Goal: Task Accomplishment & Management: Use online tool/utility

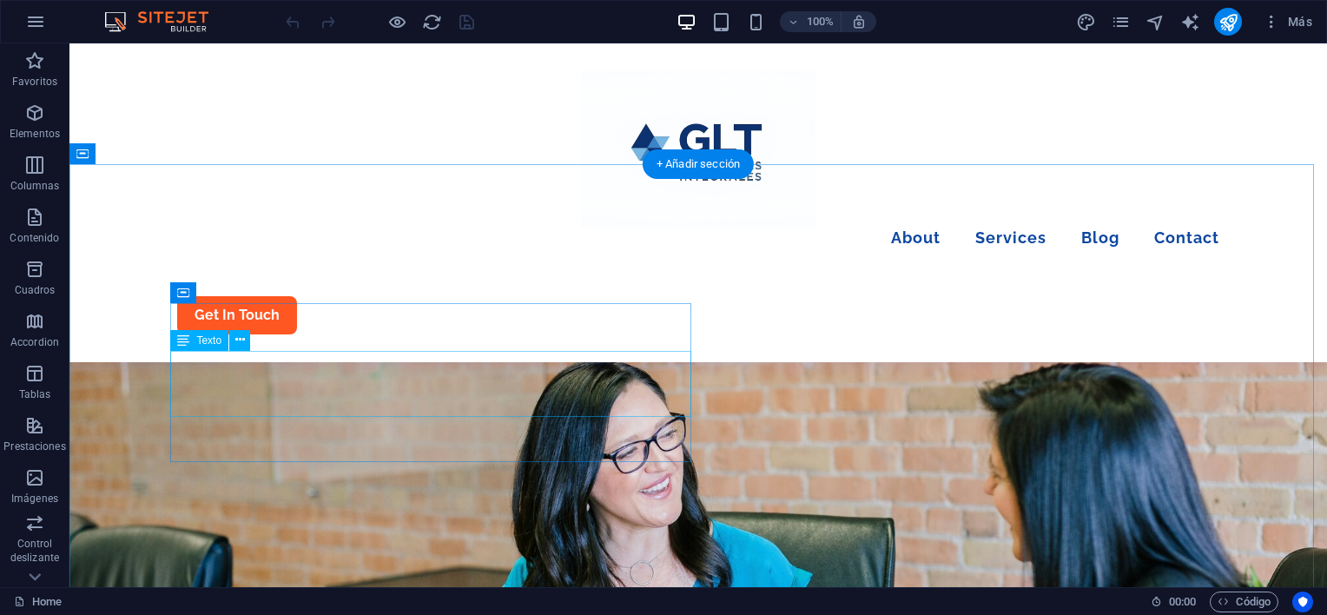
scroll to position [3388, 0]
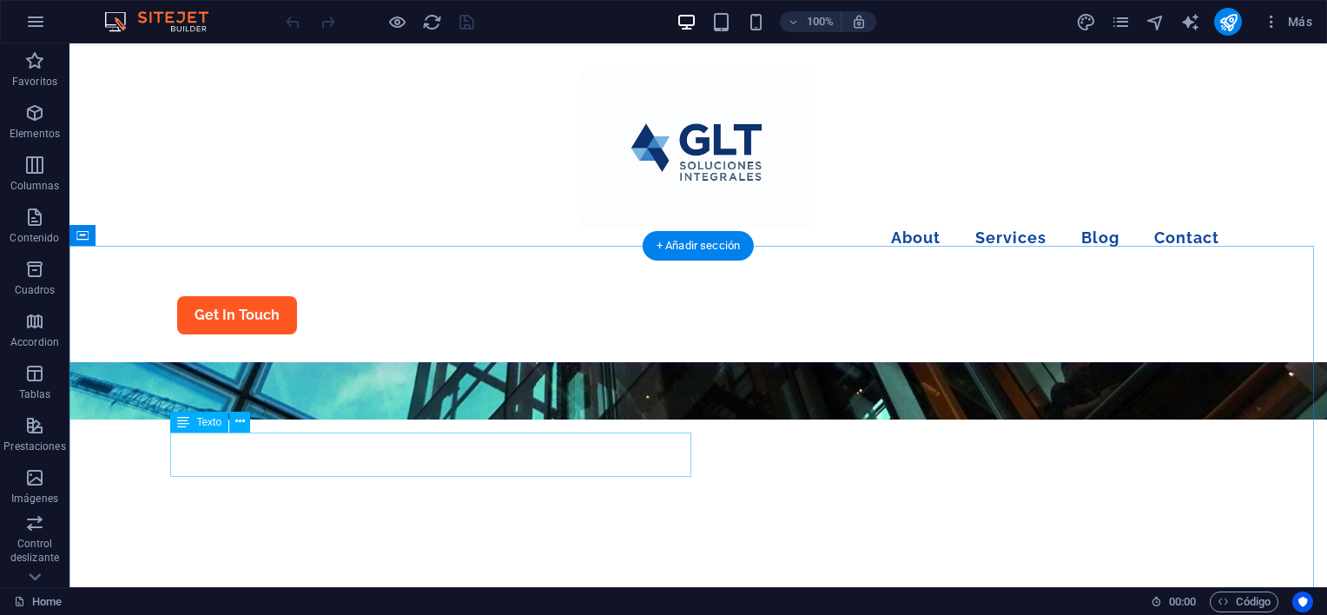
scroll to position [608, 0]
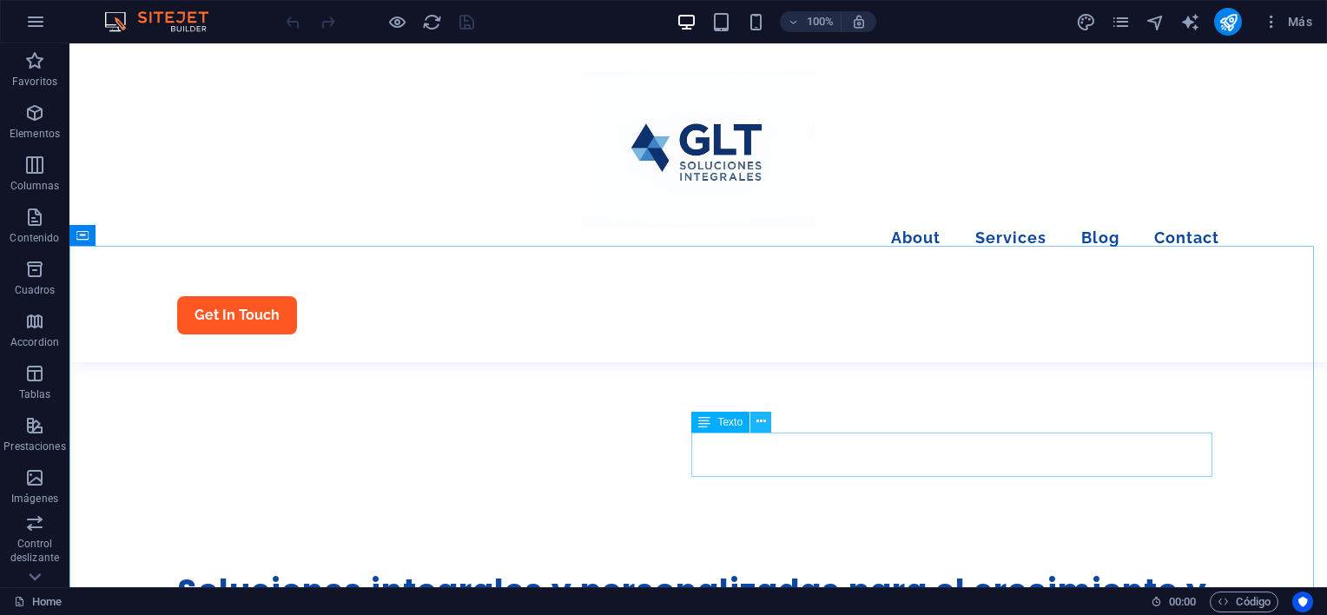
click at [762, 419] on icon at bounding box center [762, 422] width 10 height 18
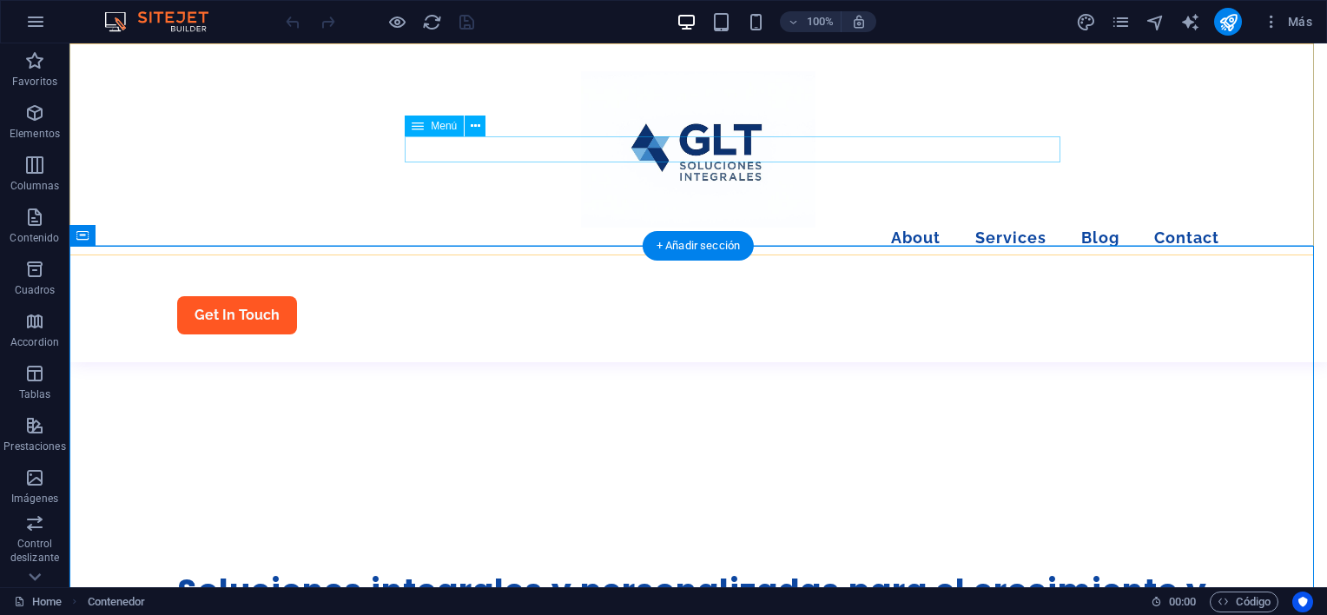
click at [773, 228] on nav "About Services Blog Contact" at bounding box center [698, 240] width 1042 height 25
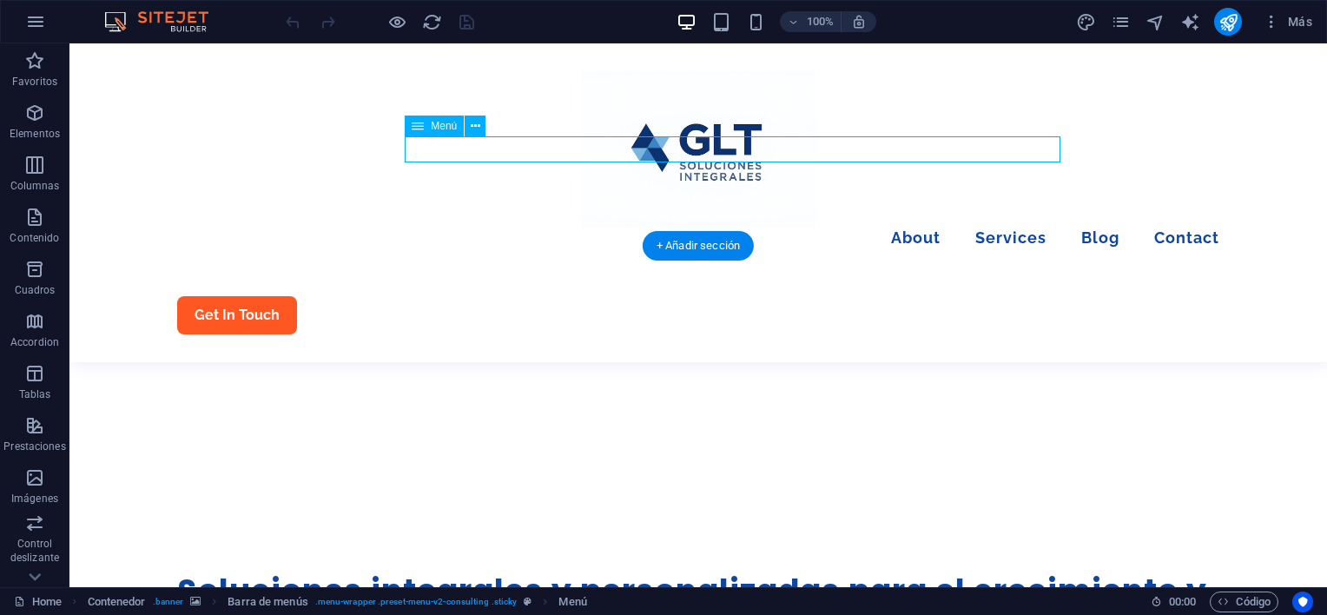
click at [773, 228] on nav "About Services Blog Contact" at bounding box center [698, 240] width 1042 height 25
select select "1"
select select
select select "2"
select select
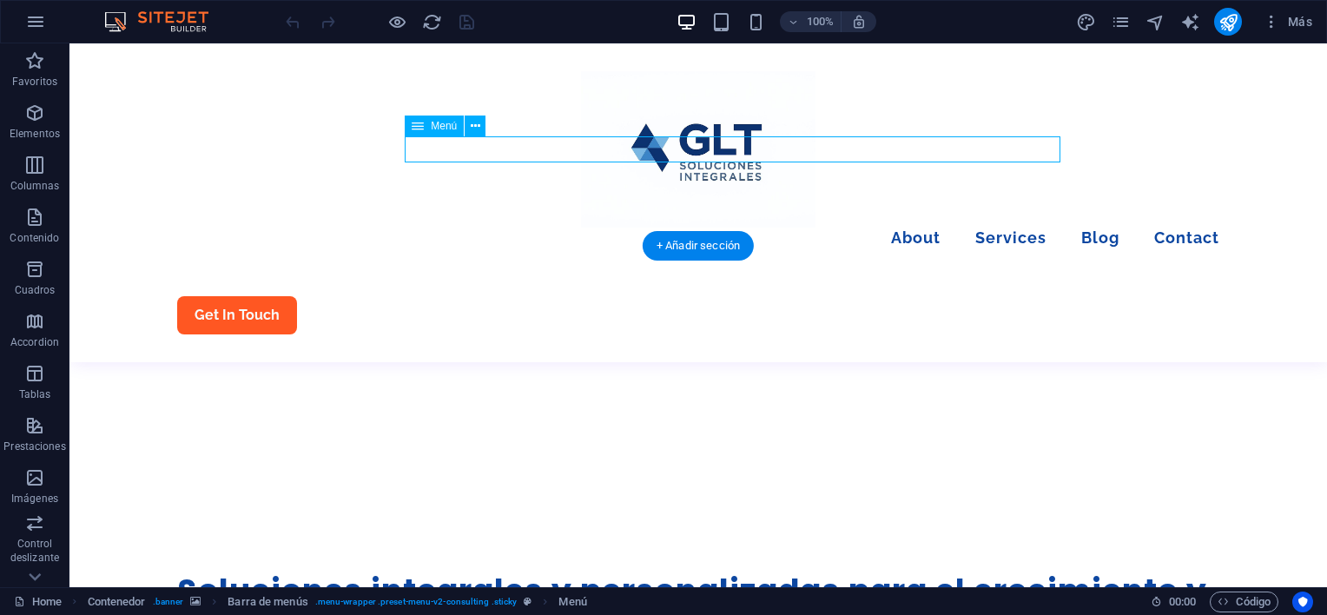
select select "3"
select select
select select "4"
select select
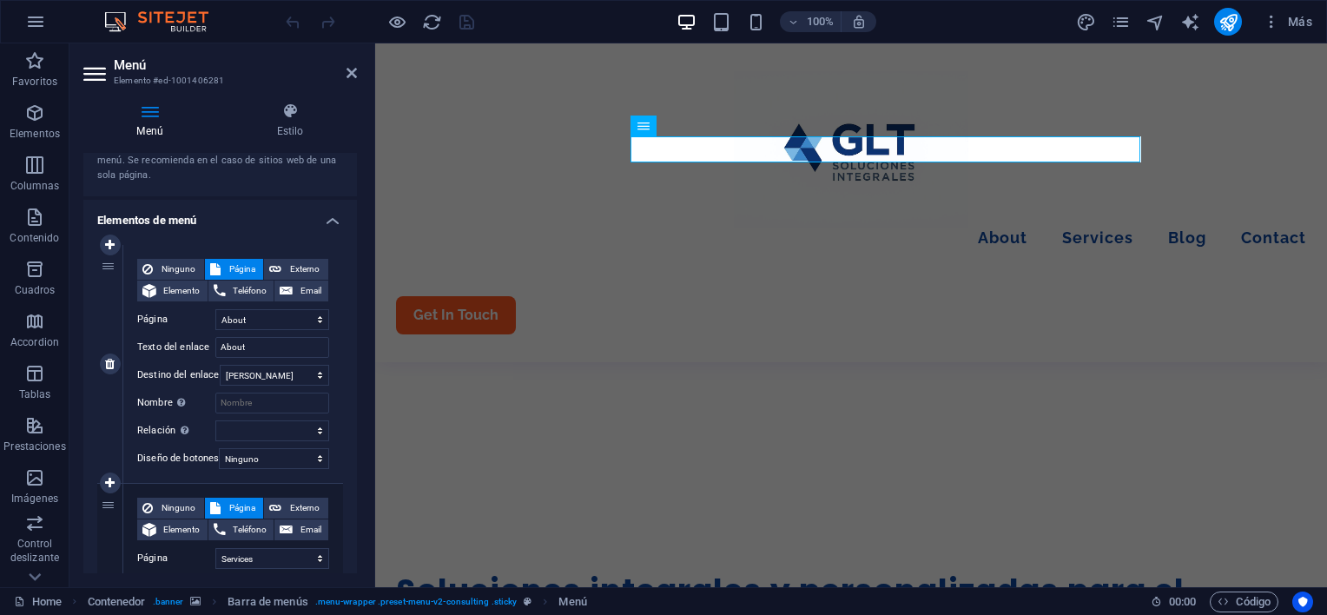
scroll to position [174, 0]
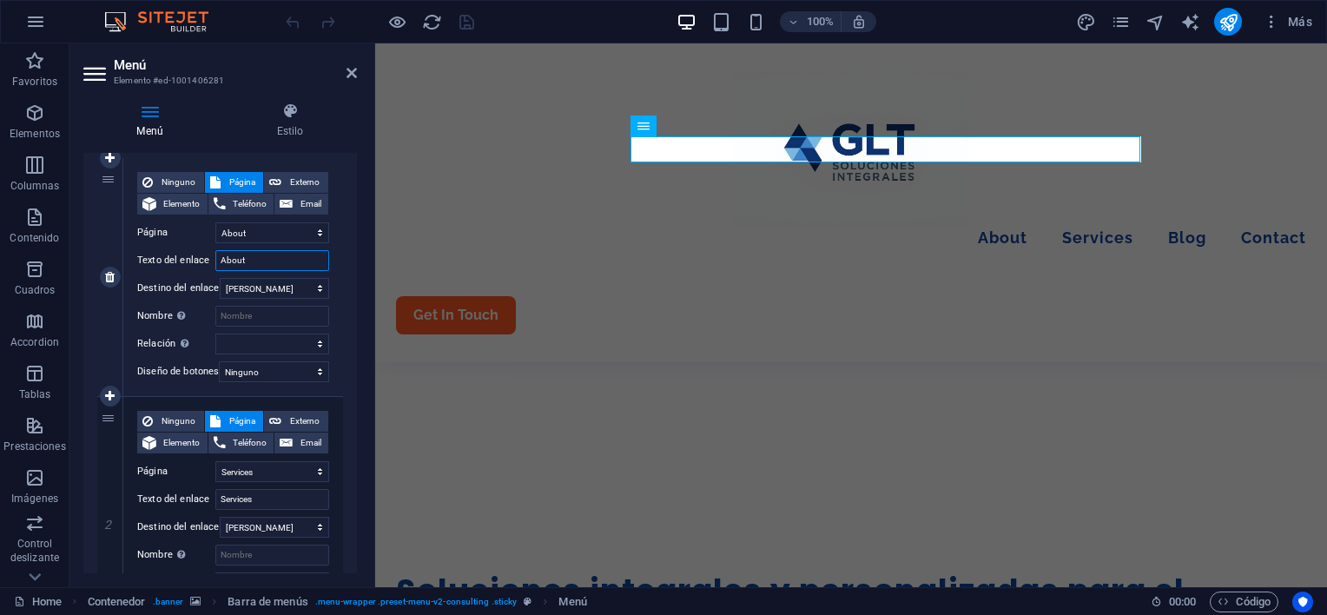
drag, startPoint x: 272, startPoint y: 264, endPoint x: 125, endPoint y: 250, distance: 147.4
click at [125, 250] on div "Ninguno Página Externo Elemento Teléfono Email Página Home About Services Blog …" at bounding box center [233, 277] width 220 height 238
type input "A"
type input "Acerda"
select select
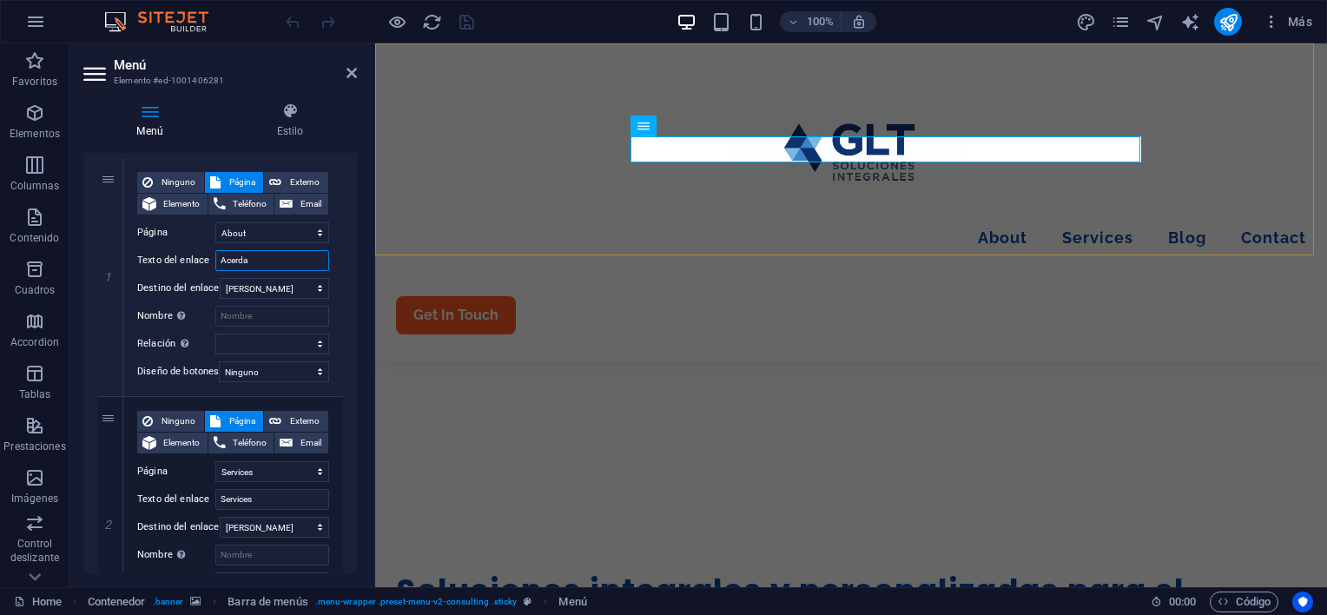
select select
type input "Acerda de"
select select
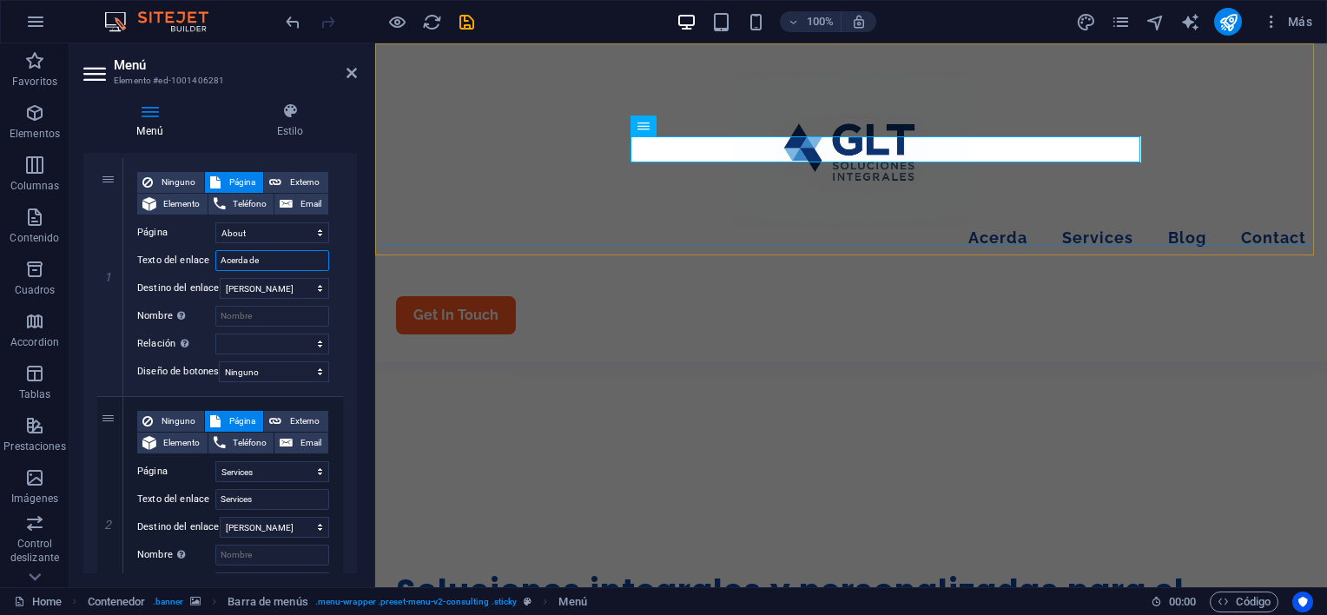
select select
type input "Acerd"
select select
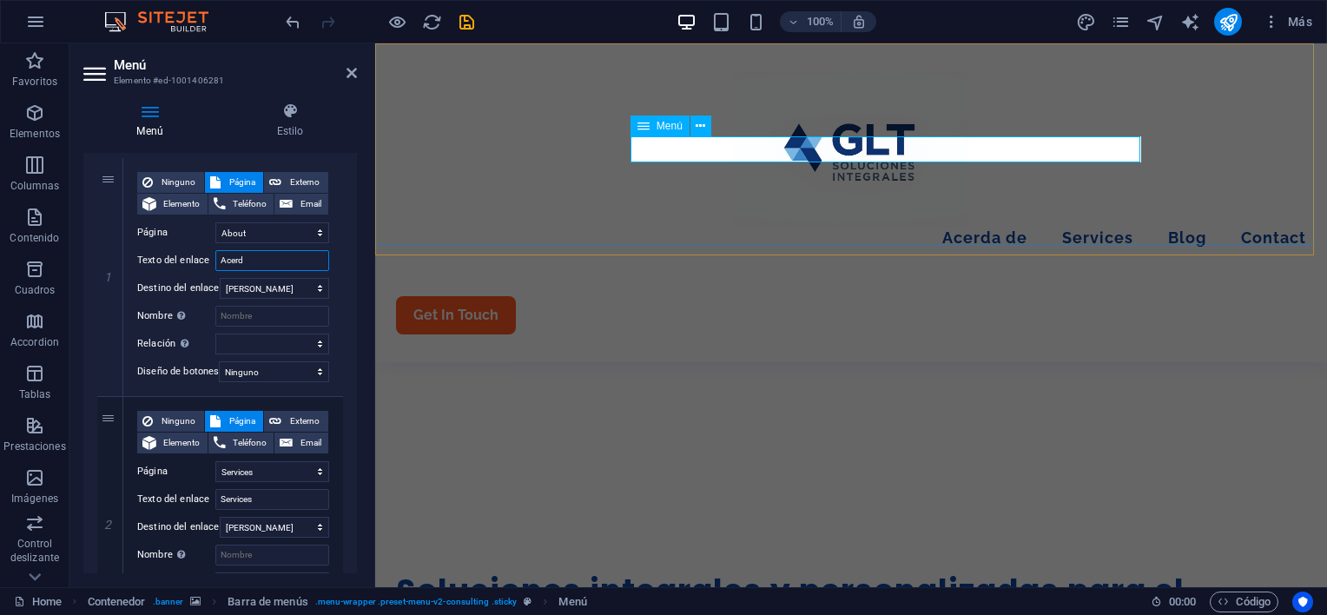
select select
type input "Acerca d"
select select
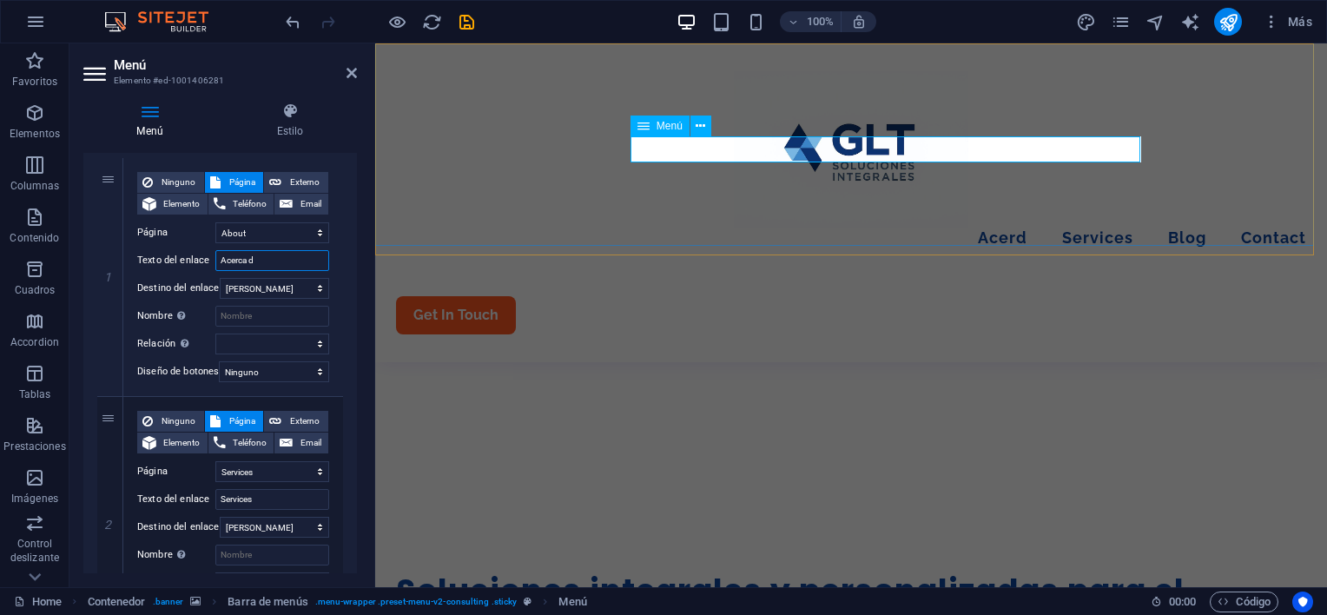
select select
type input "Acerca de"
select select
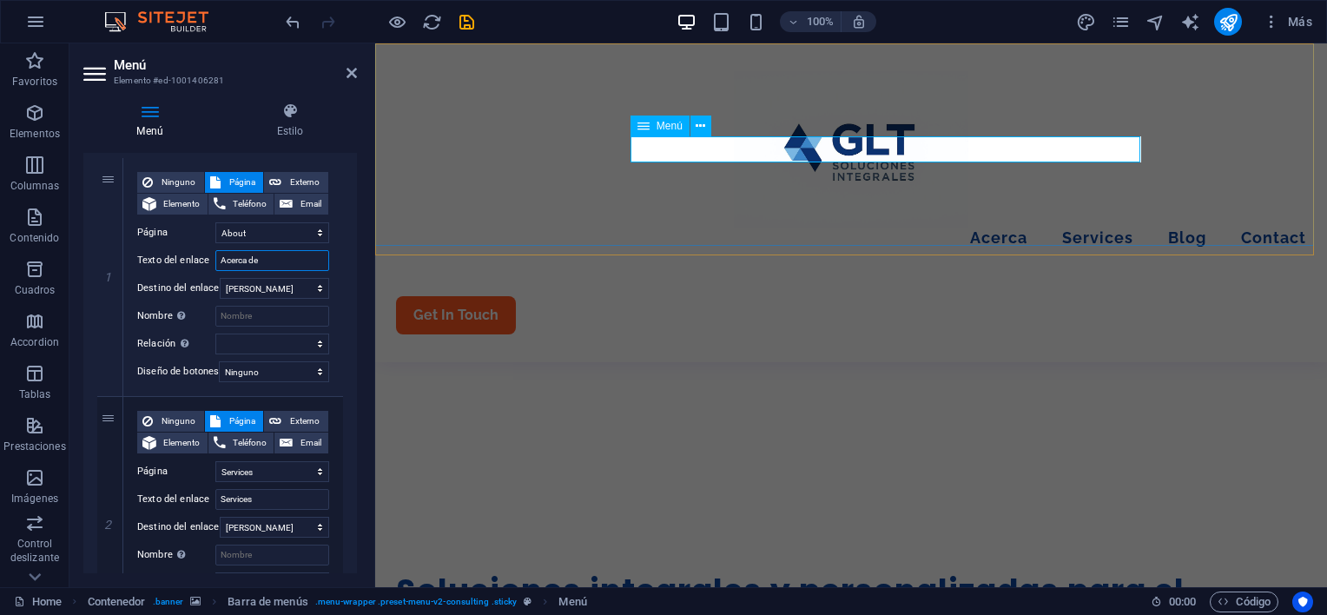
select select
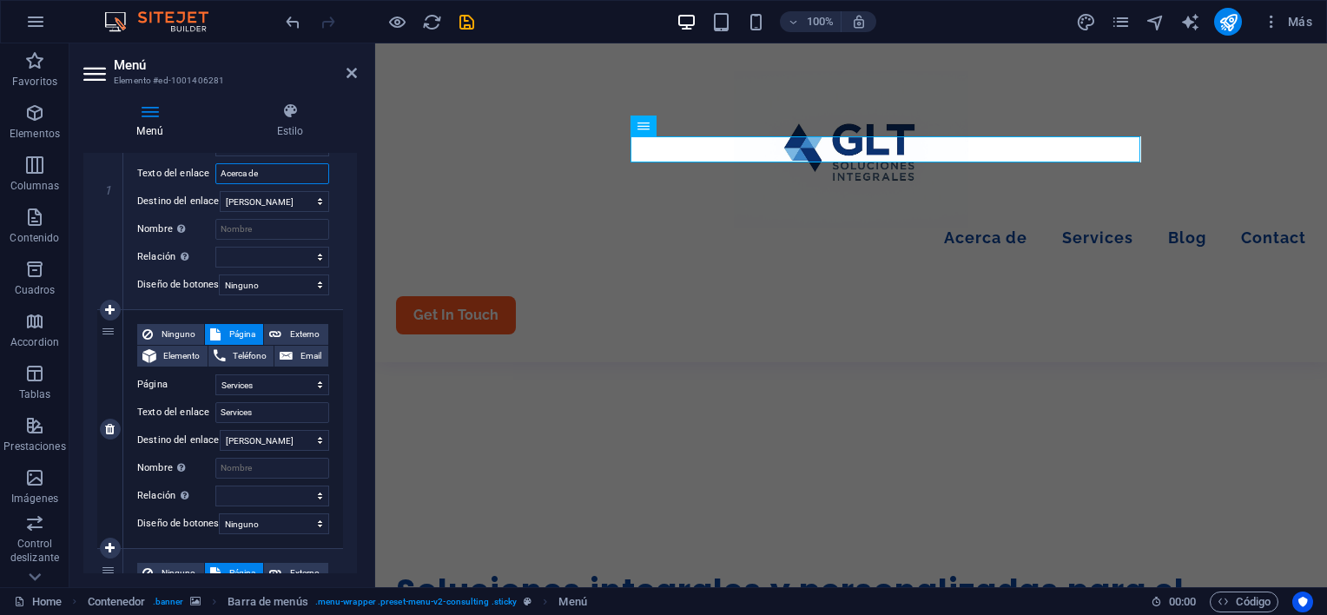
scroll to position [434, 0]
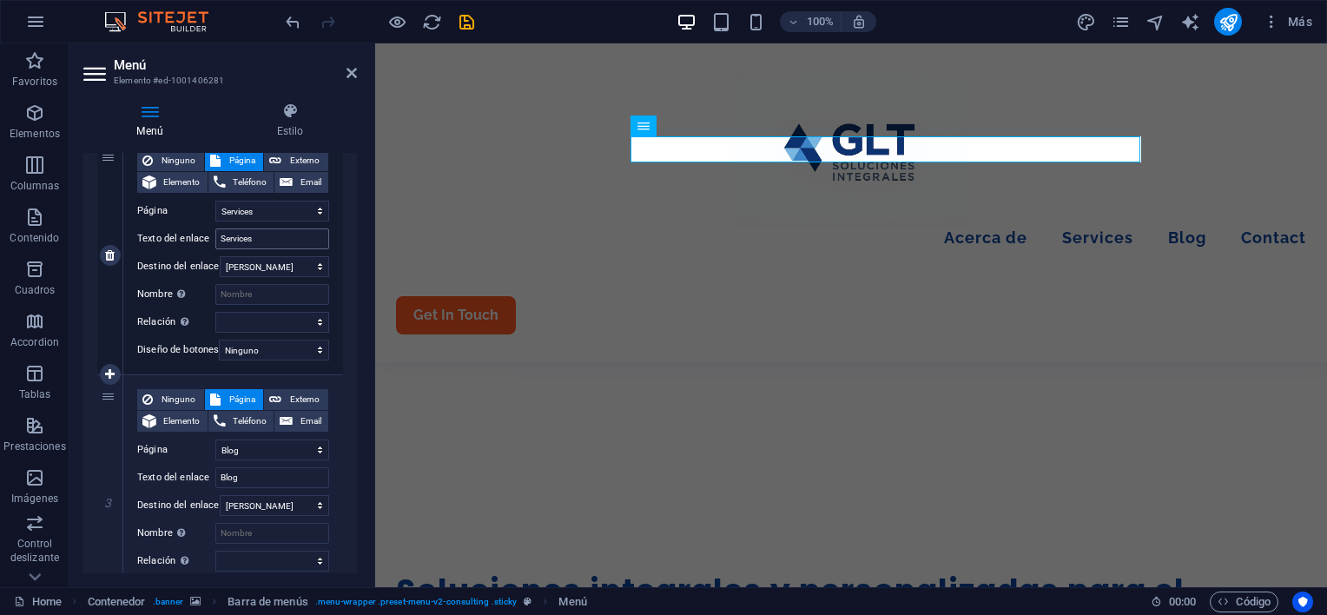
type input "Acerca de"
drag, startPoint x: 272, startPoint y: 235, endPoint x: 262, endPoint y: 235, distance: 9.6
click at [262, 235] on input "Services" at bounding box center [272, 238] width 114 height 21
drag, startPoint x: 262, startPoint y: 235, endPoint x: 184, endPoint y: 226, distance: 78.8
click at [185, 227] on div "Ninguno Página Externo Elemento Teléfono Email Página Home About Services Blog …" at bounding box center [233, 241] width 192 height 182
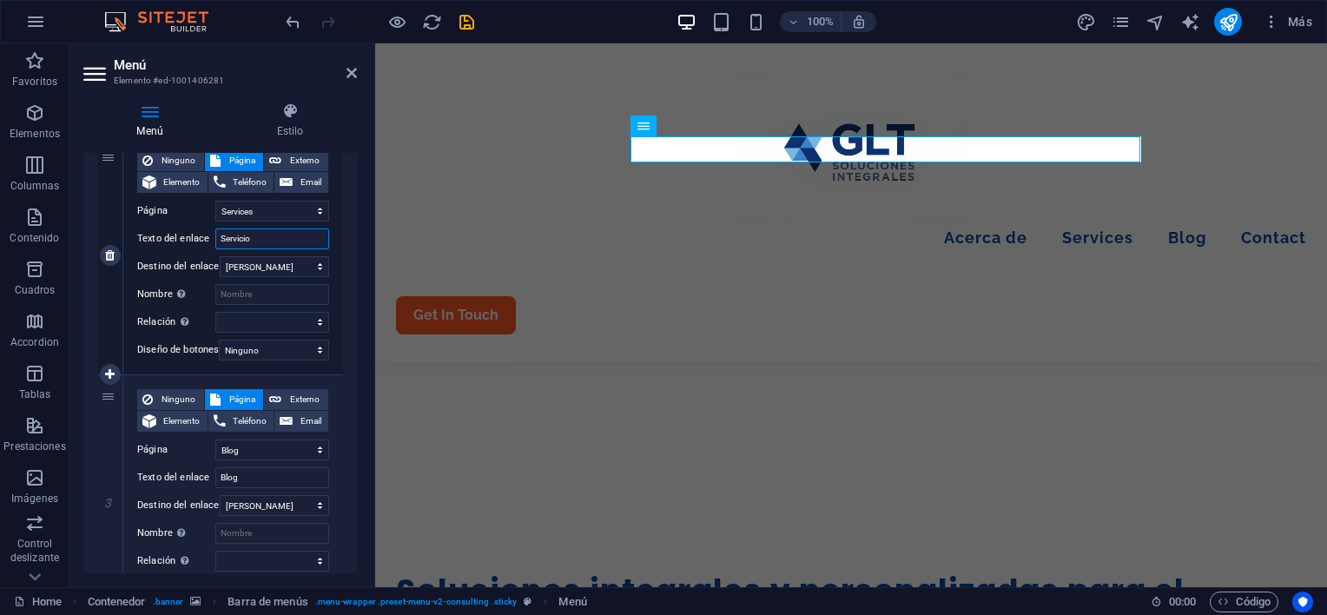
type input "Servicios"
select select
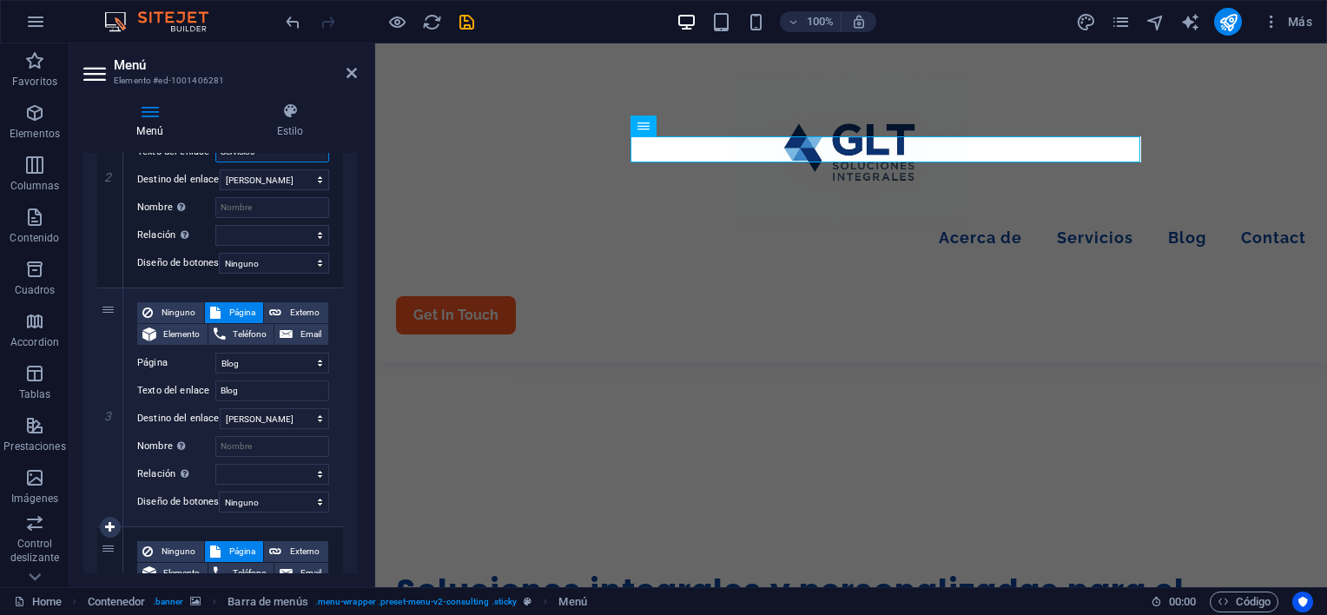
scroll to position [608, 0]
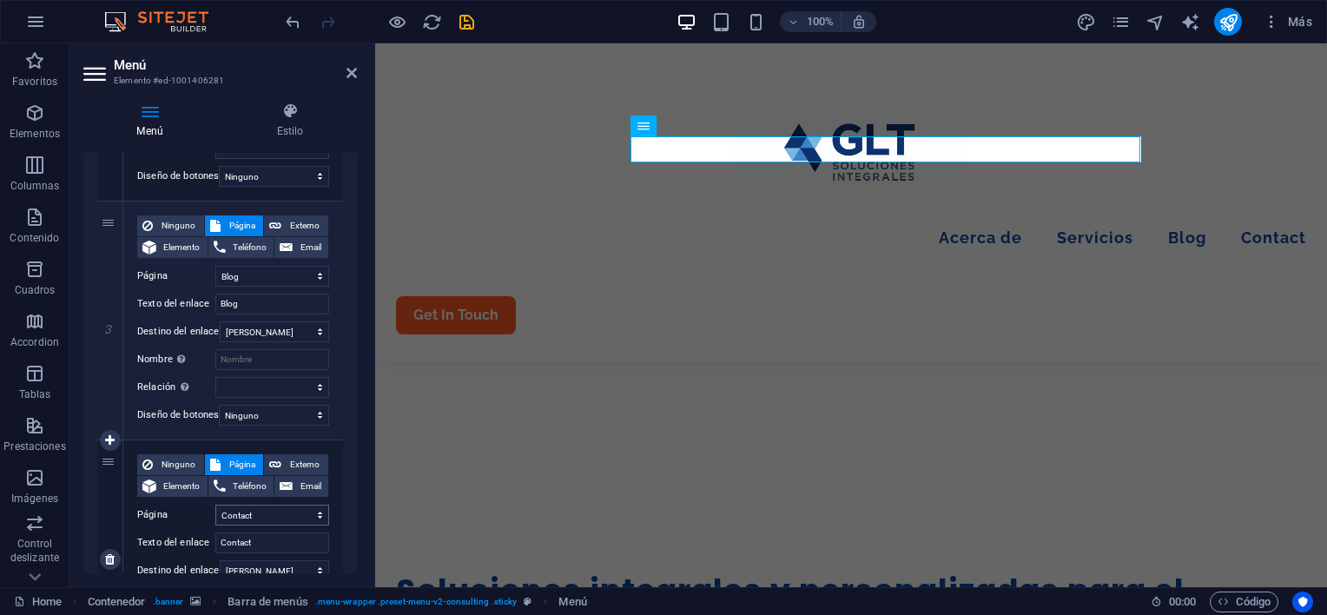
type input "Servicios"
click at [278, 514] on select "Home About Services Blog Contact Legal Notice Privacy" at bounding box center [272, 515] width 114 height 21
click at [268, 540] on input "Contact" at bounding box center [272, 542] width 114 height 21
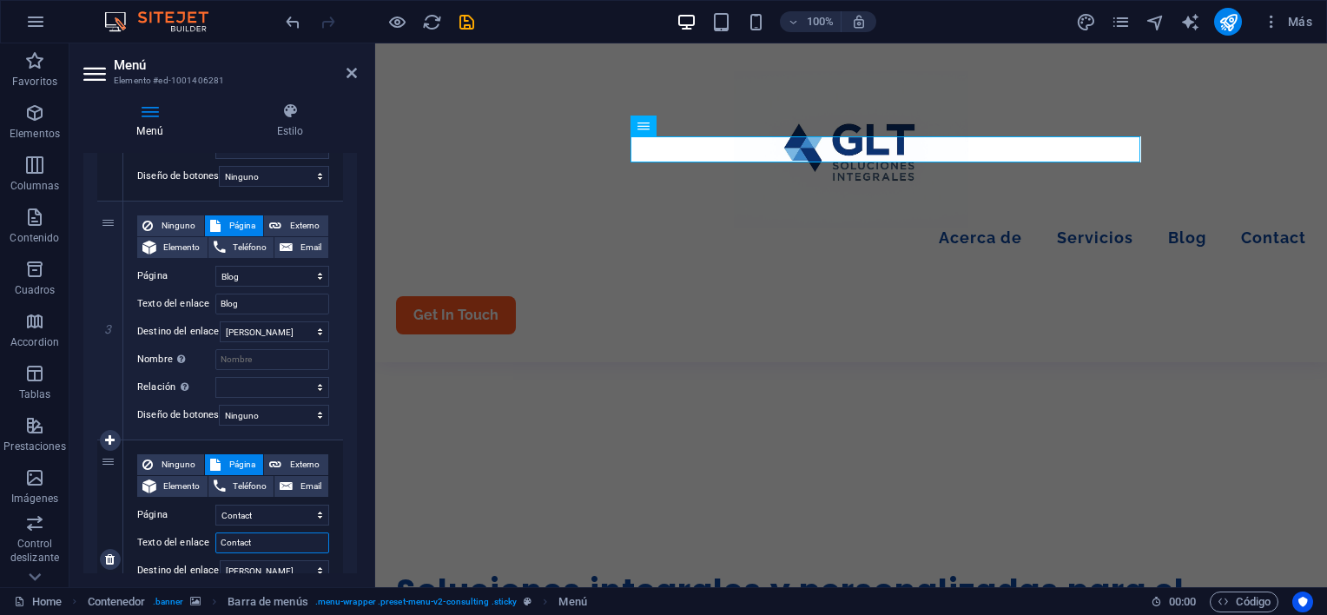
type input "Contacto"
select select
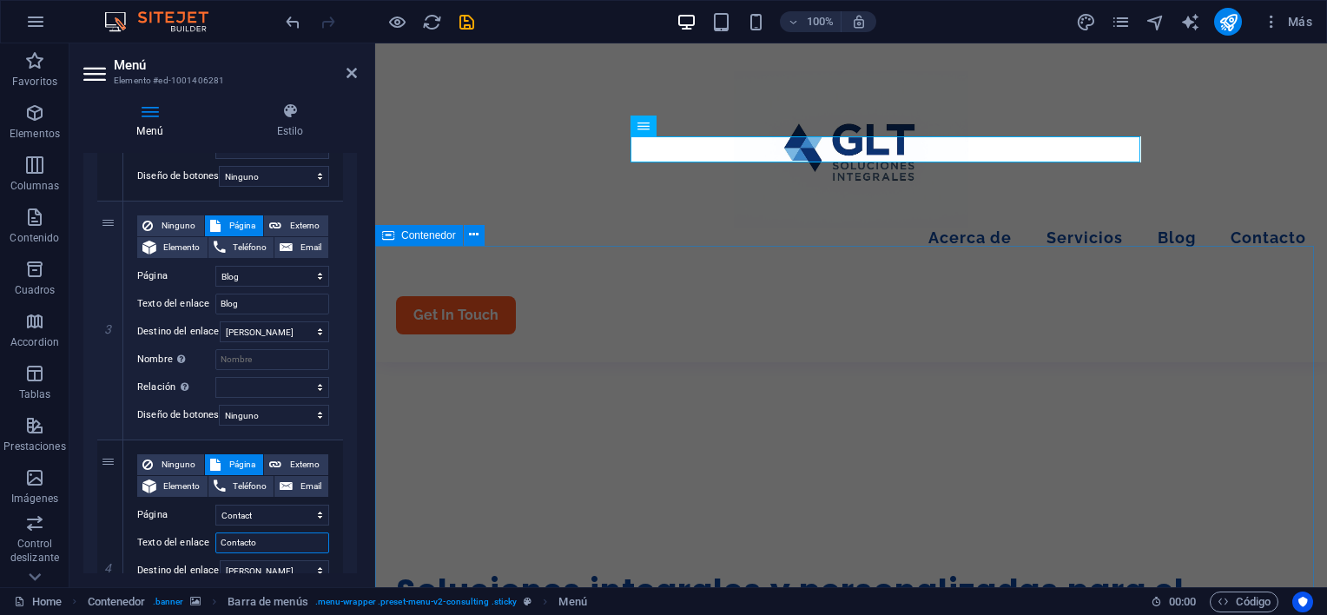
type input "Contacto"
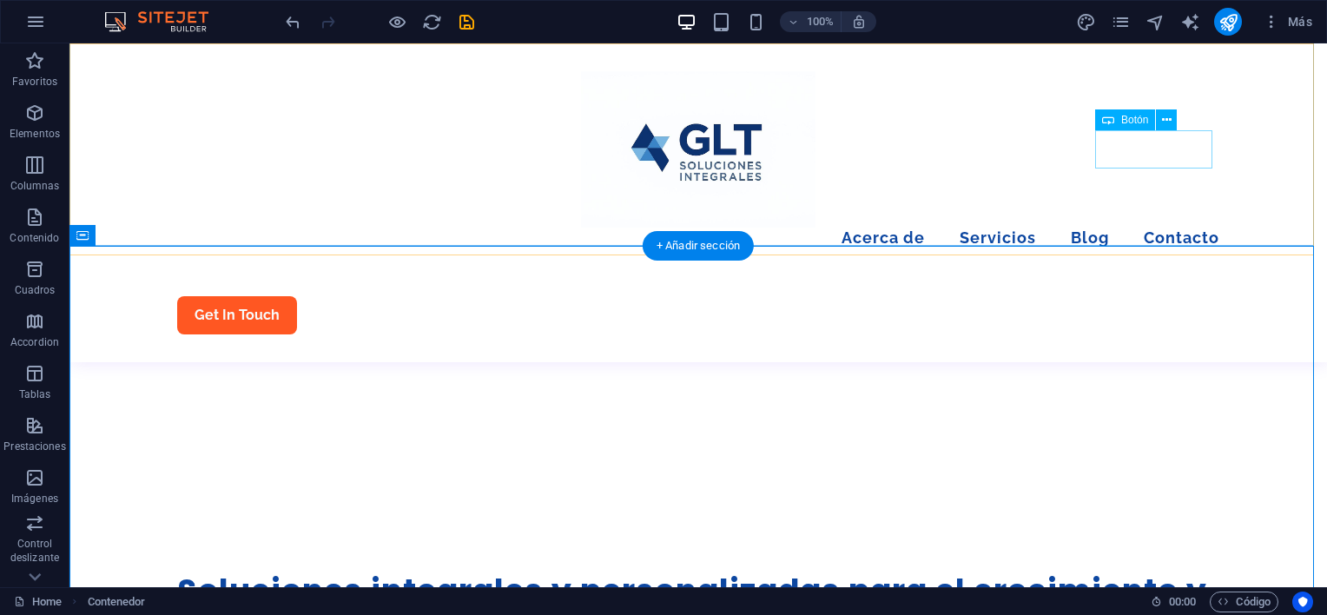
click at [1153, 296] on div "Get In Touch" at bounding box center [698, 315] width 1042 height 38
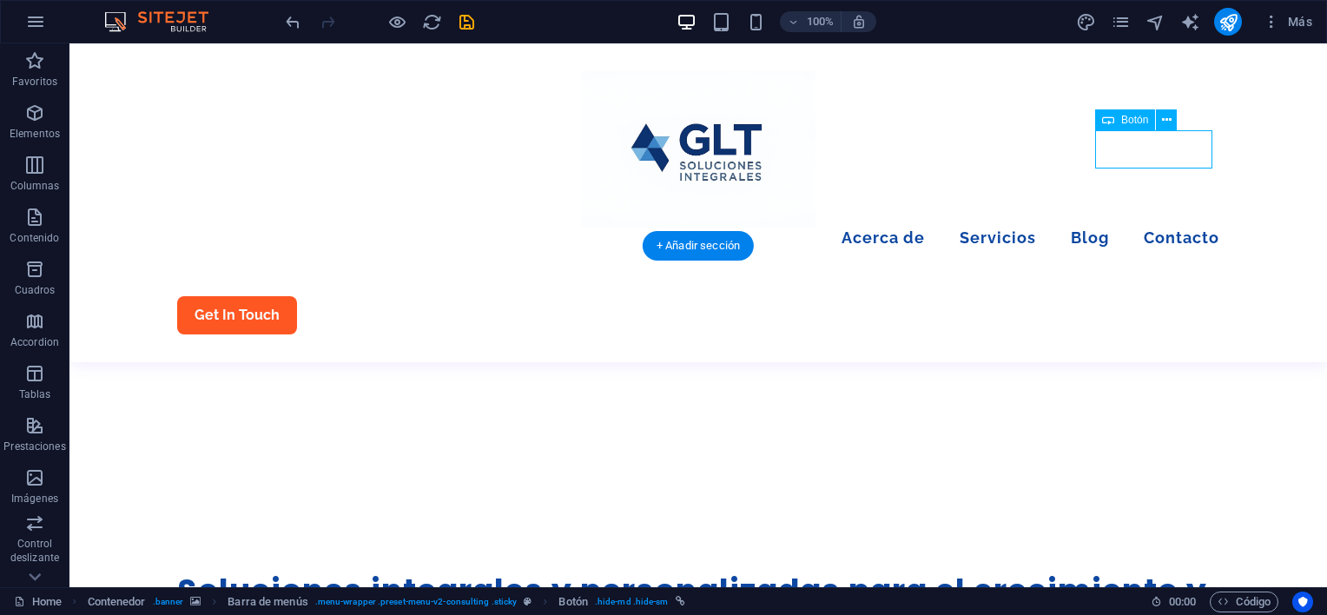
click at [1153, 296] on div "Get In Touch" at bounding box center [698, 315] width 1042 height 38
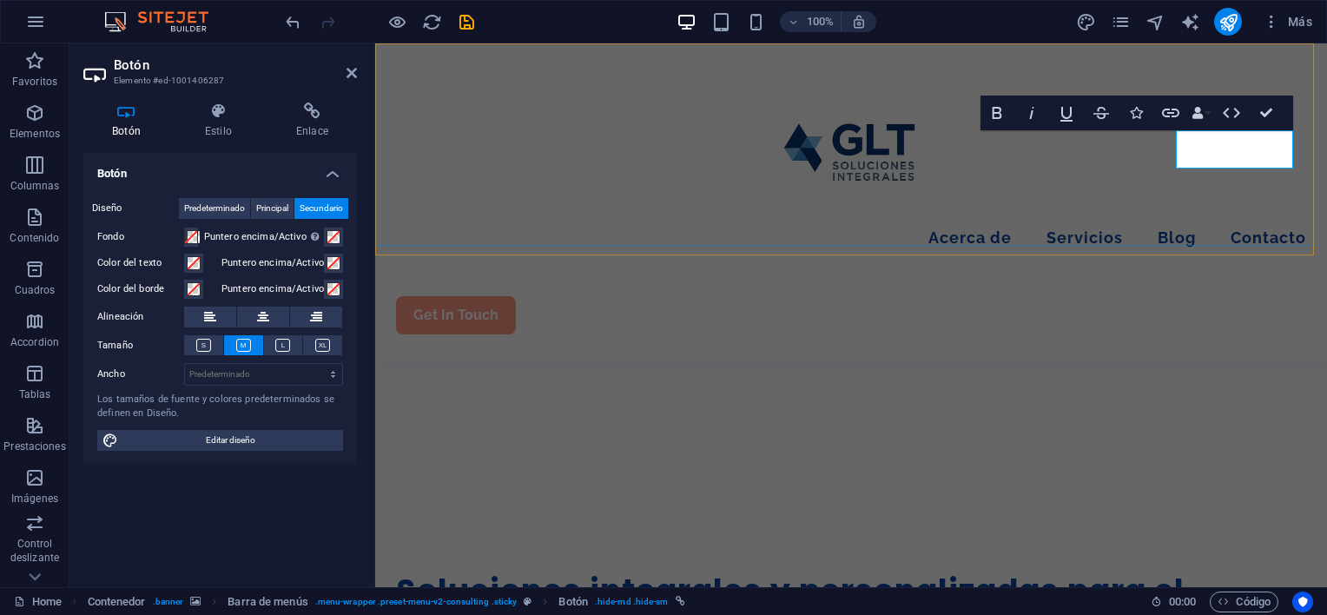
drag, startPoint x: 1214, startPoint y: 138, endPoint x: 1241, endPoint y: 147, distance: 28.3
click at [516, 296] on link "Get In Touch" at bounding box center [456, 315] width 120 height 38
drag, startPoint x: 1107, startPoint y: 200, endPoint x: 1414, endPoint y: 200, distance: 307.5
click at [1326, 200] on div "Menu Acerca de Servicios Blog Contacto Get In Touch" at bounding box center [851, 202] width 952 height 319
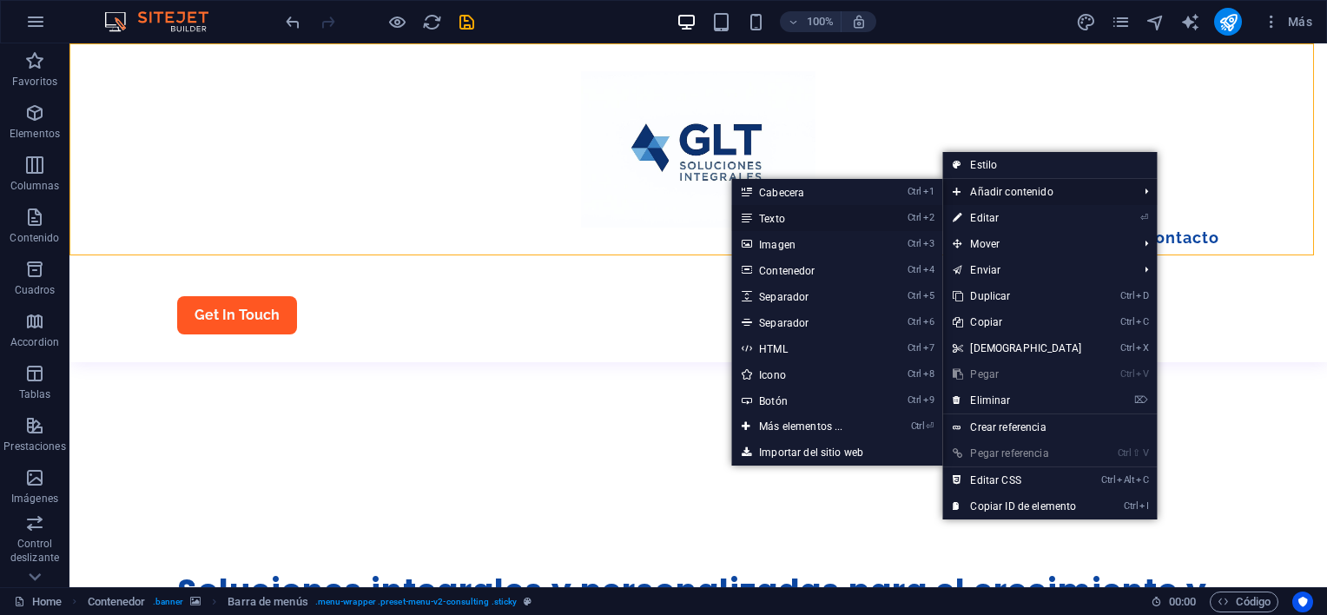
click at [844, 221] on link "Ctrl 2 Texto" at bounding box center [804, 218] width 146 height 26
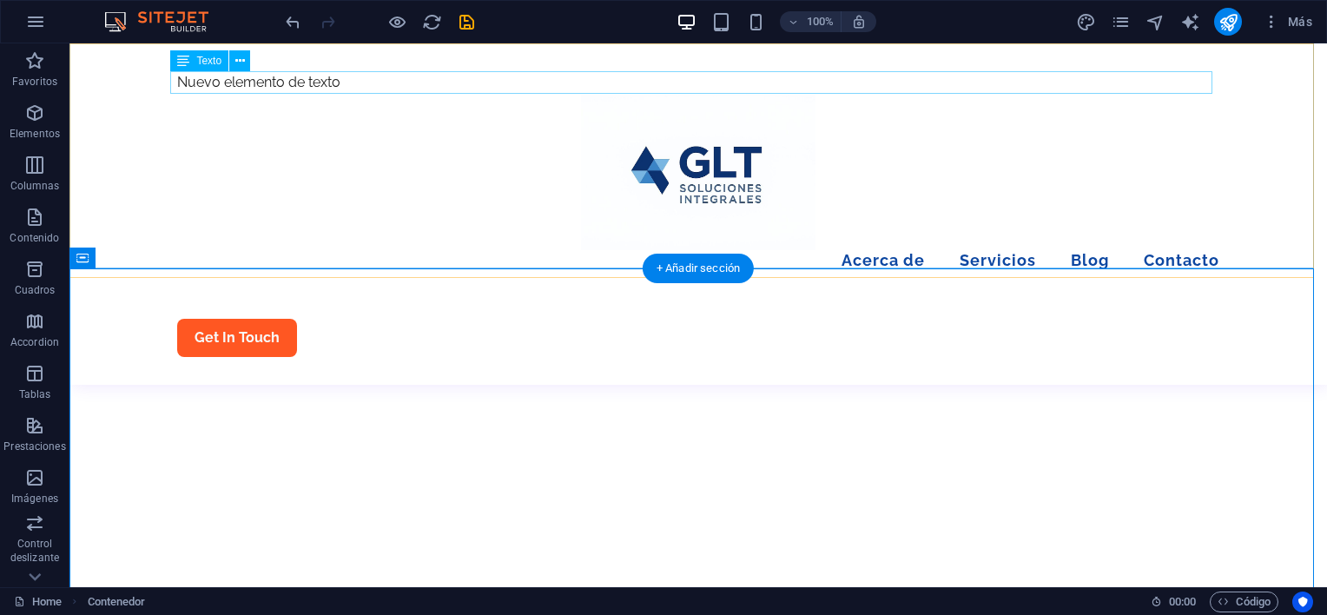
click at [348, 78] on div "Nuevo elemento de texto" at bounding box center [698, 82] width 1042 height 23
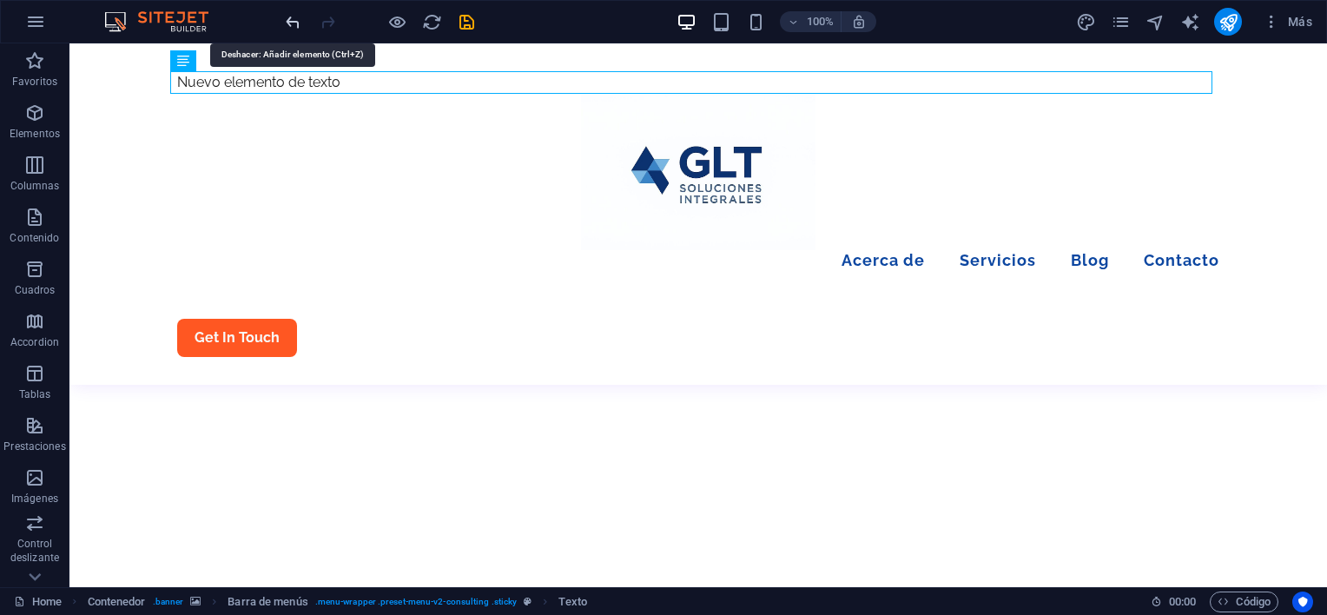
click at [297, 28] on icon "undo" at bounding box center [293, 22] width 20 height 20
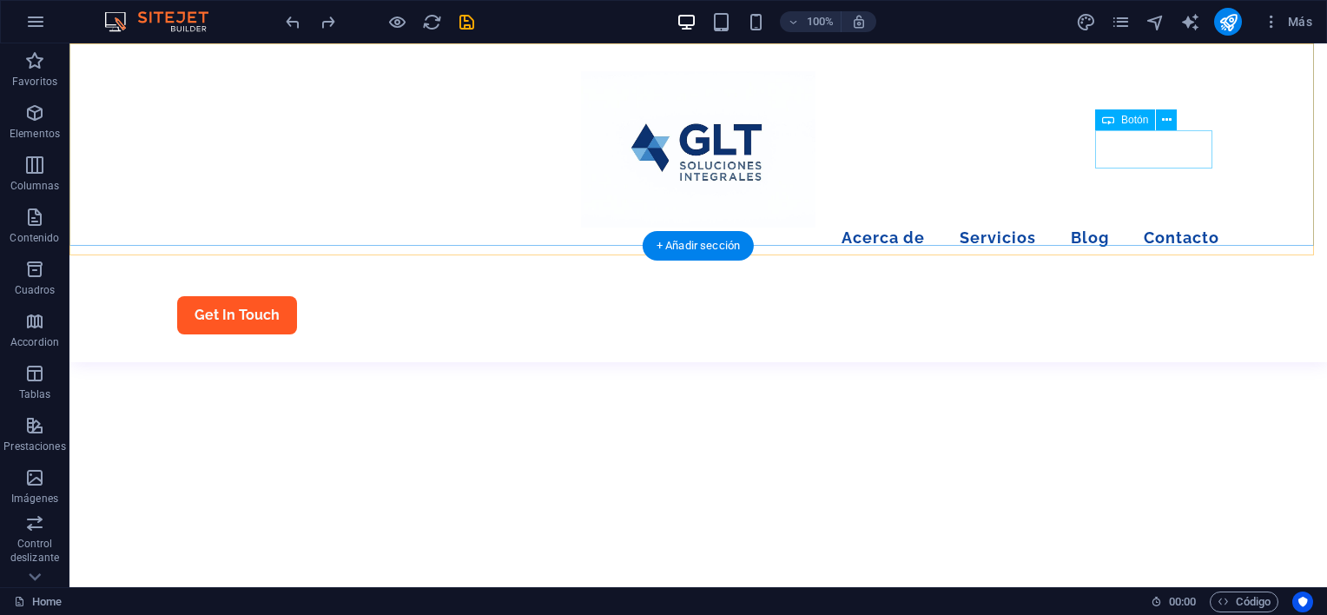
click at [1147, 296] on div "Get In Touch" at bounding box center [698, 315] width 1042 height 38
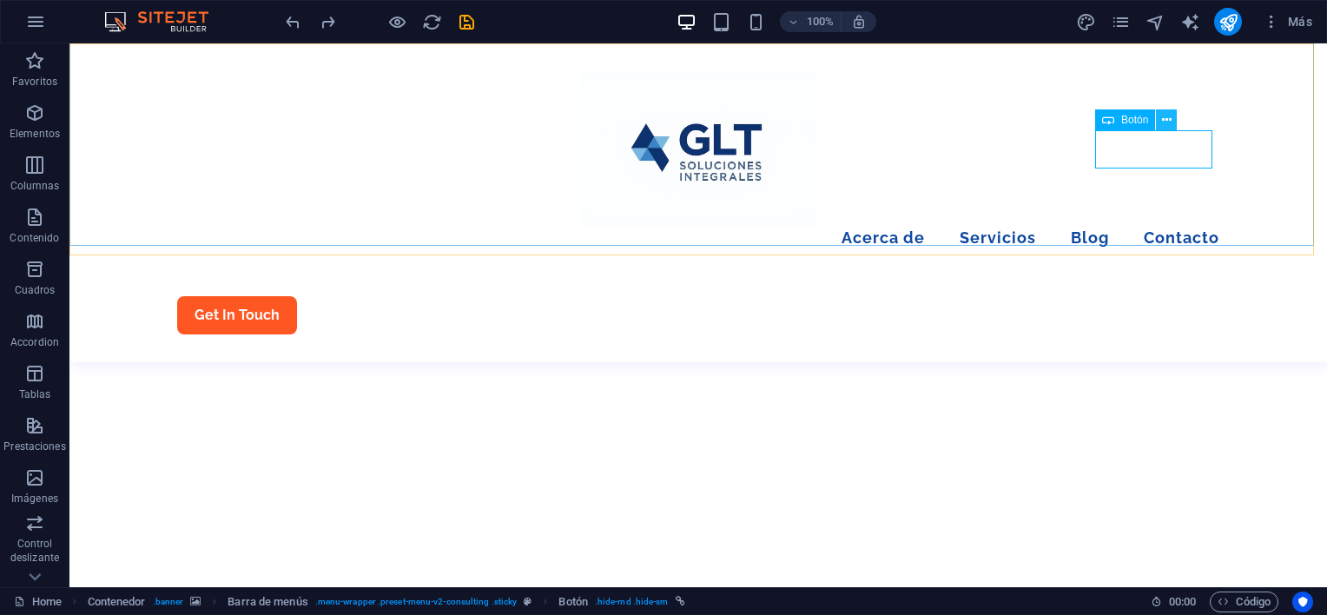
click at [1170, 118] on icon at bounding box center [1167, 120] width 10 height 18
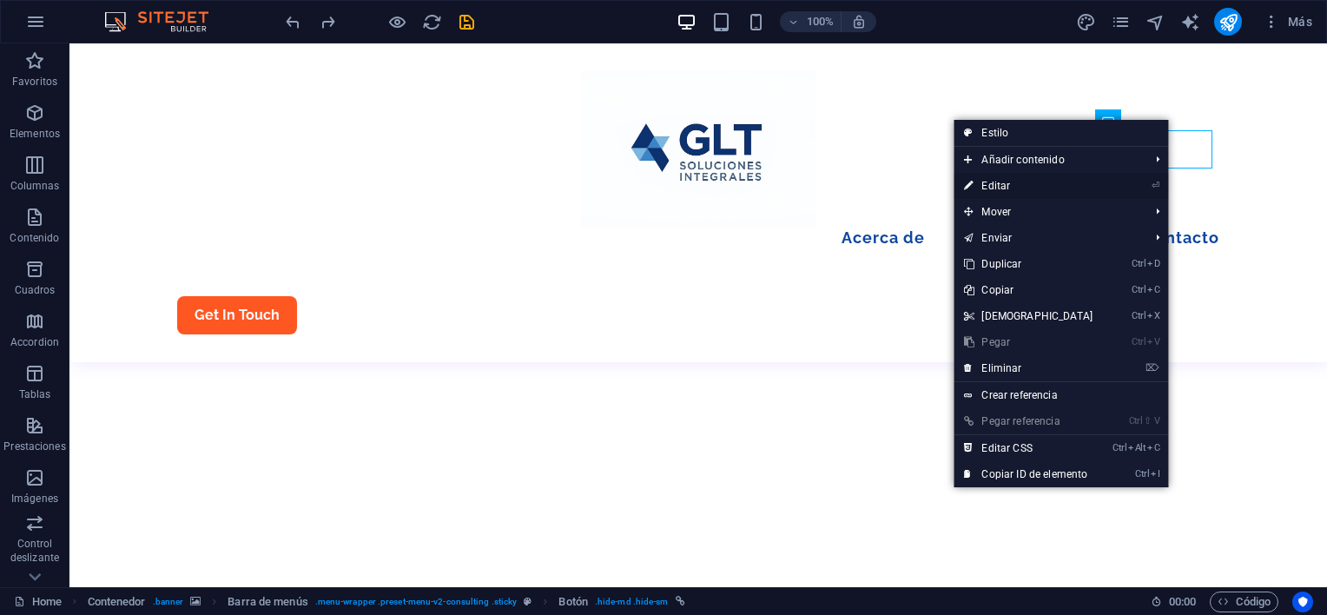
drag, startPoint x: 671, startPoint y: 142, endPoint x: 1046, endPoint y: 186, distance: 377.7
click at [1046, 186] on link "⏎ Editar" at bounding box center [1028, 186] width 149 height 26
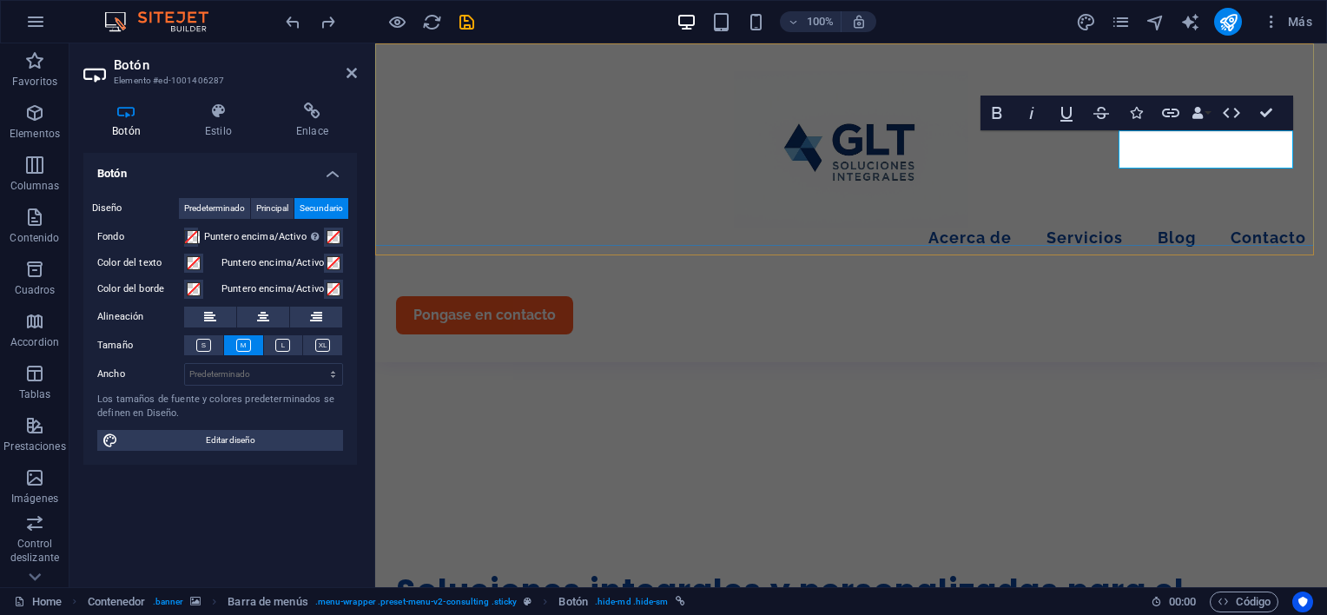
click at [1090, 69] on div "Menu Acerca de Servicios Blog Contacto Pongase en contacto" at bounding box center [851, 202] width 952 height 319
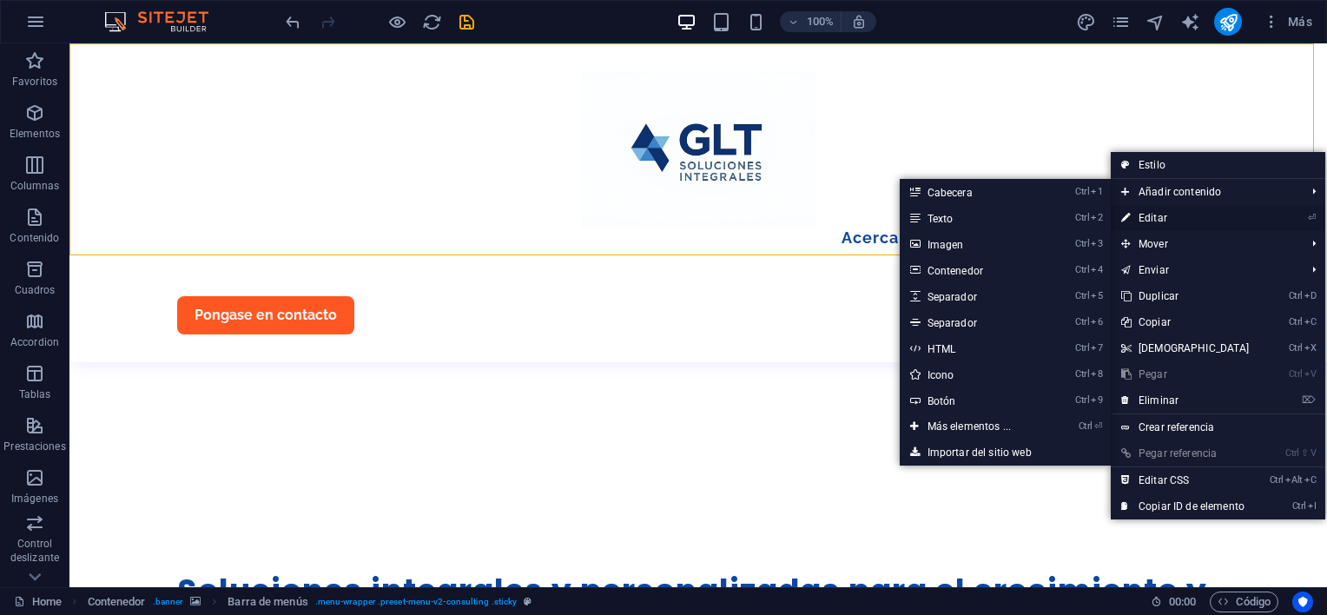
drag, startPoint x: 771, startPoint y: 123, endPoint x: 1160, endPoint y: 215, distance: 399.0
click at [1160, 215] on link "⏎ Editar" at bounding box center [1185, 218] width 149 height 26
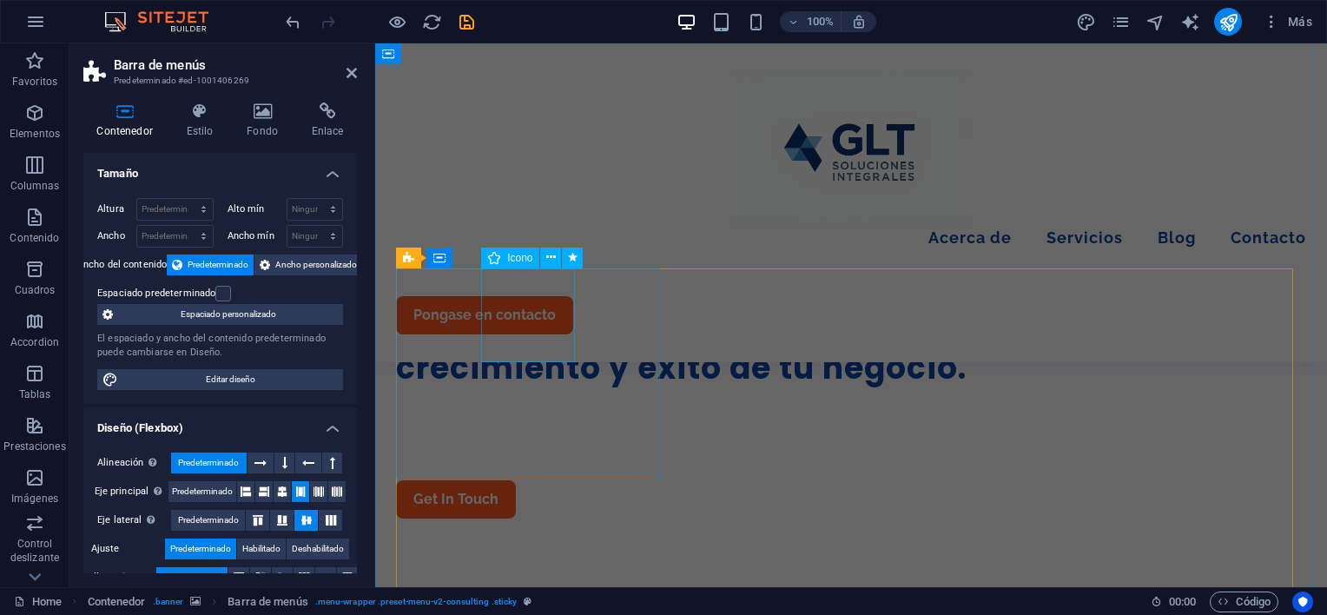
scroll to position [521, 0]
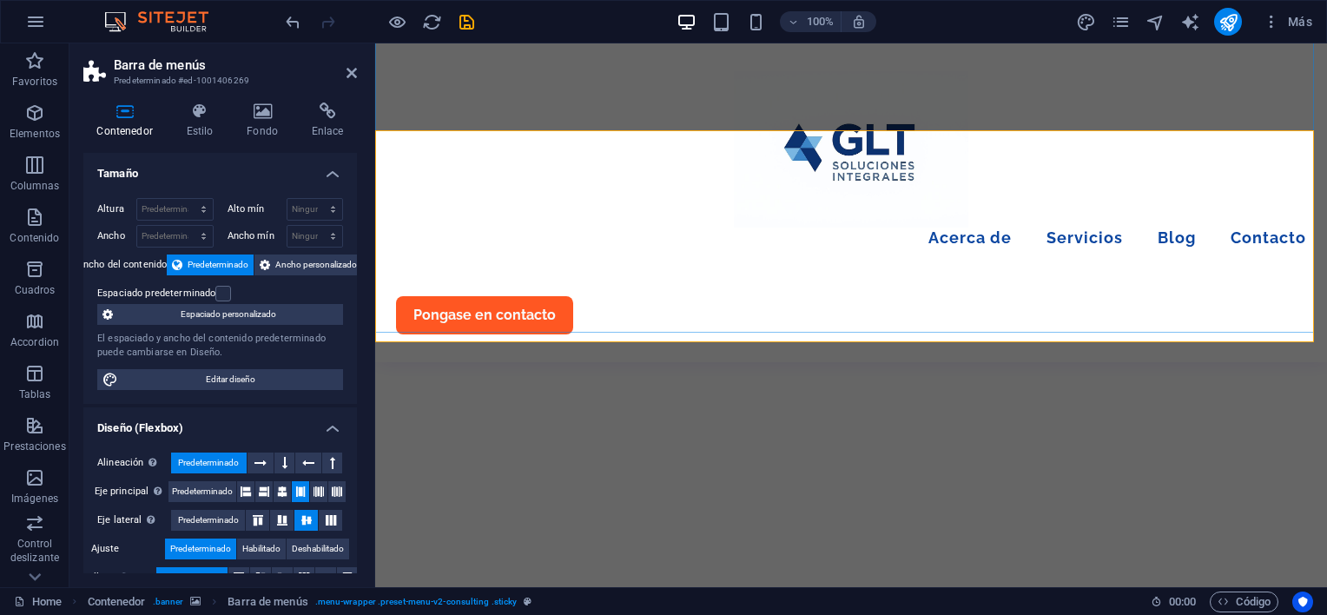
click at [1042, 211] on div "Menu Acerca de Servicios Blog Contacto Pongase en contacto" at bounding box center [851, 202] width 952 height 319
click at [1251, 296] on div "Pongase en contacto" at bounding box center [851, 315] width 910 height 38
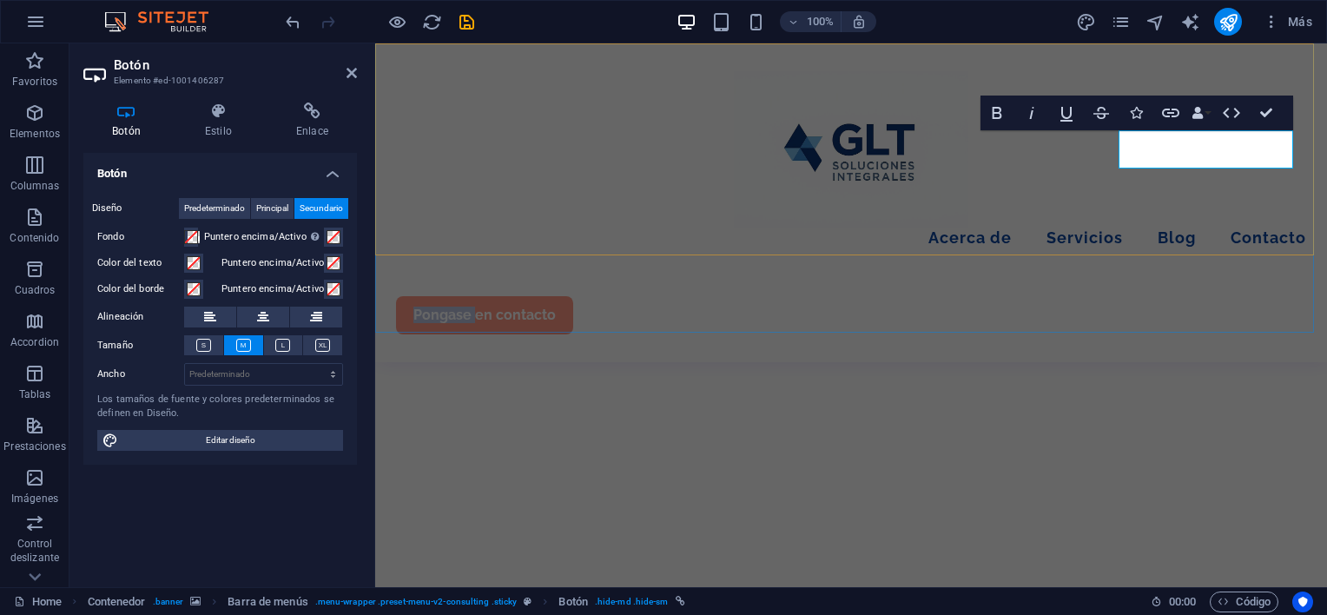
click at [573, 296] on link "Pongase en contacto" at bounding box center [484, 315] width 177 height 38
click at [1132, 188] on div "Menu Acerca de Servicios Blog Contacto Pongase en contacto" at bounding box center [851, 202] width 952 height 319
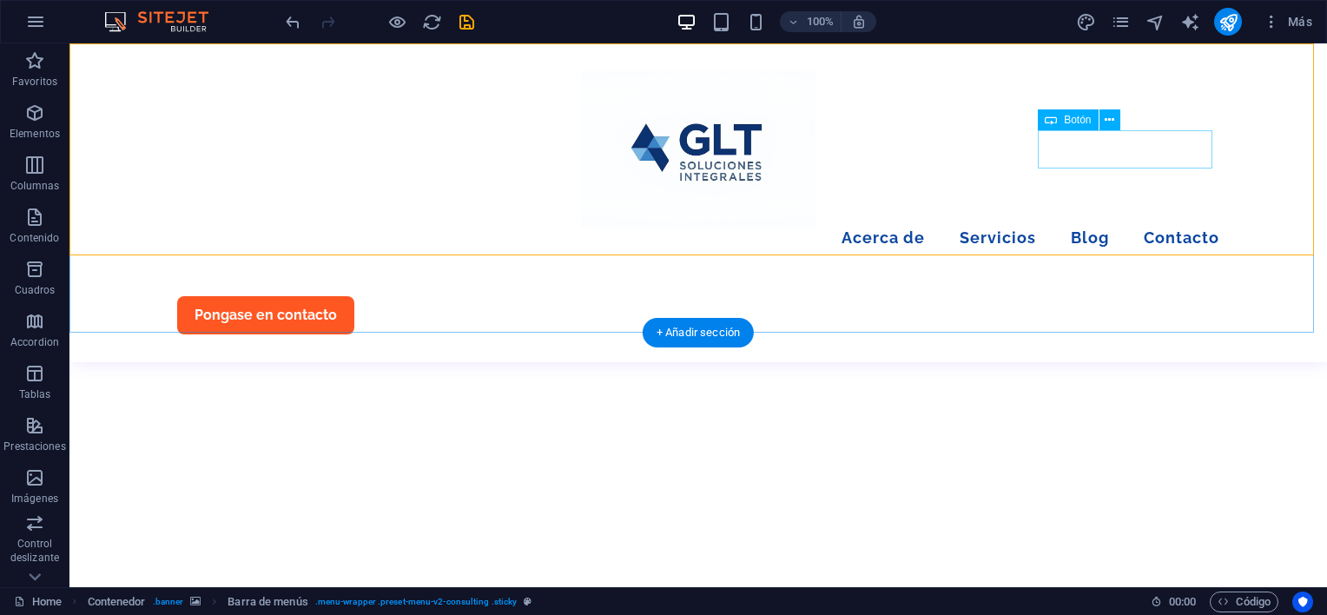
click at [1106, 296] on div "Pongase en contacto" at bounding box center [698, 315] width 1042 height 38
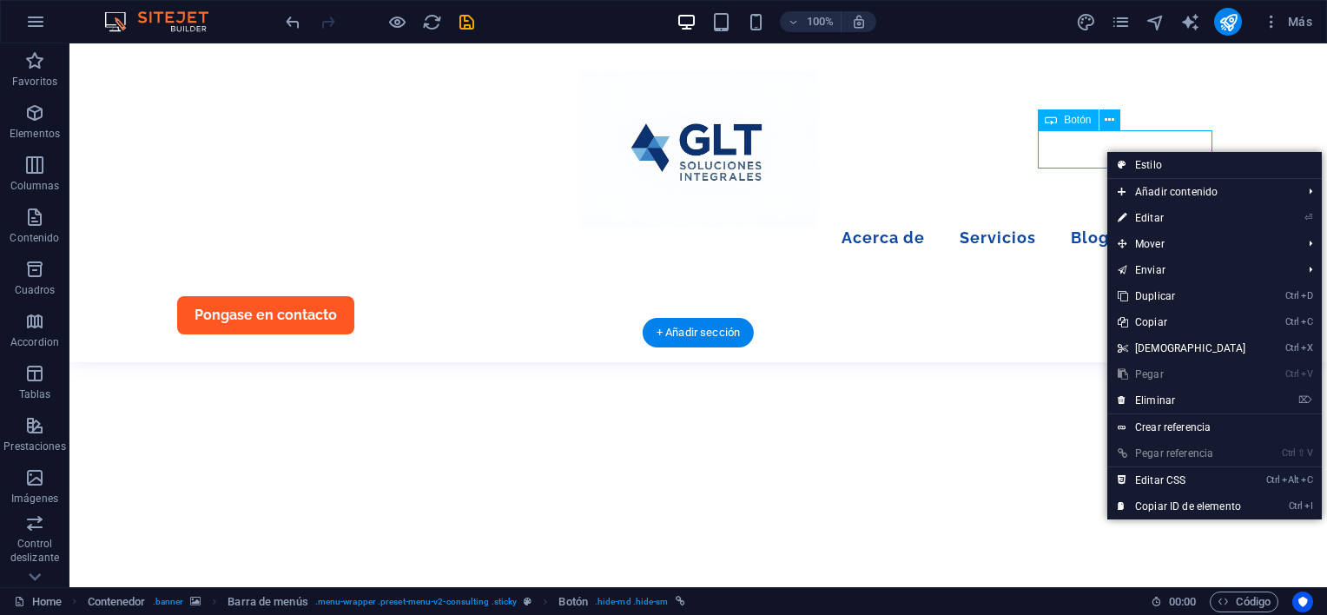
click at [1095, 296] on div "Pongase en contacto" at bounding box center [698, 315] width 1042 height 38
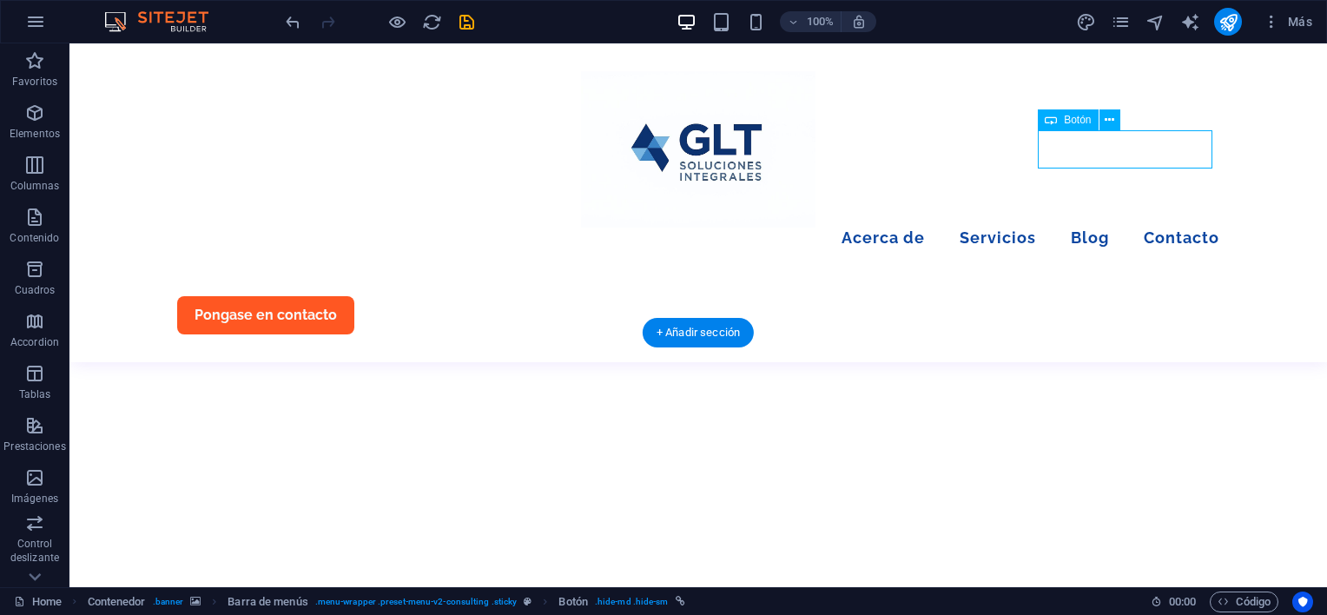
click at [1095, 296] on div "Pongase en contacto" at bounding box center [698, 315] width 1042 height 38
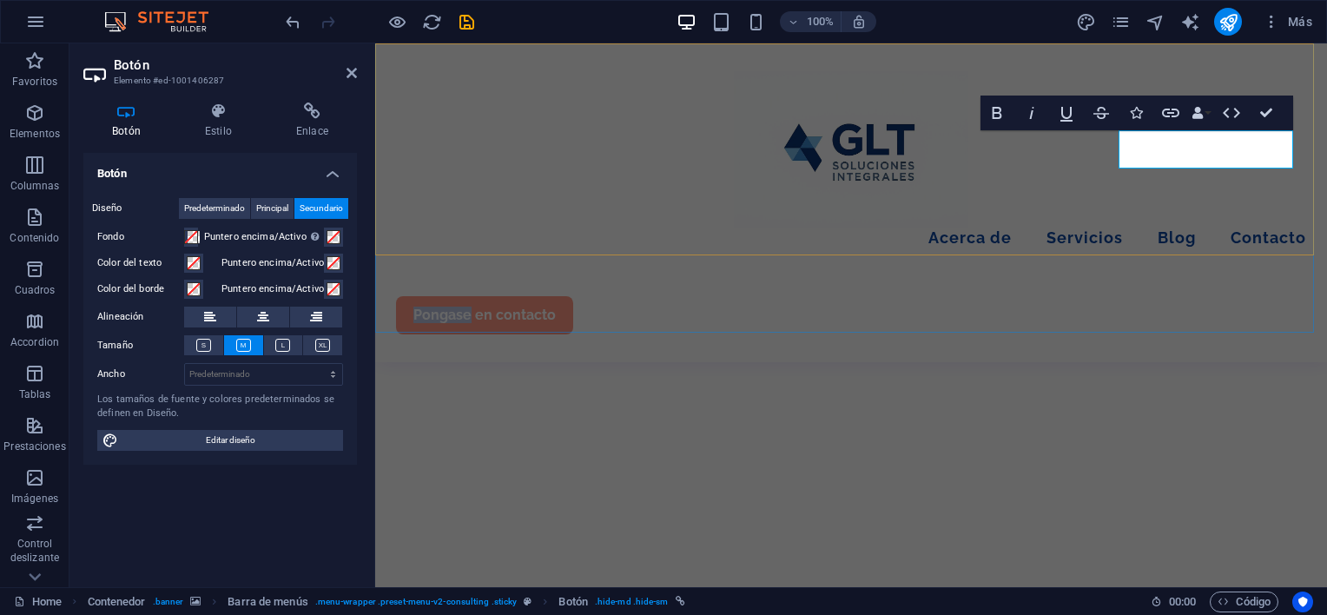
drag, startPoint x: 1192, startPoint y: 149, endPoint x: 1137, endPoint y: 149, distance: 54.7
click at [573, 296] on link "Pongase en contacto" at bounding box center [484, 315] width 177 height 38
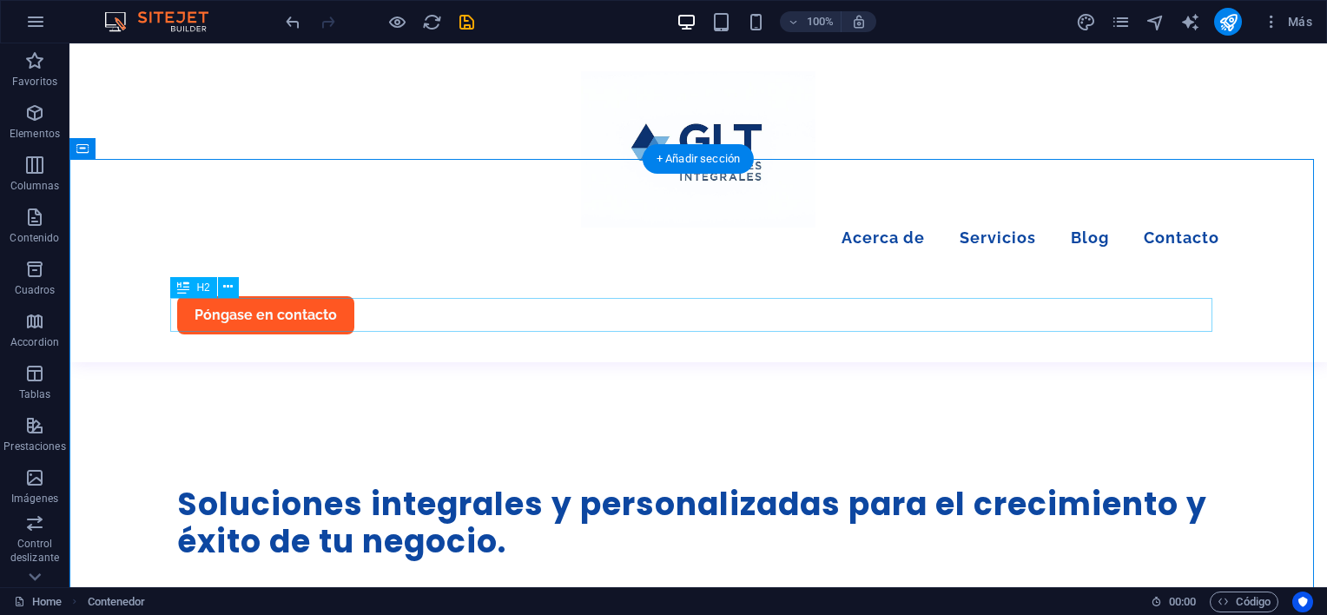
scroll to position [782, 0]
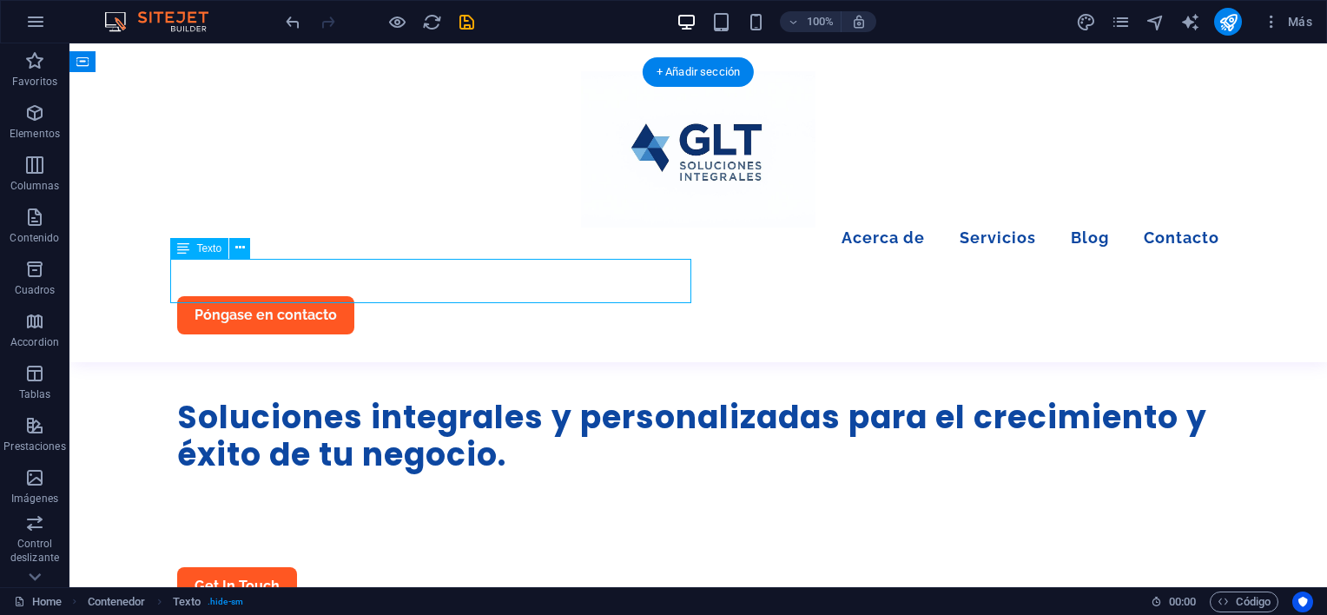
drag, startPoint x: 360, startPoint y: 288, endPoint x: 191, endPoint y: 278, distance: 169.7
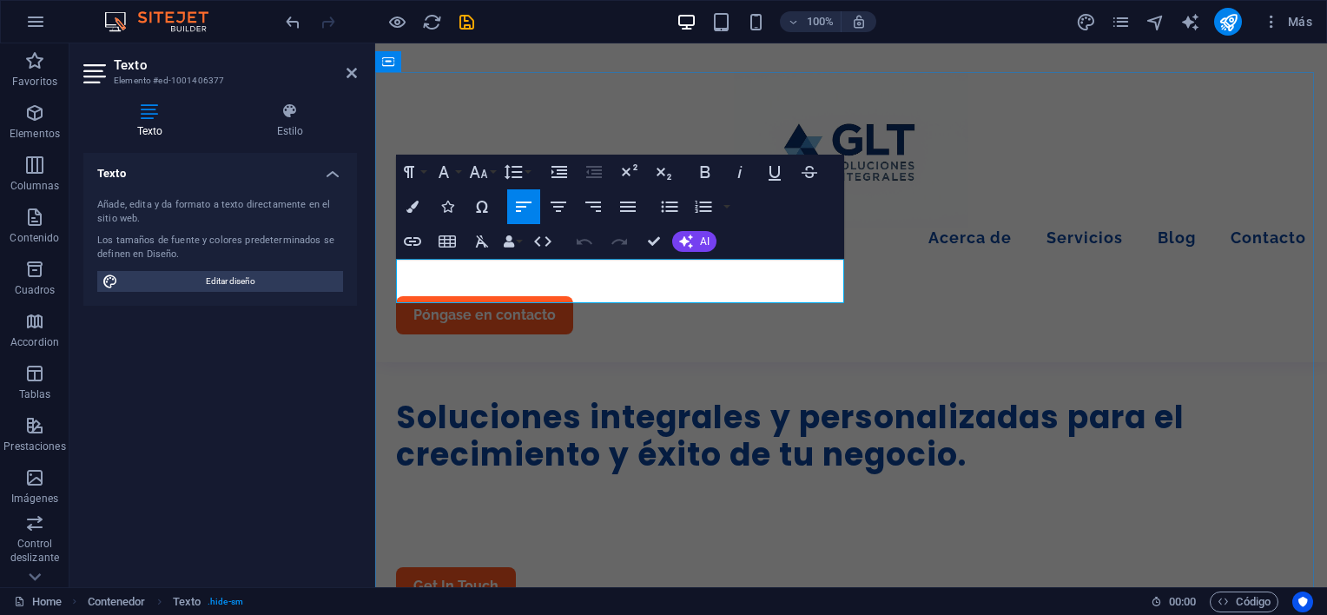
drag, startPoint x: 689, startPoint y: 285, endPoint x: 400, endPoint y: 268, distance: 289.8
copy span "Optimice su negocio con nuestros servicios de consultoría, brindando soluciones…"
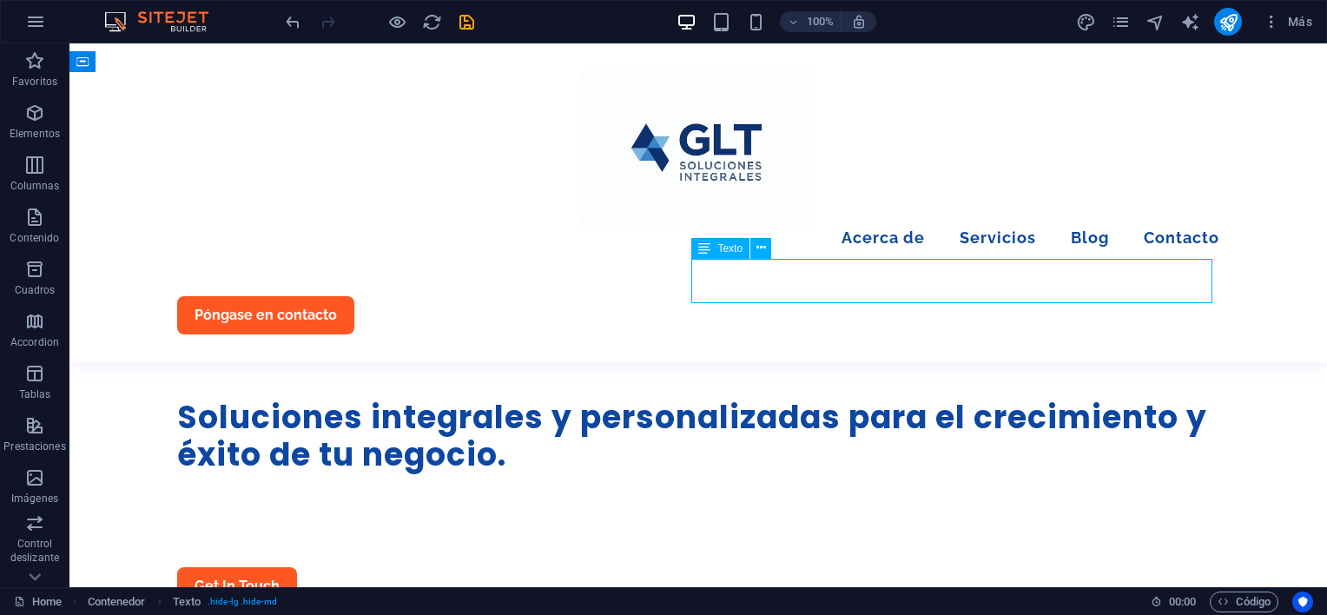
drag, startPoint x: 1042, startPoint y: 291, endPoint x: 711, endPoint y: 292, distance: 331.8
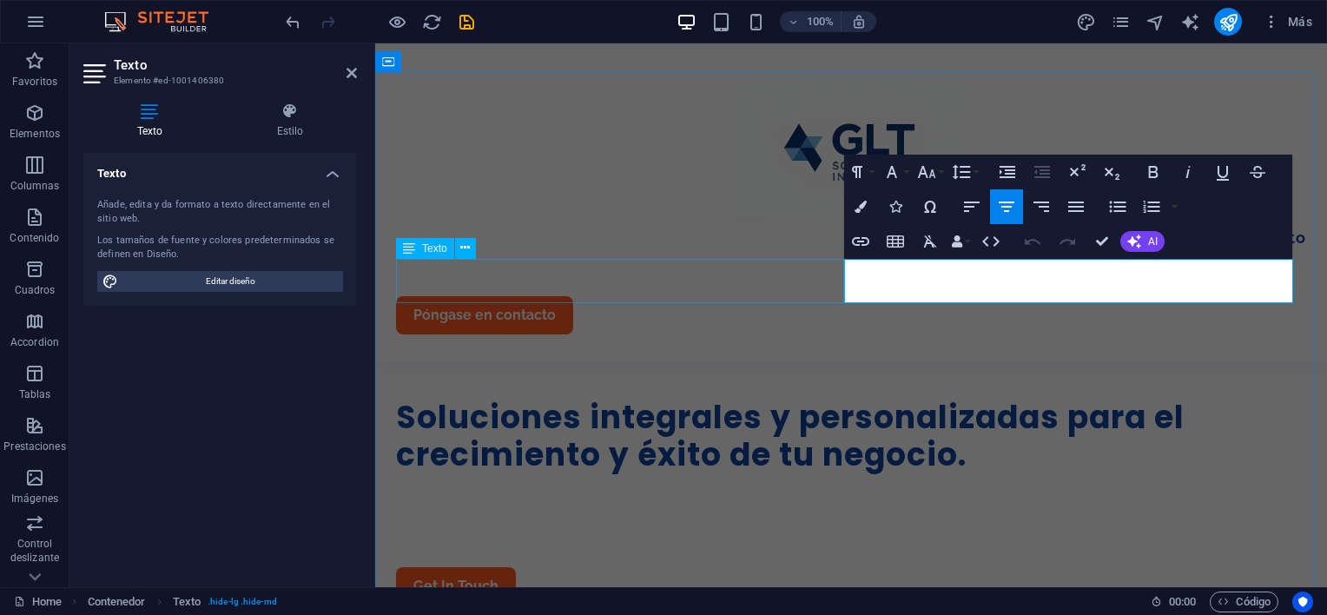
drag, startPoint x: 1159, startPoint y: 292, endPoint x: 785, endPoint y: 264, distance: 374.5
click at [296, 368] on div "Texto Añade, edita y da formato a texto directamente en el sitio web. Los tamañ…" at bounding box center [220, 363] width 274 height 420
click at [662, 219] on div "Menu Acerca de Servicios Blog Contacto Póngase en contacto" at bounding box center [851, 202] width 952 height 319
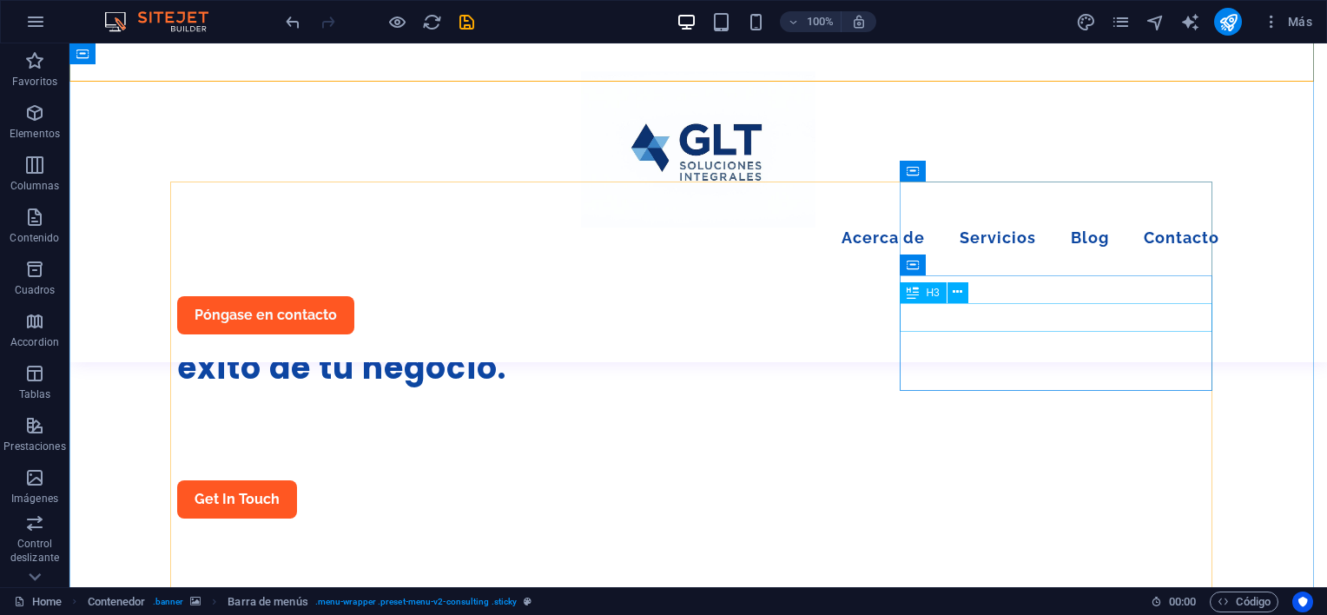
scroll to position [955, 0]
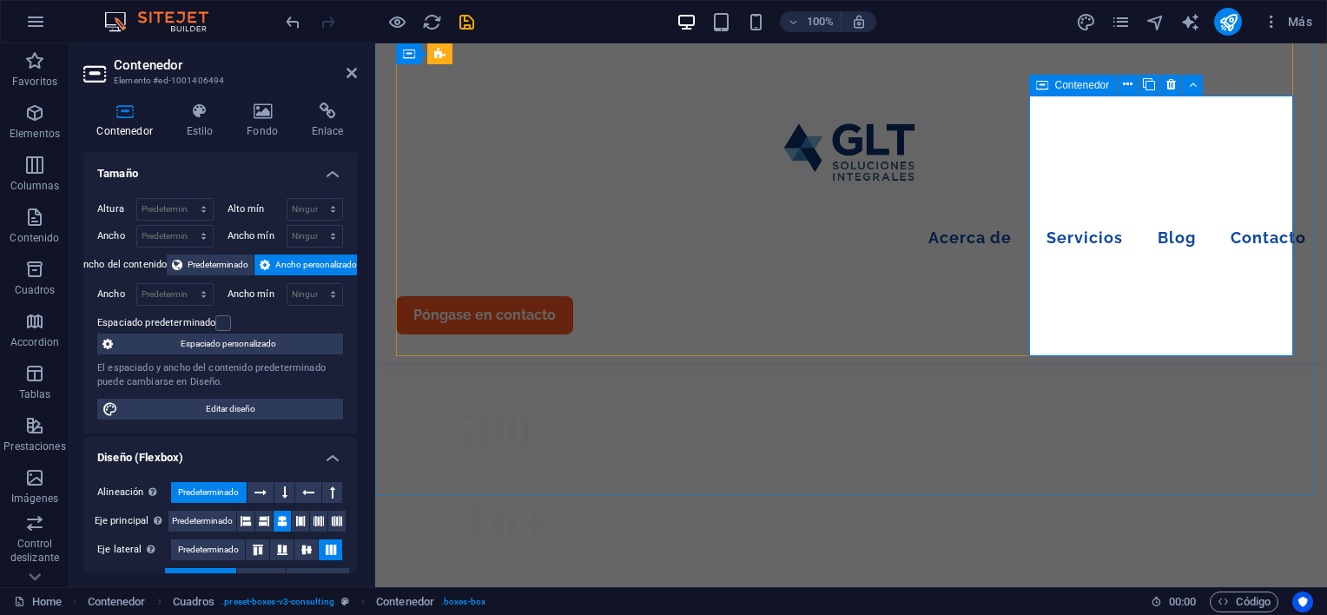
scroll to position [1303, 0]
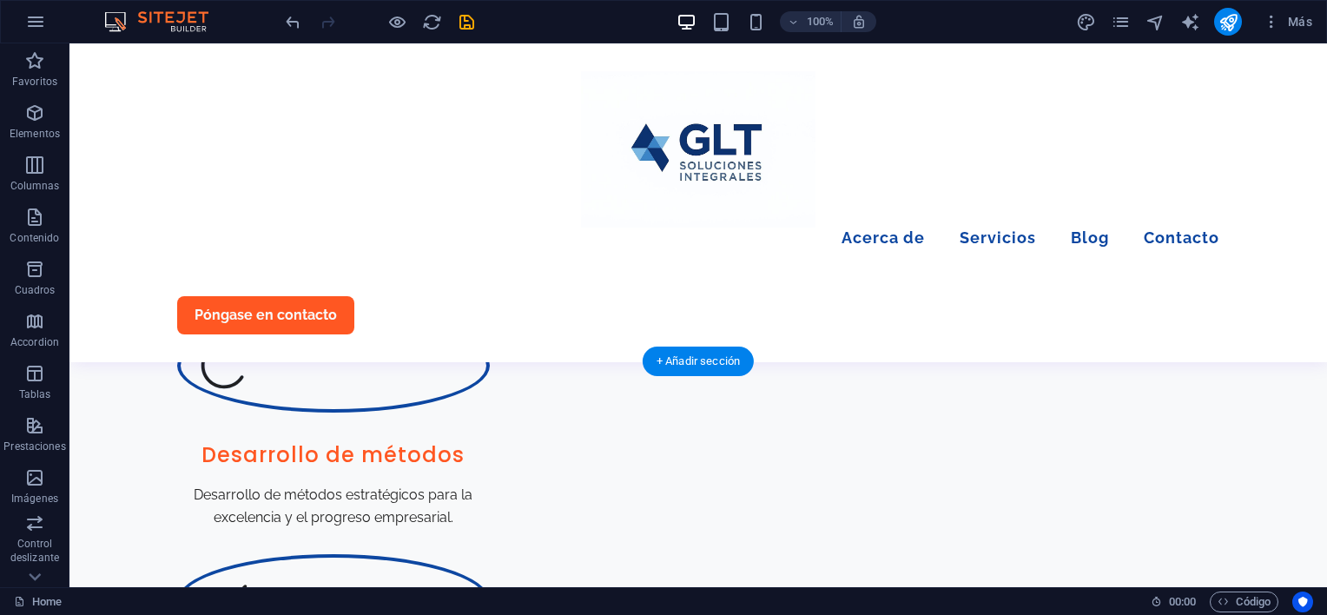
scroll to position [1737, 0]
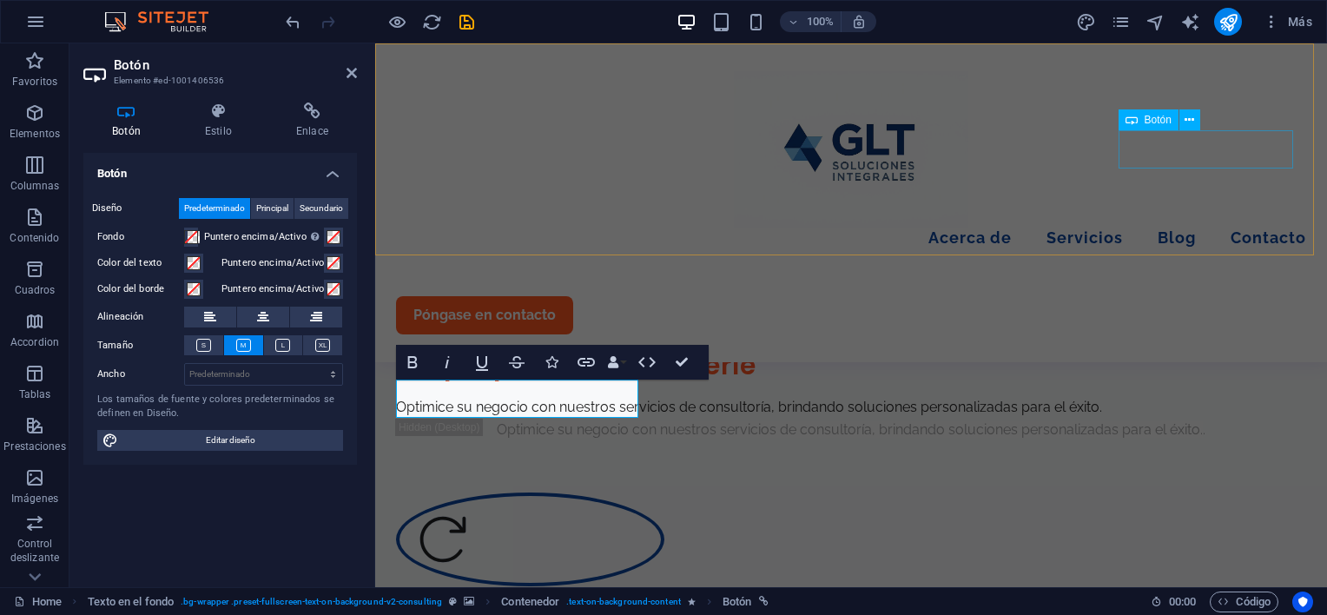
drag, startPoint x: 1206, startPoint y: 121, endPoint x: 1207, endPoint y: 129, distance: 8.9
click at [1206, 122] on div "Botón" at bounding box center [1165, 120] width 93 height 22
click at [1211, 296] on div "Póngase en contacto" at bounding box center [851, 315] width 910 height 38
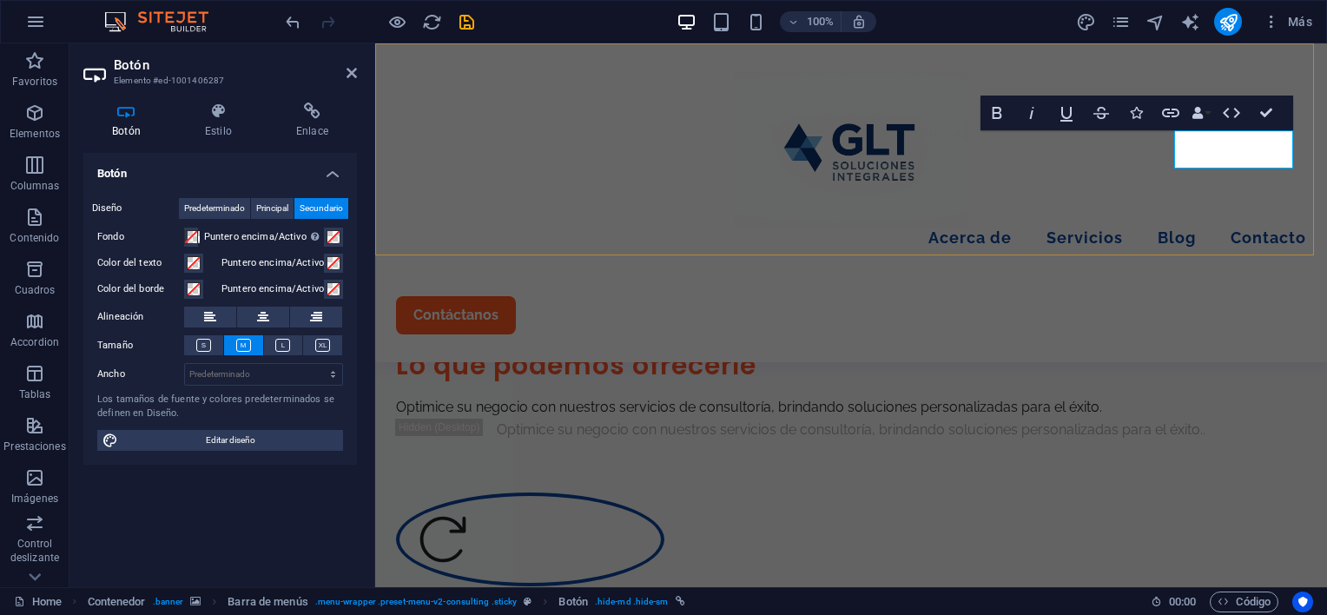
click at [1001, 215] on div "Menu Acerca de Servicios Blog Contacto Contáctanos" at bounding box center [851, 202] width 952 height 319
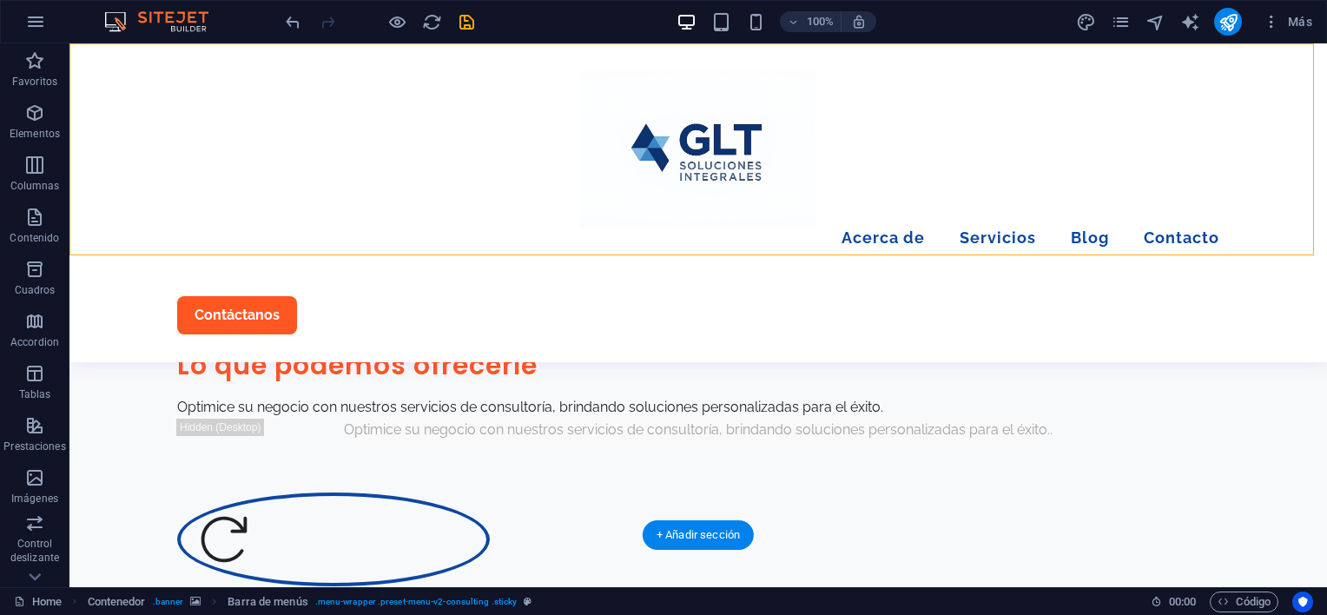
scroll to position [1563, 0]
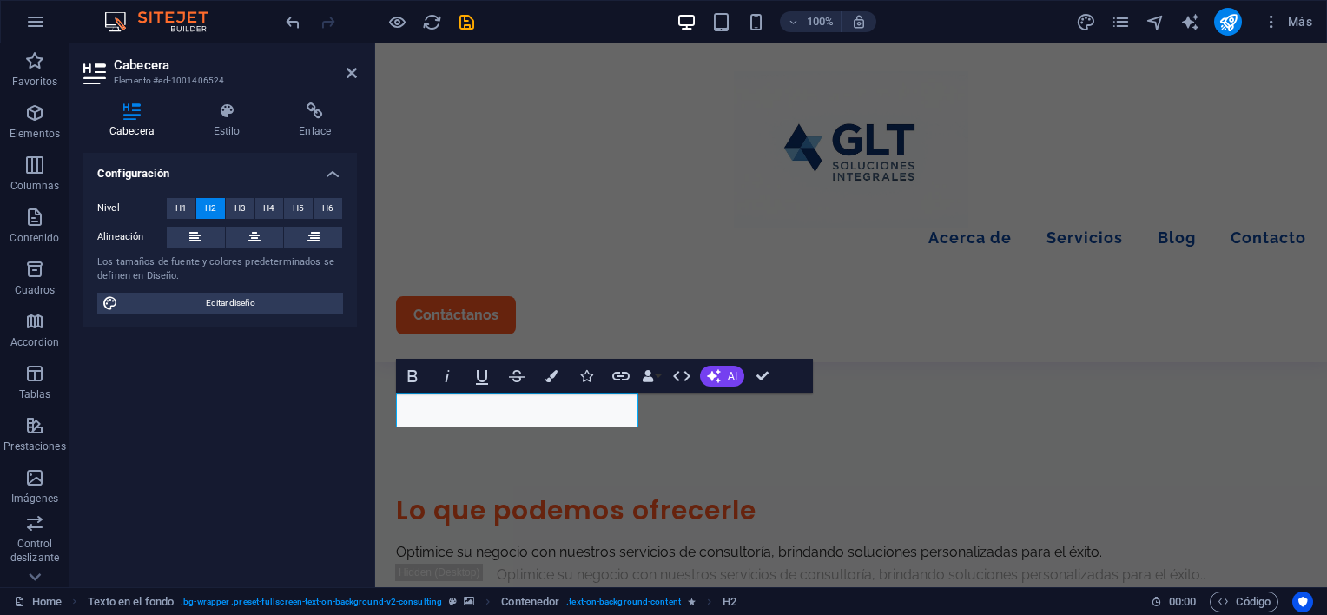
scroll to position [1576, 0]
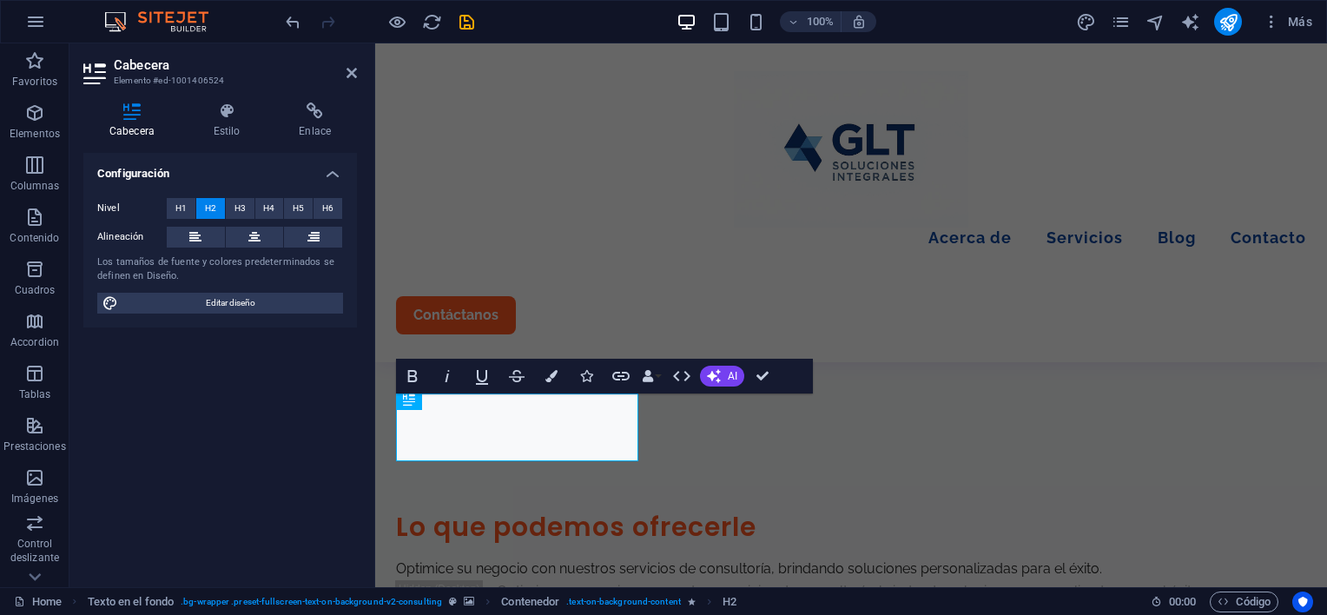
click at [545, 376] on button "Colors" at bounding box center [551, 376] width 33 height 35
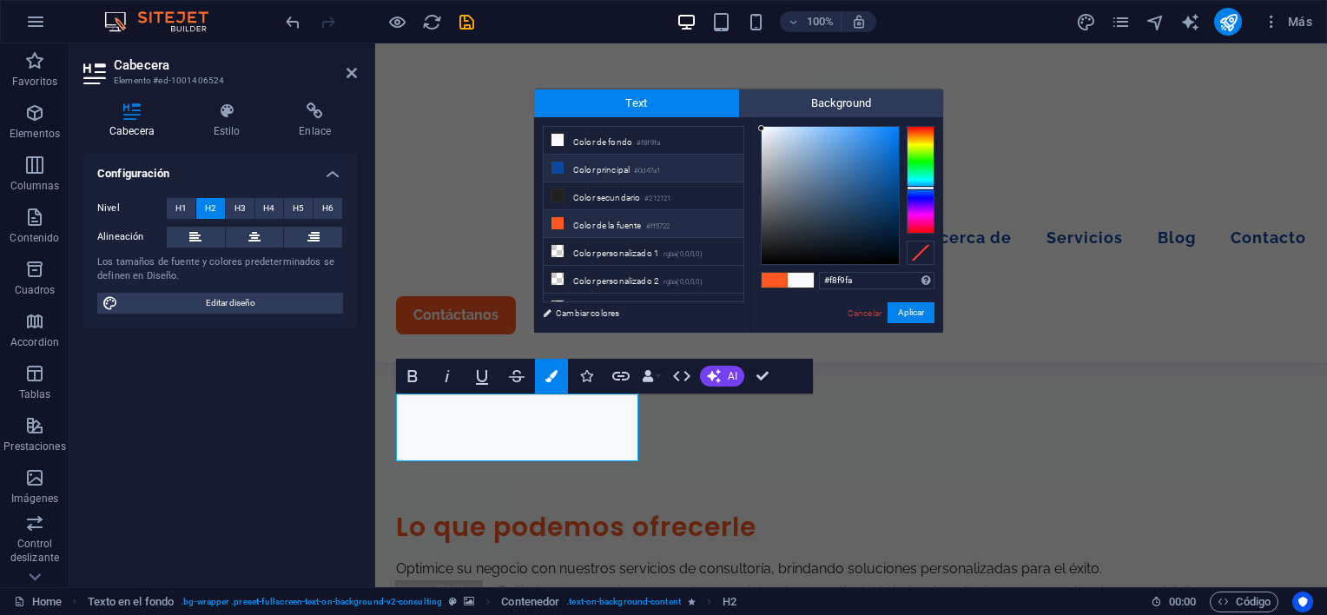
click at [605, 169] on li "Color principal #0d47a1" at bounding box center [644, 169] width 200 height 28
type input "#0d47a1"
click at [611, 167] on li "Color principal #0d47a1" at bounding box center [644, 169] width 200 height 28
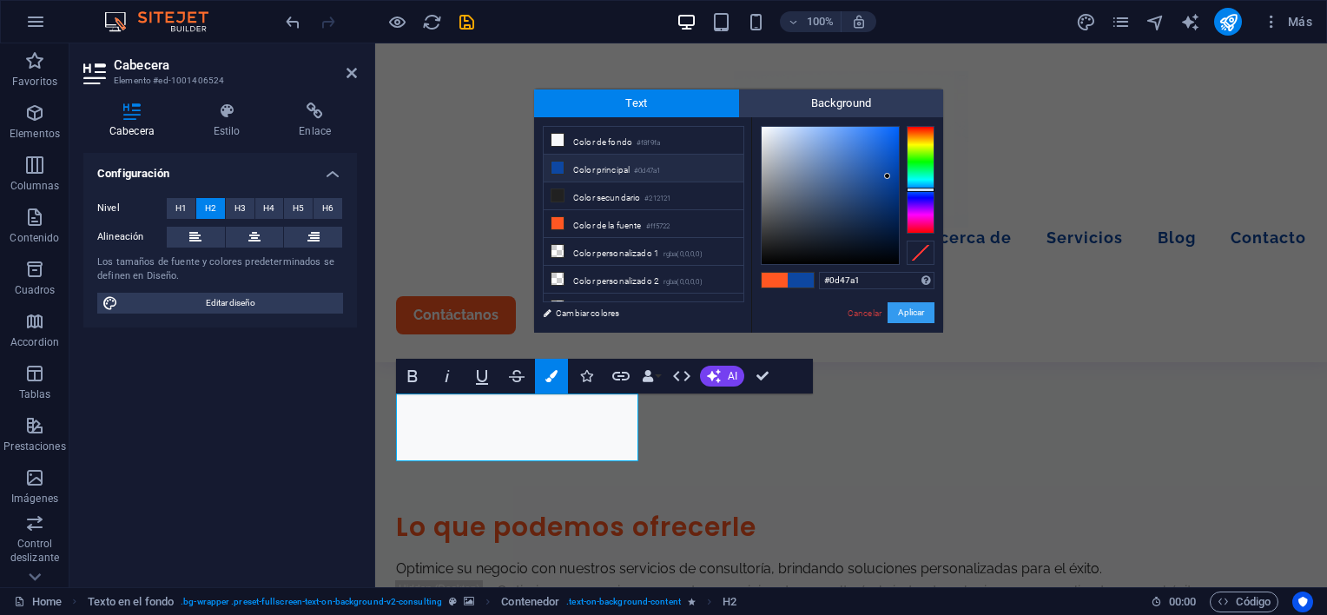
click at [912, 317] on button "Aplicar" at bounding box center [911, 312] width 47 height 21
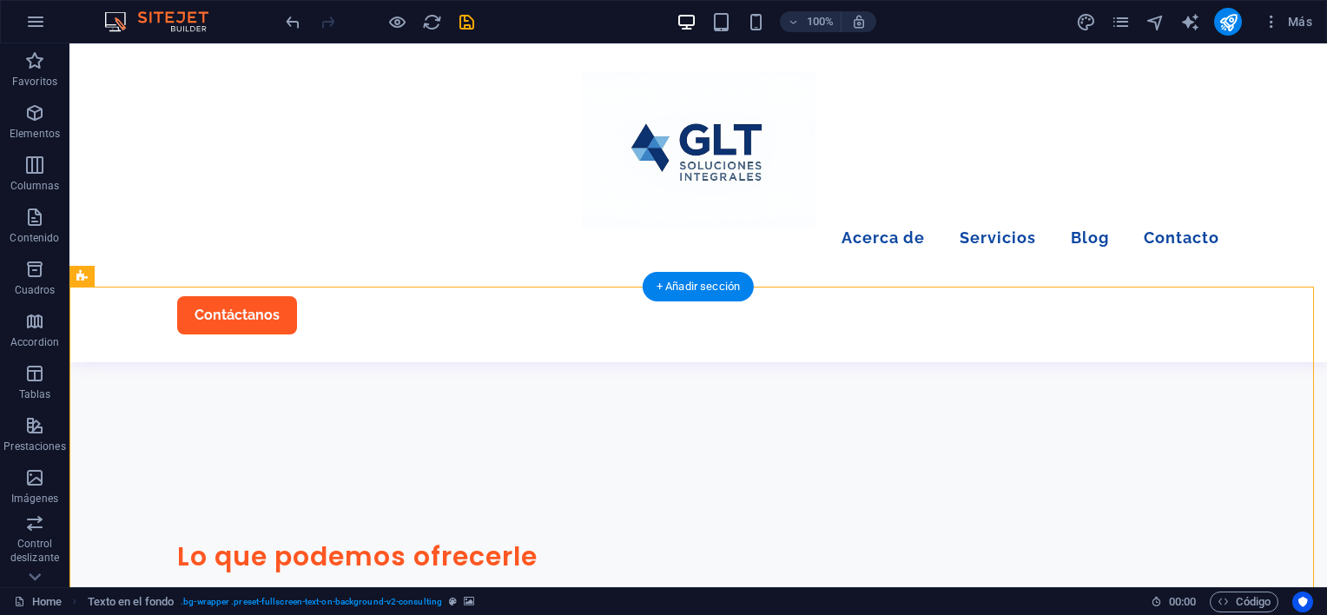
scroll to position [1459, 0]
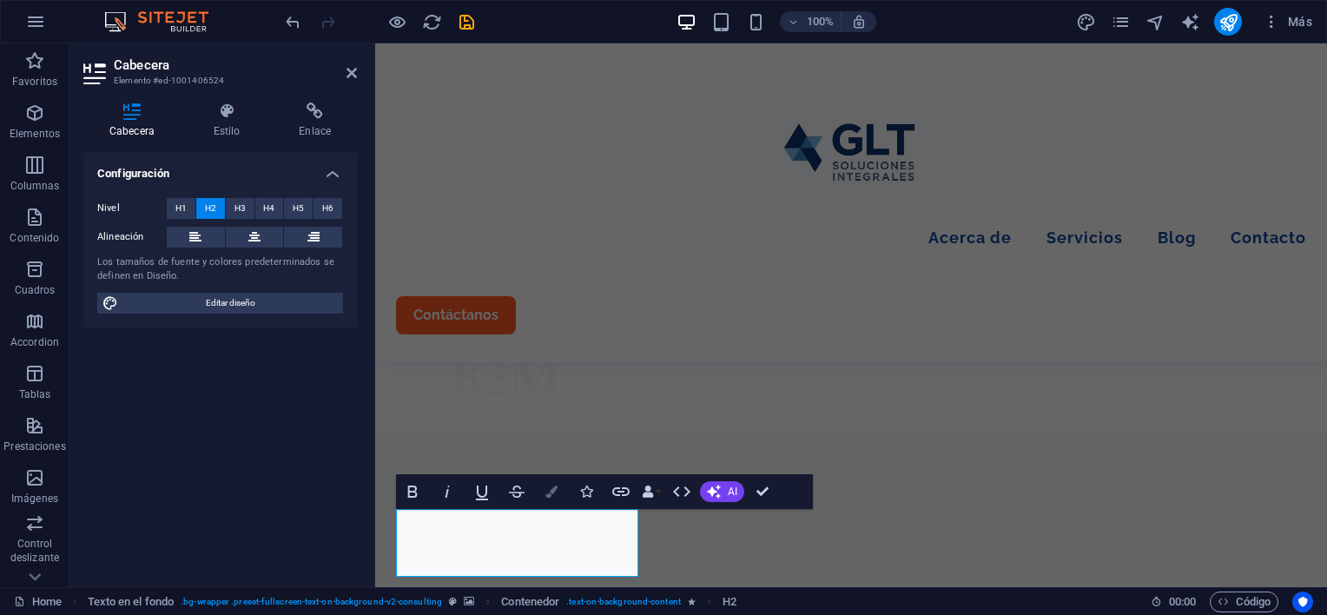
click at [552, 492] on icon "button" at bounding box center [551, 492] width 12 height 12
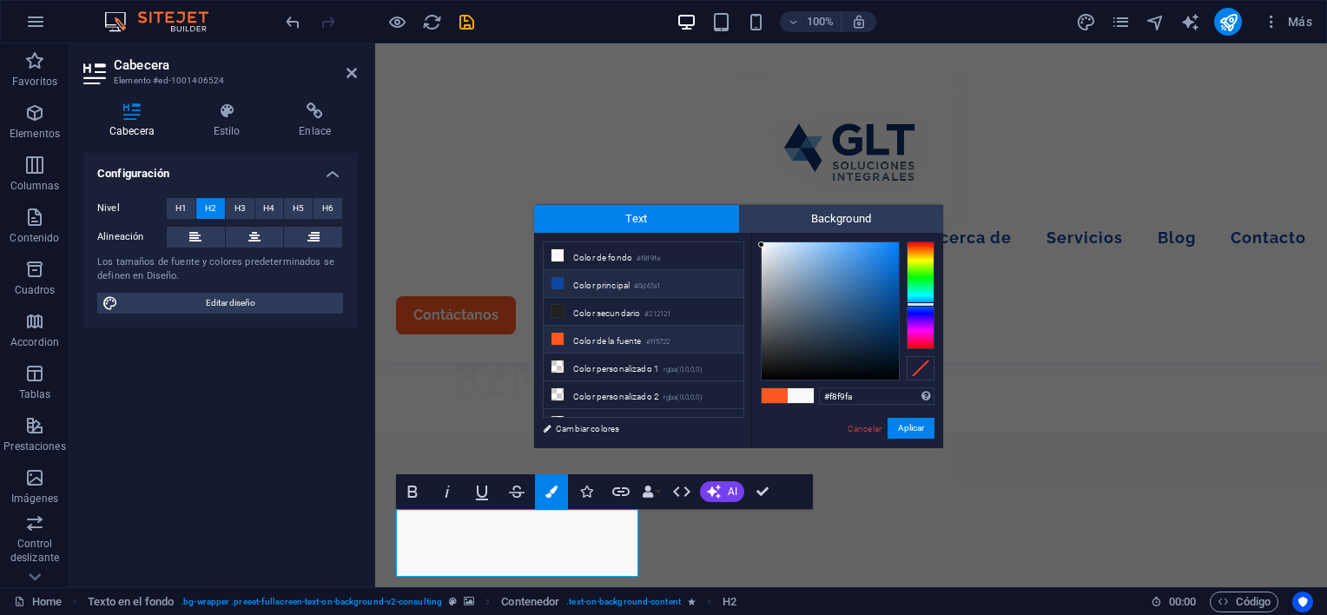
click at [603, 280] on li "Color principal #0d47a1" at bounding box center [644, 284] width 200 height 28
type input "#0d47a1"
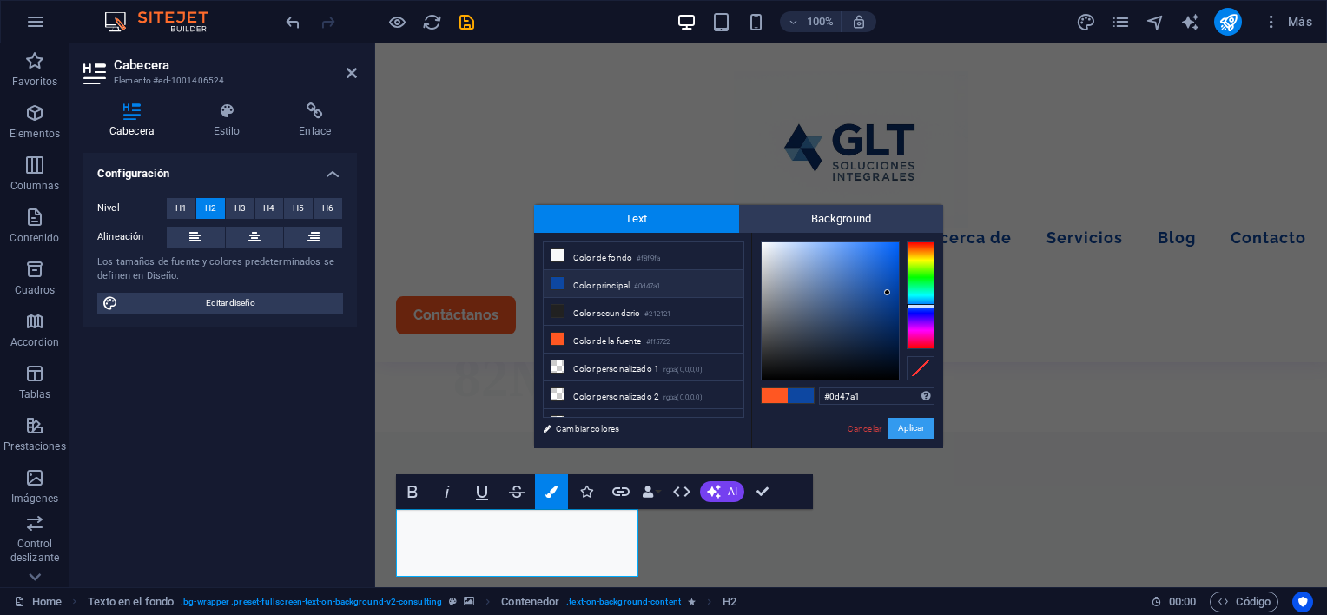
click at [914, 427] on button "Aplicar" at bounding box center [911, 428] width 47 height 21
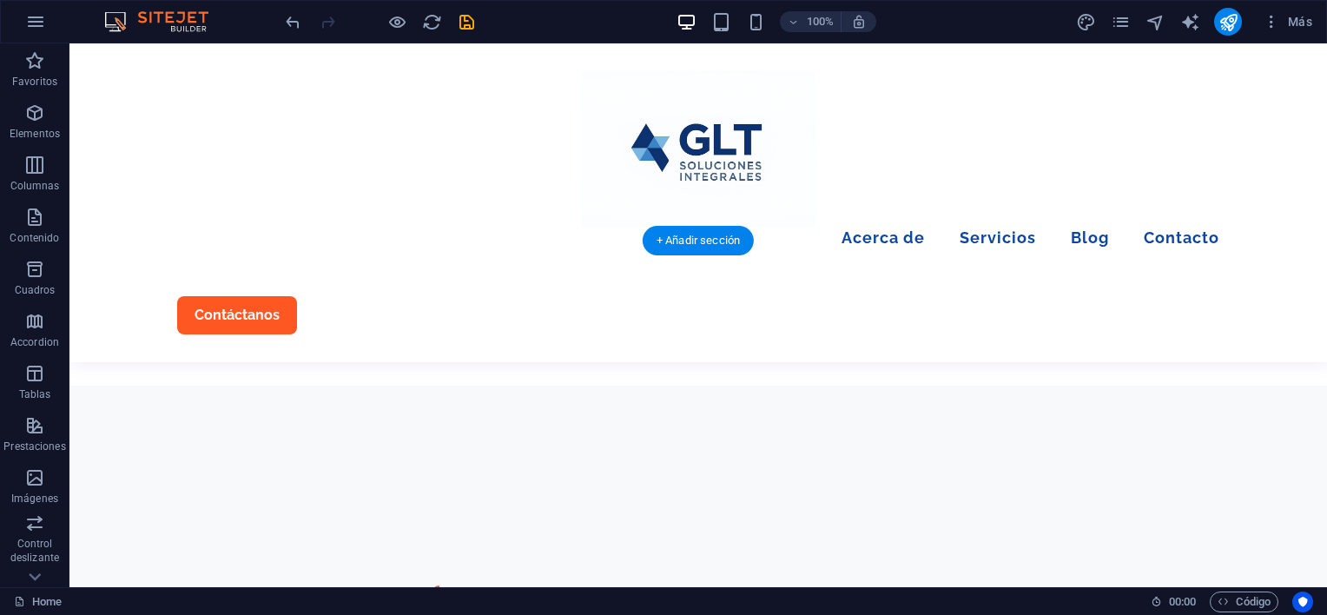
scroll to position [1592, 0]
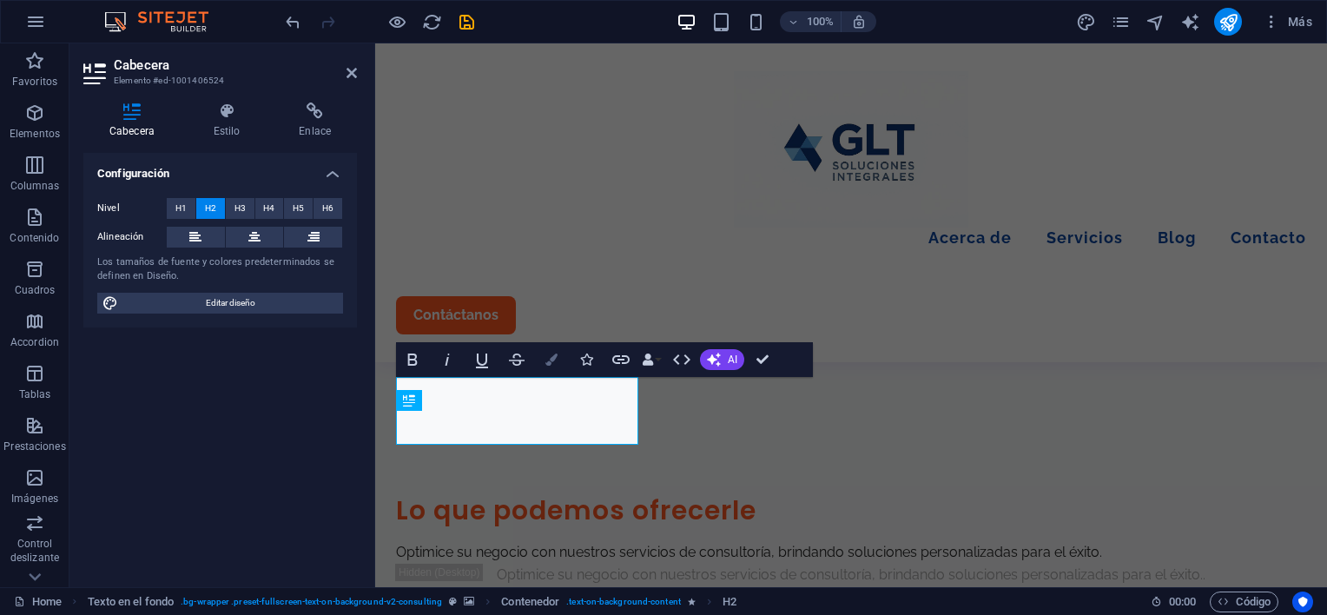
drag, startPoint x: 550, startPoint y: 360, endPoint x: 560, endPoint y: 358, distance: 10.7
click at [552, 358] on icon "button" at bounding box center [551, 360] width 12 height 12
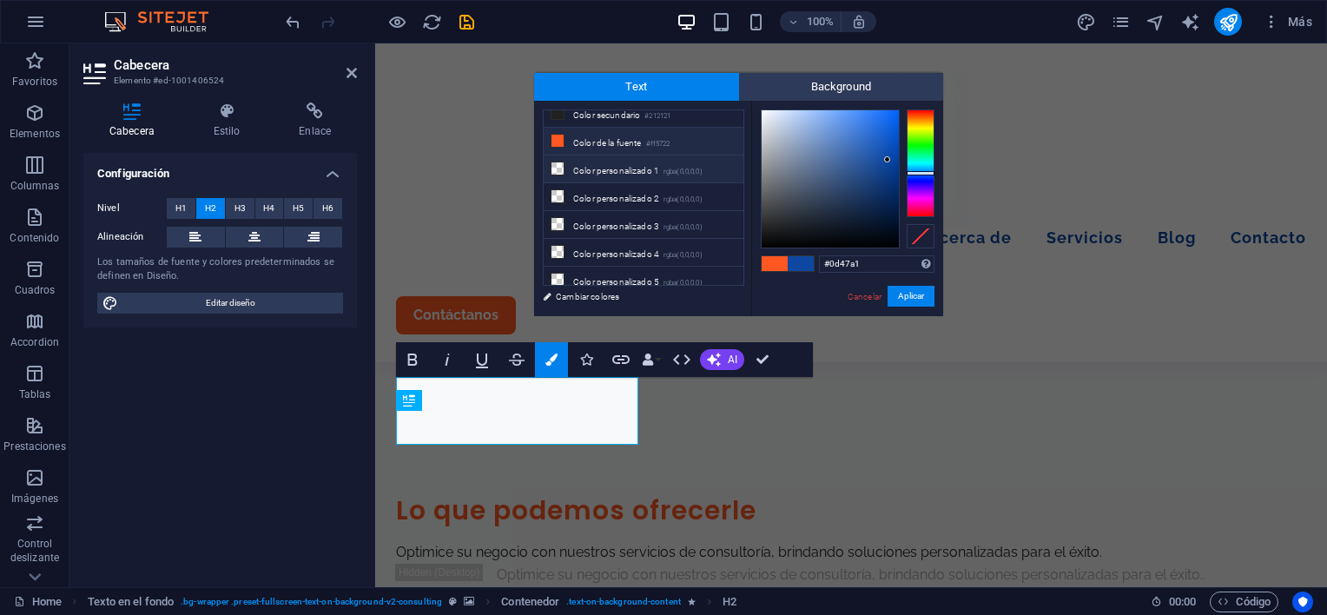
scroll to position [0, 0]
click at [625, 149] on li "Color principal #0d47a1" at bounding box center [644, 152] width 200 height 28
click at [917, 290] on button "Aplicar" at bounding box center [911, 296] width 47 height 21
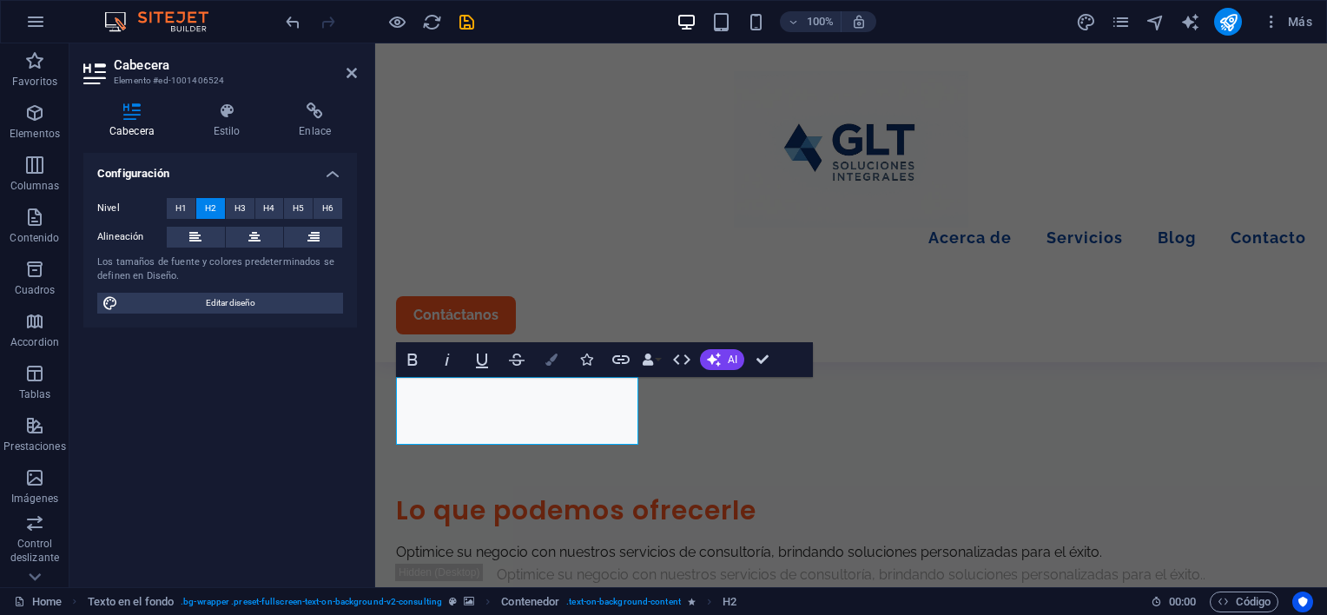
click at [552, 358] on icon "button" at bounding box center [551, 360] width 12 height 12
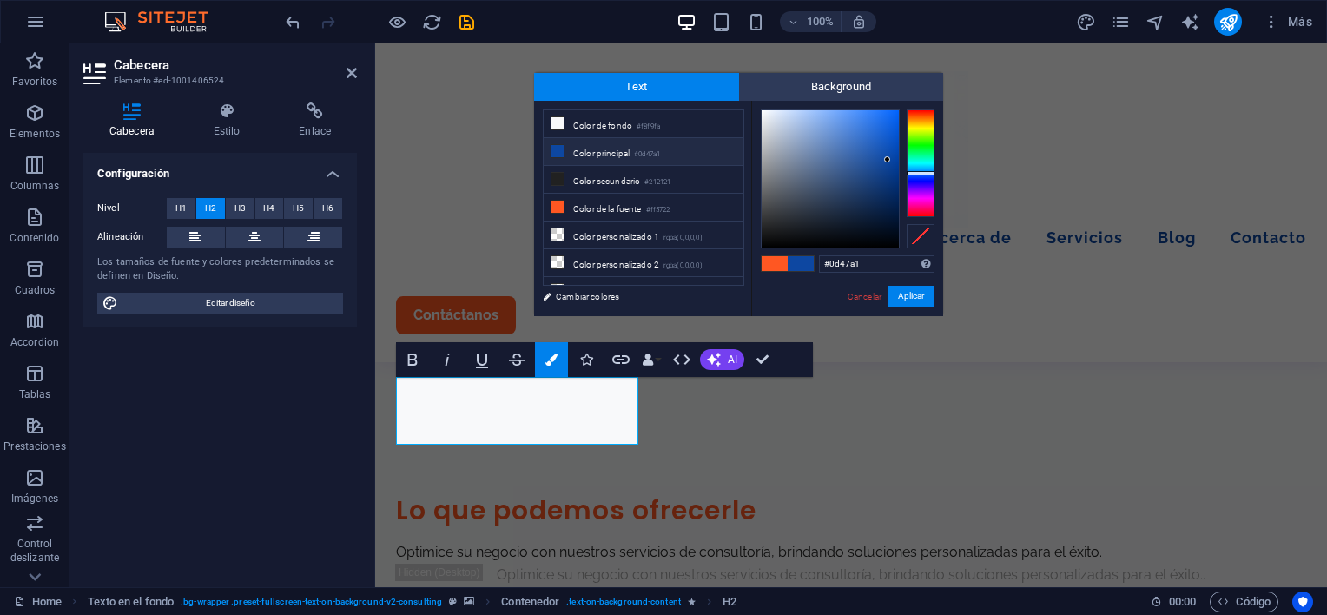
click at [771, 268] on span at bounding box center [775, 263] width 26 height 15
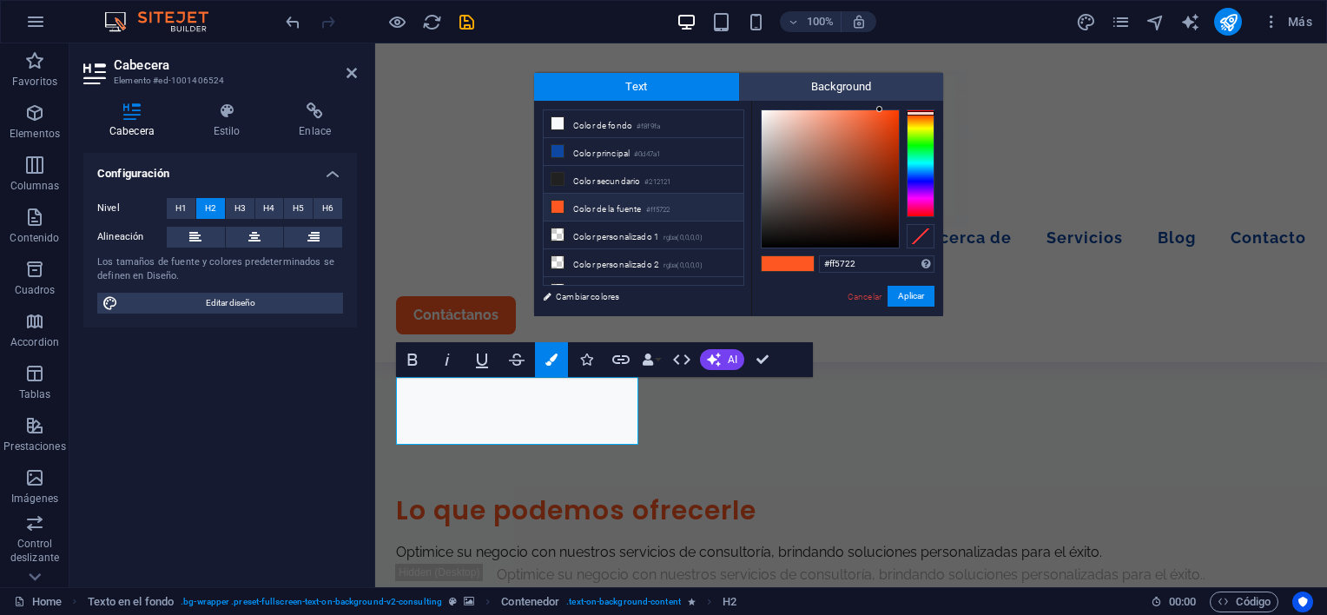
click at [771, 268] on span at bounding box center [775, 263] width 26 height 15
click at [618, 142] on li "Color principal #0d47a1" at bounding box center [644, 152] width 200 height 28
type input "#0d47a1"
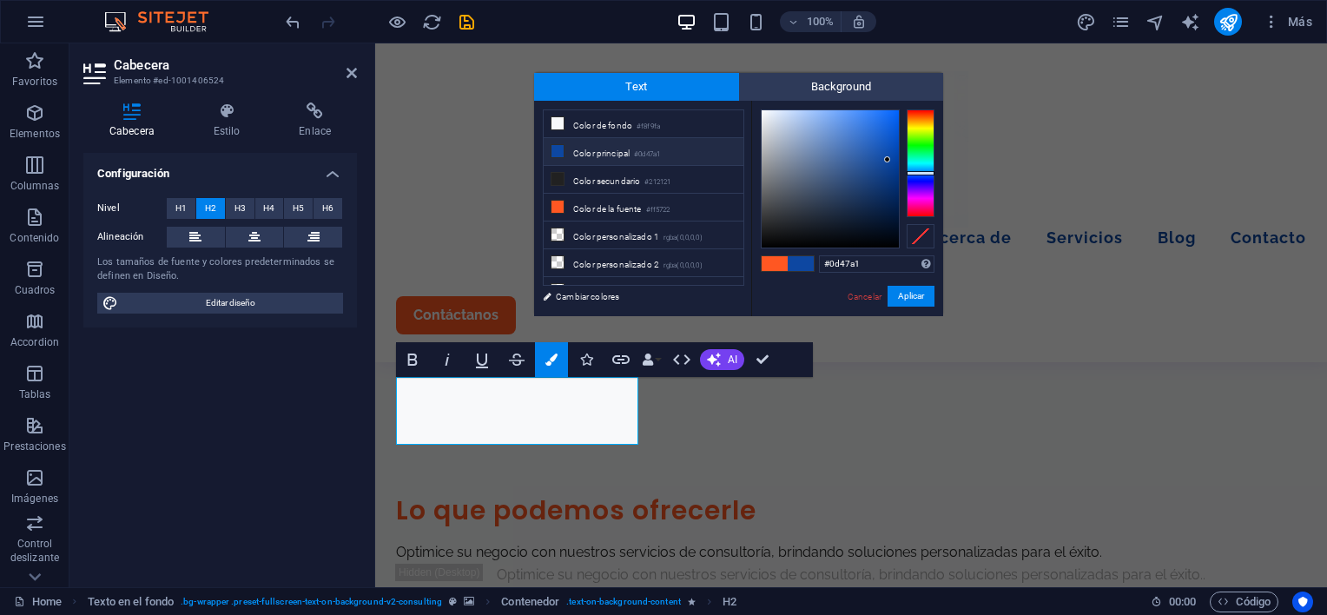
click at [804, 266] on span at bounding box center [801, 263] width 26 height 15
click at [904, 300] on button "Aplicar" at bounding box center [911, 296] width 47 height 21
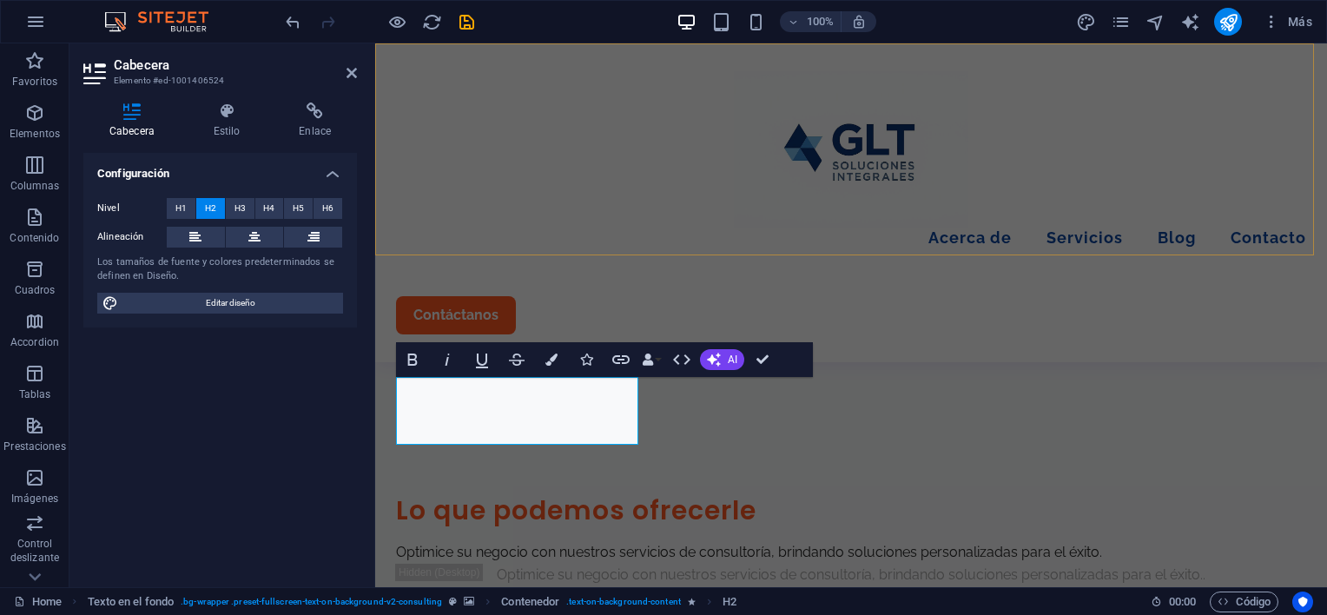
click at [890, 217] on div "Menu Acerca de Servicios Blog Contacto Contáctanos" at bounding box center [851, 202] width 952 height 319
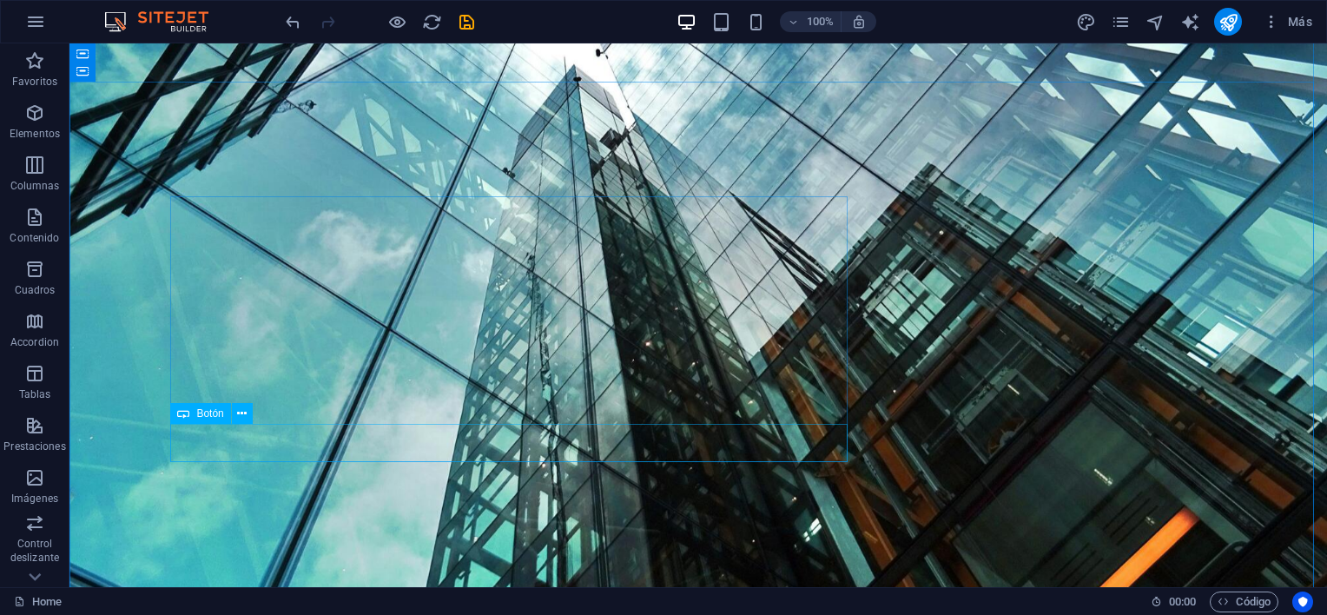
scroll to position [87, 0]
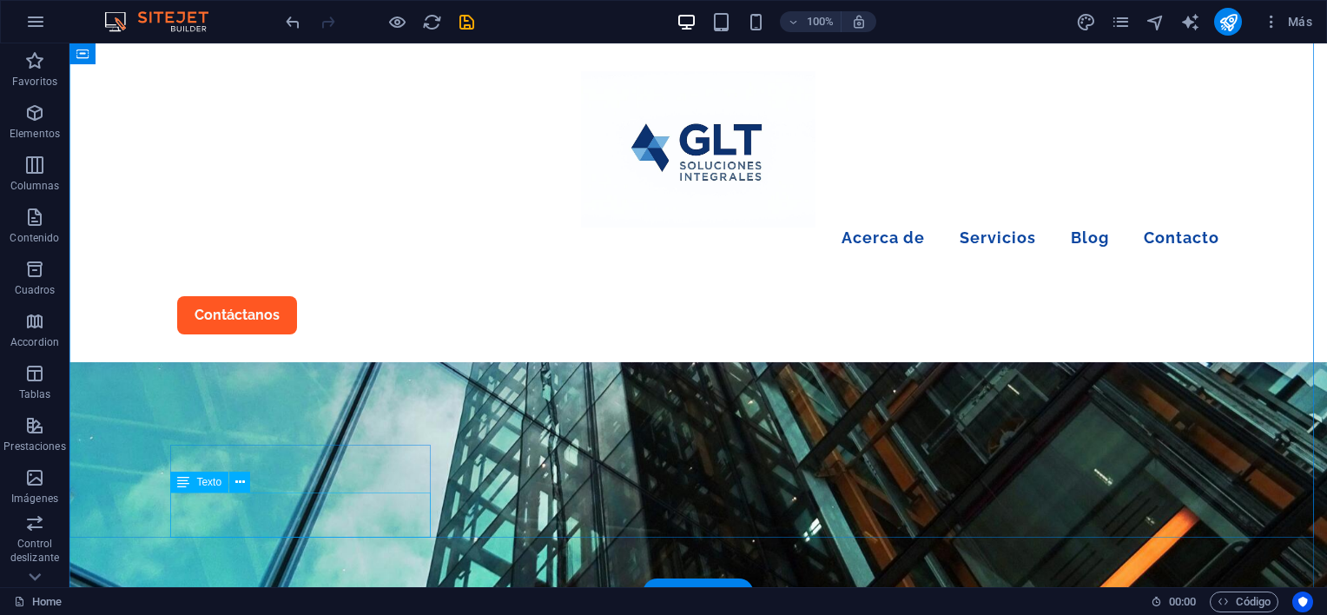
scroll to position [261, 0]
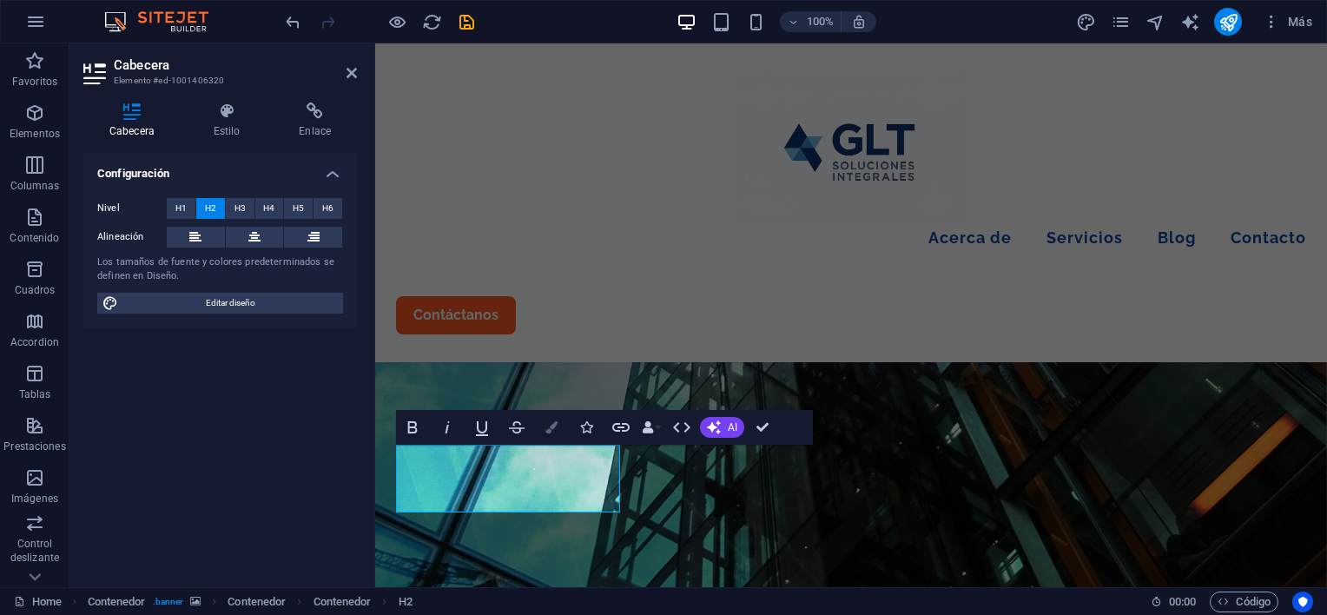
click at [545, 429] on icon "button" at bounding box center [551, 427] width 12 height 12
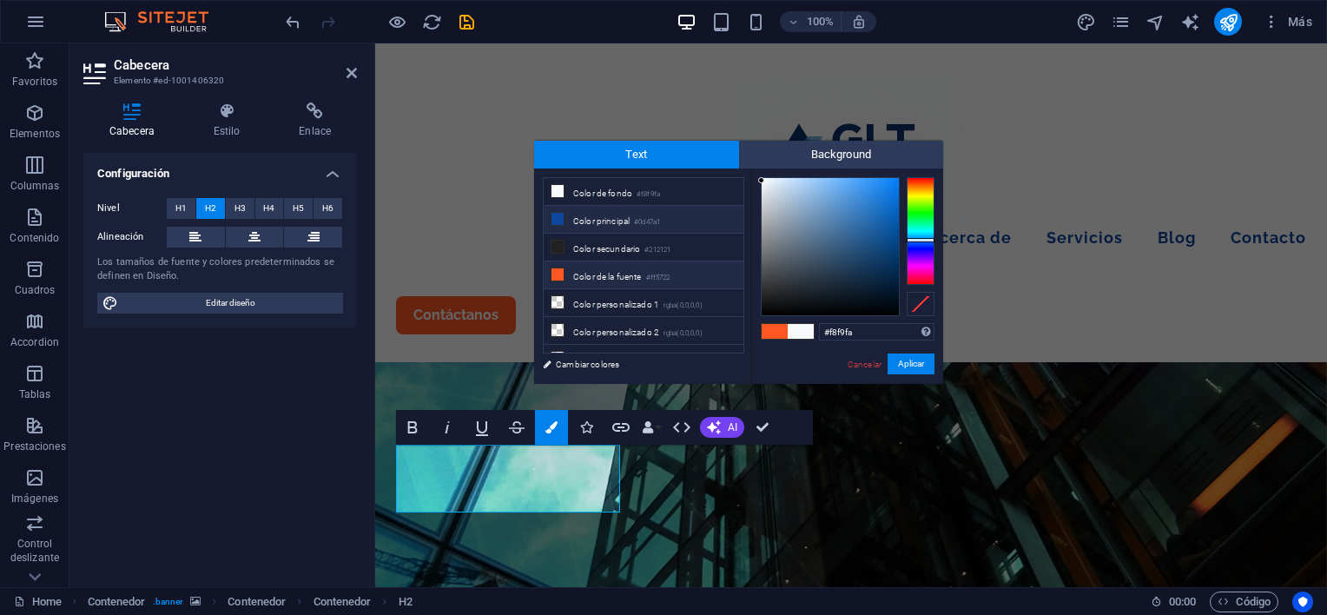
click at [611, 220] on li "Color principal #0d47a1" at bounding box center [644, 220] width 200 height 28
type input "#0d47a1"
click at [907, 365] on button "Aplicar" at bounding box center [911, 364] width 47 height 21
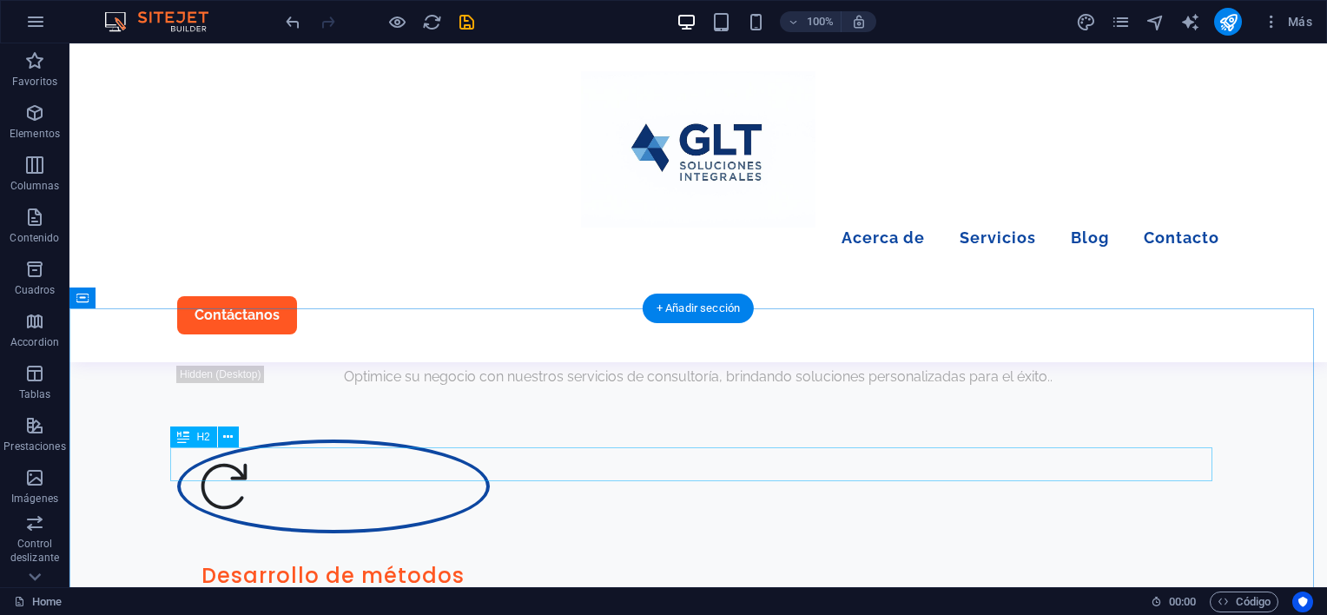
scroll to position [1737, 0]
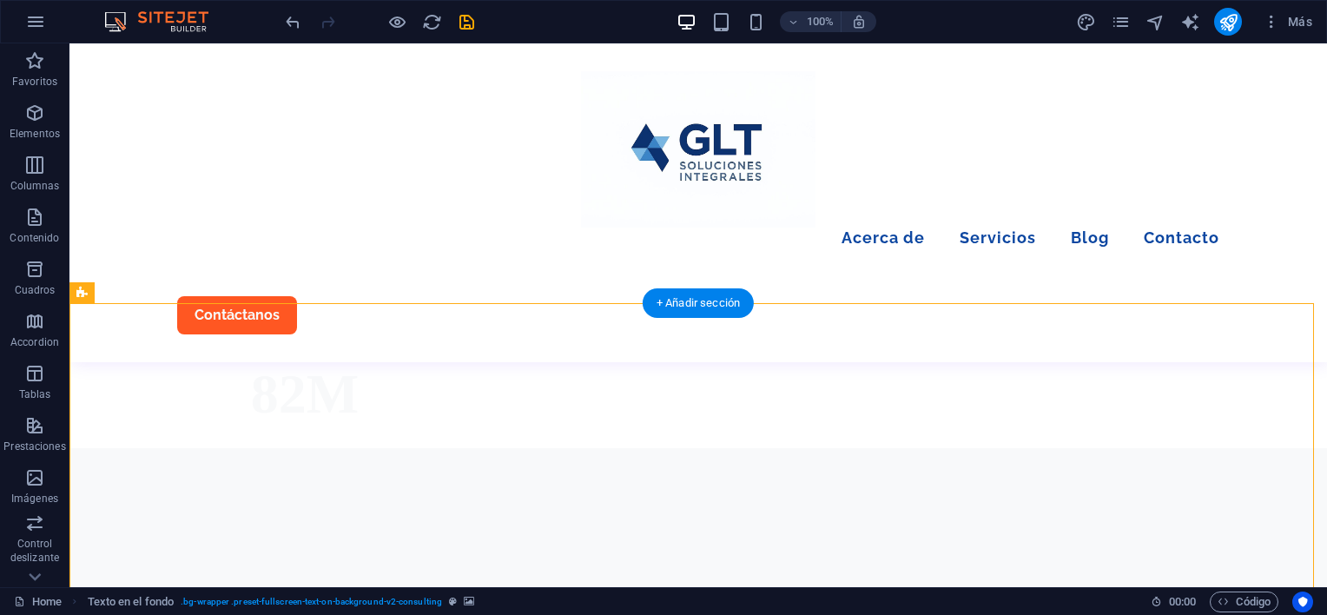
scroll to position [1650, 0]
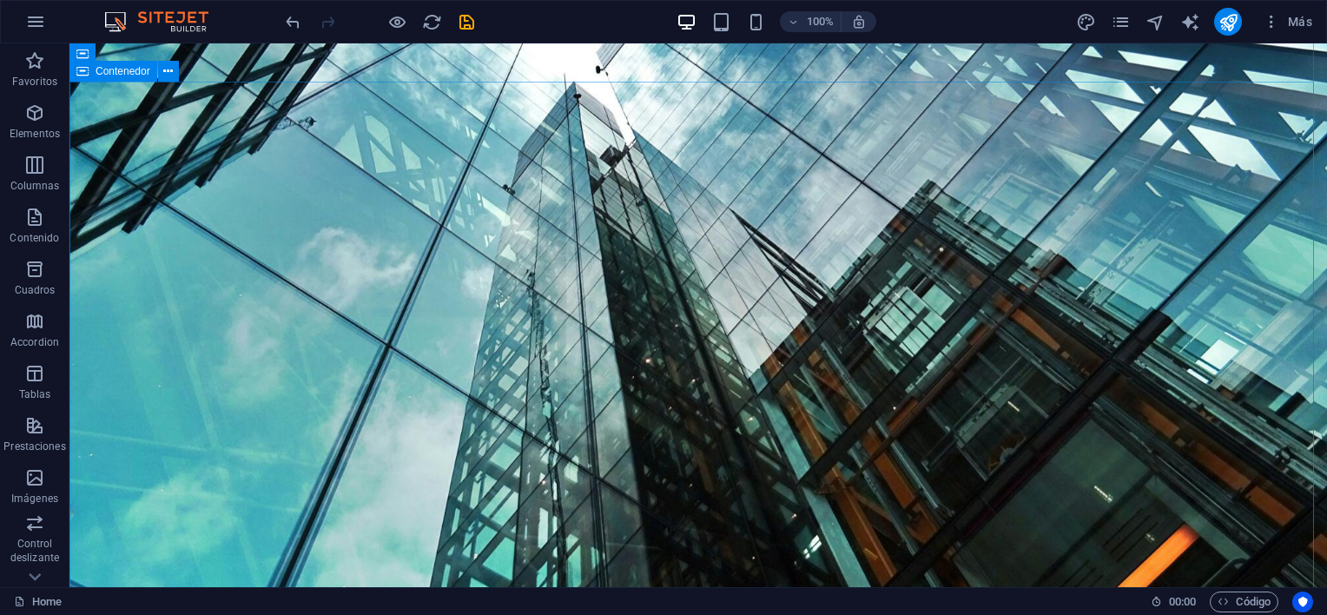
scroll to position [0, 0]
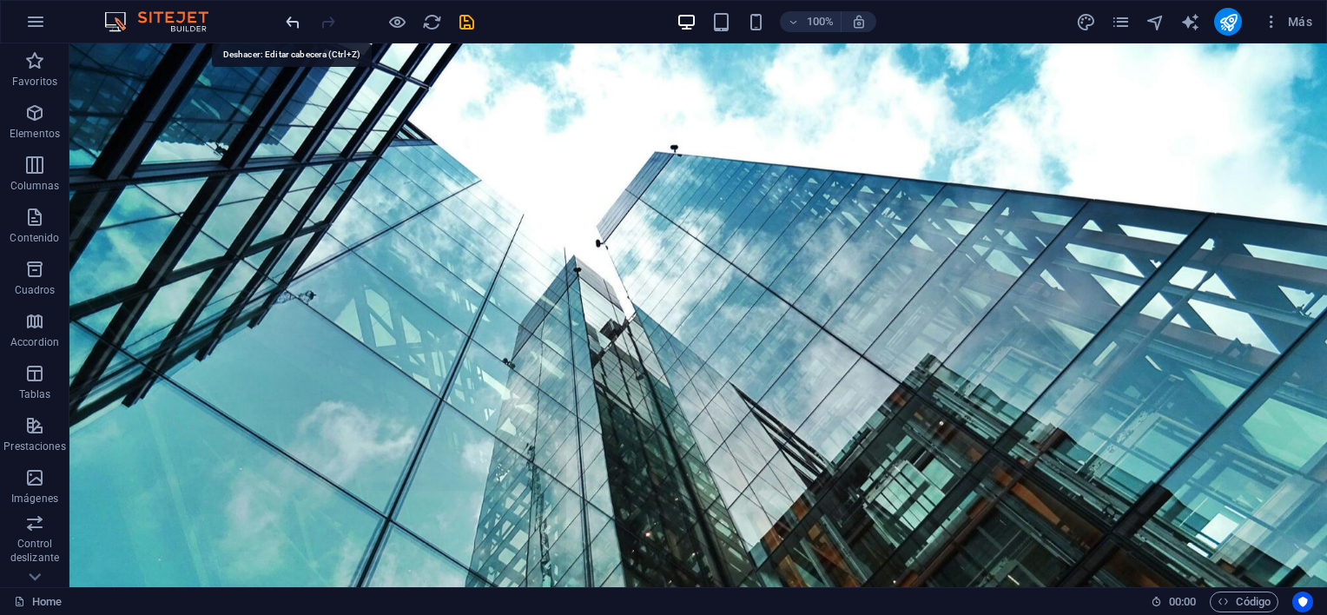
click at [291, 23] on icon "undo" at bounding box center [293, 22] width 20 height 20
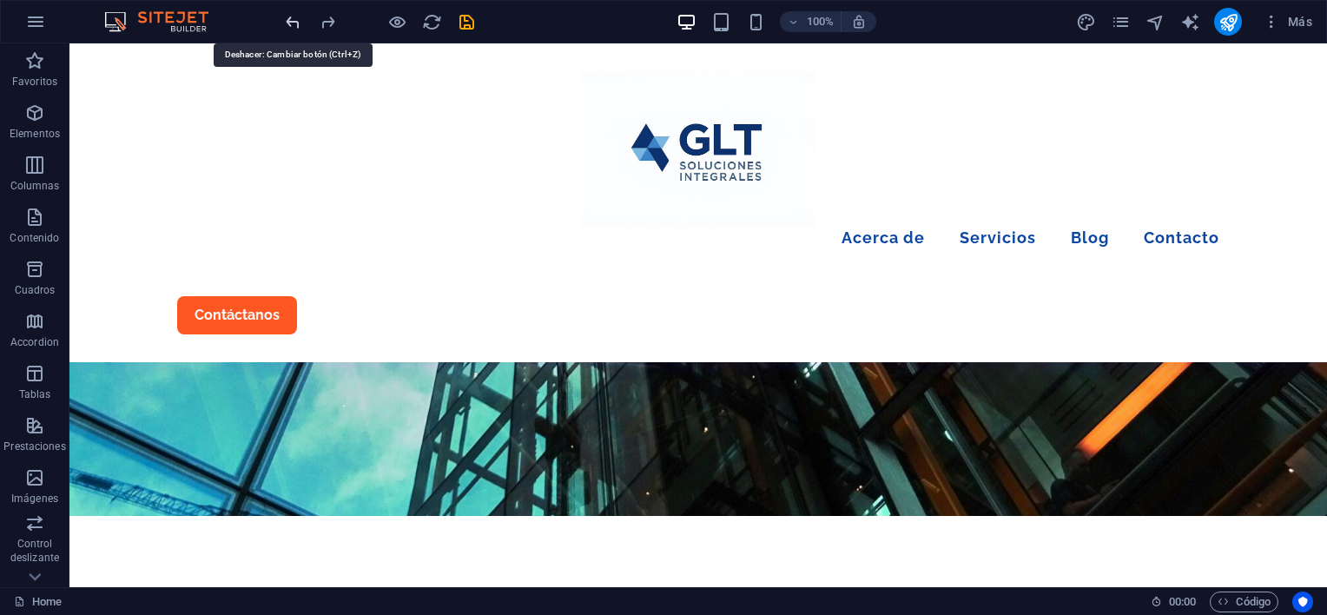
scroll to position [407, 0]
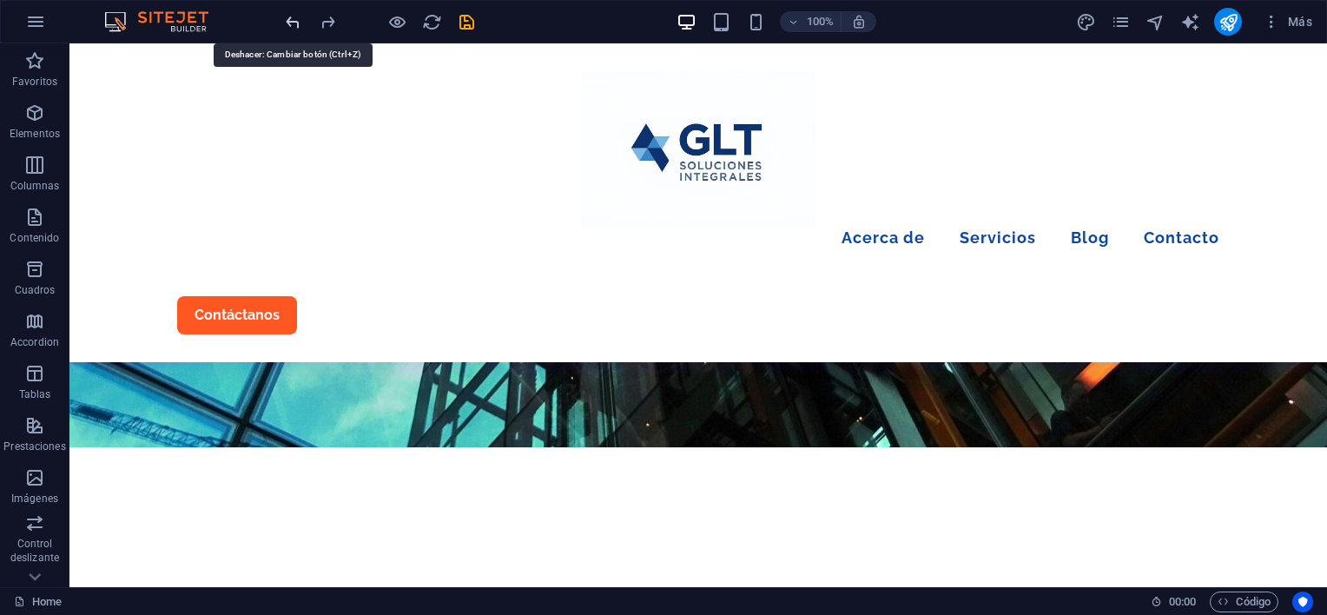
click at [291, 23] on icon "undo" at bounding box center [293, 22] width 20 height 20
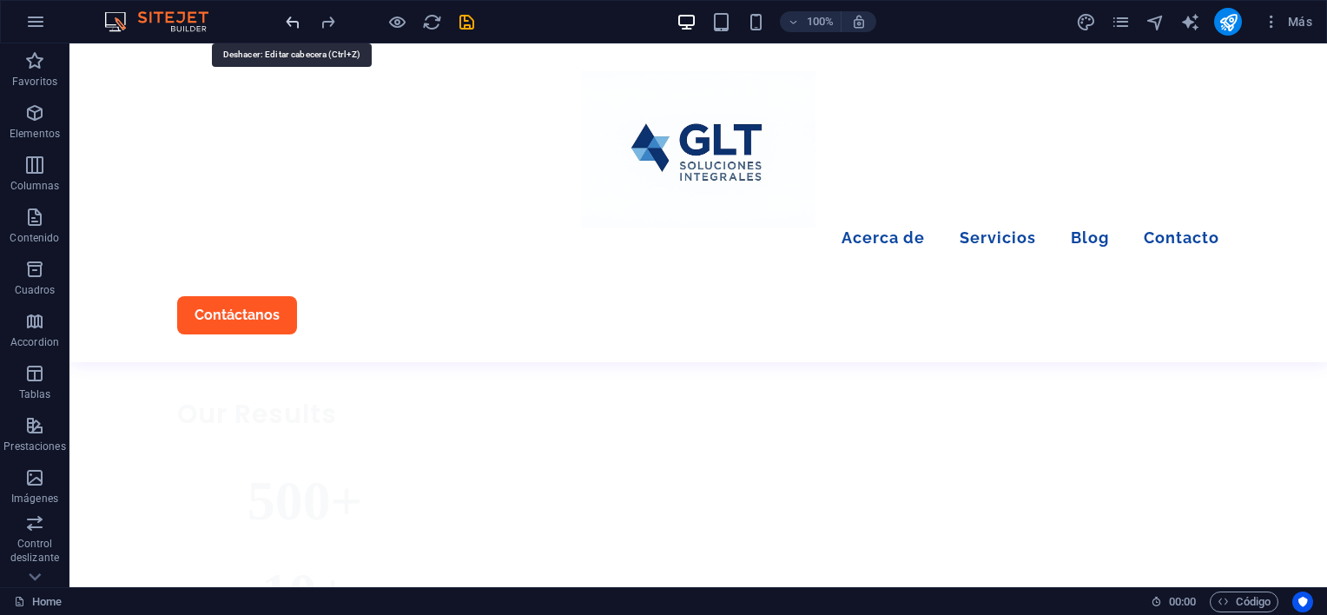
scroll to position [1636, 0]
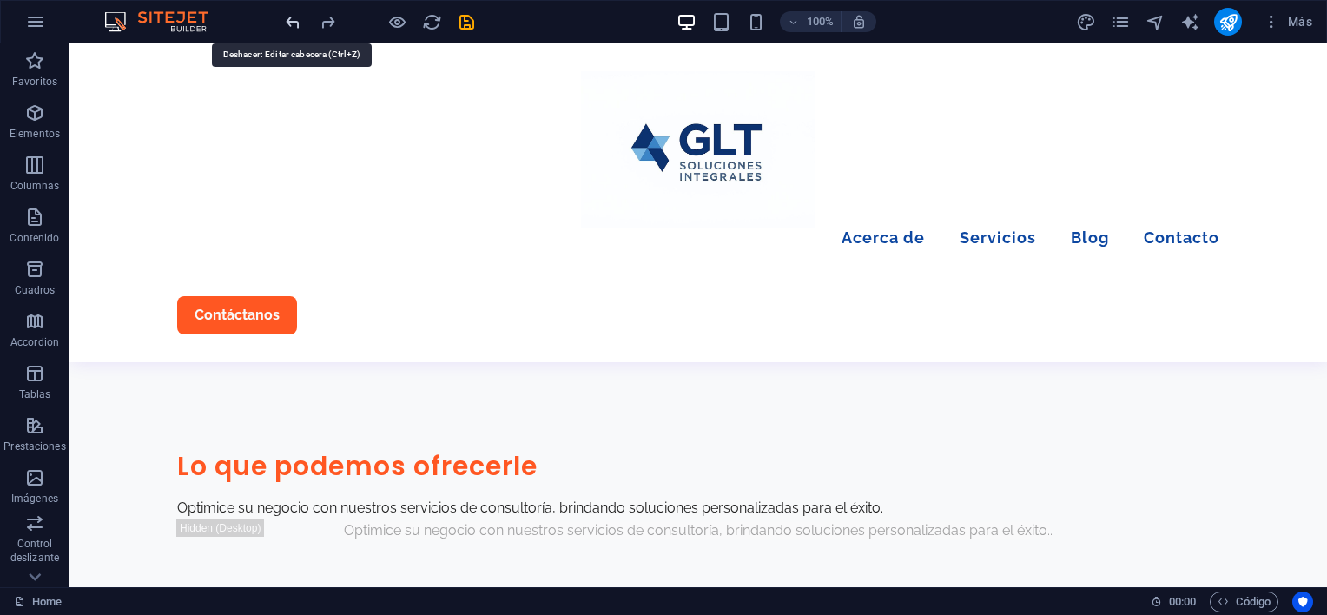
click at [291, 23] on icon "undo" at bounding box center [293, 22] width 20 height 20
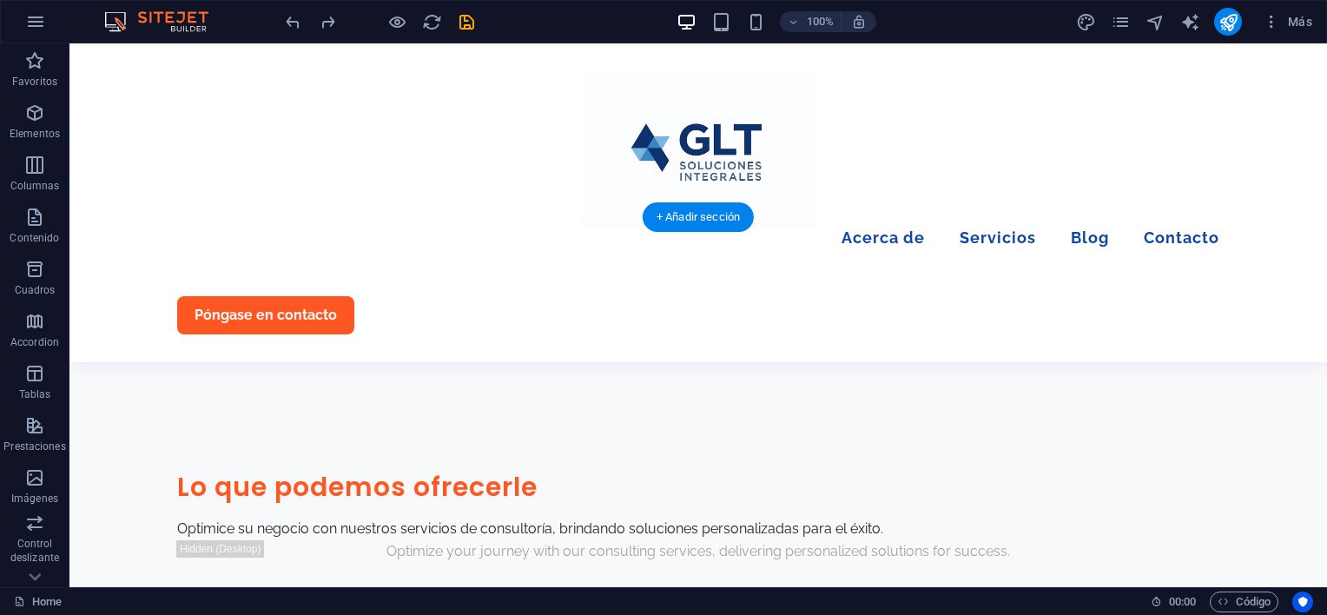
scroll to position [1529, 0]
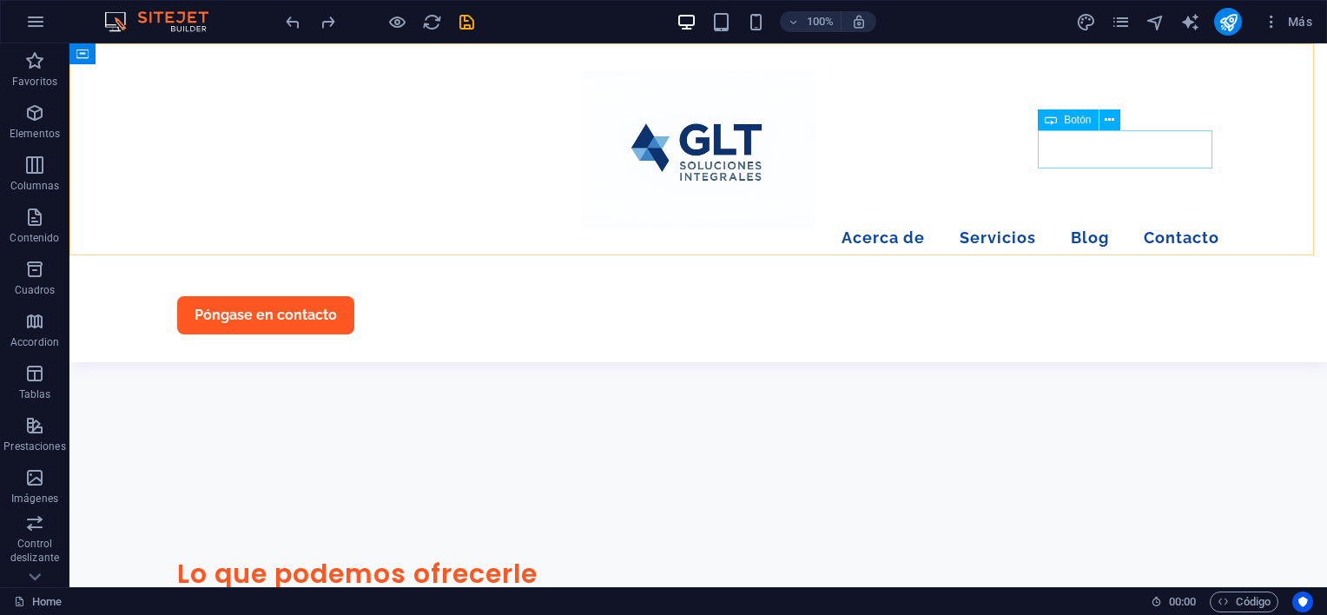
click at [1113, 296] on div "Póngase en contacto" at bounding box center [698, 315] width 1042 height 38
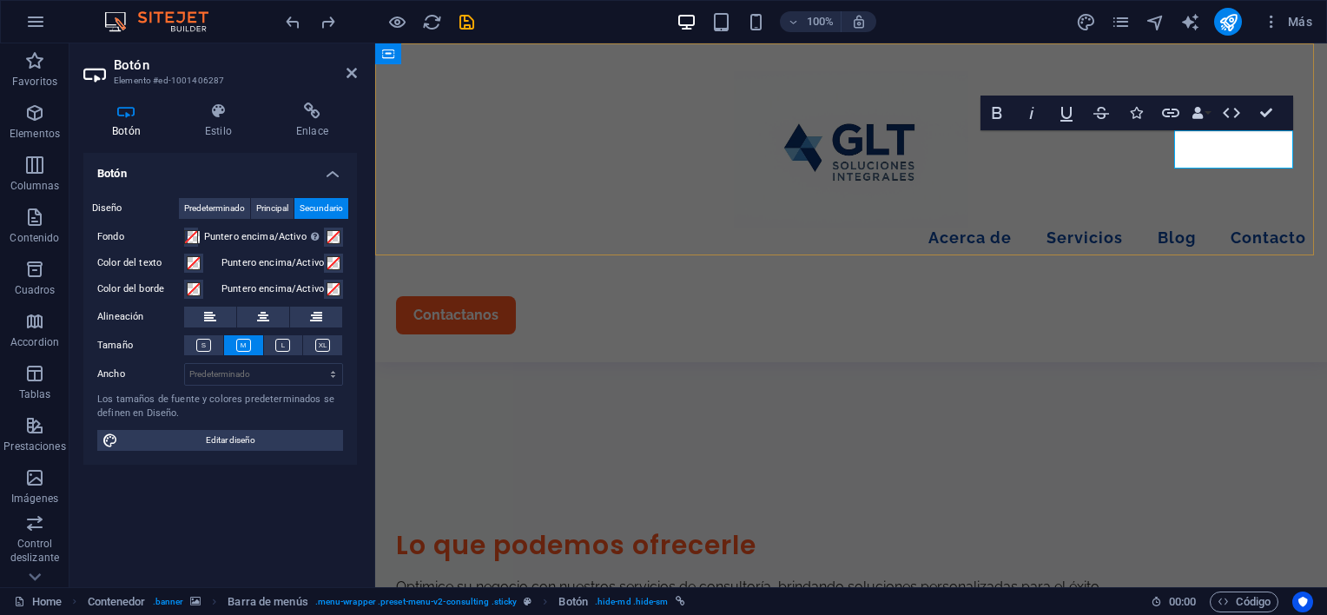
click at [1202, 208] on div "Menu Acerca de Servicios Blog Contacto Contactanos" at bounding box center [851, 202] width 952 height 319
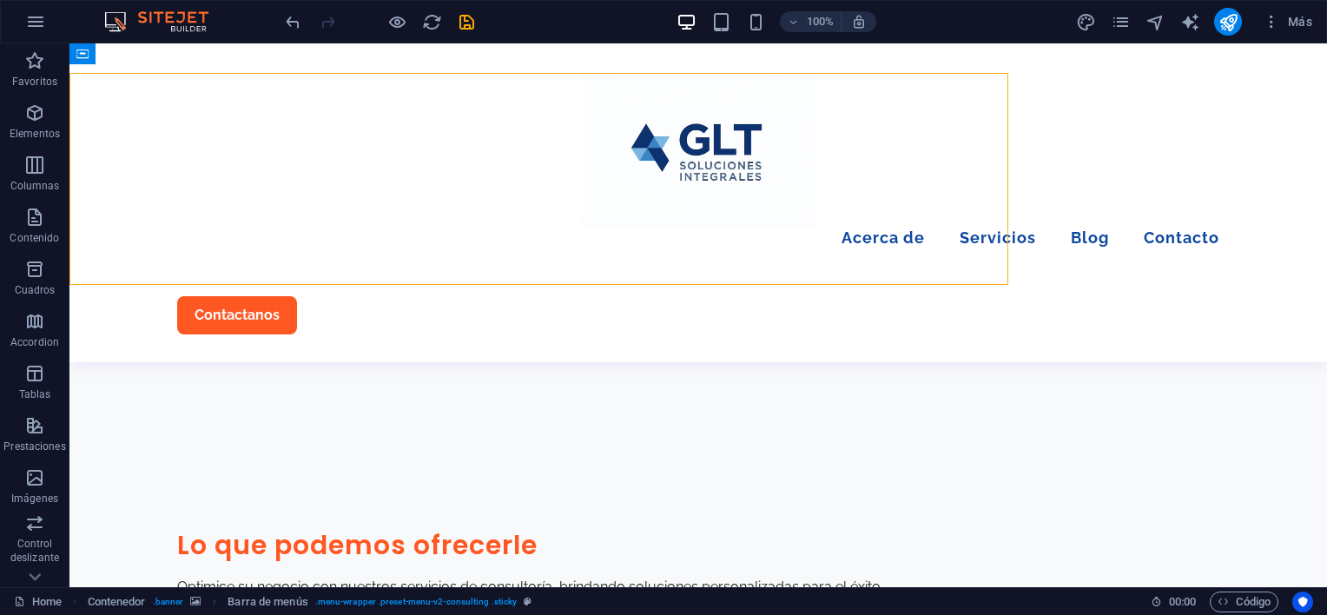
scroll to position [1529, 0]
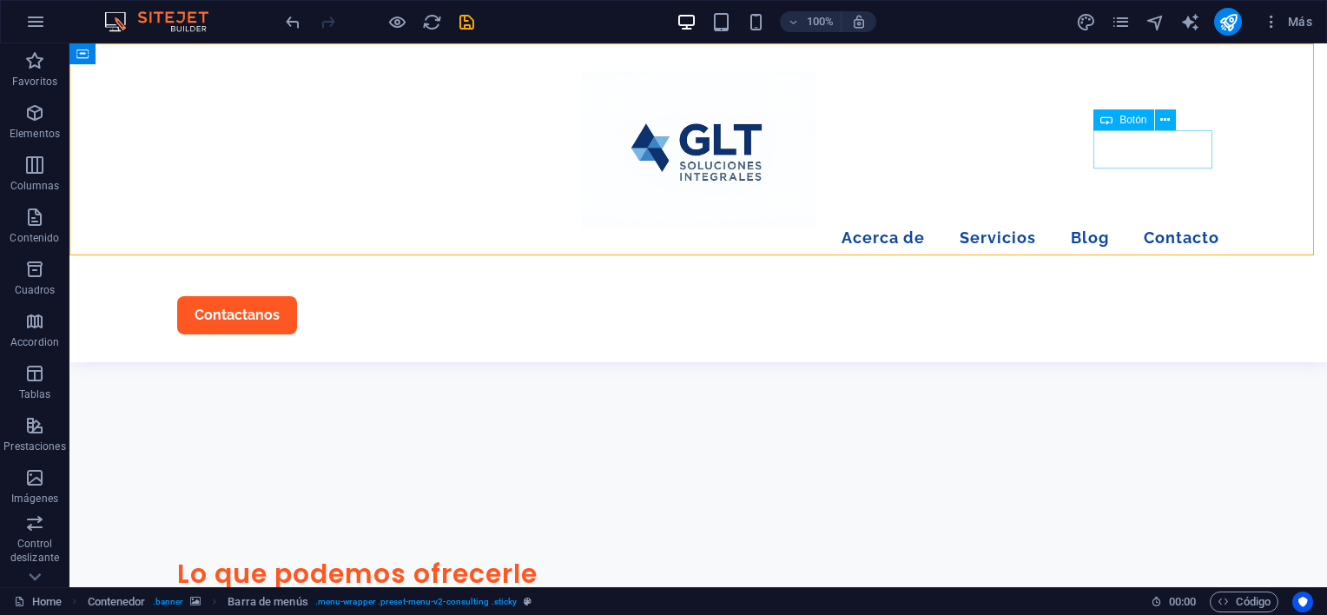
click at [1168, 296] on div "Contactanos" at bounding box center [698, 315] width 1042 height 38
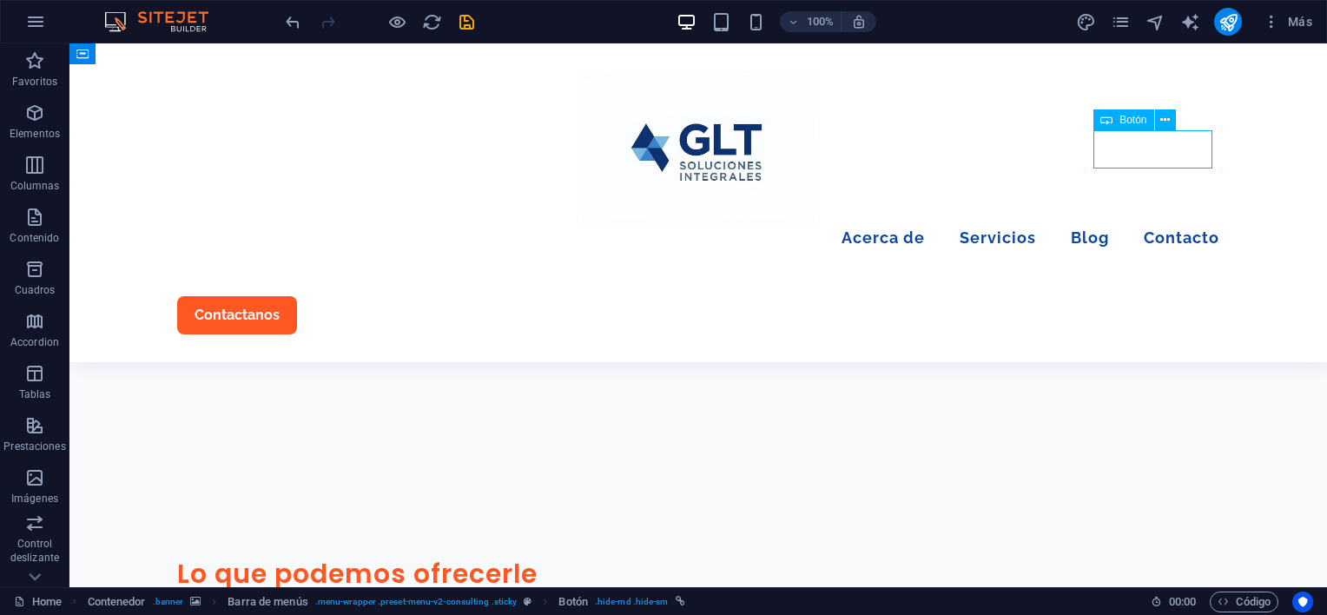
click at [1168, 296] on div "Contactanos" at bounding box center [698, 315] width 1042 height 38
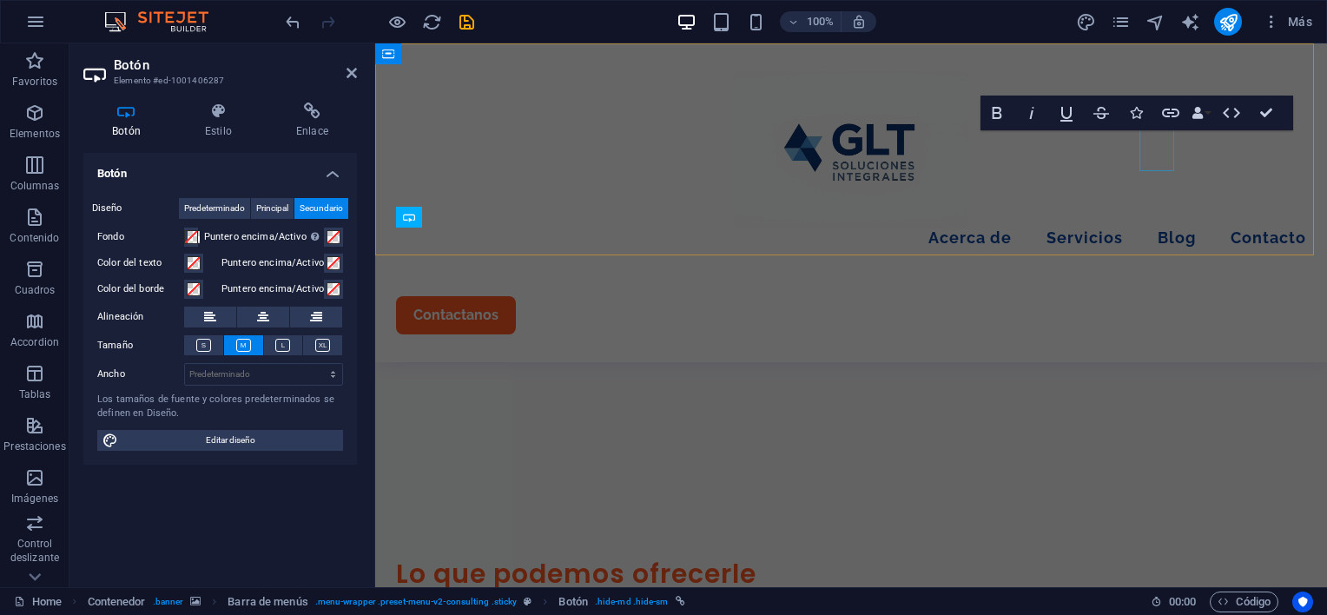
scroll to position [1557, 0]
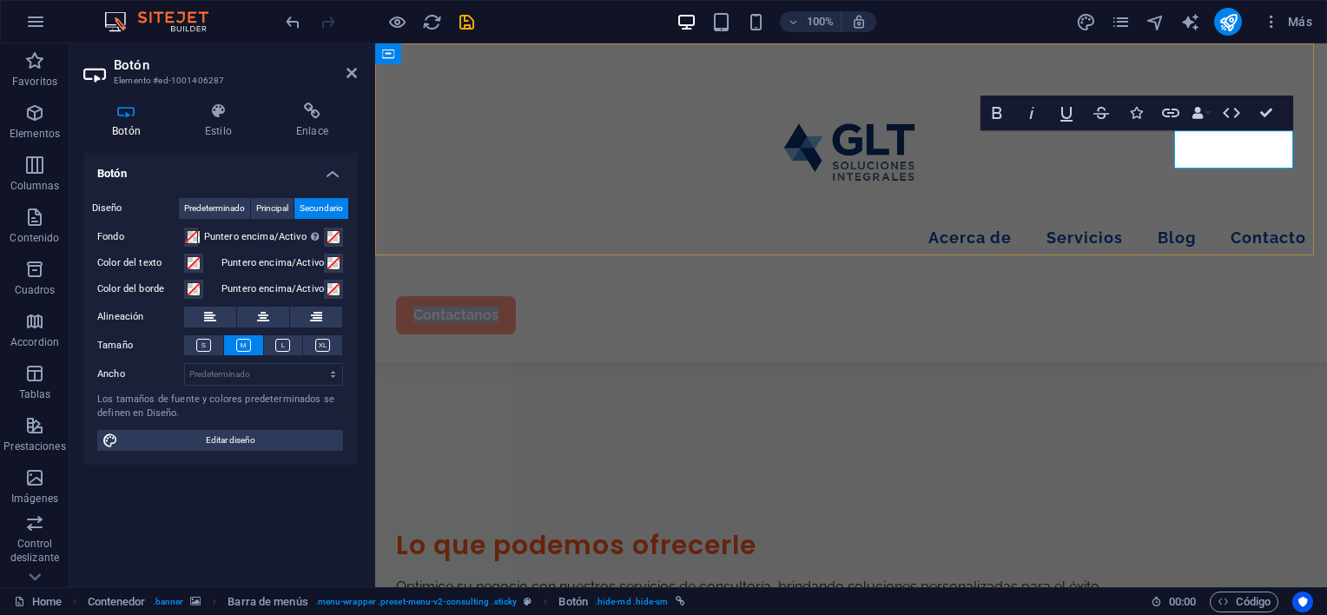
click at [516, 296] on link "Contactanos" at bounding box center [456, 315] width 120 height 38
click at [868, 230] on div "Menu Acerca de Servicios Blog Contacto Contáctanos" at bounding box center [851, 202] width 952 height 319
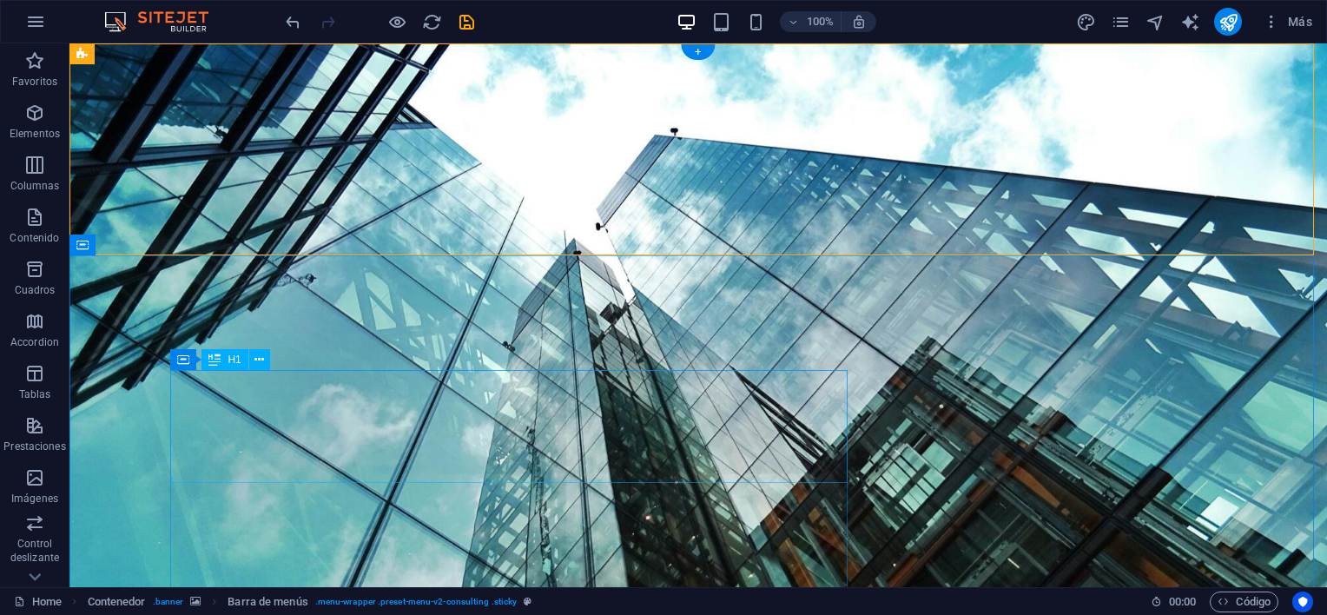
scroll to position [174, 0]
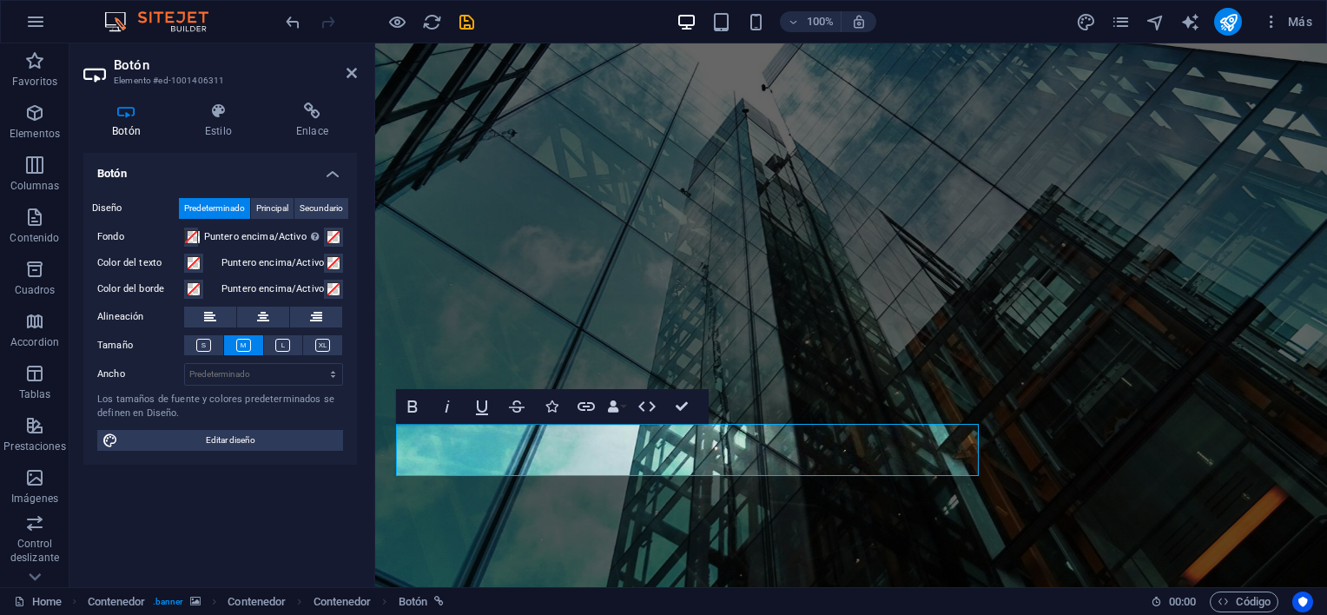
drag, startPoint x: 822, startPoint y: 452, endPoint x: 356, endPoint y: 430, distance: 466.1
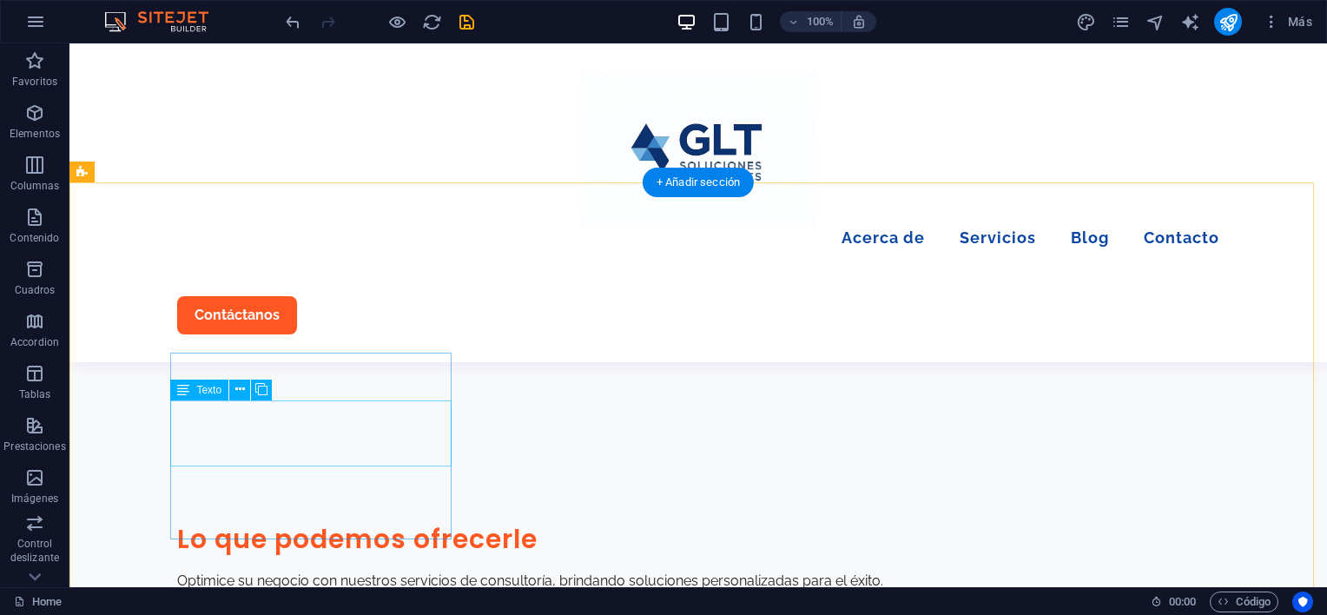
scroll to position [1650, 0]
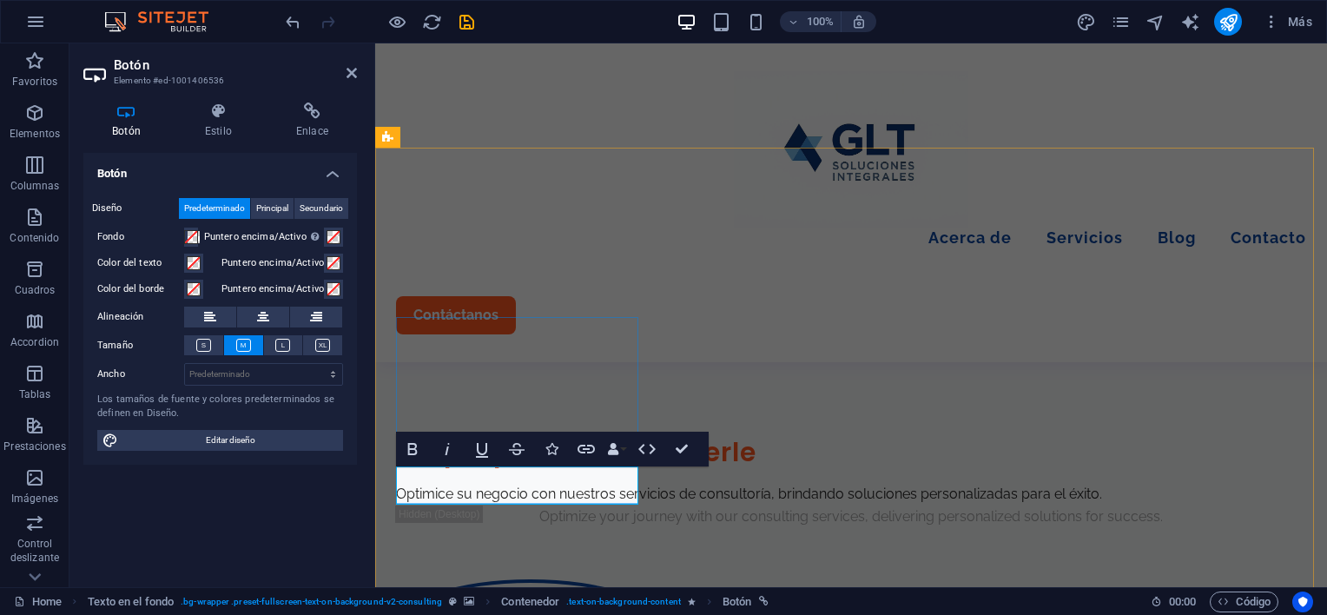
drag, startPoint x: 469, startPoint y: 485, endPoint x: 441, endPoint y: 484, distance: 27.8
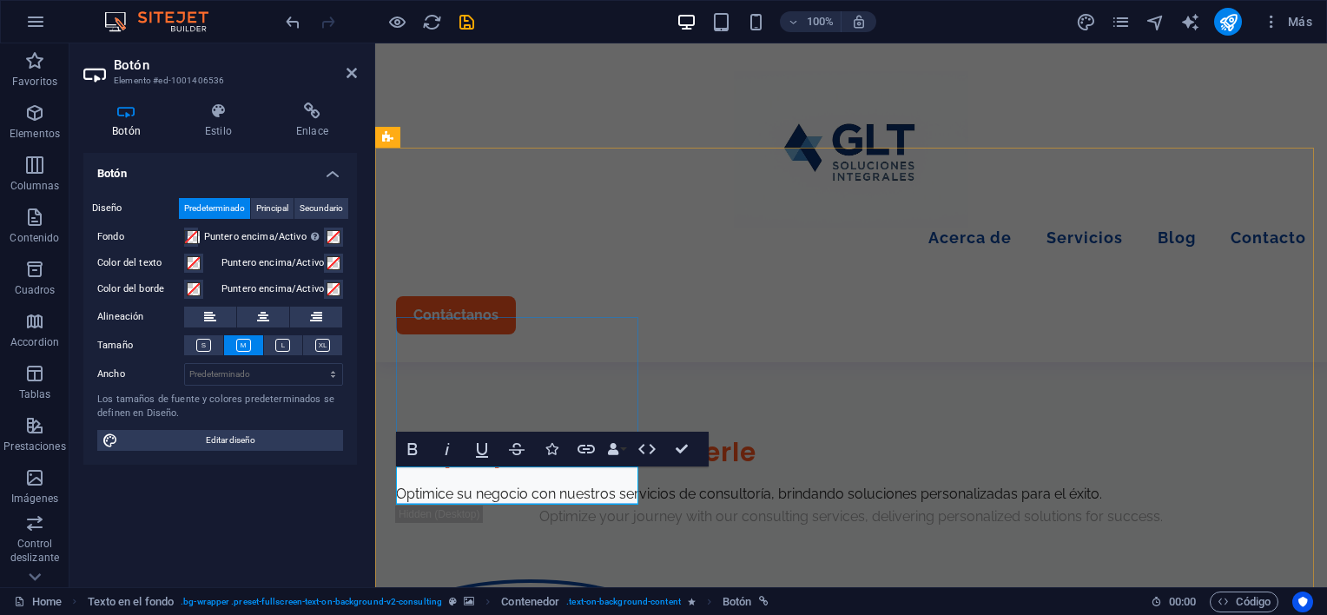
drag, startPoint x: 452, startPoint y: 487, endPoint x: 445, endPoint y: 496, distance: 11.1
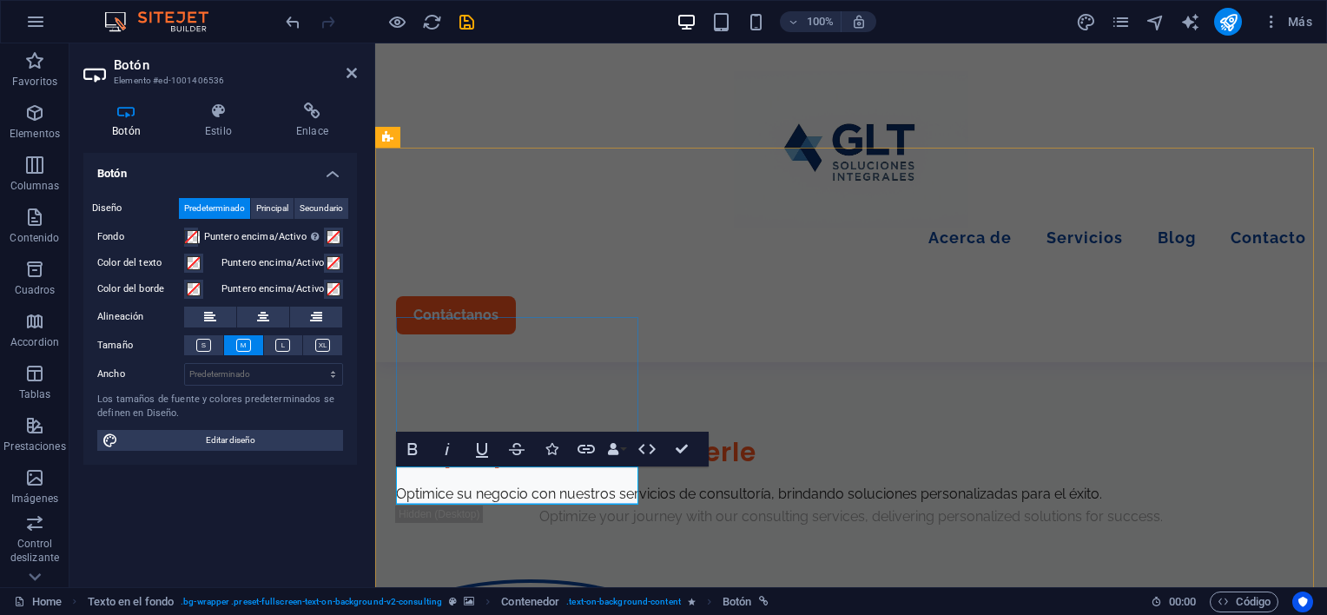
drag, startPoint x: 476, startPoint y: 494, endPoint x: 459, endPoint y: 483, distance: 20.0
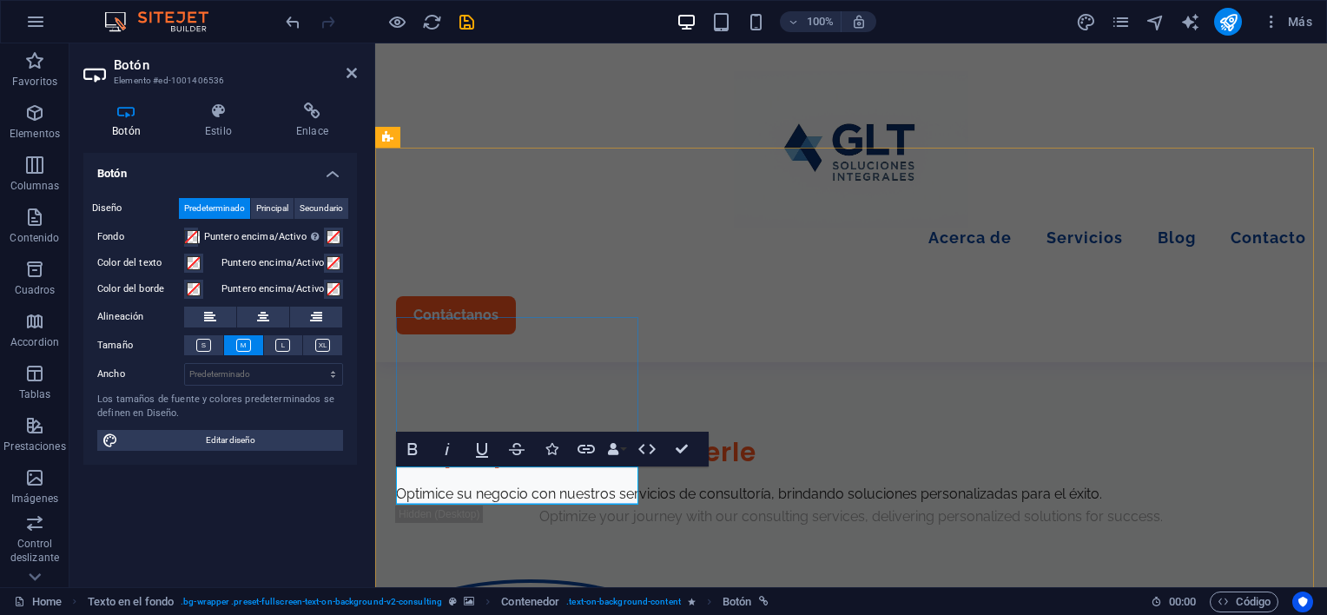
drag, startPoint x: 447, startPoint y: 484, endPoint x: 475, endPoint y: 487, distance: 28.0
drag, startPoint x: 468, startPoint y: 486, endPoint x: 448, endPoint y: 486, distance: 20.0
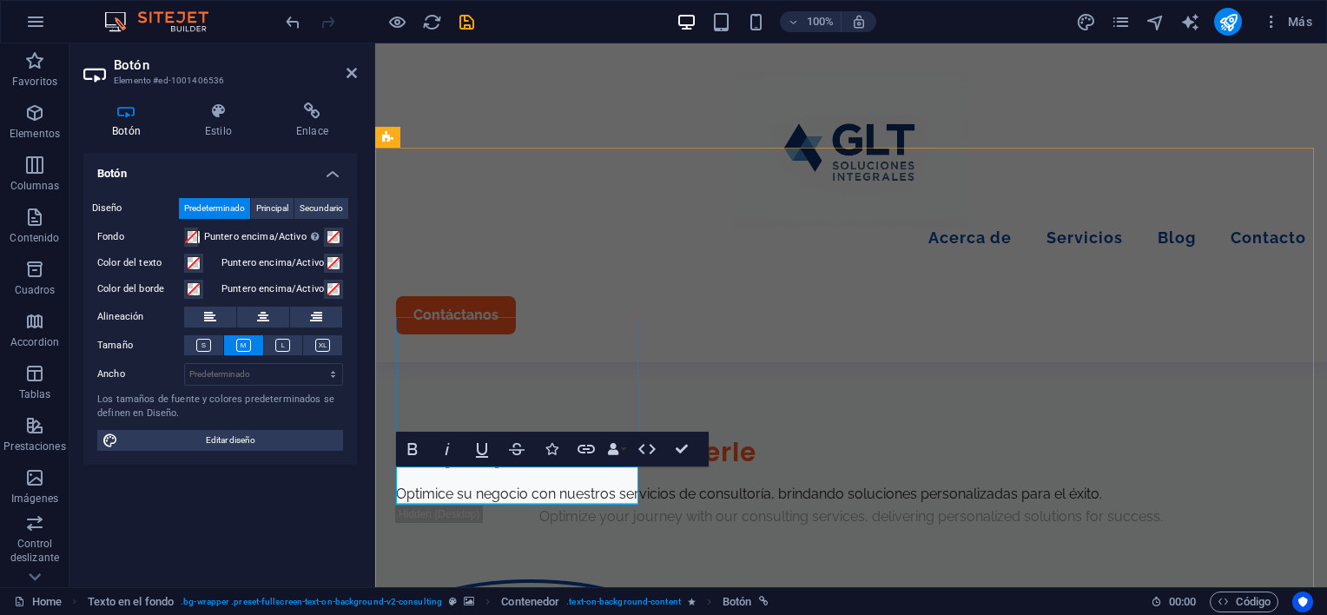
drag, startPoint x: 475, startPoint y: 485, endPoint x: 417, endPoint y: 471, distance: 59.8
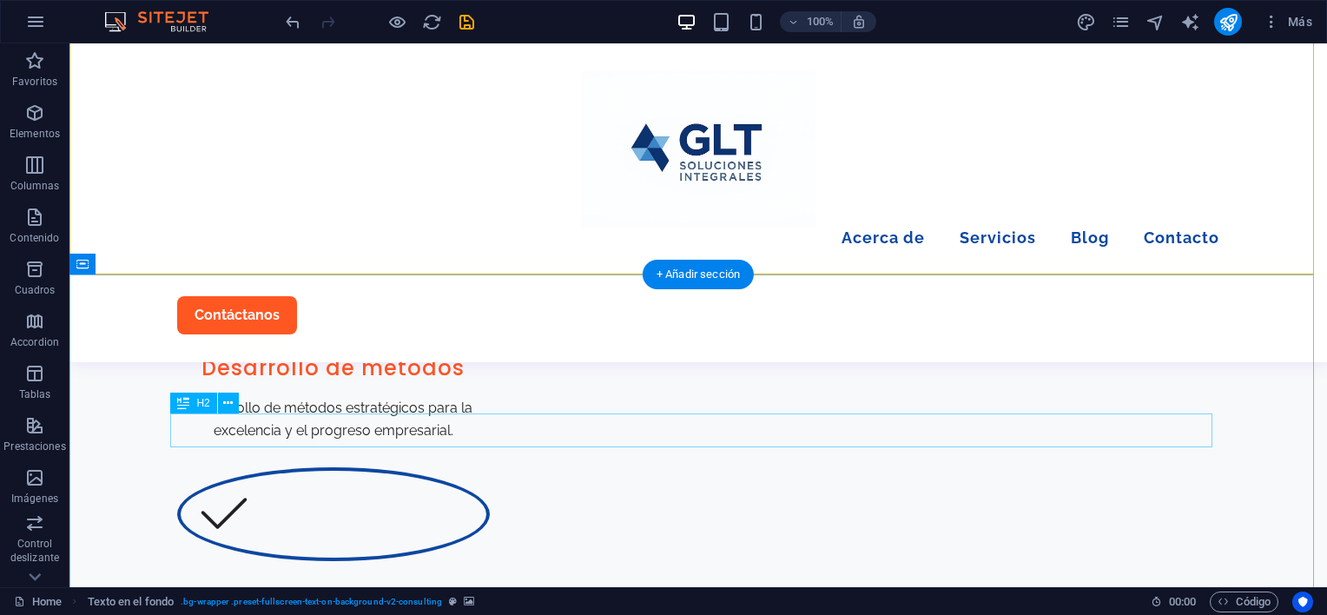
scroll to position [2085, 0]
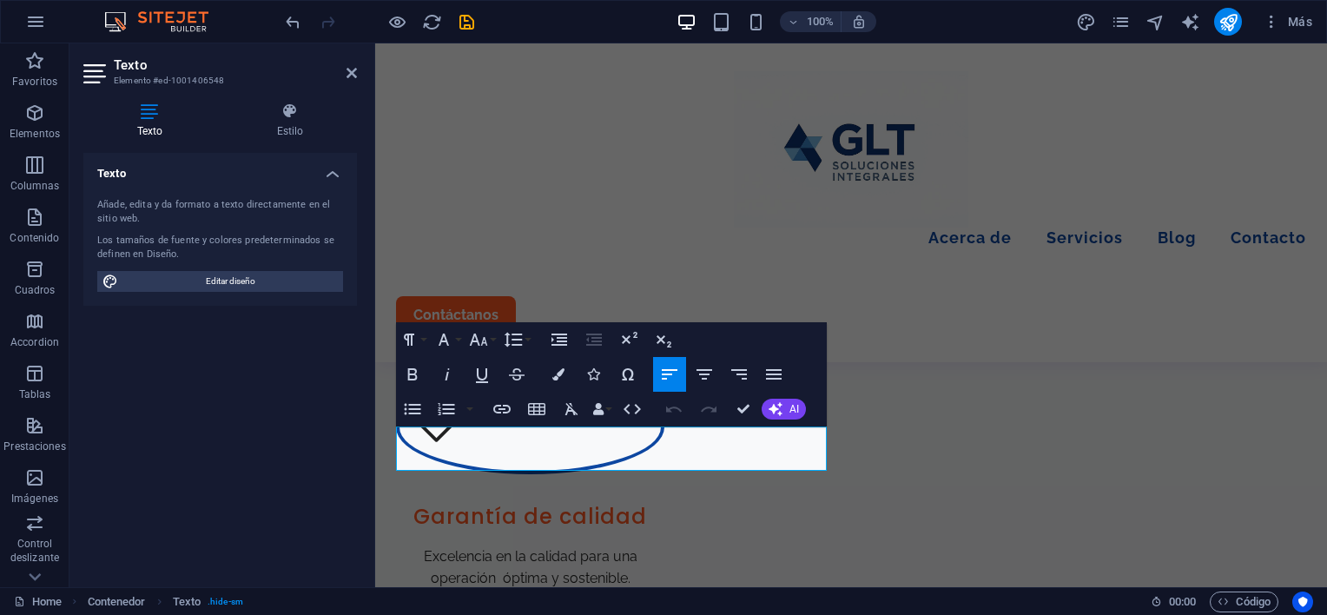
drag, startPoint x: 796, startPoint y: 462, endPoint x: 371, endPoint y: 430, distance: 426.0
copy span "Explore los sentimientos y experiencias auténticos de nuestros clientes mientra…"
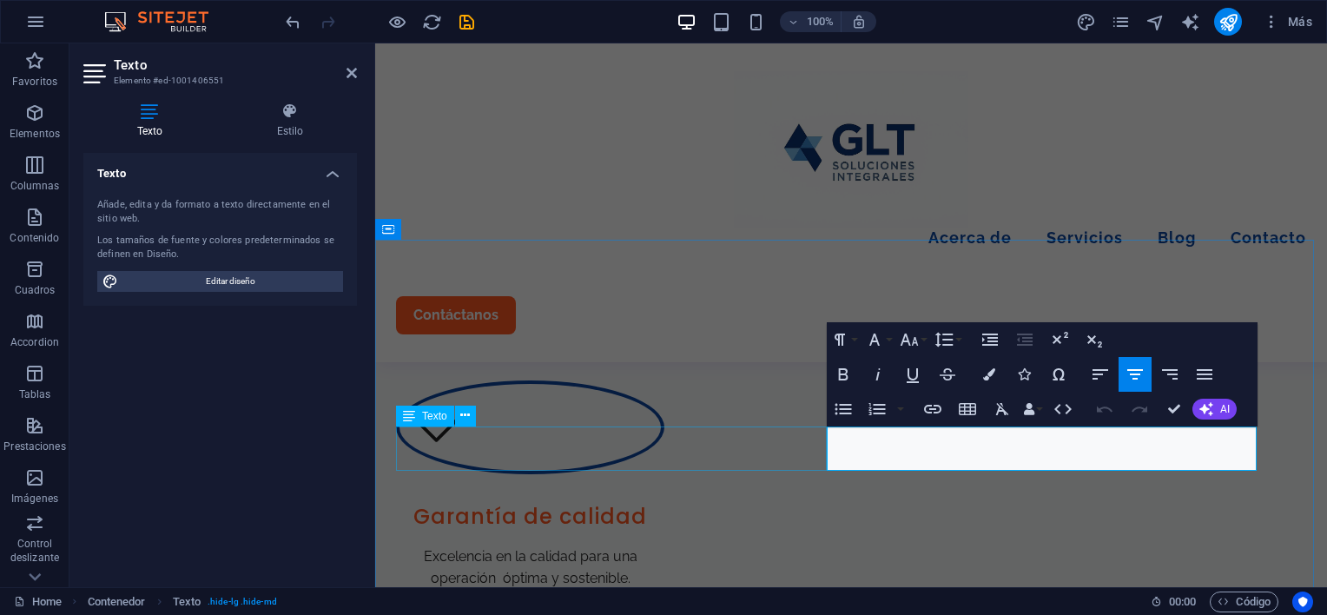
drag, startPoint x: 1168, startPoint y: 460, endPoint x: 825, endPoint y: 431, distance: 344.4
drag, startPoint x: 1181, startPoint y: 412, endPoint x: 1103, endPoint y: 368, distance: 89.4
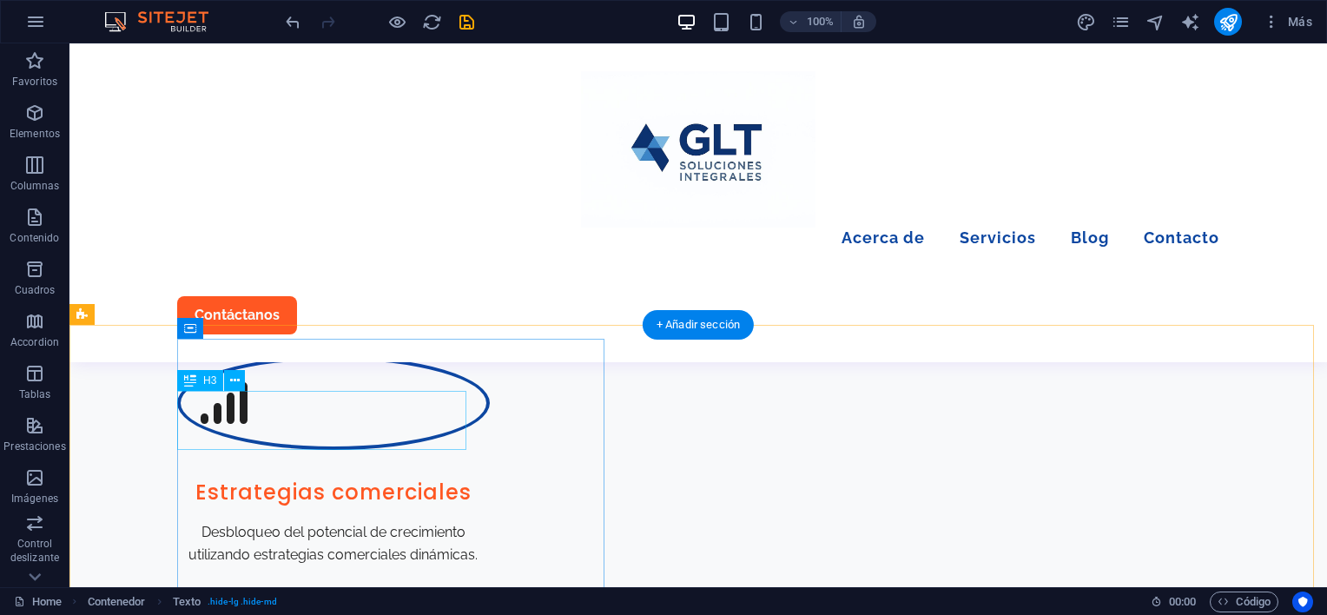
scroll to position [2901, 0]
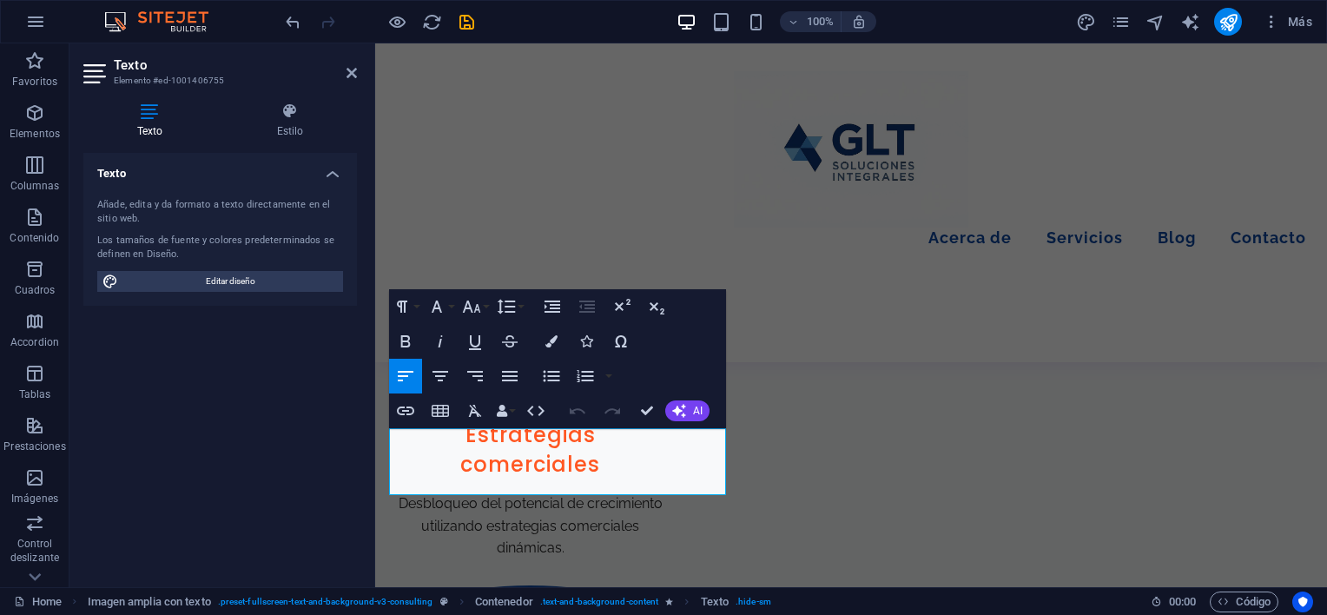
drag, startPoint x: 603, startPoint y: 481, endPoint x: 365, endPoint y: 434, distance: 242.6
copy span "Su historia de éxito comienza con un clic, explore nuestras soluciones de consu…"
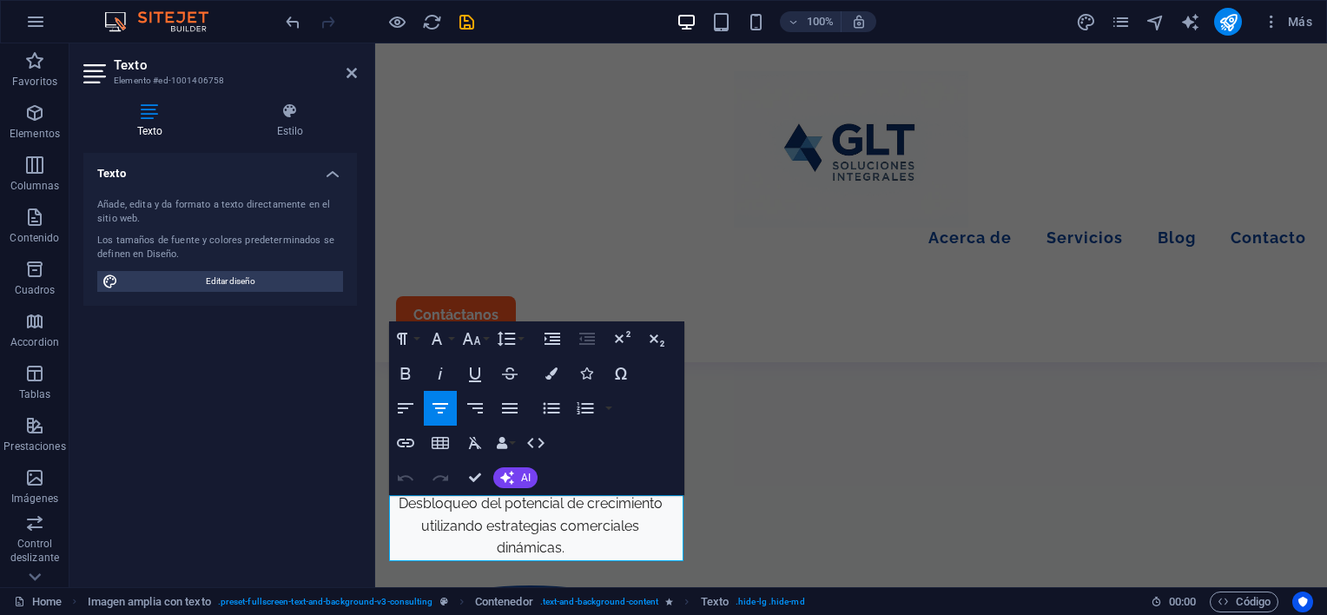
drag, startPoint x: 646, startPoint y: 547, endPoint x: 368, endPoint y: 479, distance: 286.1
drag, startPoint x: 478, startPoint y: 473, endPoint x: 446, endPoint y: 431, distance: 53.3
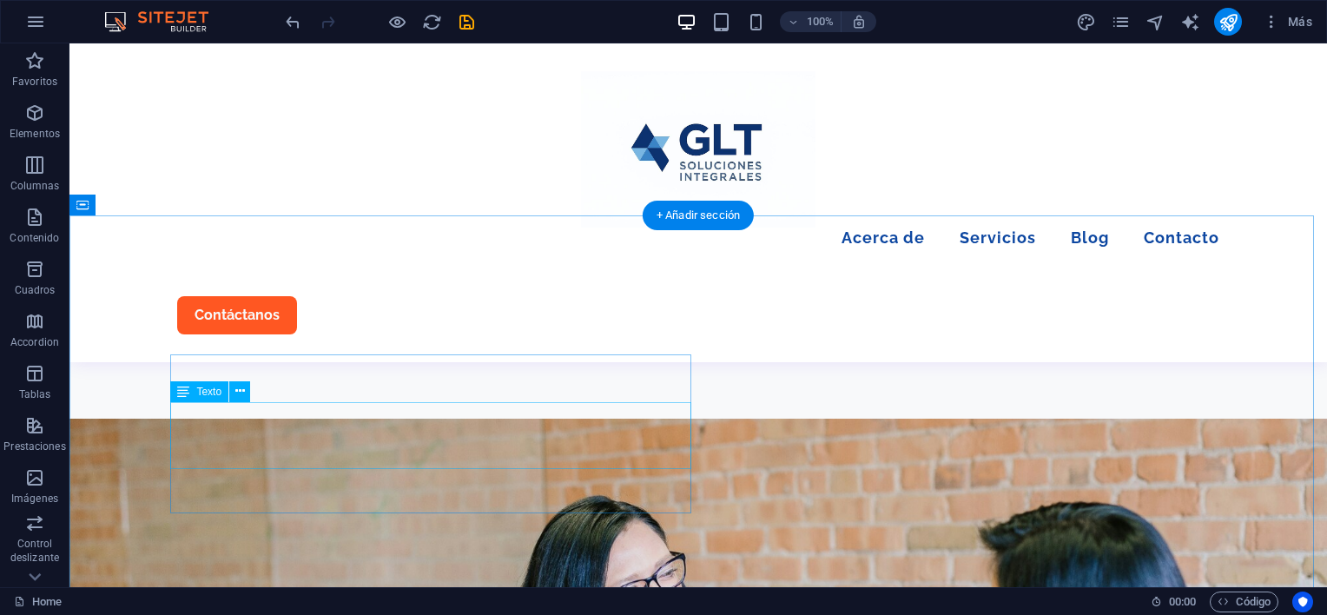
scroll to position [3422, 0]
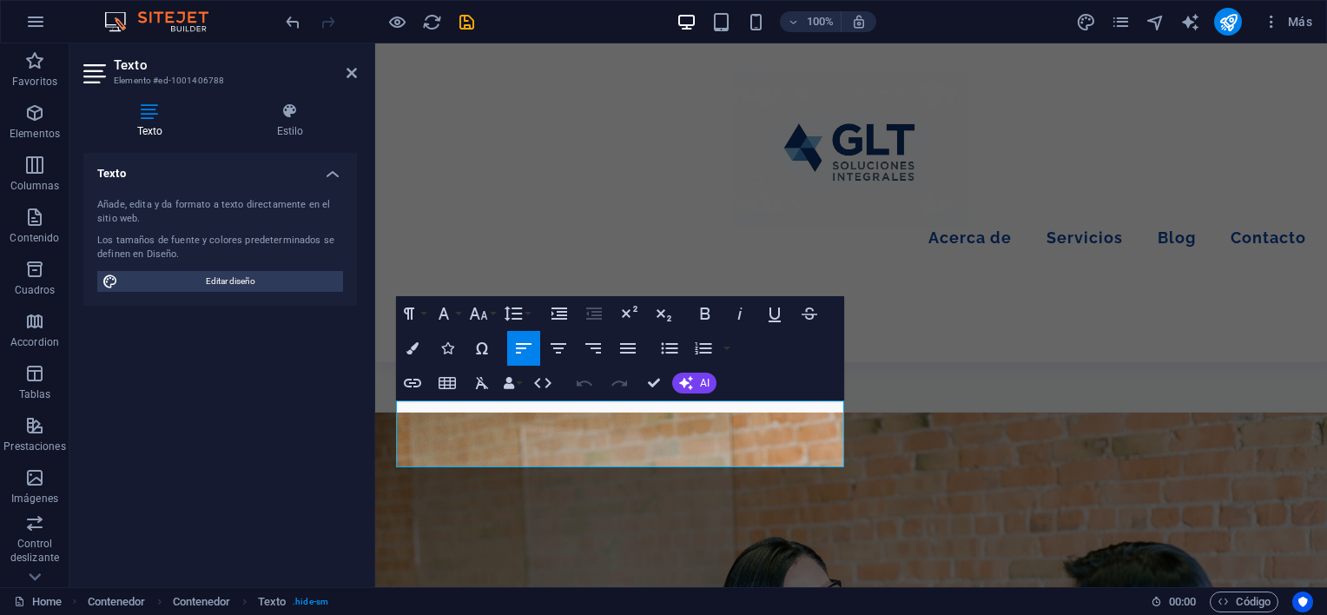
drag, startPoint x: 659, startPoint y: 453, endPoint x: 355, endPoint y: 417, distance: 306.2
copy span "Explore nuestra diversa colección de artículos para obtener perspectivas perspi…"
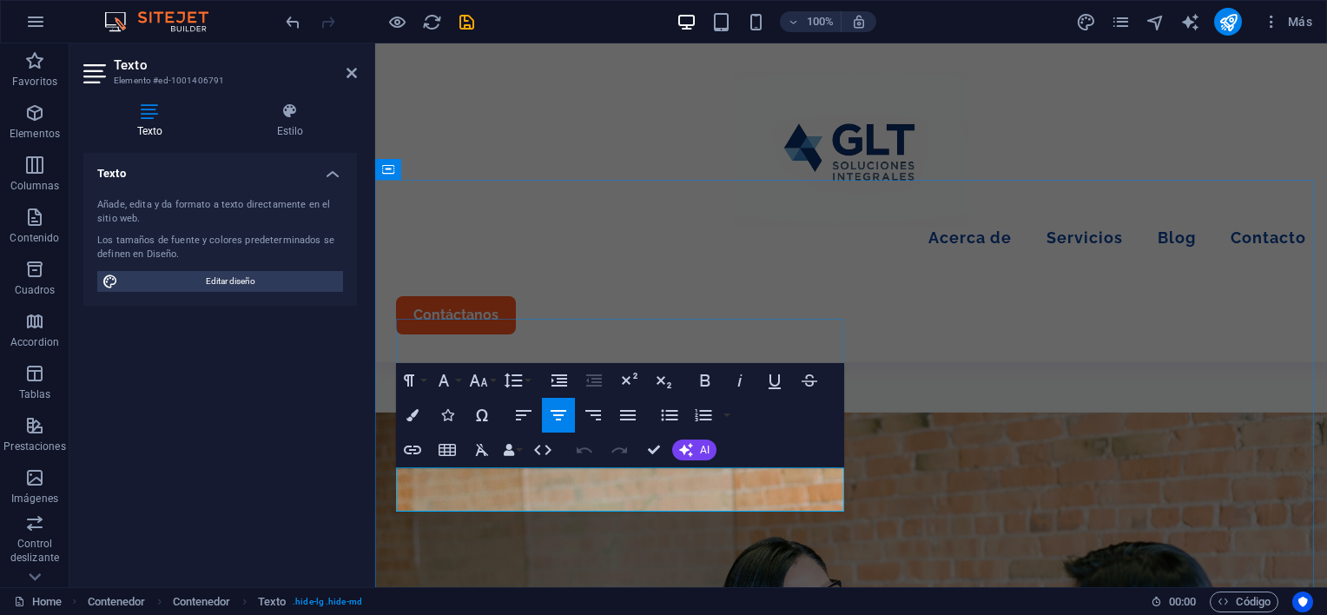
drag, startPoint x: 820, startPoint y: 499, endPoint x: 239, endPoint y: 446, distance: 583.5
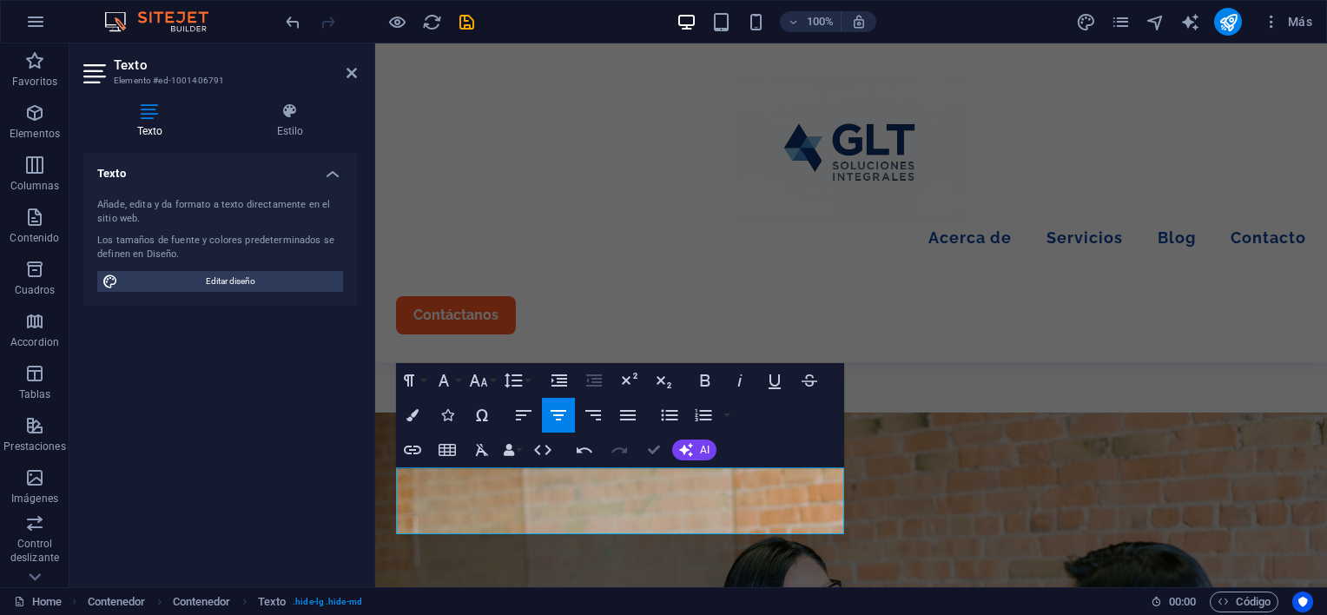
scroll to position [3337, 0]
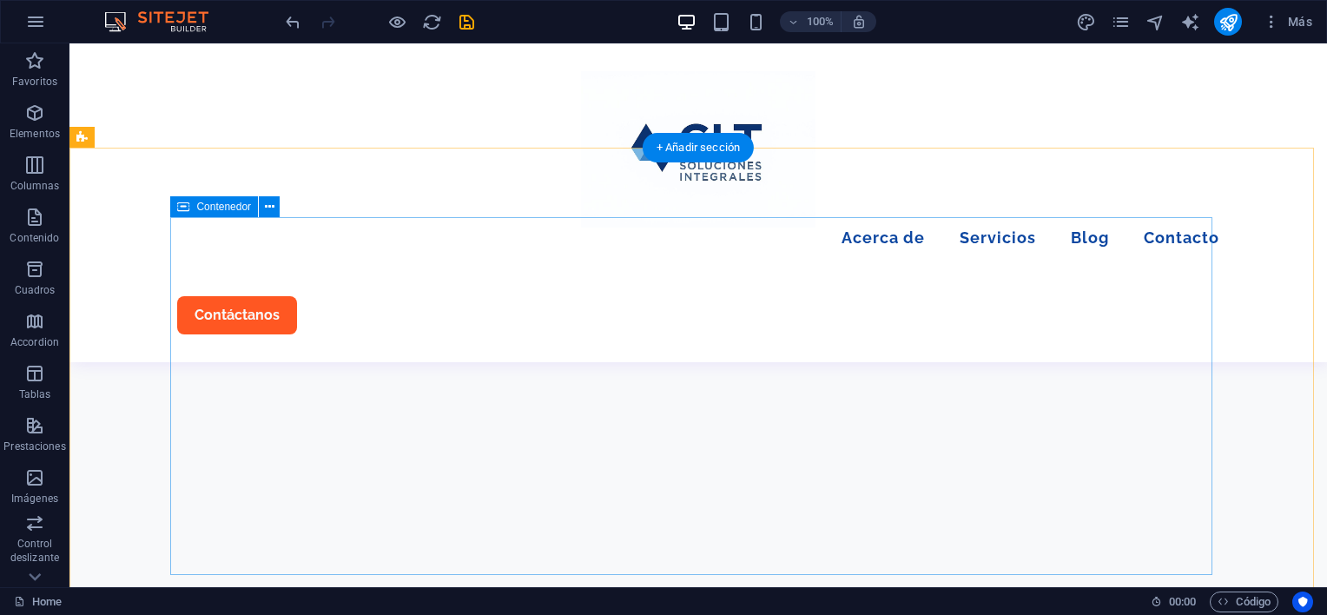
scroll to position [4305, 0]
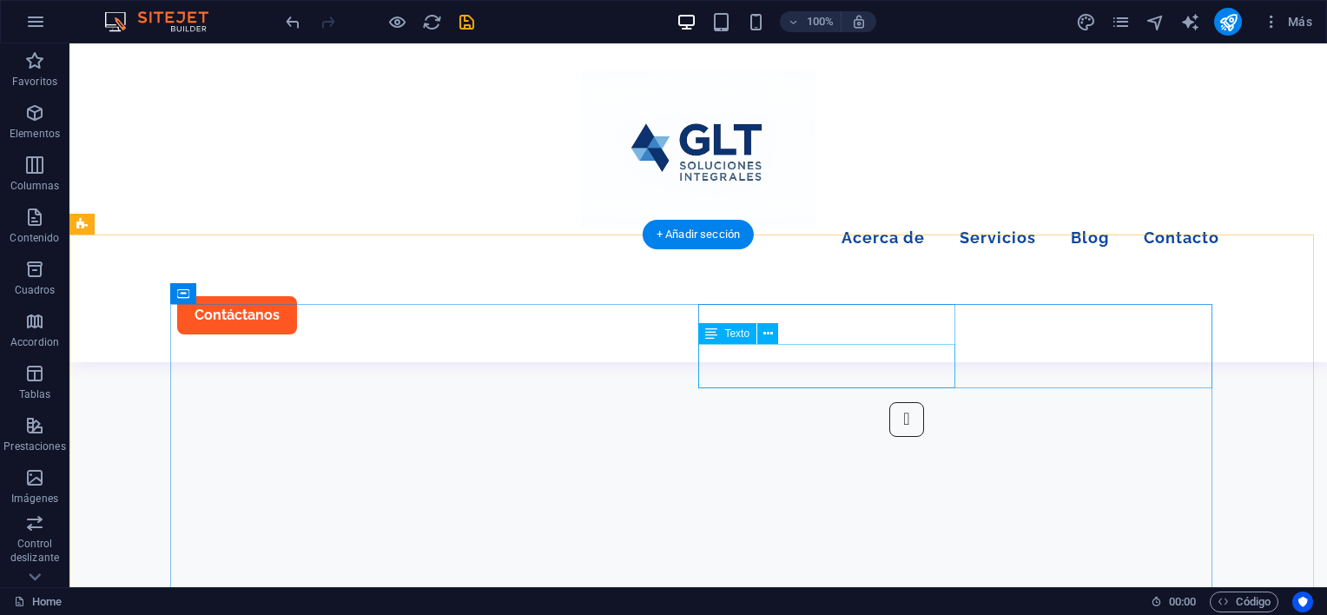
drag, startPoint x: 729, startPoint y: 355, endPoint x: 423, endPoint y: 354, distance: 305.7
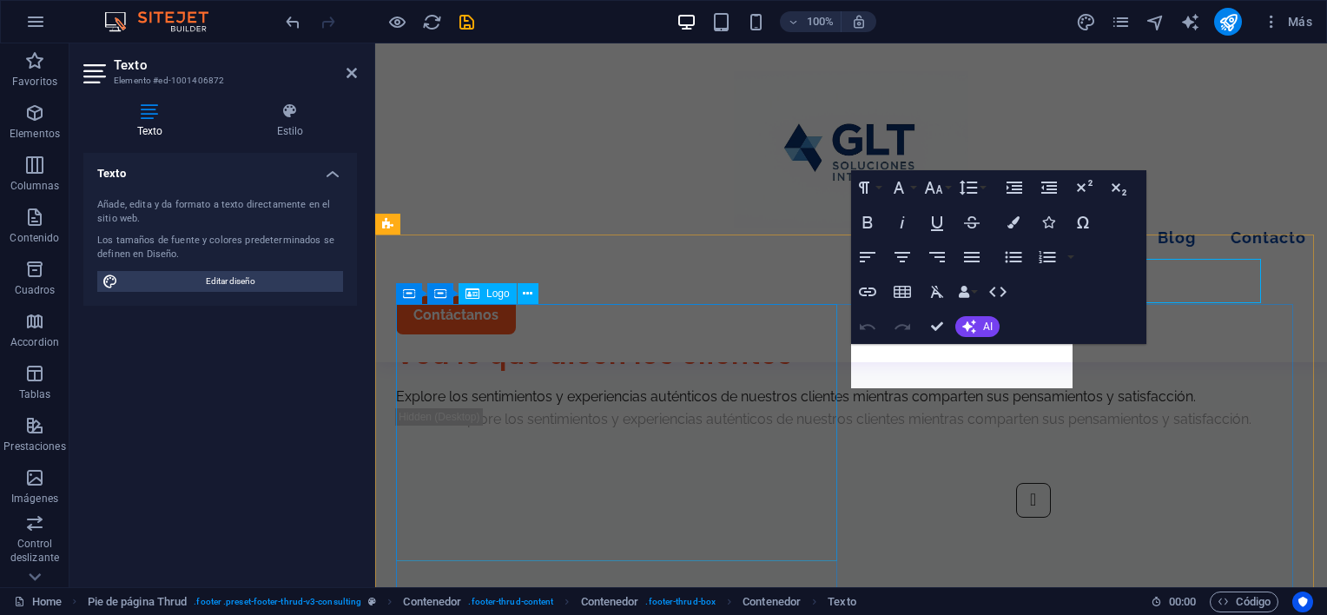
scroll to position [4390, 0]
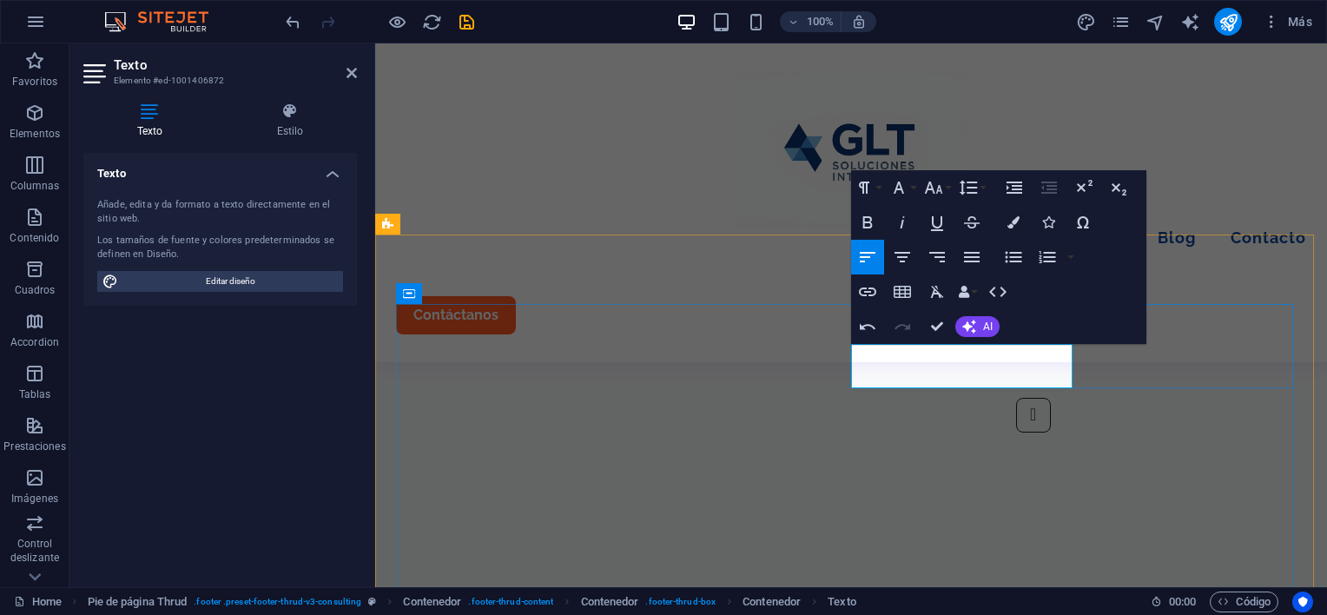
drag, startPoint x: 929, startPoint y: 367, endPoint x: 854, endPoint y: 360, distance: 75.0
drag, startPoint x: 920, startPoint y: 354, endPoint x: 851, endPoint y: 351, distance: 68.7
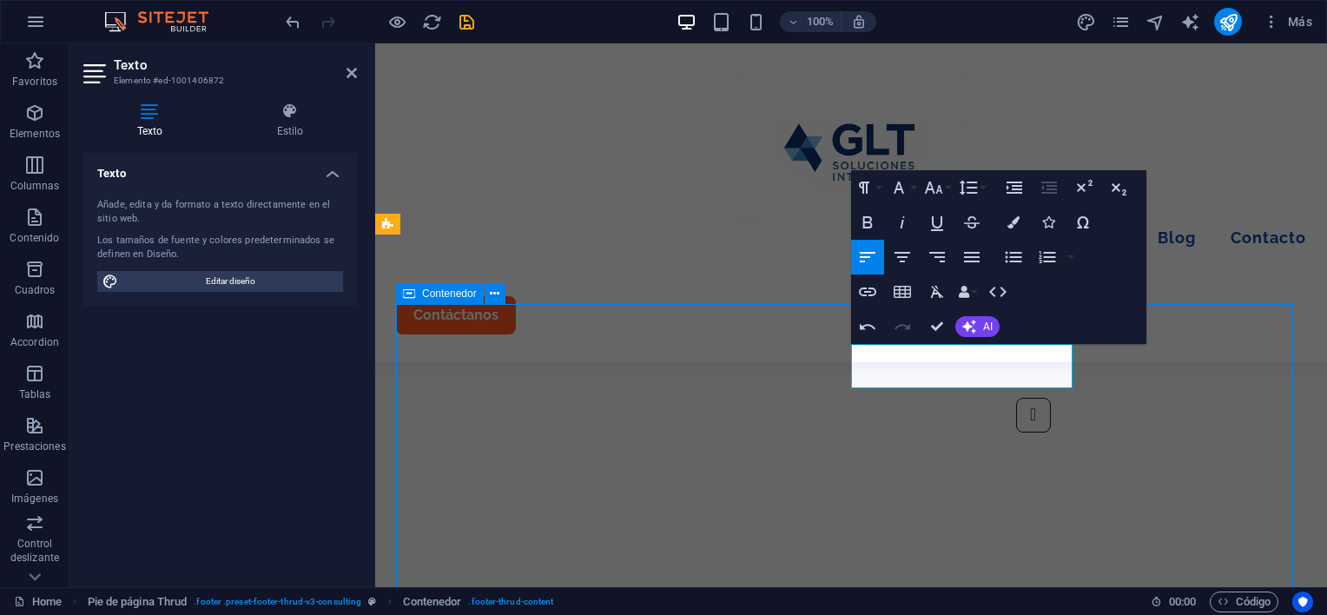
scroll to position [4305, 0]
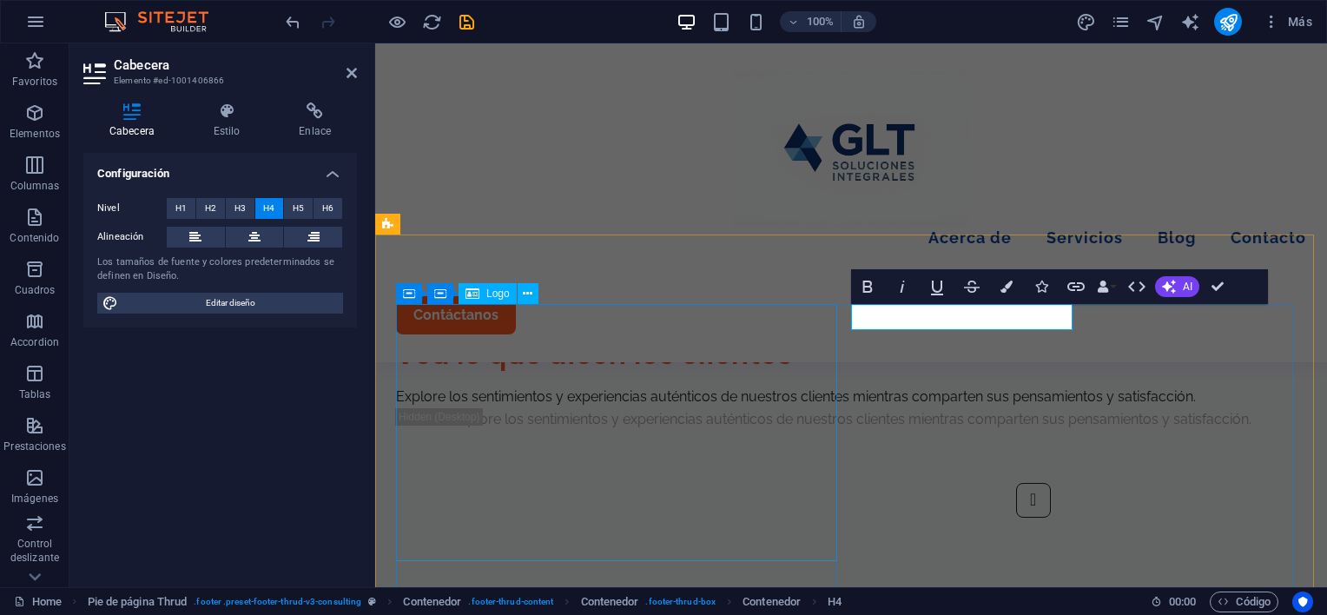
scroll to position [4390, 0]
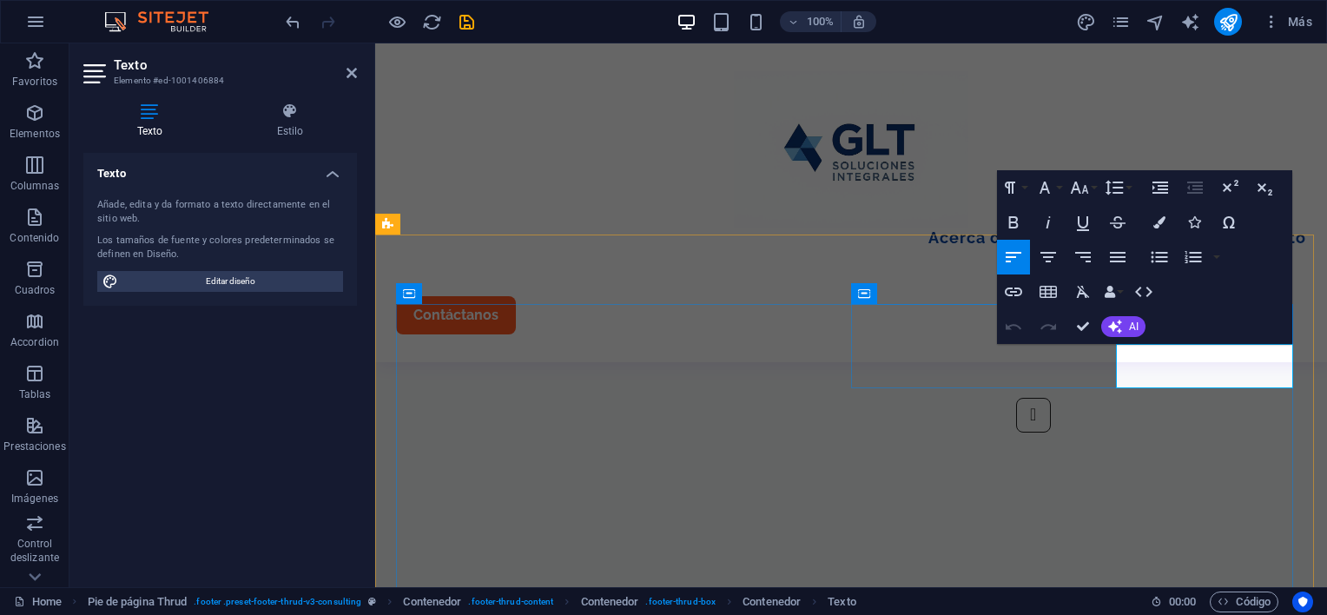
drag, startPoint x: 1213, startPoint y: 372, endPoint x: 1116, endPoint y: 354, distance: 99.0
copy div "Legal Notice Privacy Policy"
drag, startPoint x: 1168, startPoint y: 352, endPoint x: 1115, endPoint y: 358, distance: 53.3
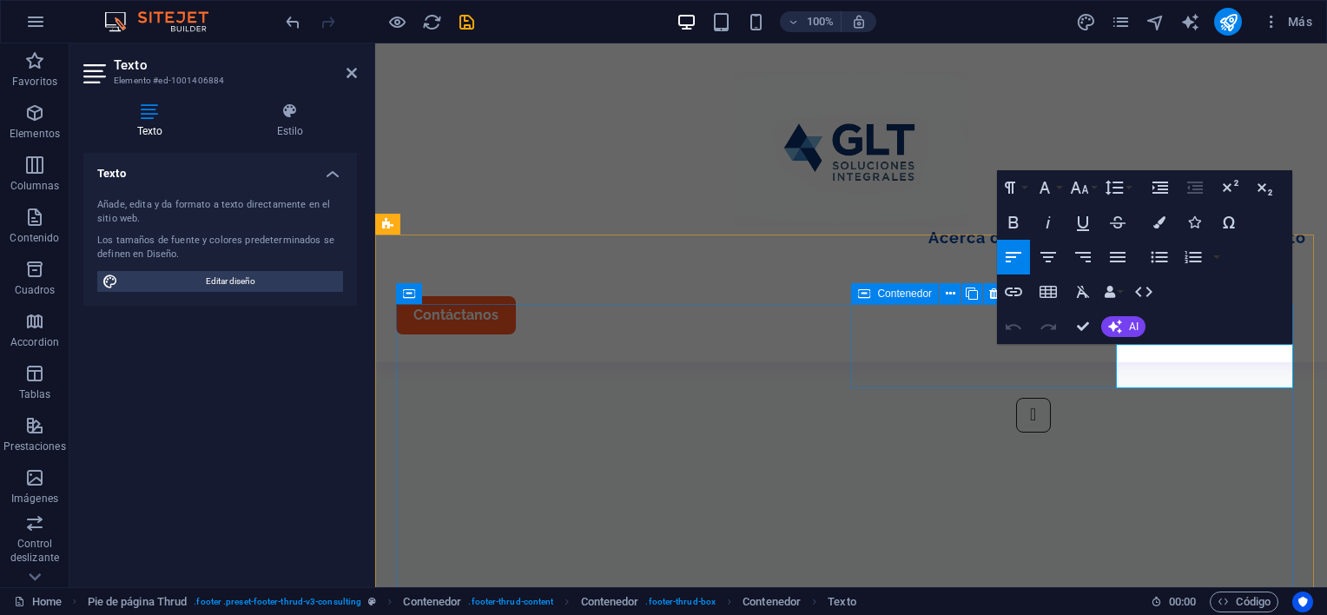
drag, startPoint x: 1216, startPoint y: 379, endPoint x: 1116, endPoint y: 379, distance: 99.9
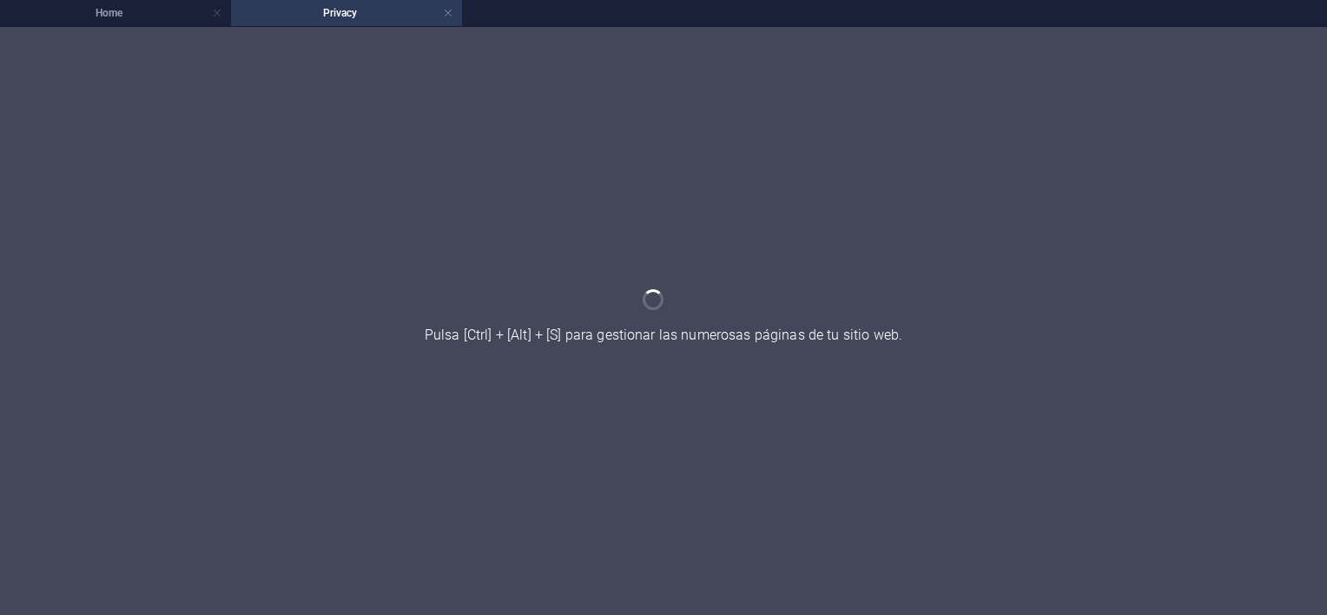
scroll to position [0, 0]
click at [1026, 317] on div at bounding box center [663, 321] width 1327 height 588
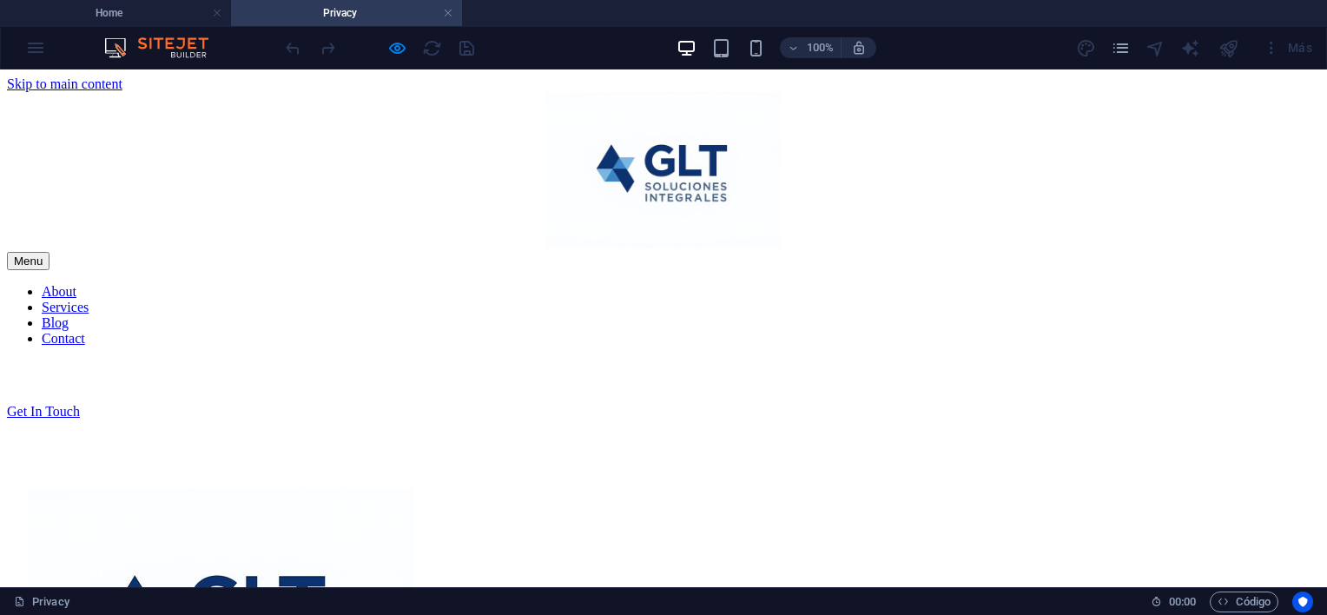
click at [588, 420] on div at bounding box center [663, 420] width 1313 height 0
click at [450, 13] on link at bounding box center [448, 13] width 10 height 17
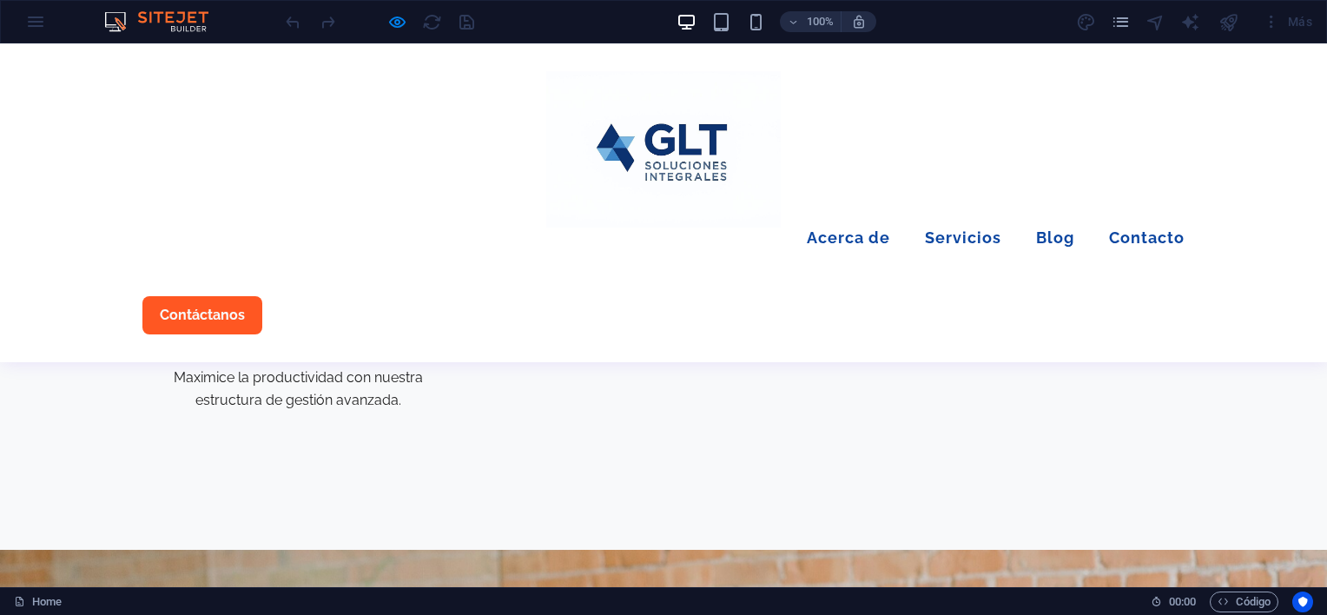
scroll to position [3095, 0]
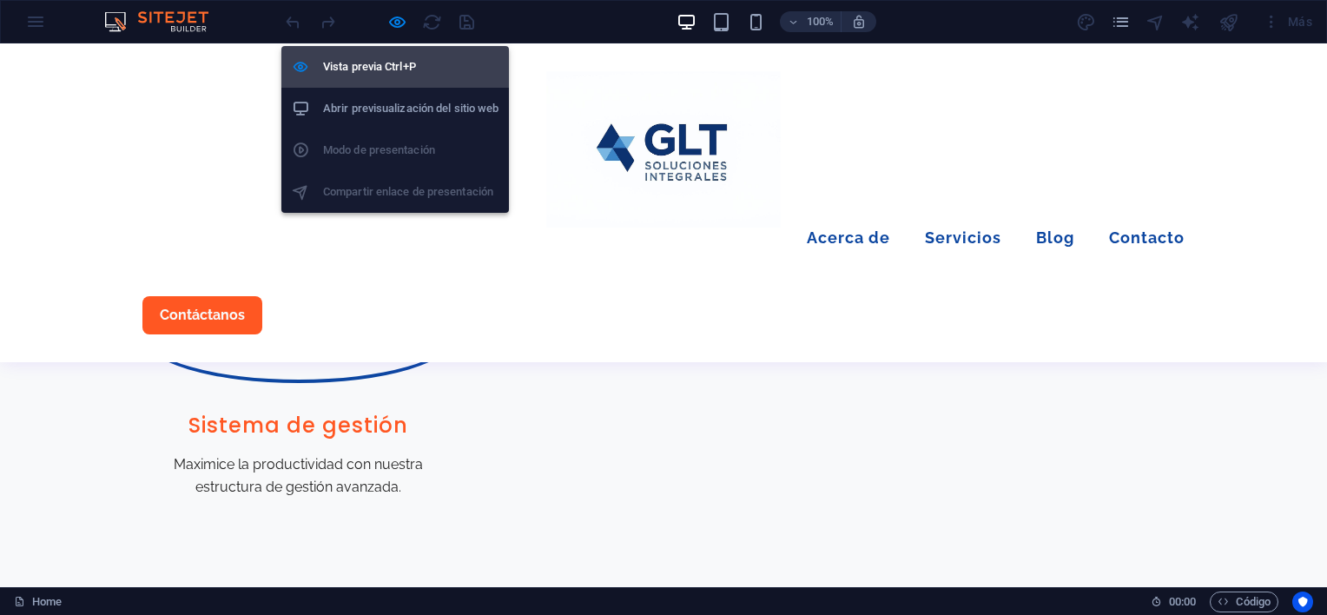
click at [392, 63] on h6 "Vista previa Ctrl+P" at bounding box center [410, 66] width 175 height 21
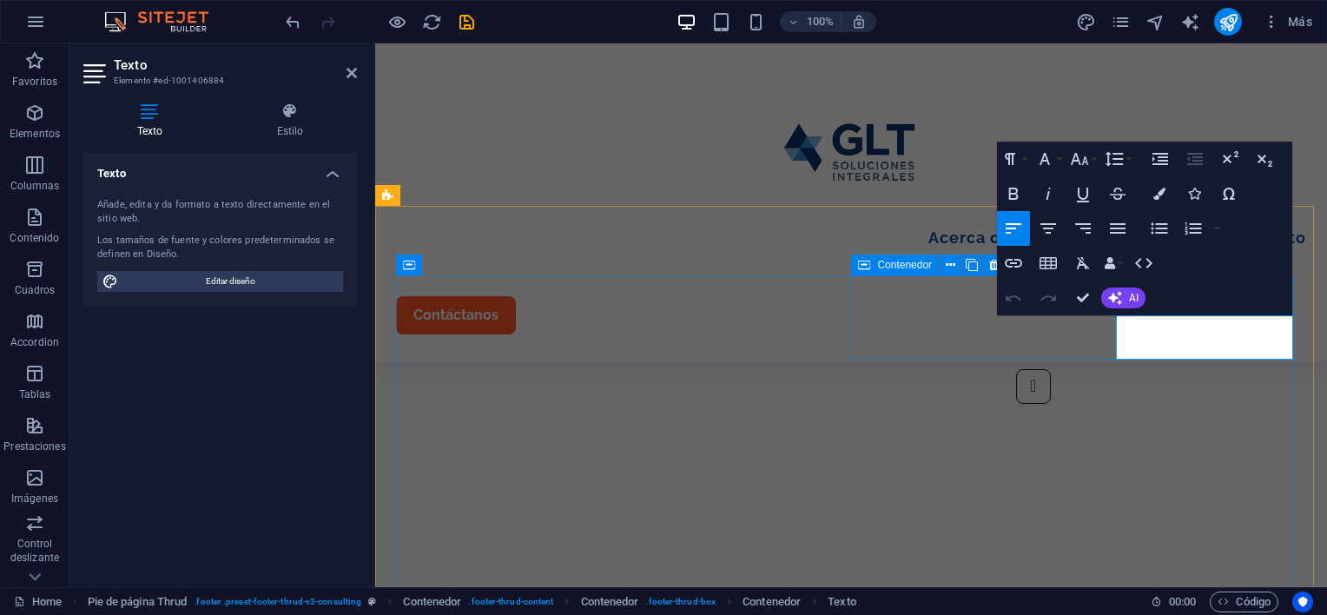
drag, startPoint x: 1208, startPoint y: 351, endPoint x: 1087, endPoint y: 342, distance: 121.9
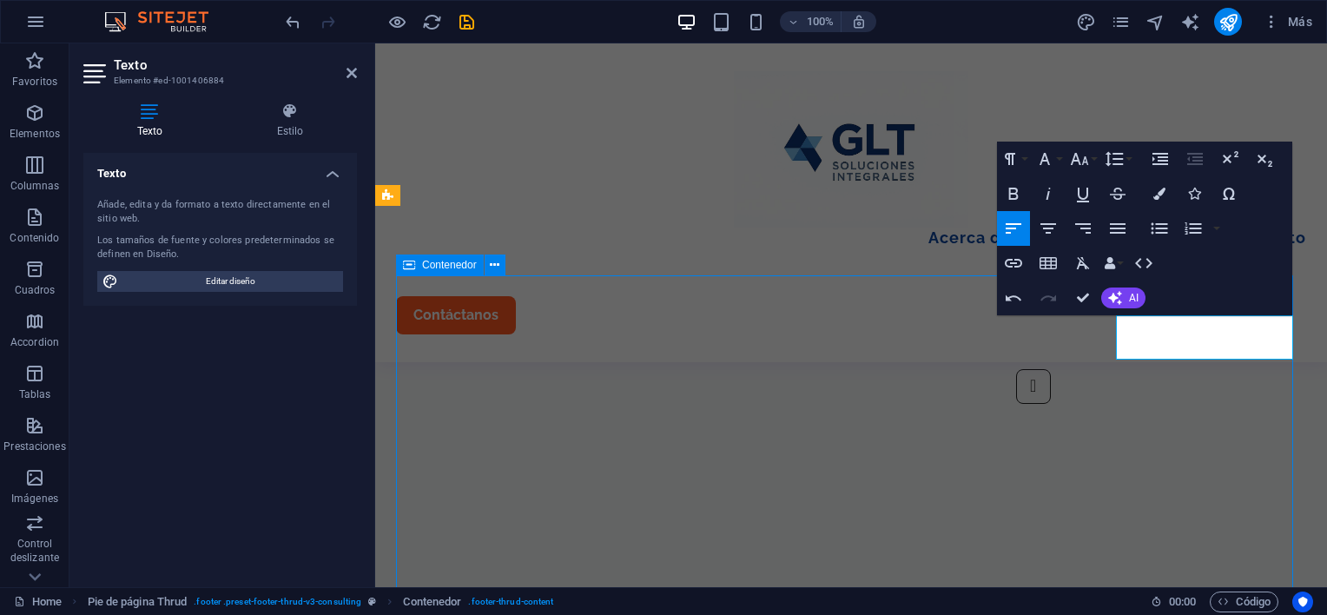
scroll to position [4333, 0]
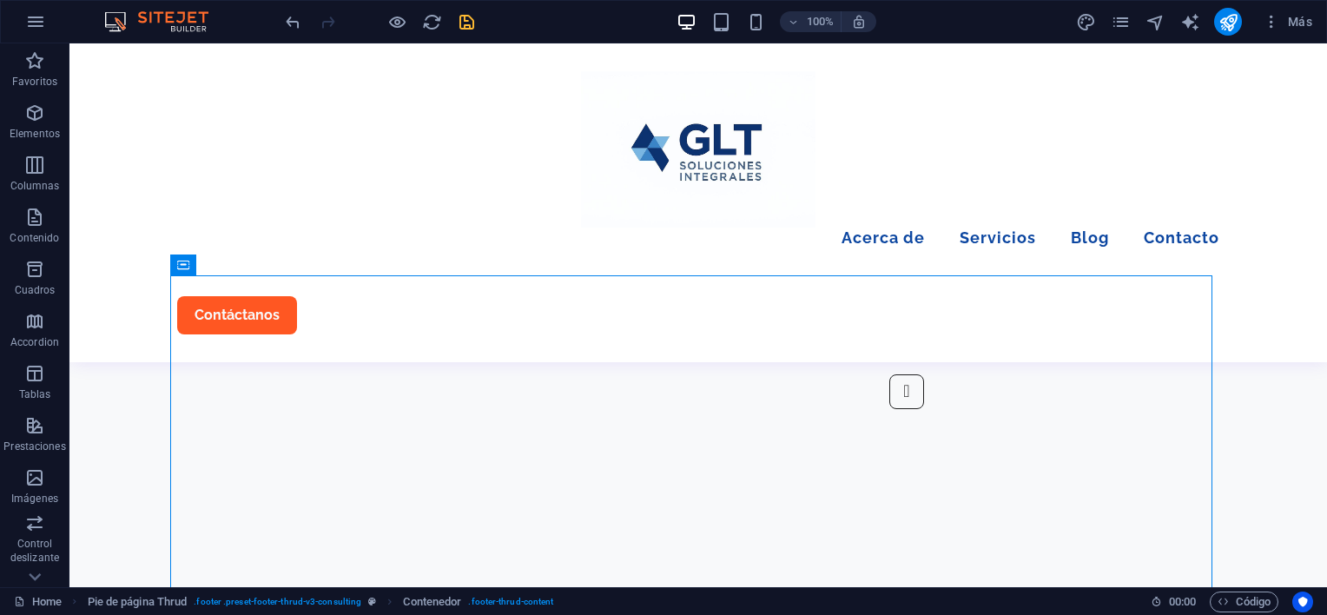
click at [469, 21] on icon "save" at bounding box center [467, 22] width 20 height 20
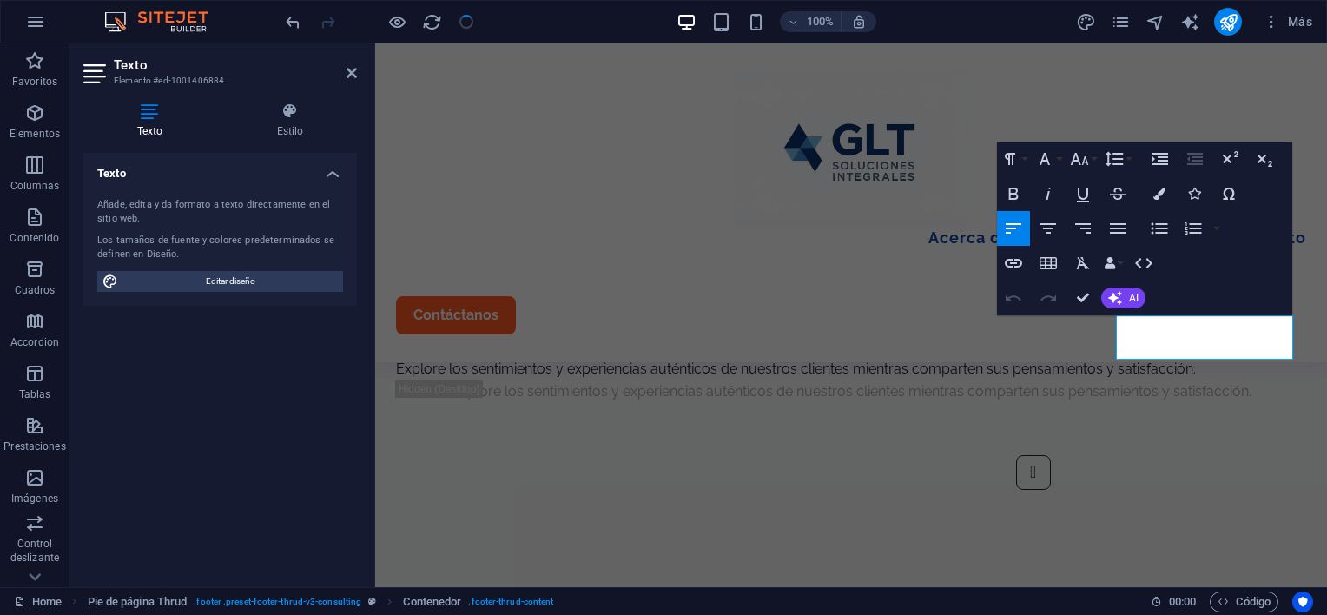
scroll to position [4419, 0]
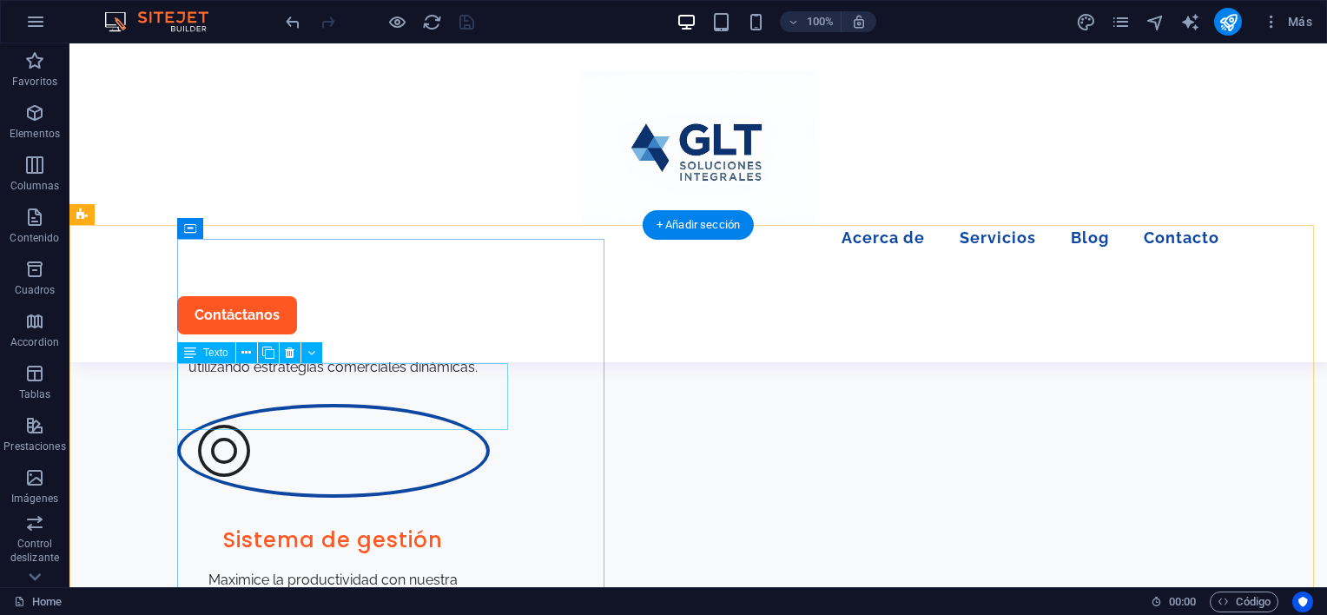
scroll to position [2915, 0]
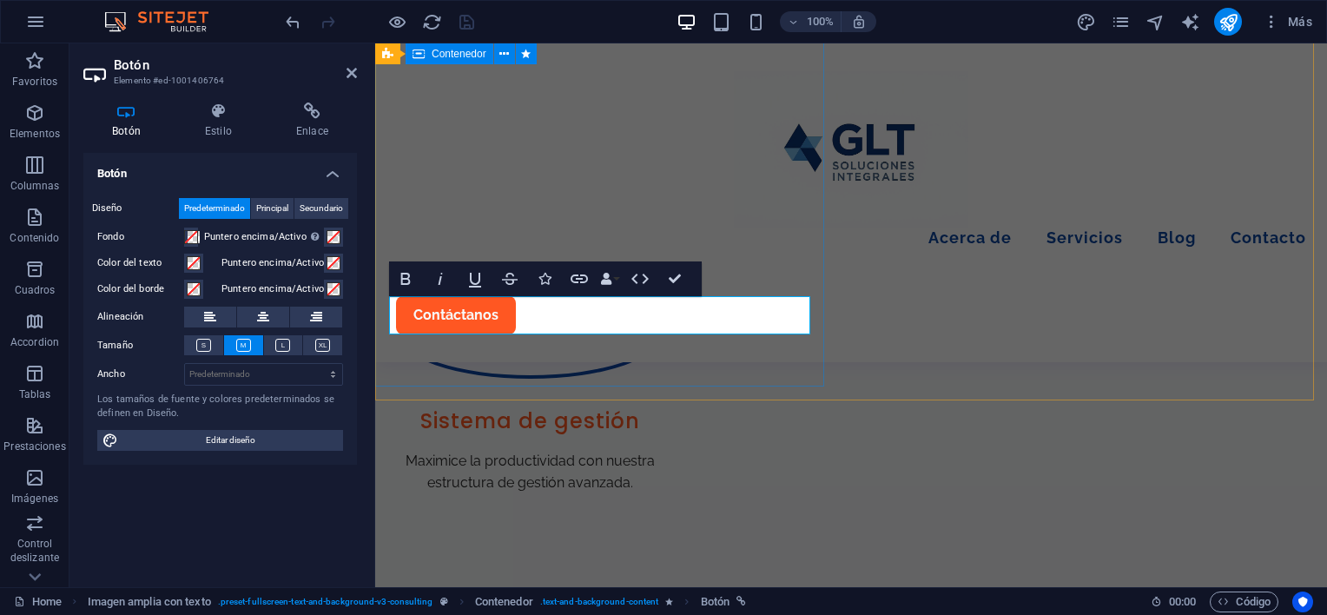
drag, startPoint x: 598, startPoint y: 309, endPoint x: 386, endPoint y: 317, distance: 212.9
drag, startPoint x: 601, startPoint y: 314, endPoint x: 507, endPoint y: 313, distance: 93.8
drag, startPoint x: 528, startPoint y: 315, endPoint x: 499, endPoint y: 337, distance: 36.7
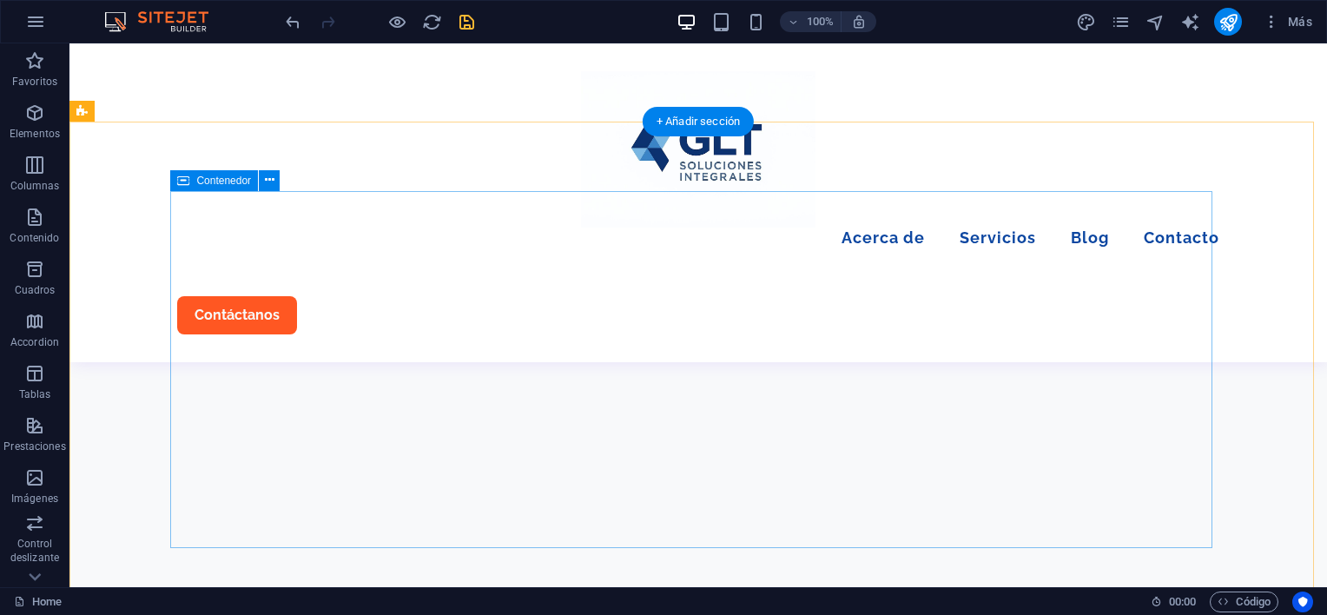
scroll to position [4478, 0]
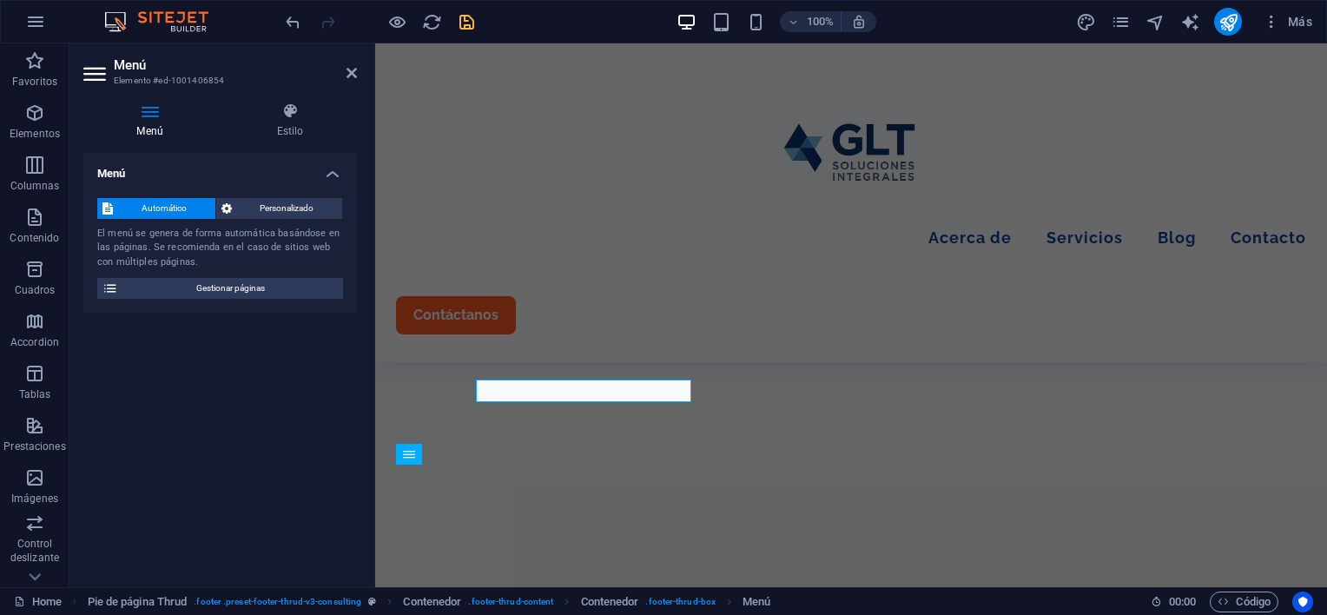
scroll to position [4530, 0]
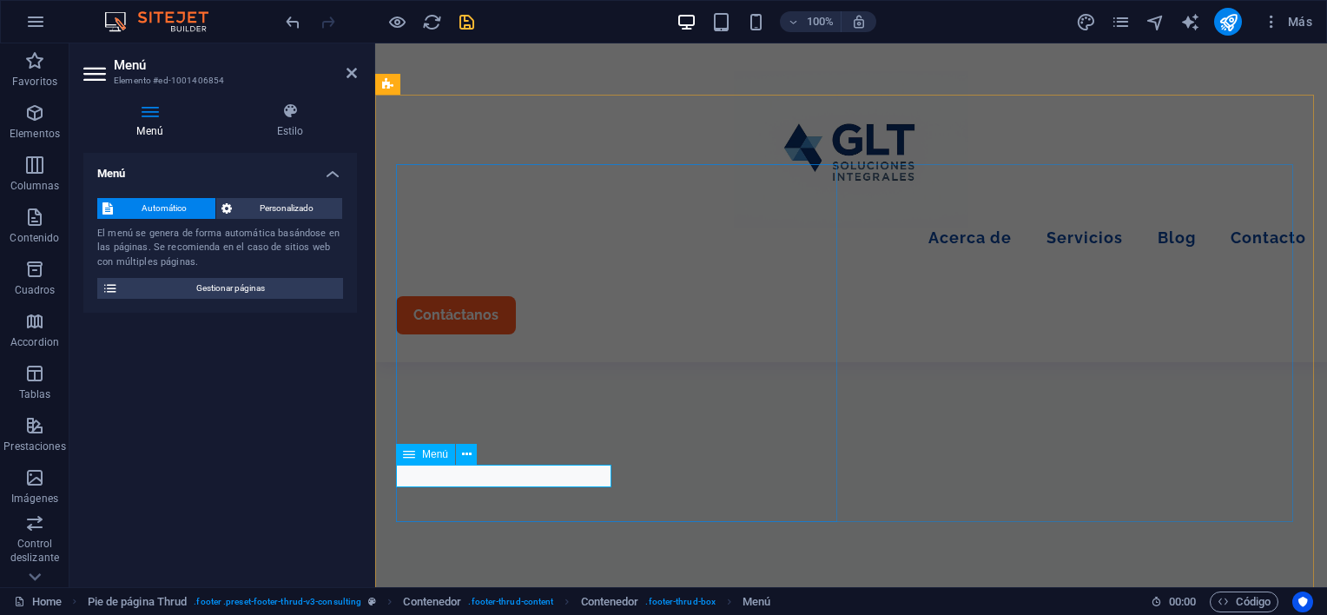
click at [300, 208] on span "Personalizado" at bounding box center [287, 208] width 101 height 21
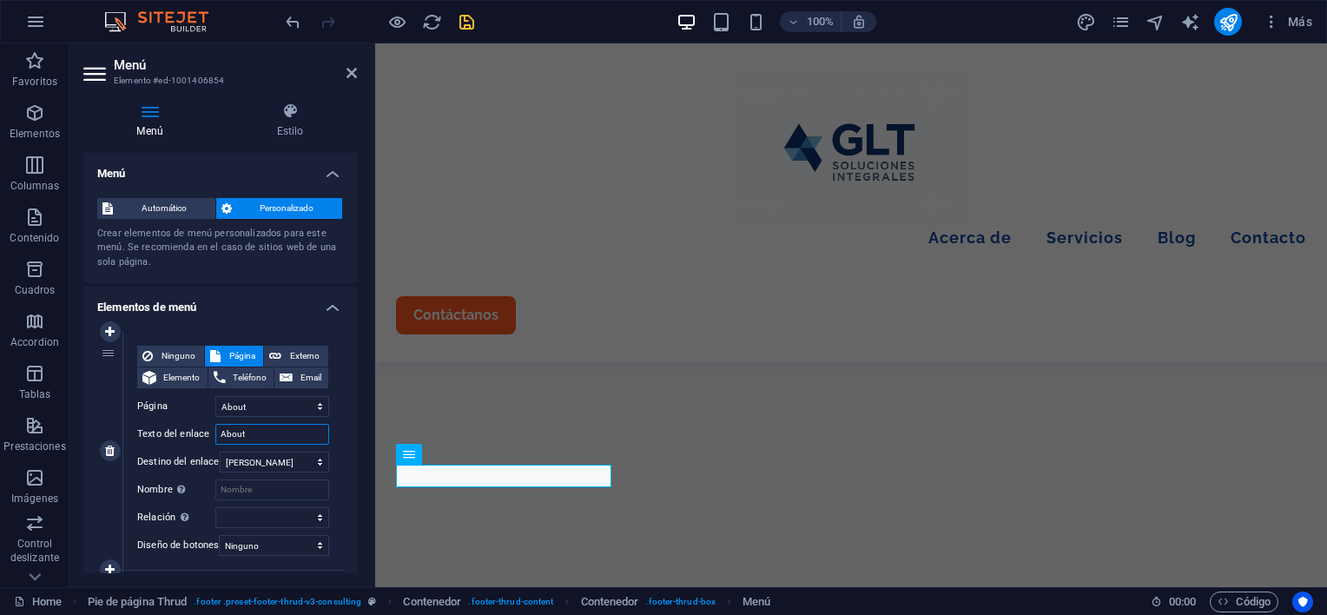
click at [267, 437] on input "About" at bounding box center [272, 434] width 114 height 21
drag, startPoint x: 264, startPoint y: 440, endPoint x: 191, endPoint y: 436, distance: 73.1
click at [191, 436] on div "Texto del enlace About" at bounding box center [233, 434] width 192 height 21
type input "Acerca de"
select select
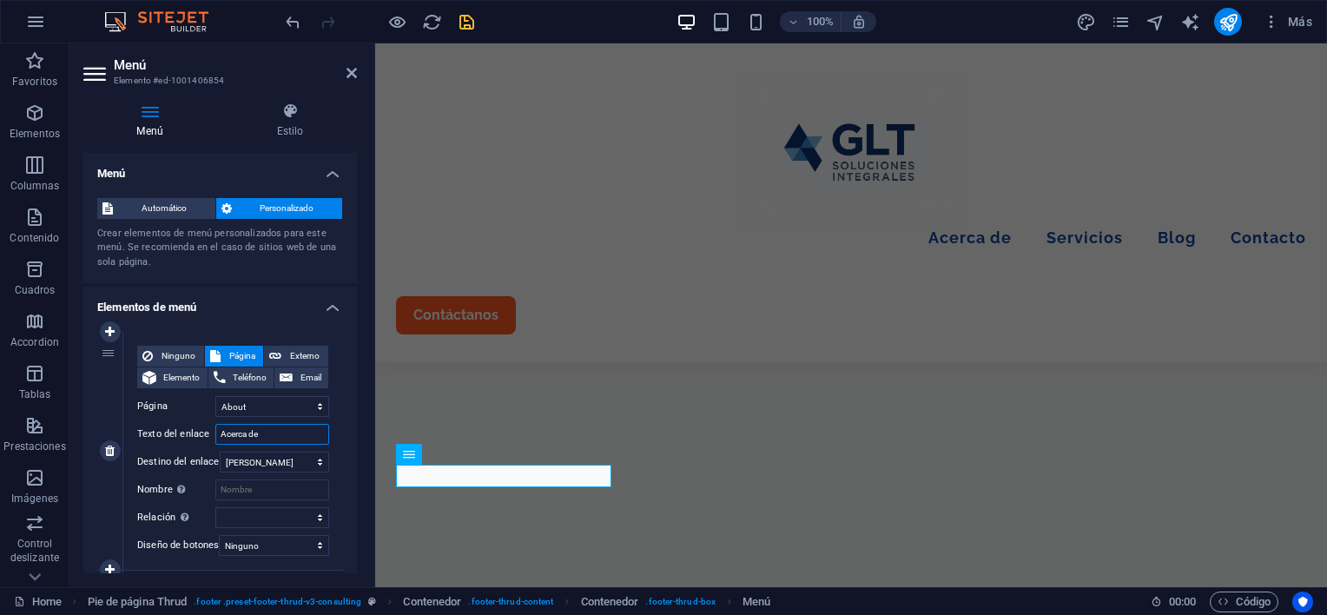
select select
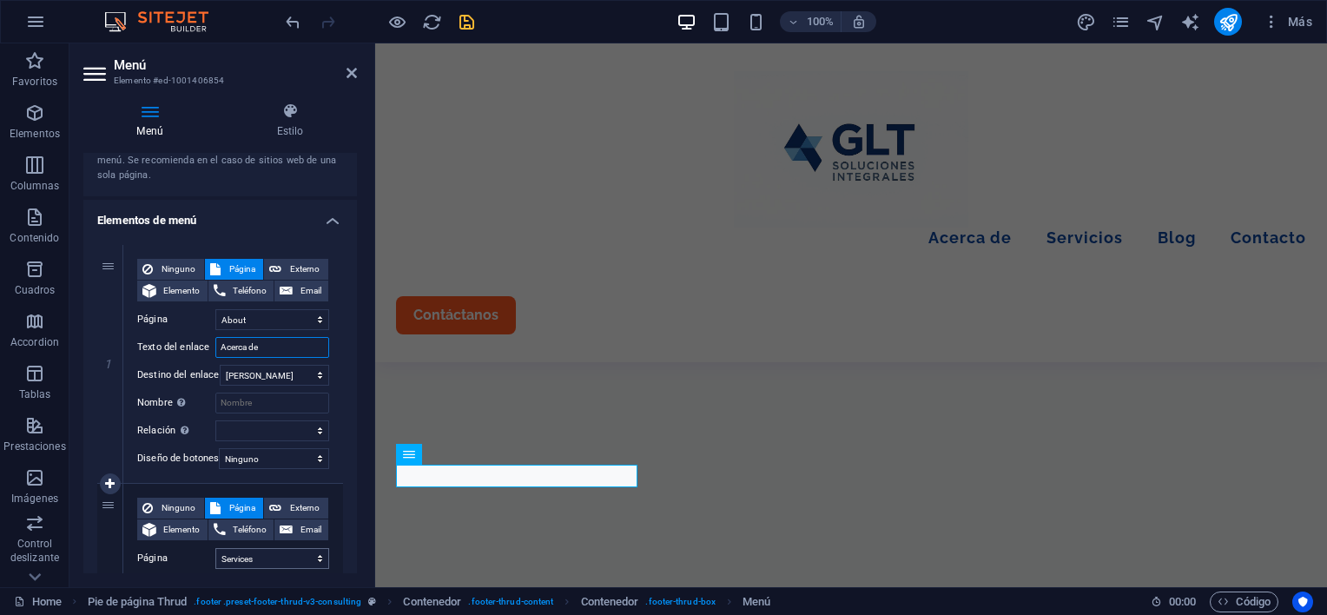
scroll to position [174, 0]
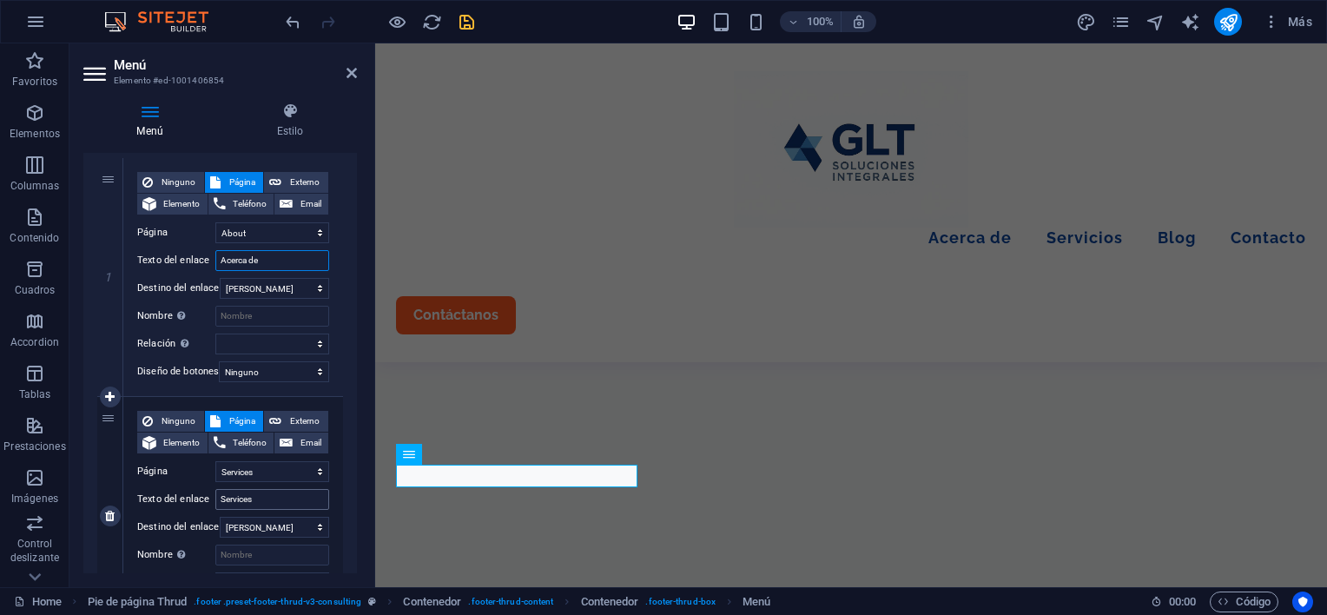
type input "Acerca de"
click at [262, 499] on input "Services" at bounding box center [272, 499] width 114 height 21
type input "Servicios"
select select
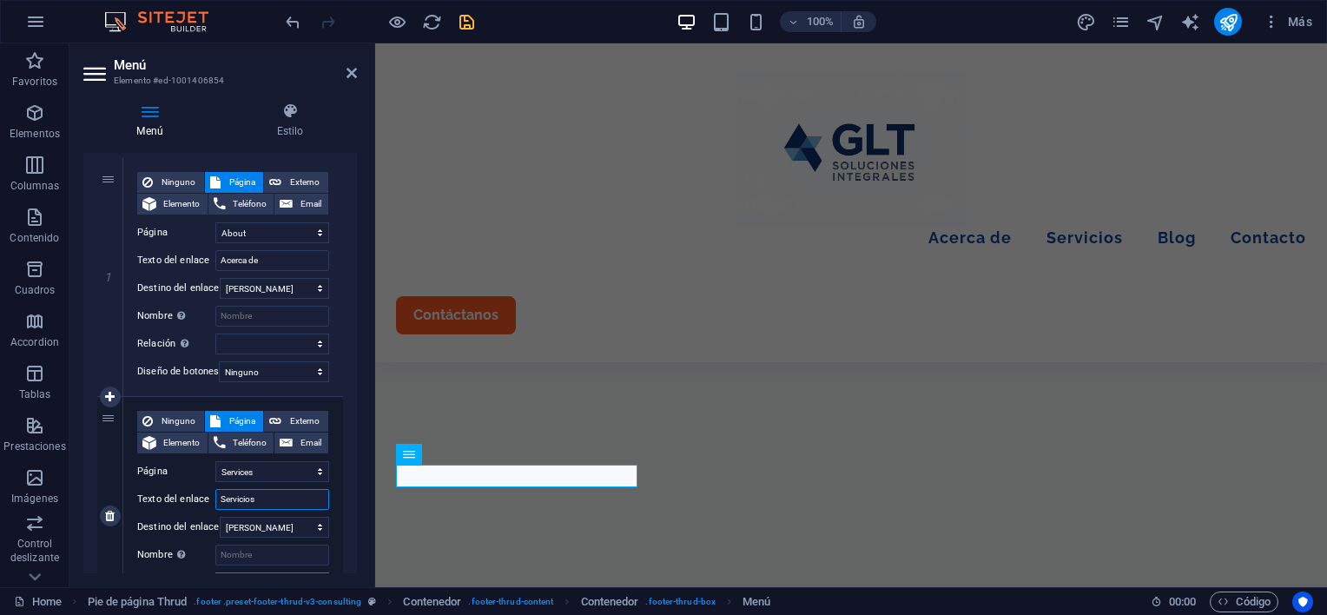
select select
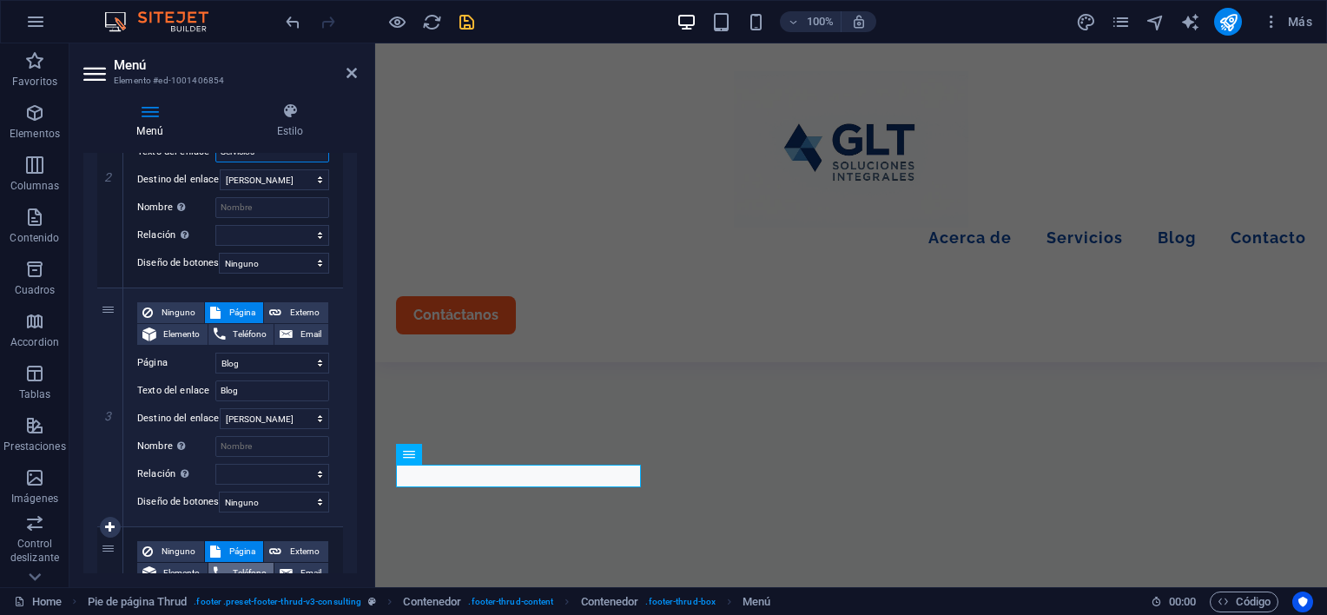
scroll to position [608, 0]
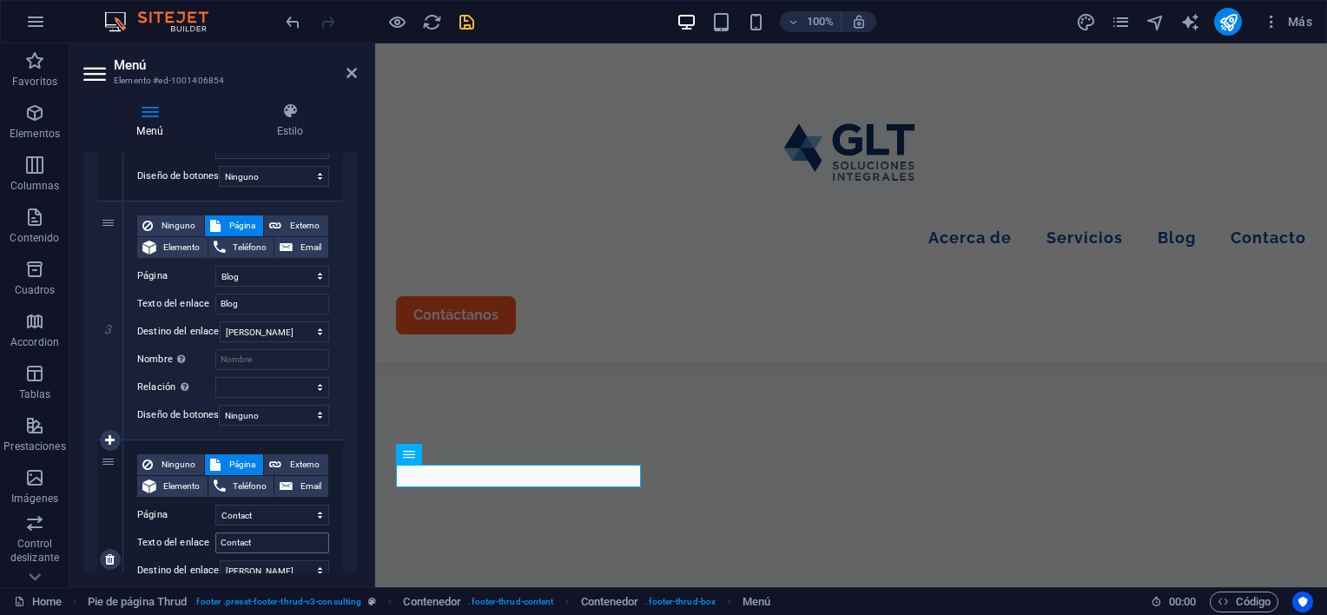
type input "Servicios"
click at [257, 542] on input "Contact" at bounding box center [272, 542] width 114 height 21
type input "Contacto"
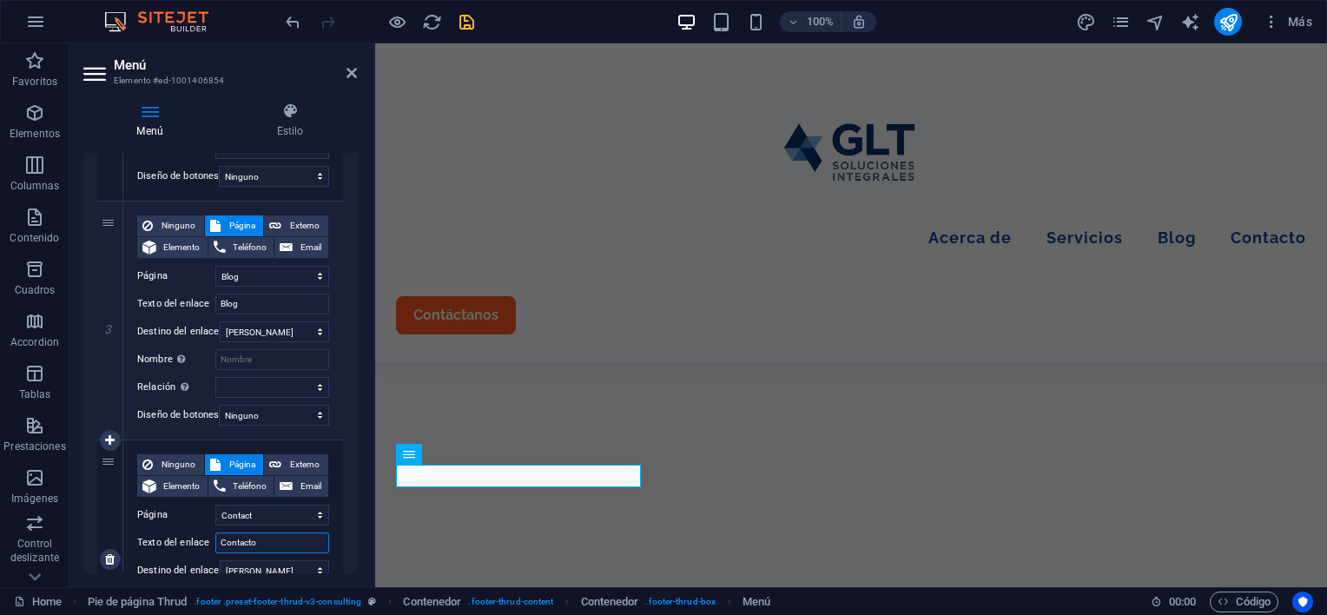
select select
type input "Contacto"
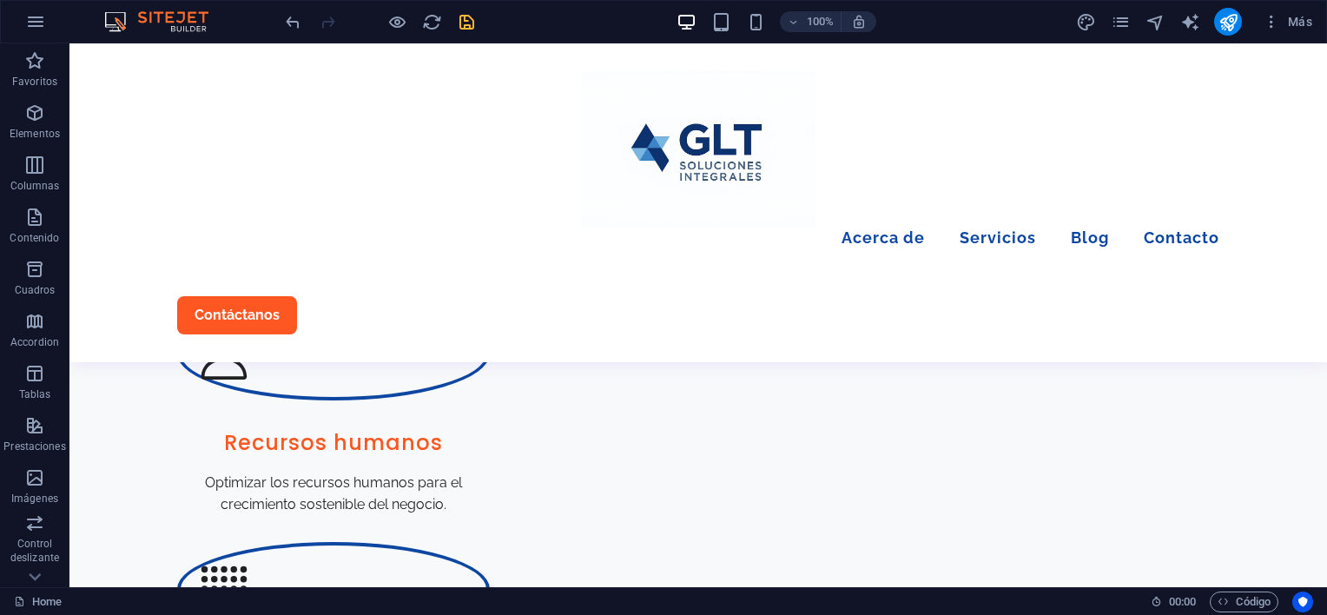
scroll to position [2220, 0]
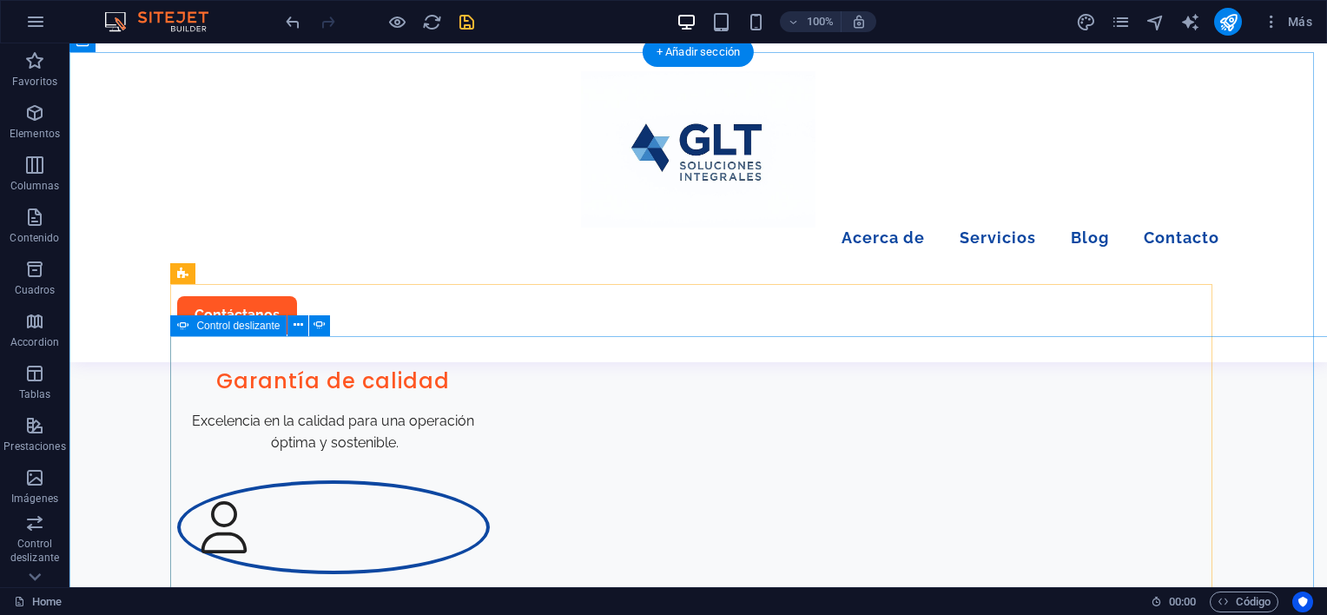
select select "ms"
select select "s"
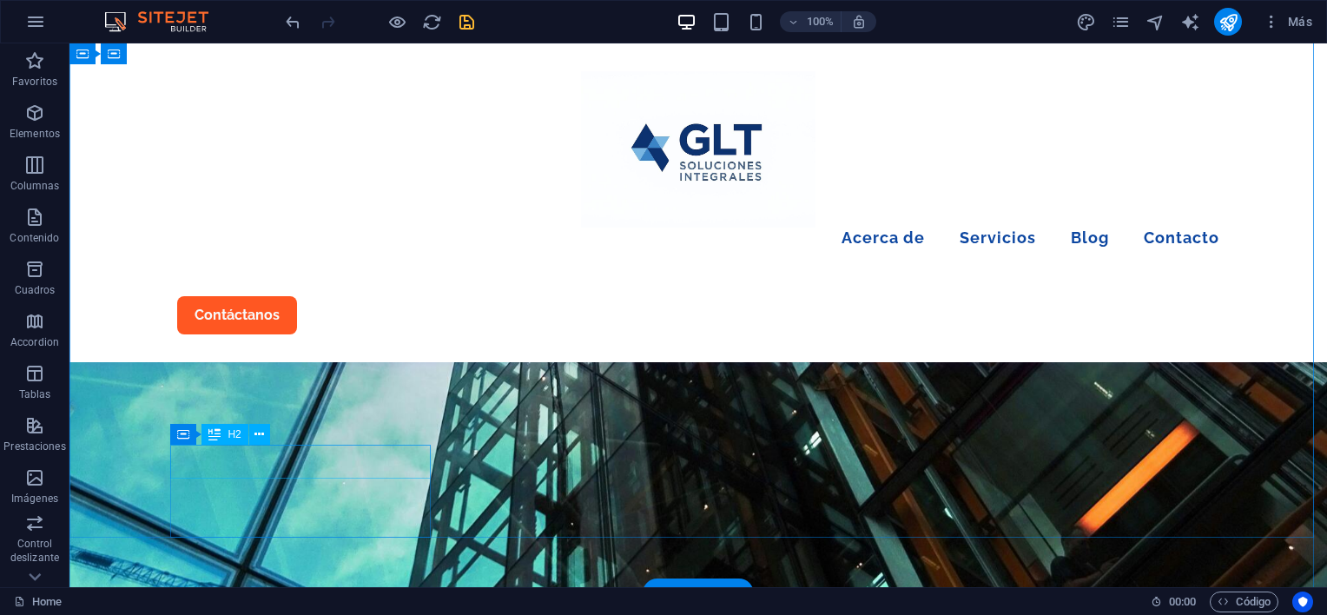
scroll to position [347, 0]
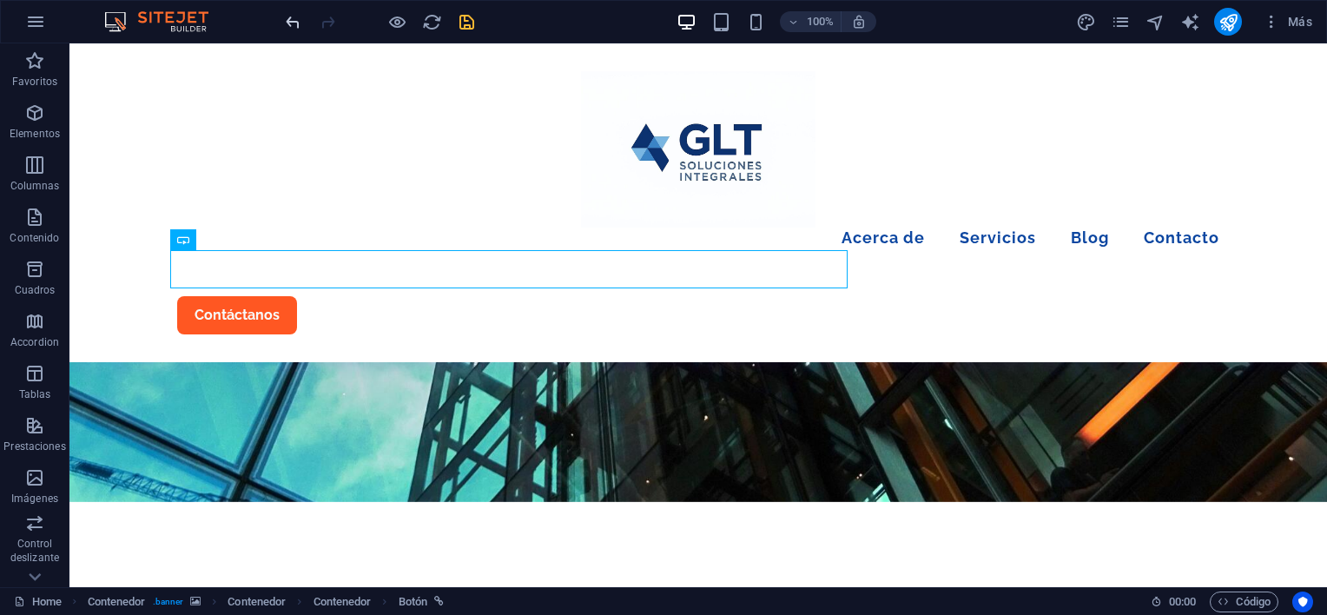
click at [294, 21] on icon "undo" at bounding box center [293, 22] width 20 height 20
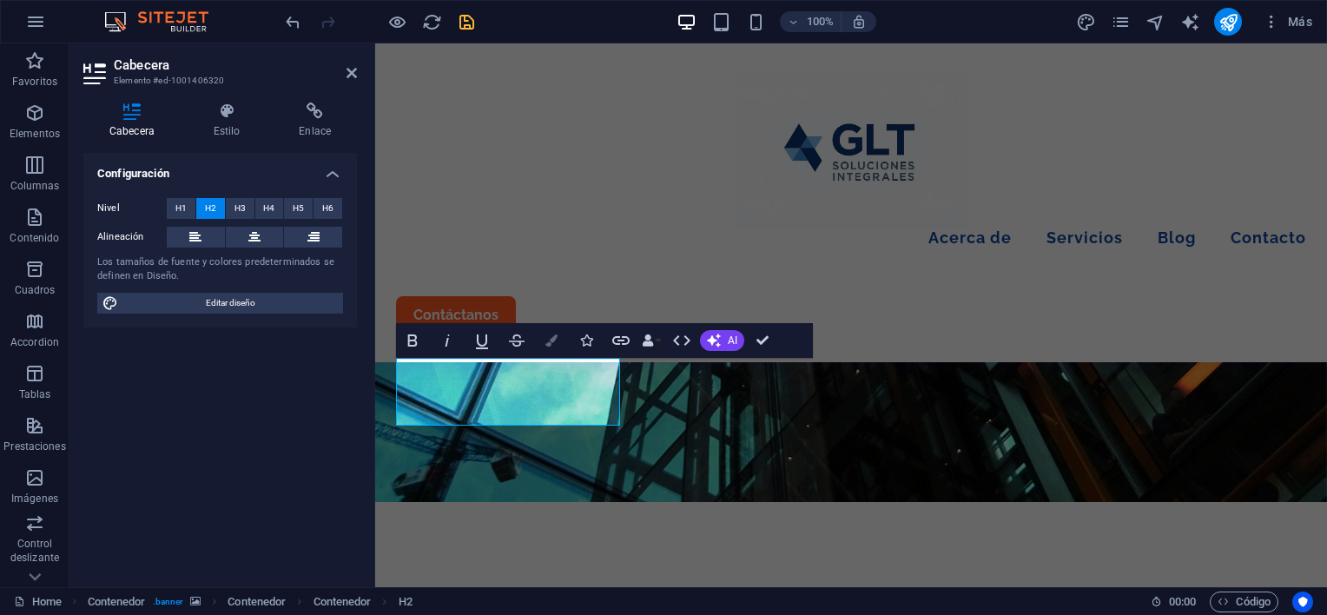
click at [549, 340] on icon "button" at bounding box center [551, 340] width 12 height 12
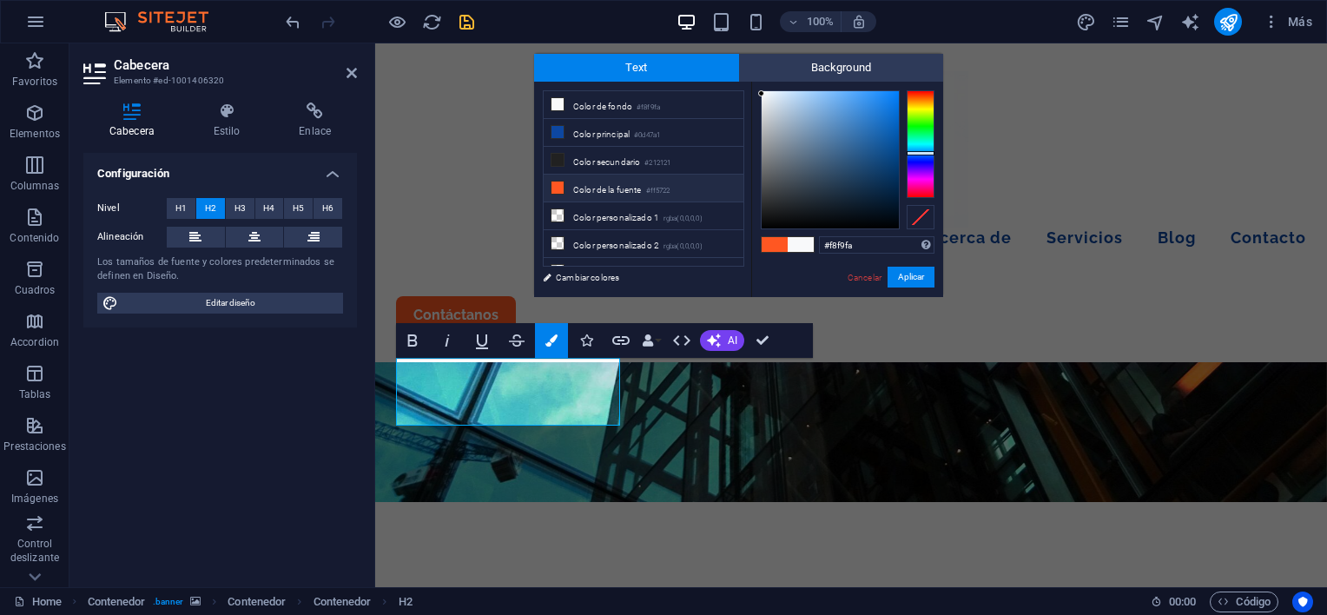
click at [777, 248] on span at bounding box center [775, 244] width 26 height 15
type input "#ff5722"
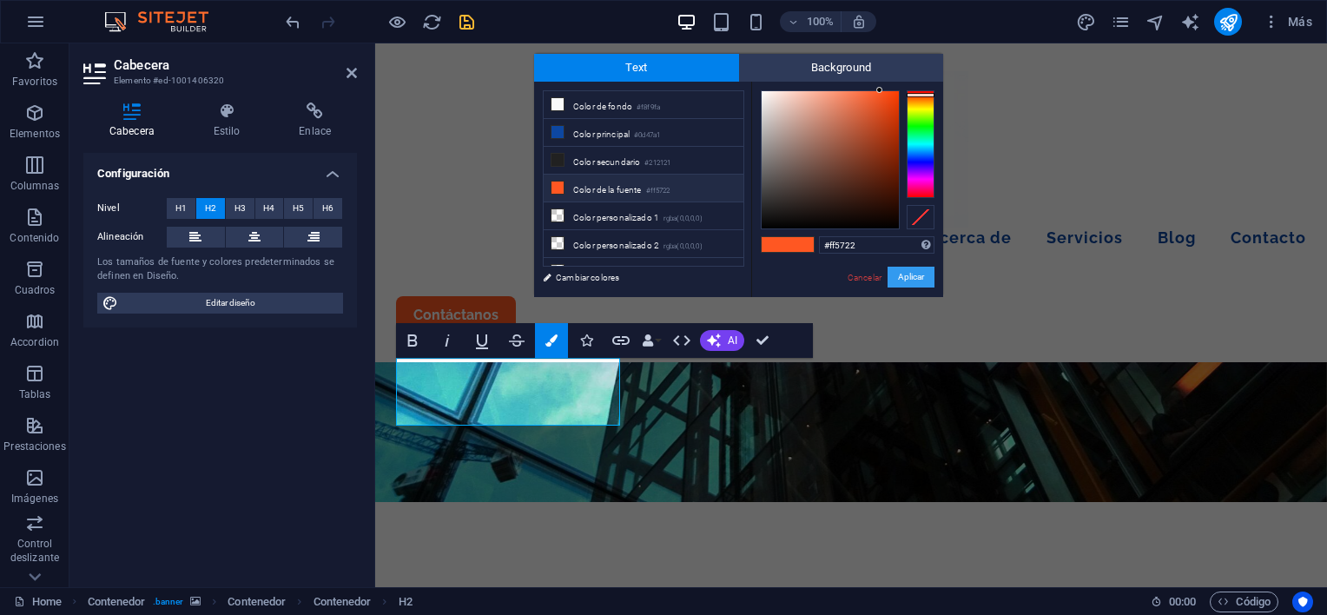
click at [906, 272] on button "Aplicar" at bounding box center [911, 277] width 47 height 21
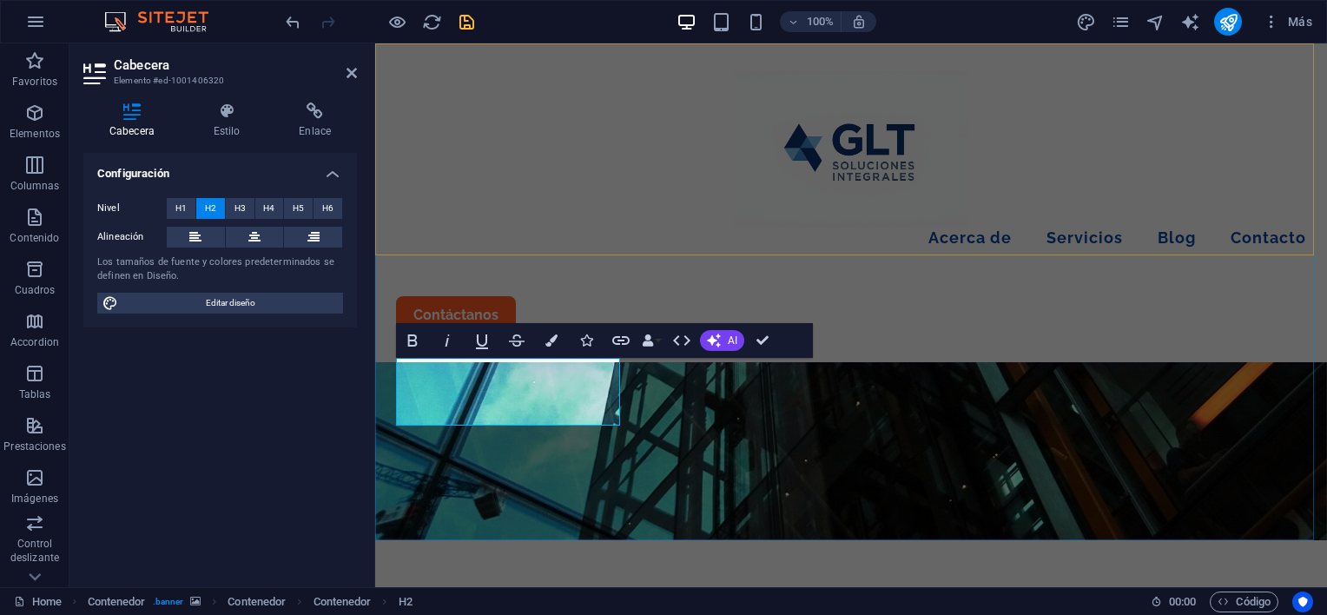
click at [1155, 219] on div "Menu Acerca de Servicios Blog Contacto Contáctanos" at bounding box center [851, 202] width 952 height 319
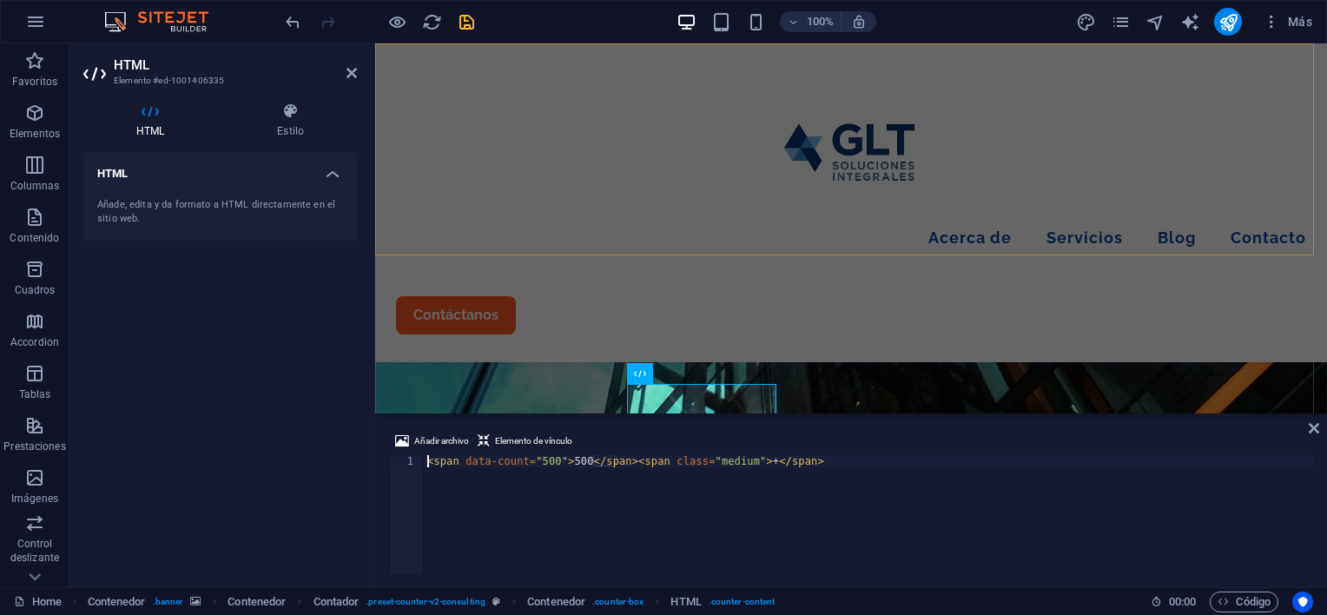
click at [644, 81] on div "Menu Acerca de Servicios Blog Contacto Contáctanos" at bounding box center [851, 202] width 952 height 319
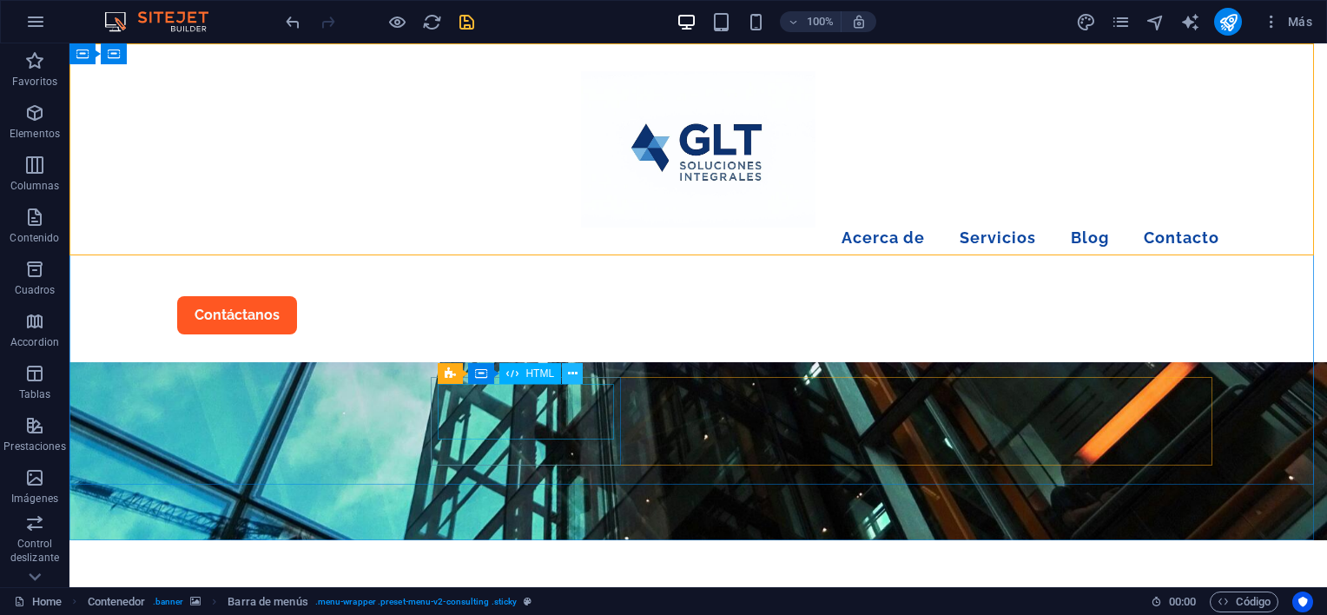
click at [574, 373] on icon at bounding box center [573, 374] width 10 height 18
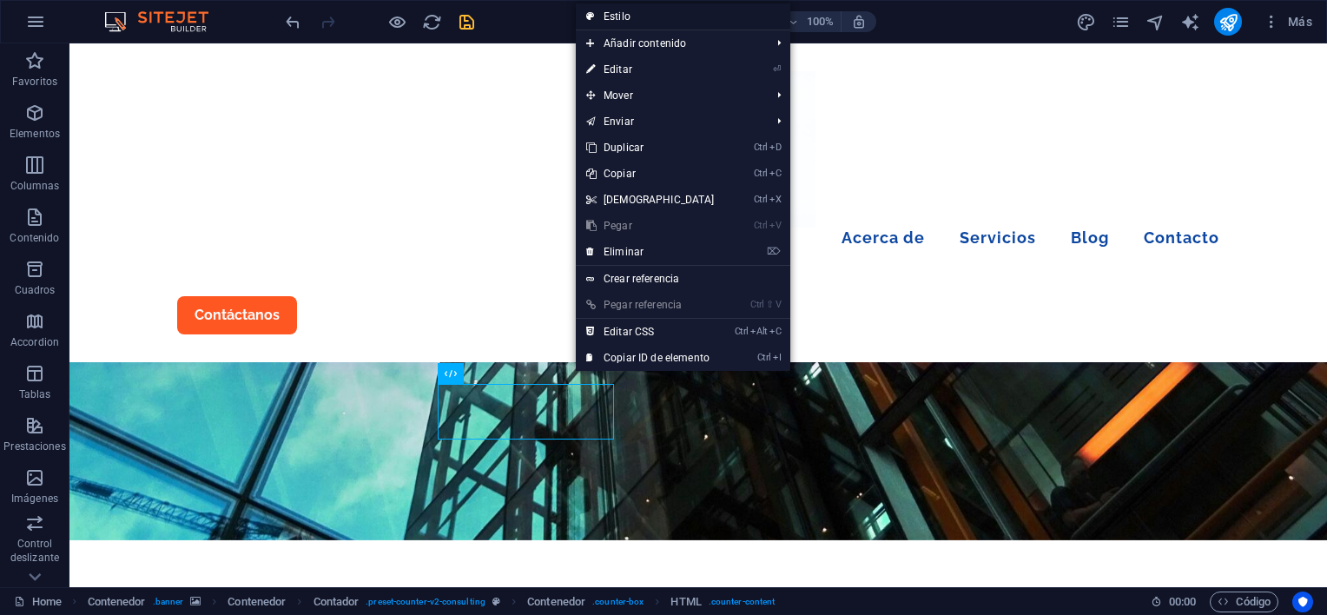
drag, startPoint x: 288, startPoint y: 2, endPoint x: 672, endPoint y: 21, distance: 385.3
click at [672, 21] on link "Estilo" at bounding box center [683, 16] width 215 height 26
select select "rem"
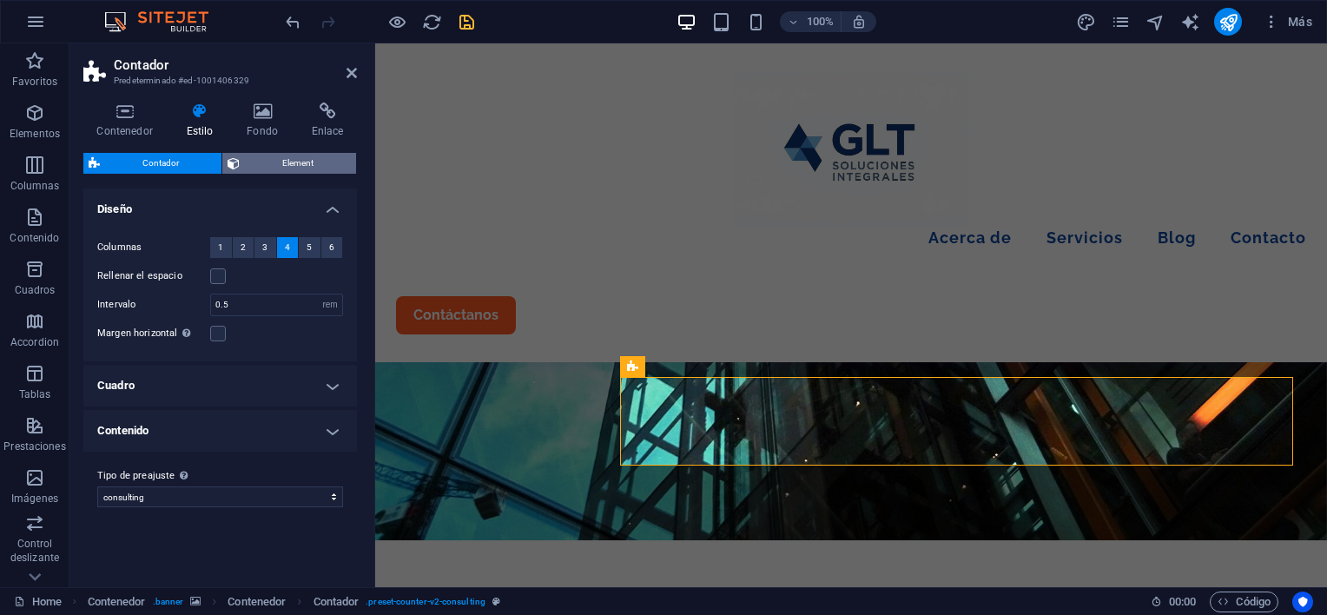
click at [249, 157] on span "Element" at bounding box center [298, 163] width 106 height 21
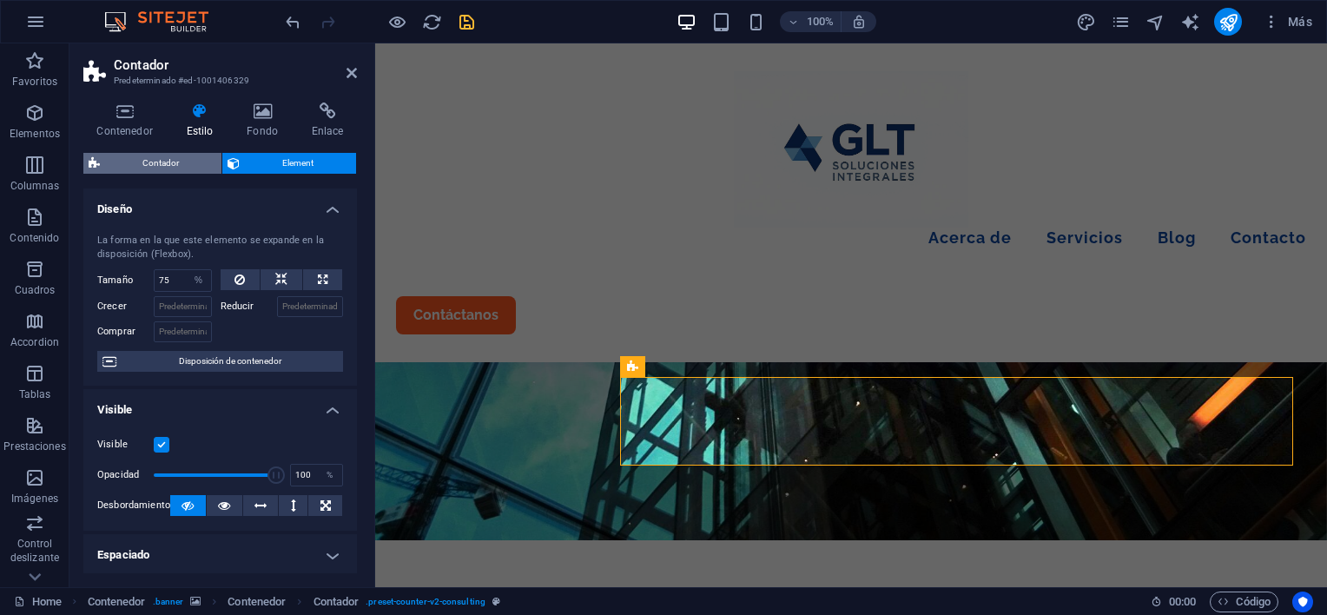
click at [188, 160] on span "Contador" at bounding box center [160, 163] width 111 height 21
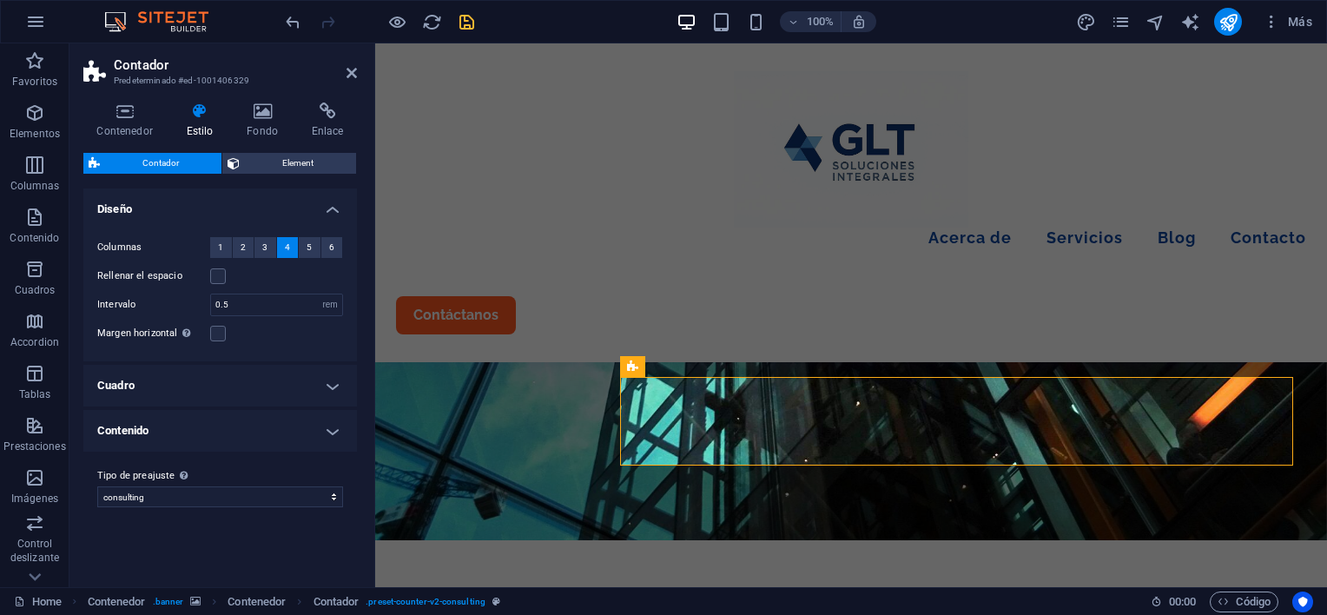
click at [220, 427] on h4 "Contenido" at bounding box center [220, 431] width 274 height 42
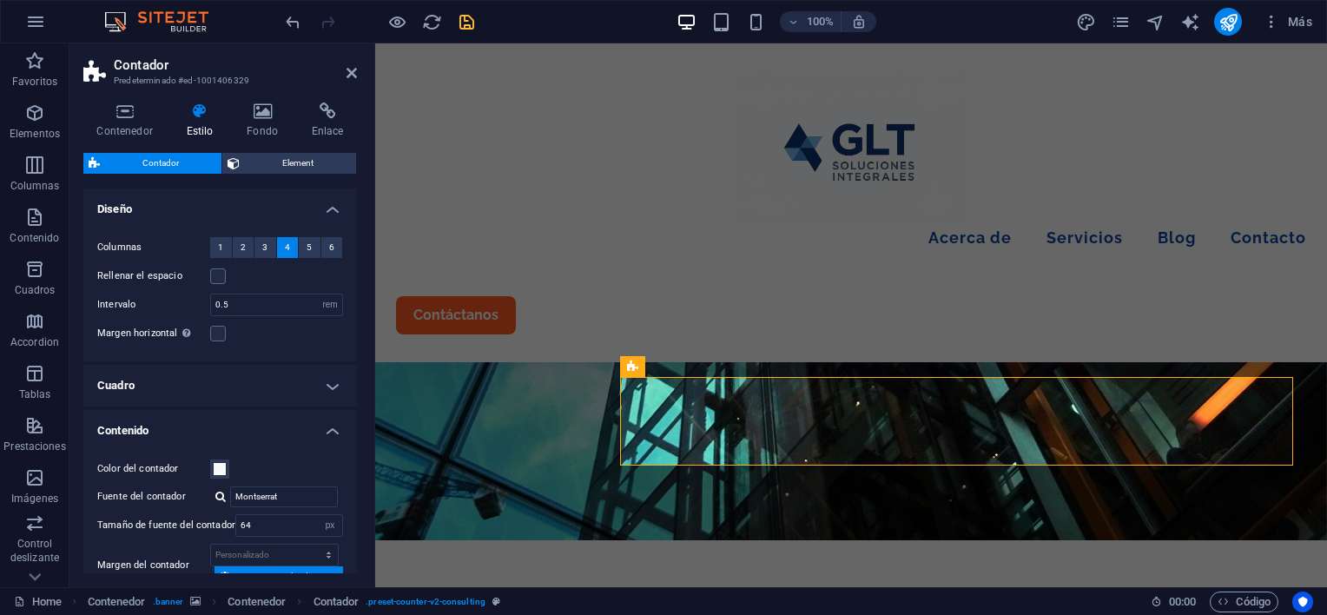
scroll to position [87, 0]
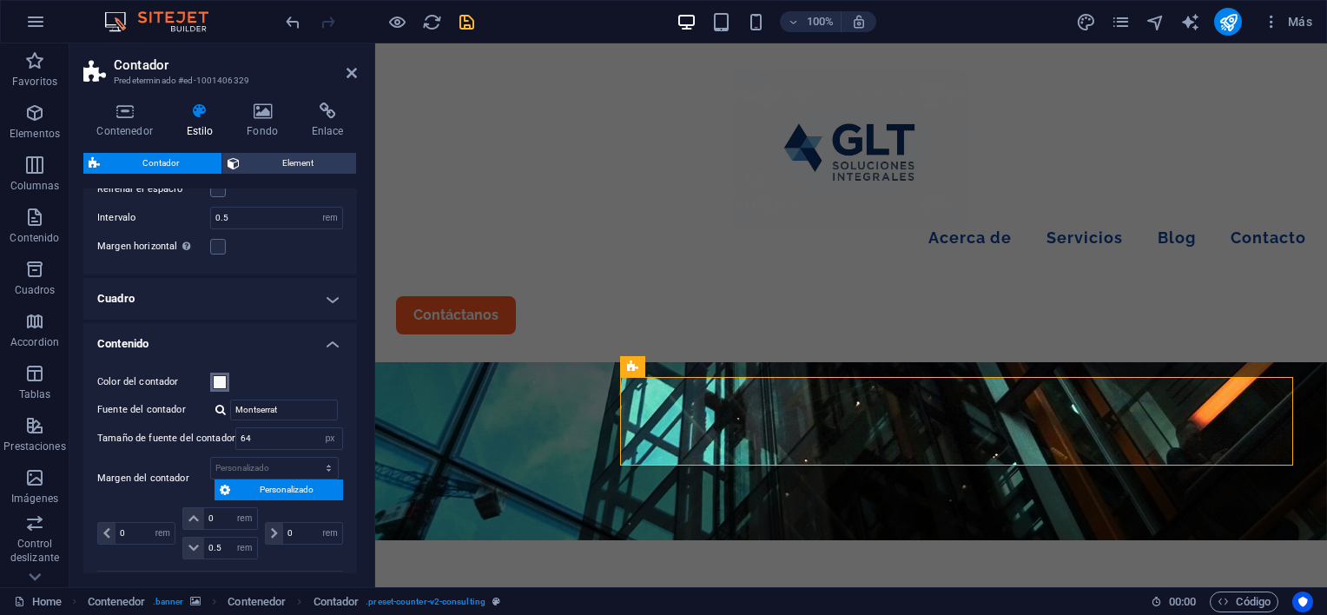
click at [220, 378] on span at bounding box center [220, 382] width 14 height 14
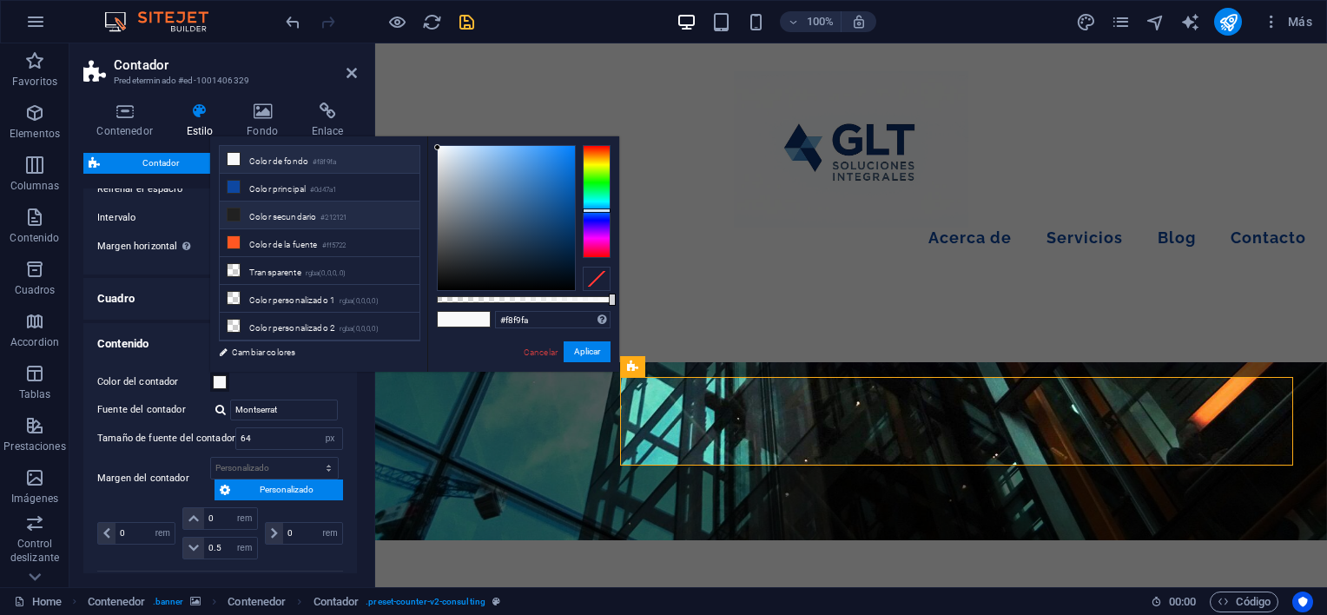
click at [293, 214] on li "Color secundario #212121" at bounding box center [320, 216] width 200 height 28
type input "#212121"
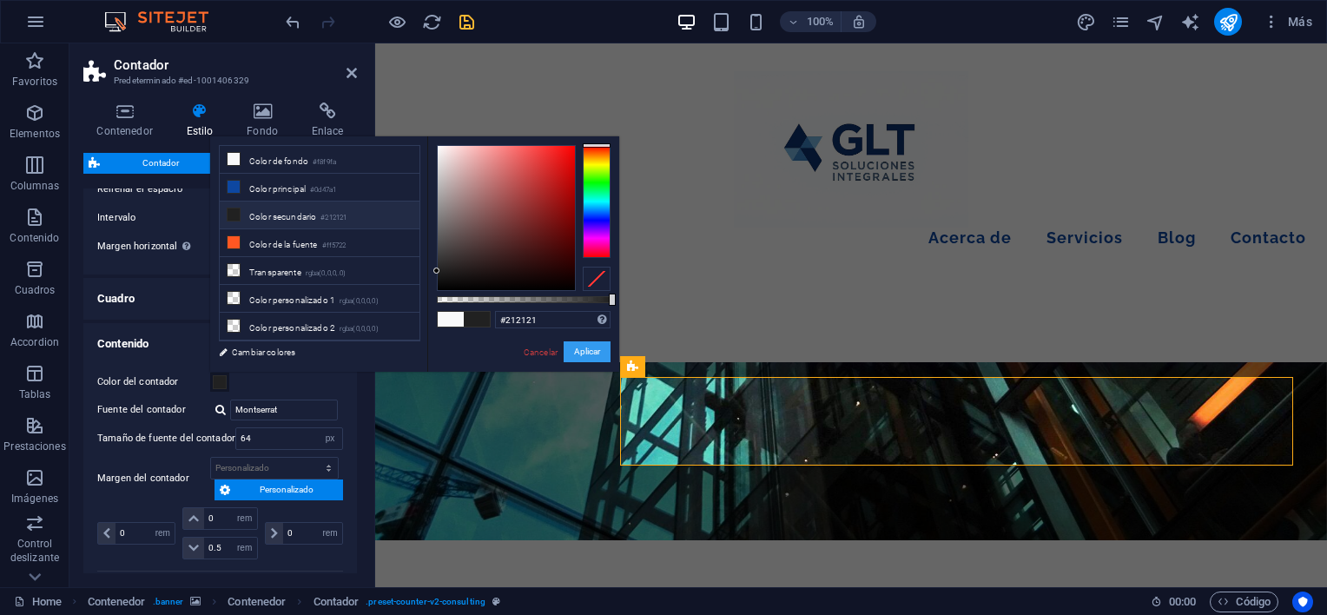
click at [575, 347] on button "Aplicar" at bounding box center [587, 351] width 47 height 21
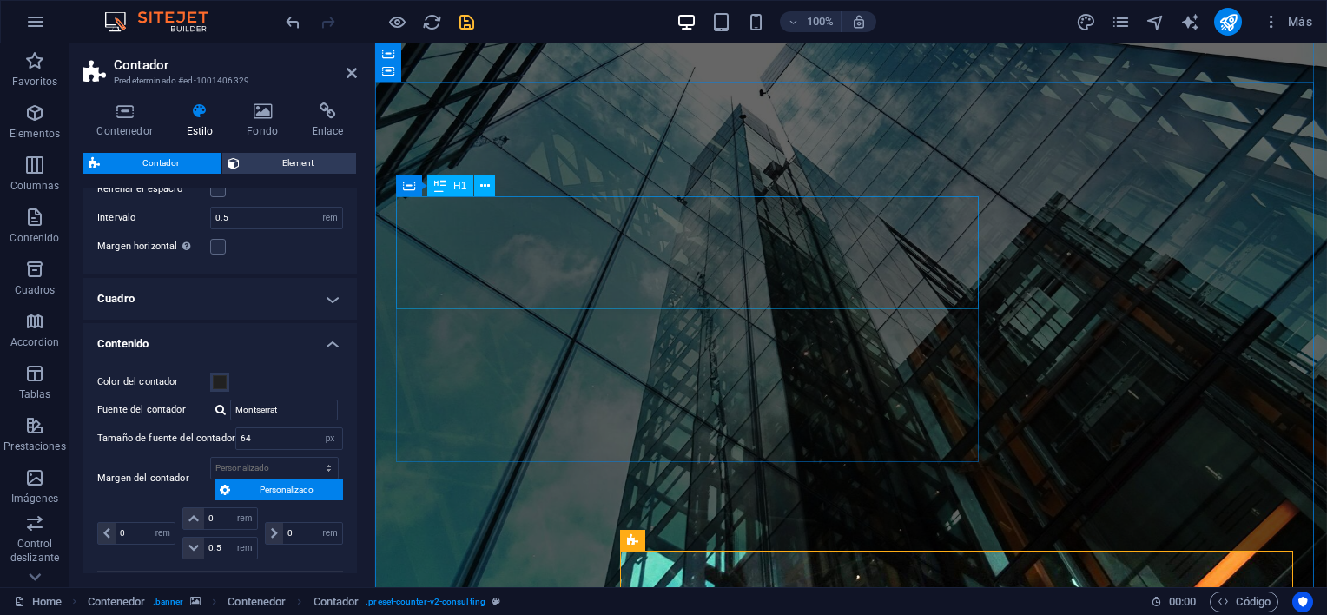
scroll to position [347, 0]
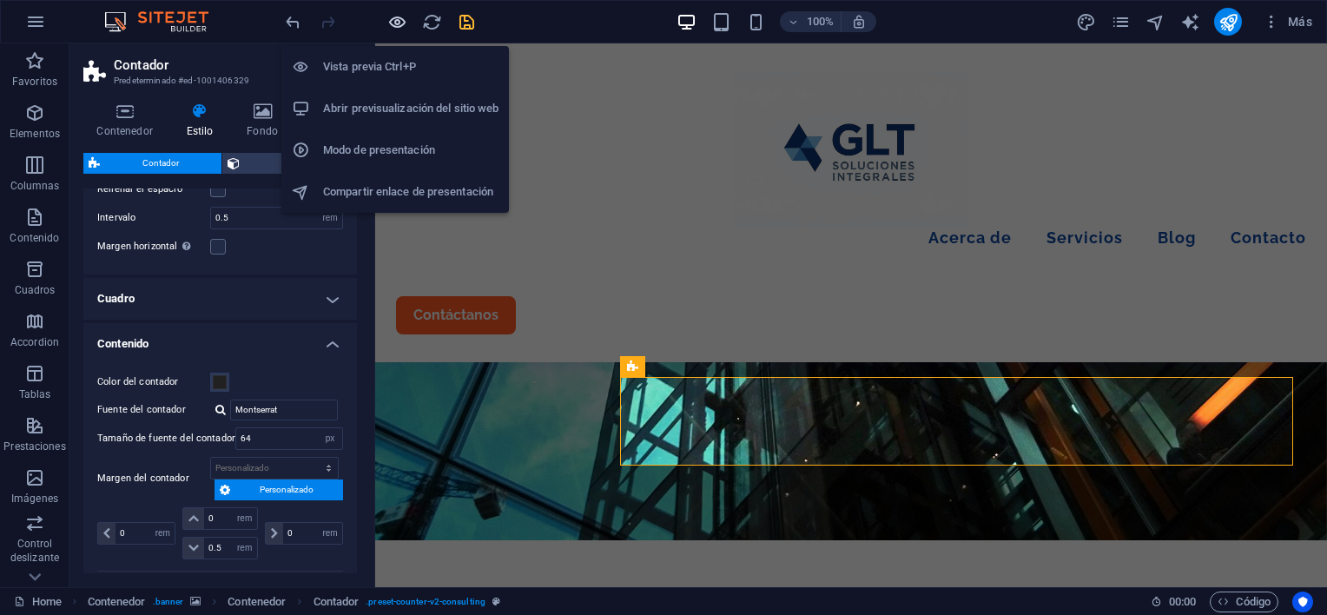
click at [391, 18] on icon "button" at bounding box center [397, 22] width 20 height 20
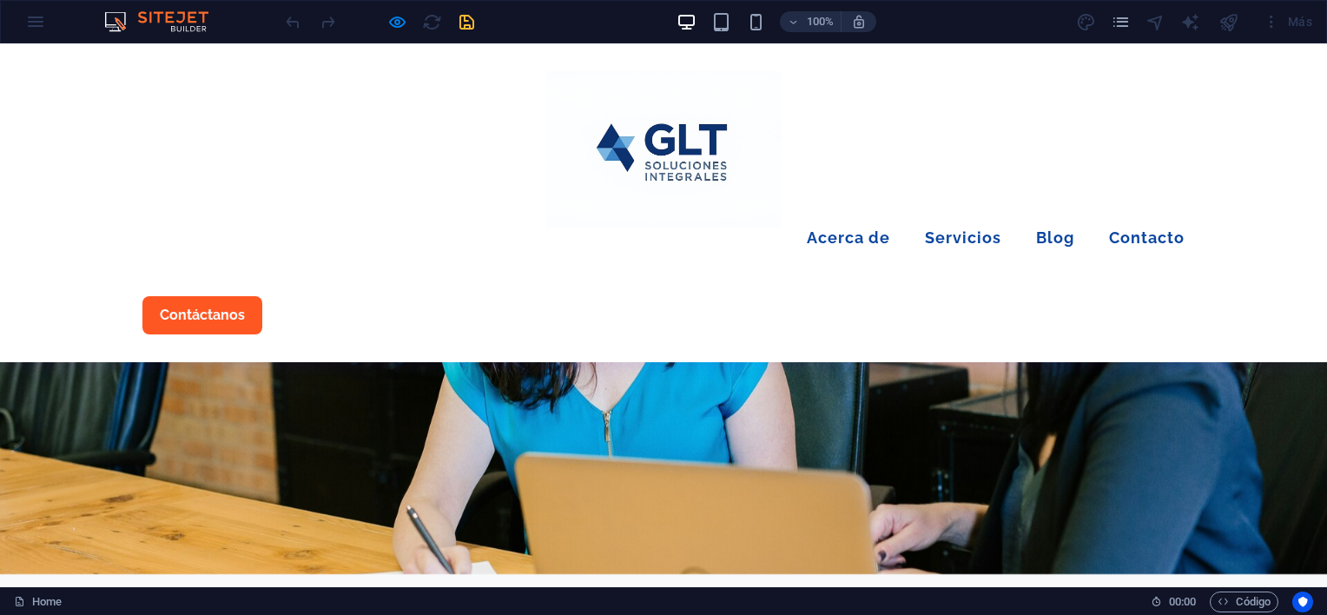
scroll to position [3822, 0]
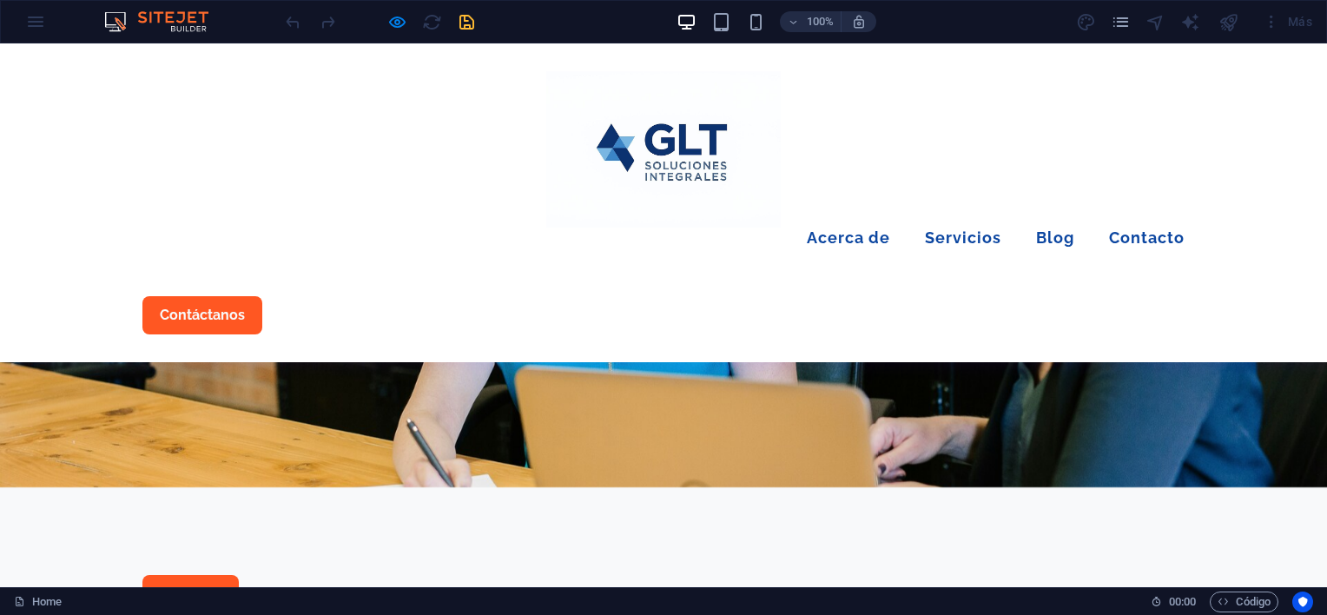
click at [469, 19] on div at bounding box center [379, 22] width 195 height 28
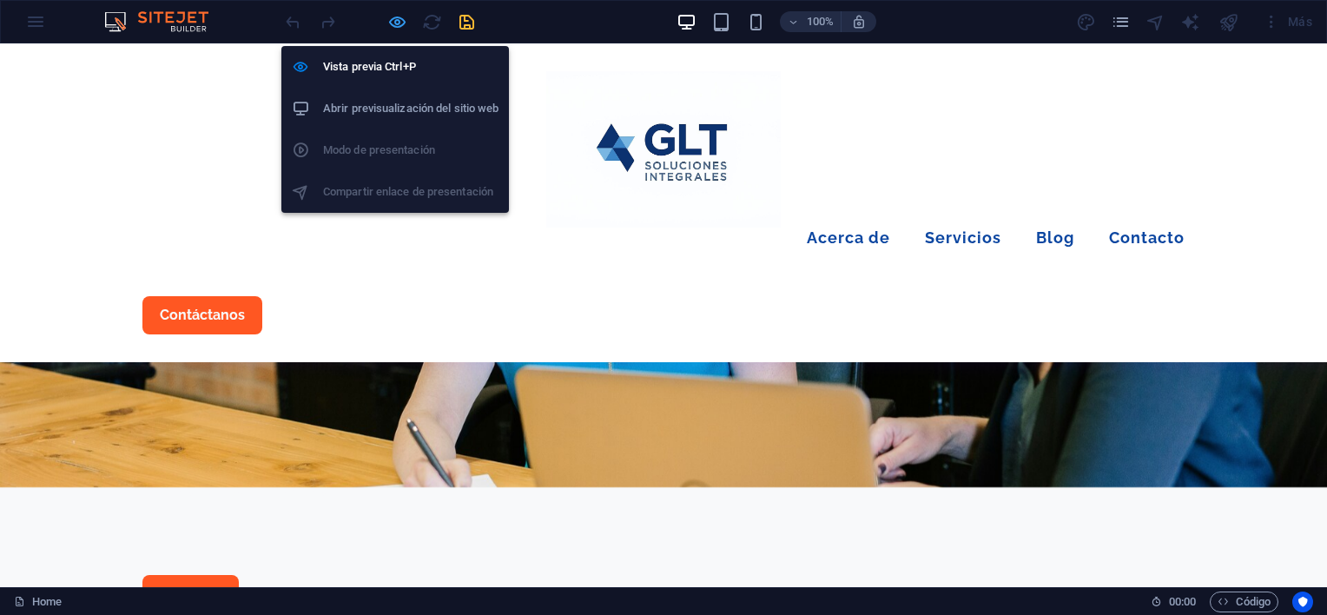
click at [393, 23] on icon "button" at bounding box center [397, 22] width 20 height 20
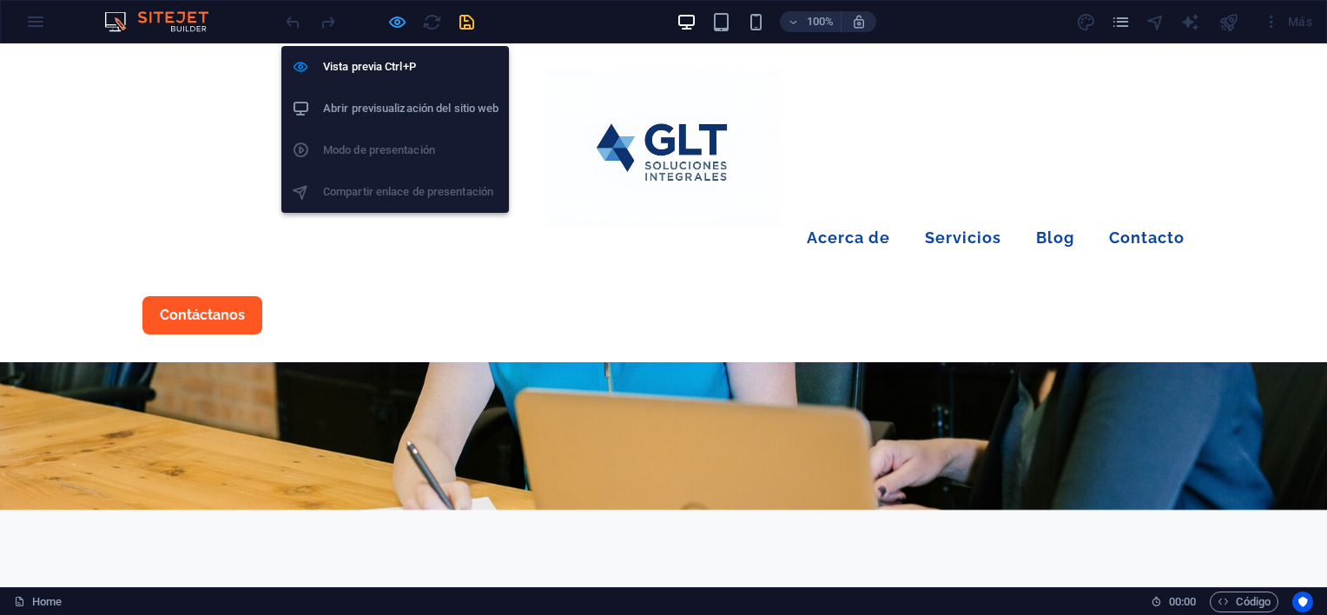
select select "rem"
select select "px"
select select "rem"
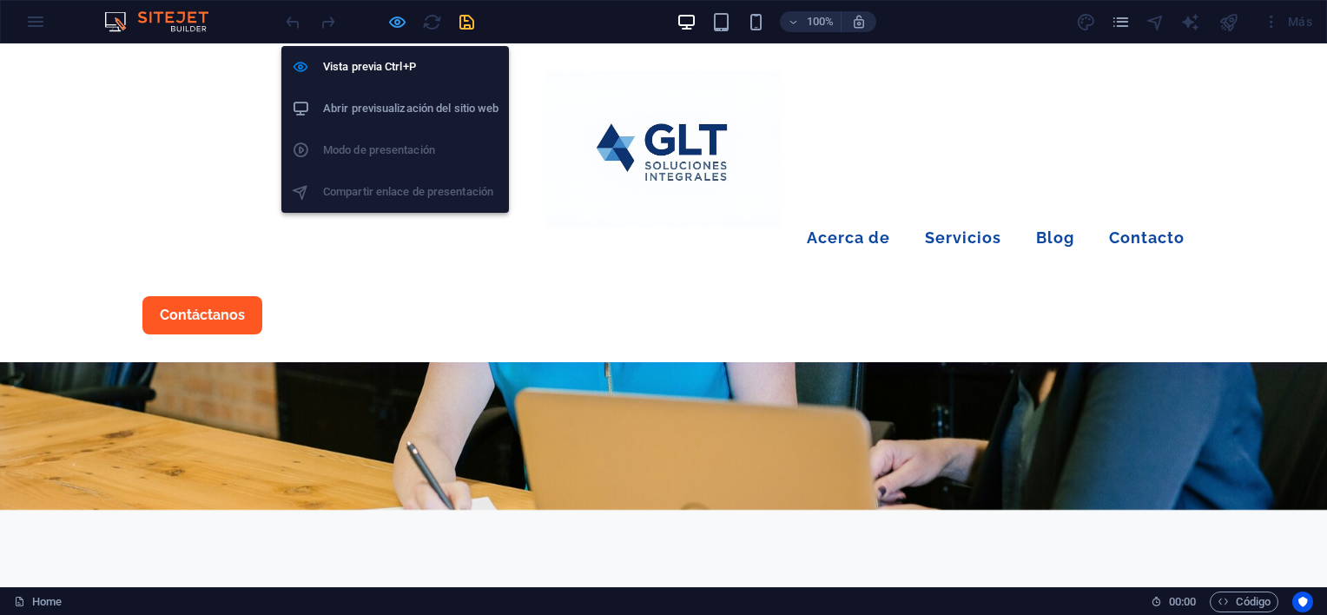
select select "rem"
select select "px"
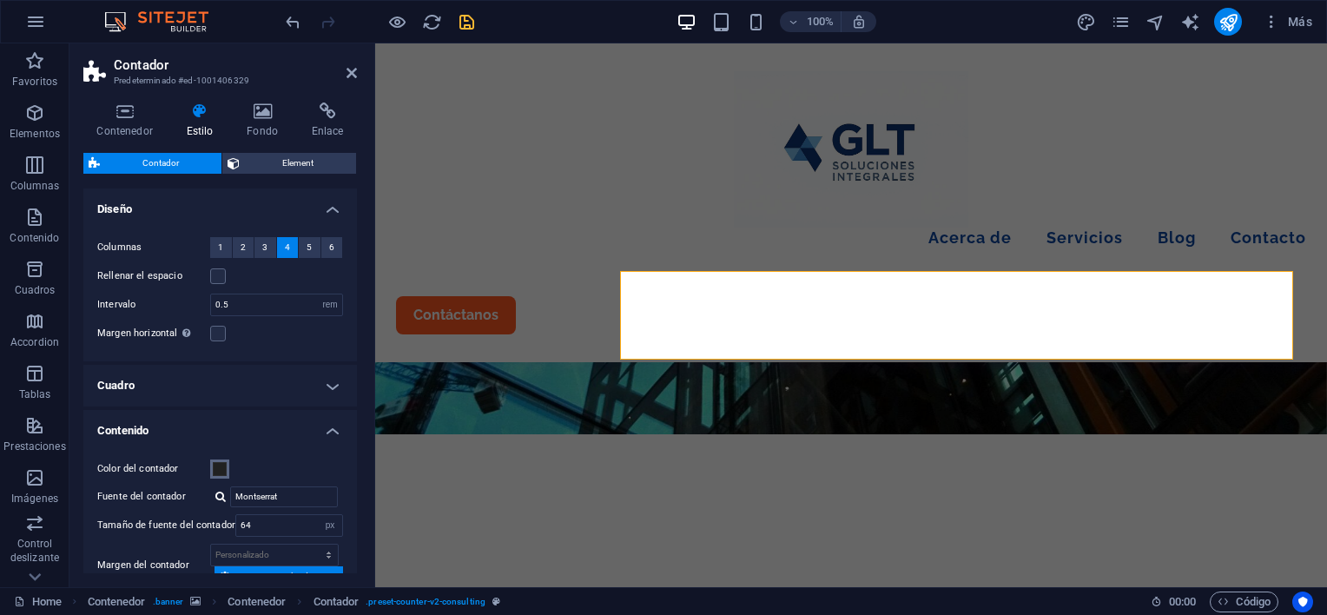
scroll to position [87, 0]
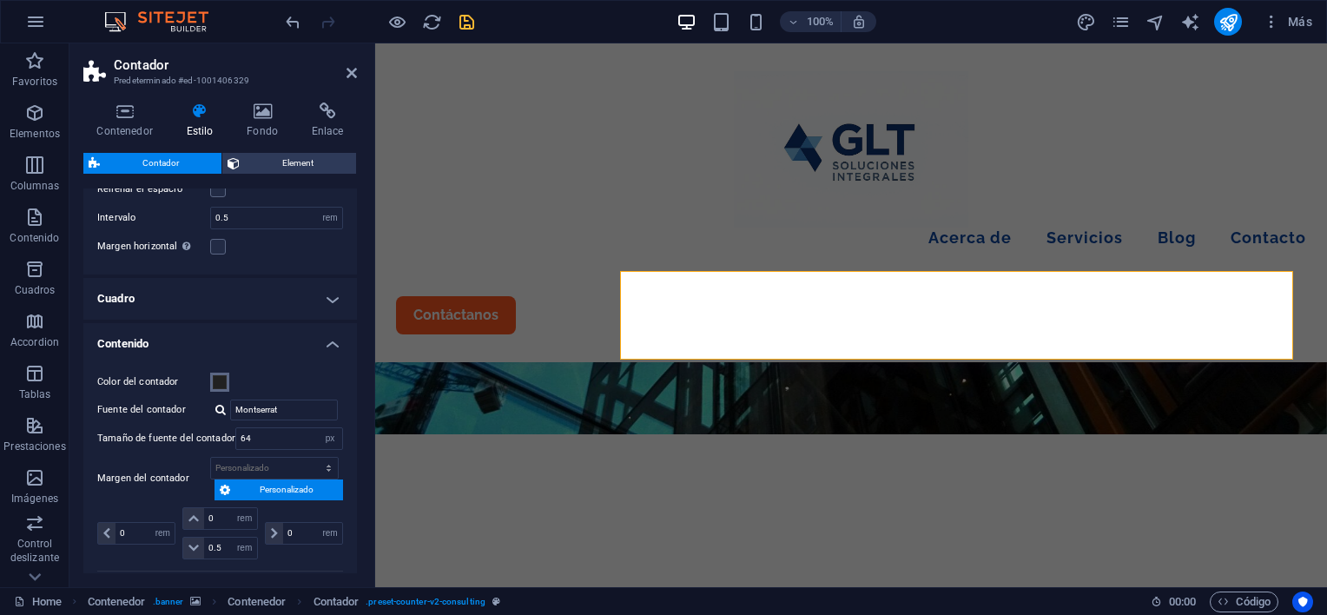
click at [215, 376] on span at bounding box center [220, 382] width 14 height 14
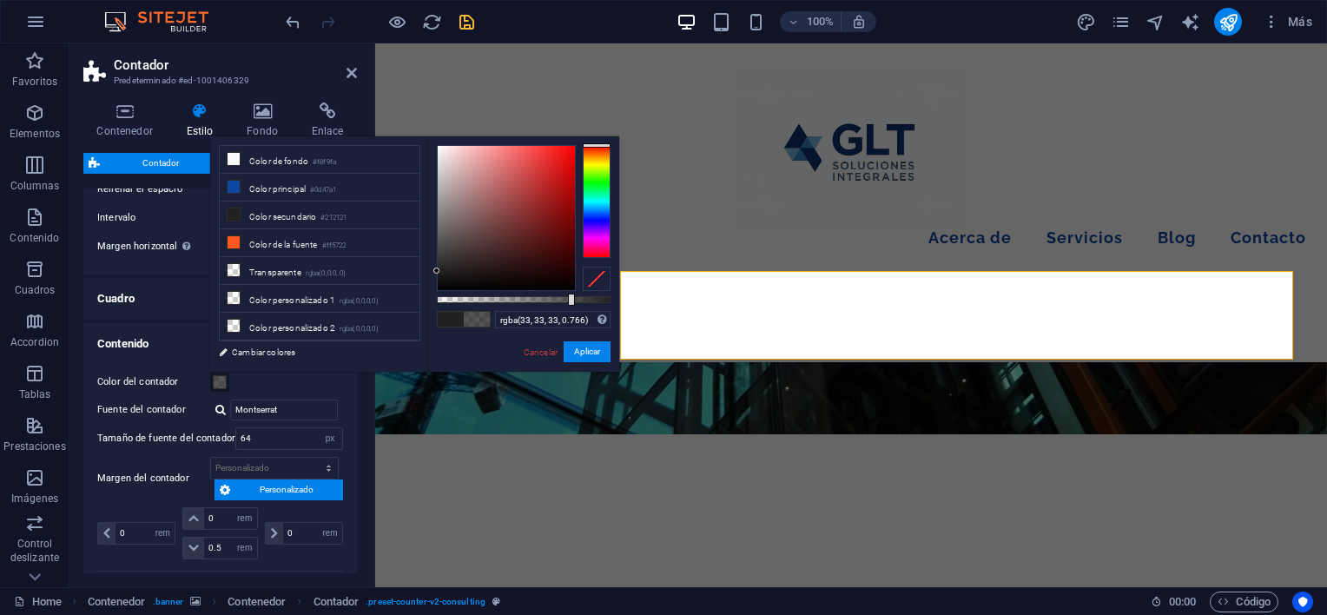
drag, startPoint x: 608, startPoint y: 301, endPoint x: 573, endPoint y: 301, distance: 34.8
click at [571, 301] on div at bounding box center [571, 300] width 7 height 12
type input "rgba(33, 33, 33, 0.771)"
click at [588, 349] on button "Aplicar" at bounding box center [587, 351] width 47 height 21
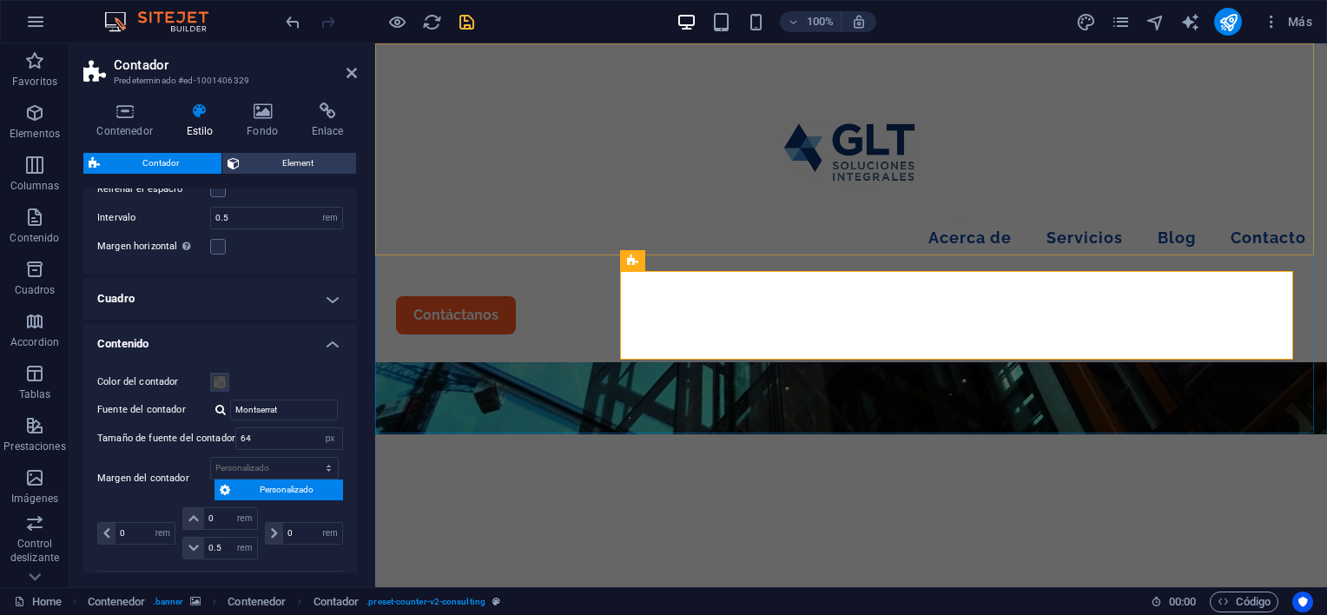
click at [770, 200] on div "Menu Acerca de Servicios Blog Contacto Contáctanos" at bounding box center [851, 202] width 952 height 319
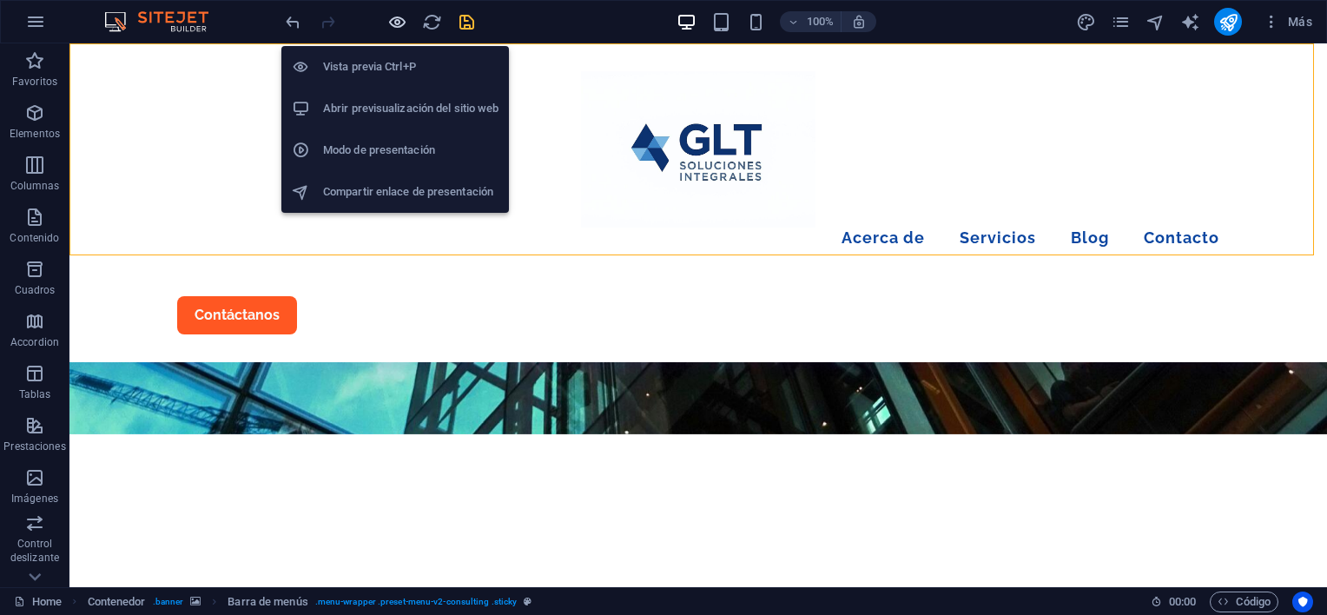
click at [395, 24] on icon "button" at bounding box center [397, 22] width 20 height 20
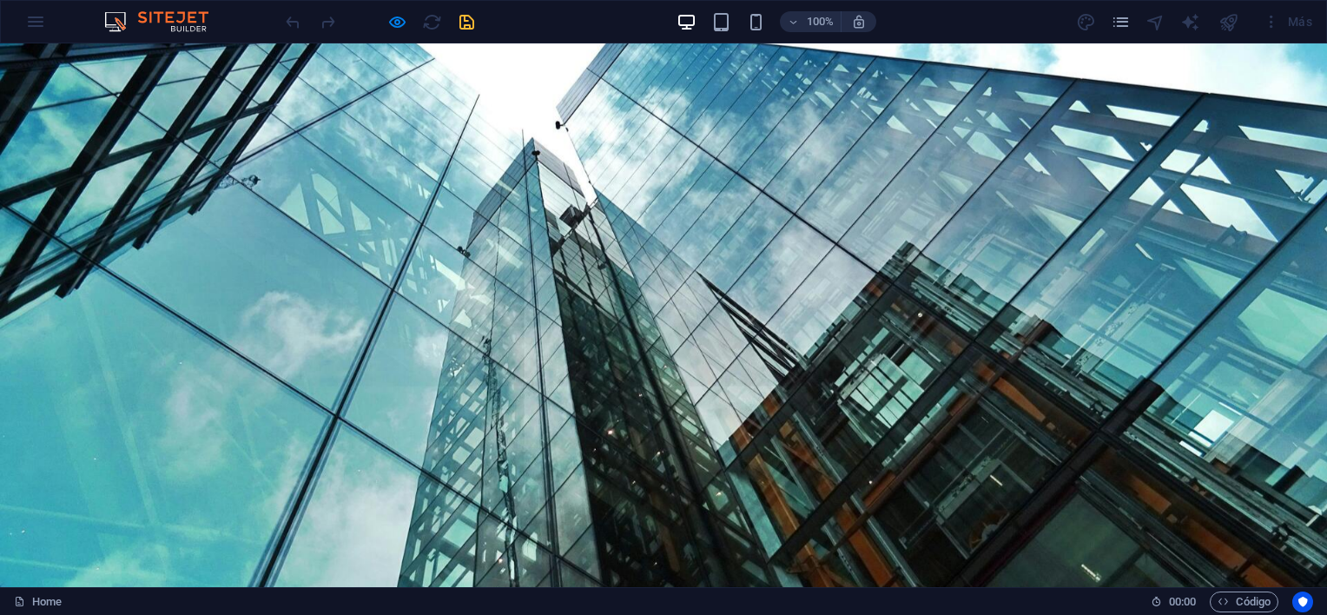
scroll to position [19, 0]
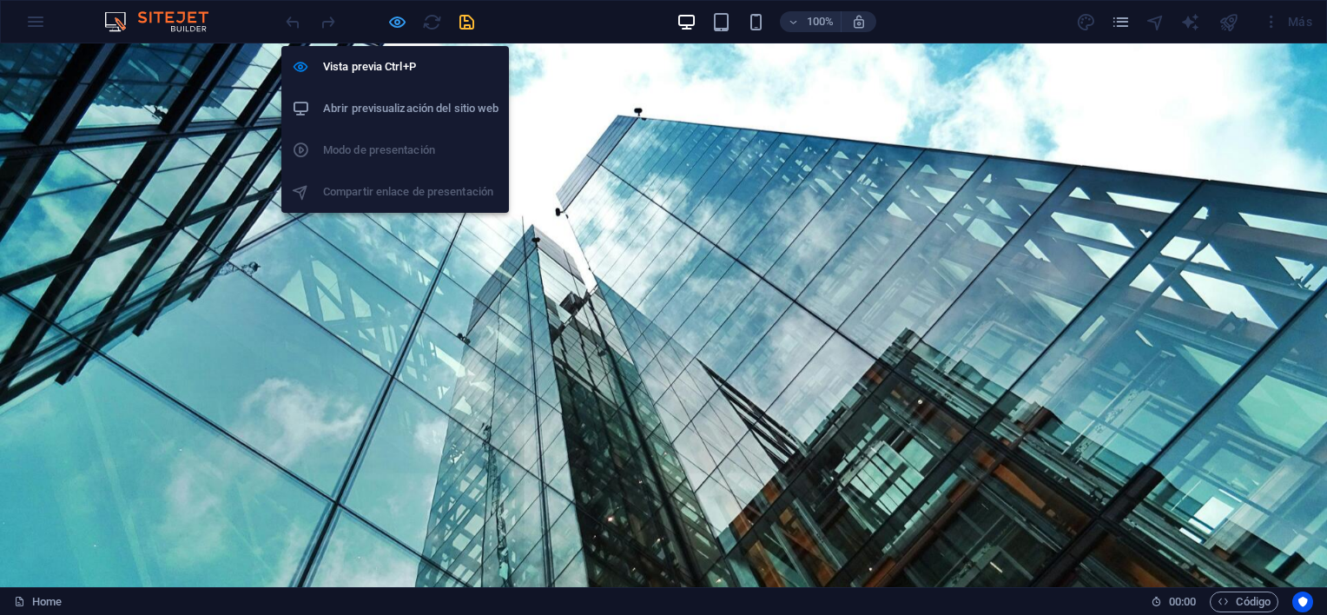
click at [389, 23] on icon "button" at bounding box center [397, 22] width 20 height 20
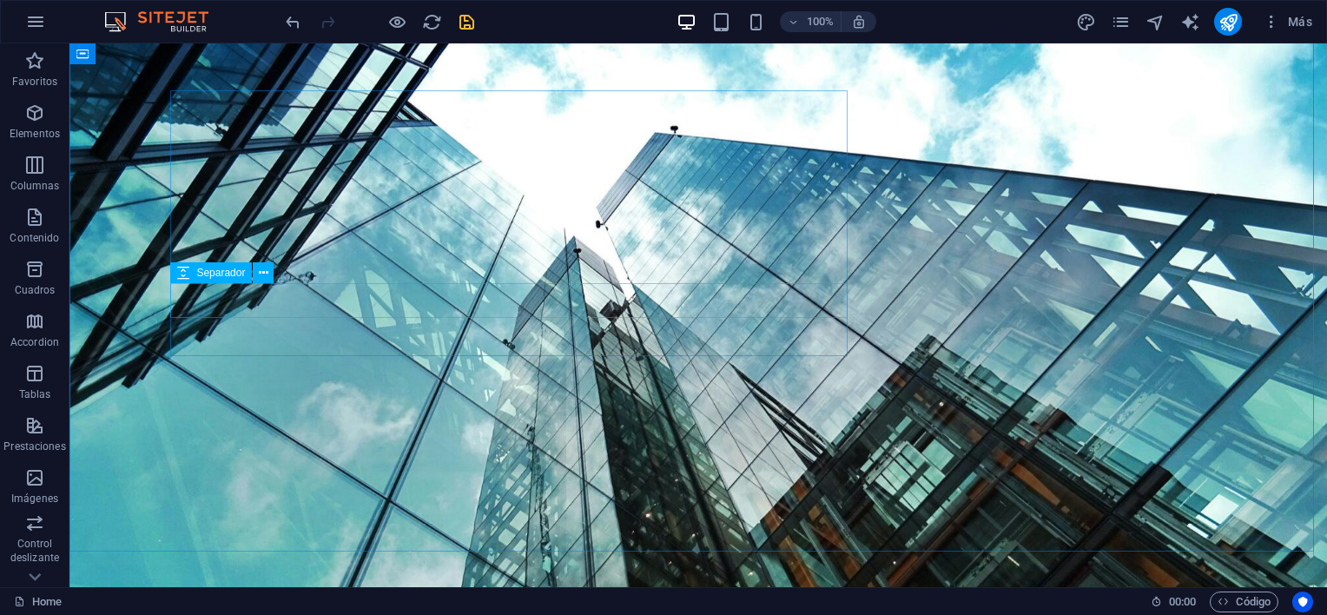
scroll to position [280, 0]
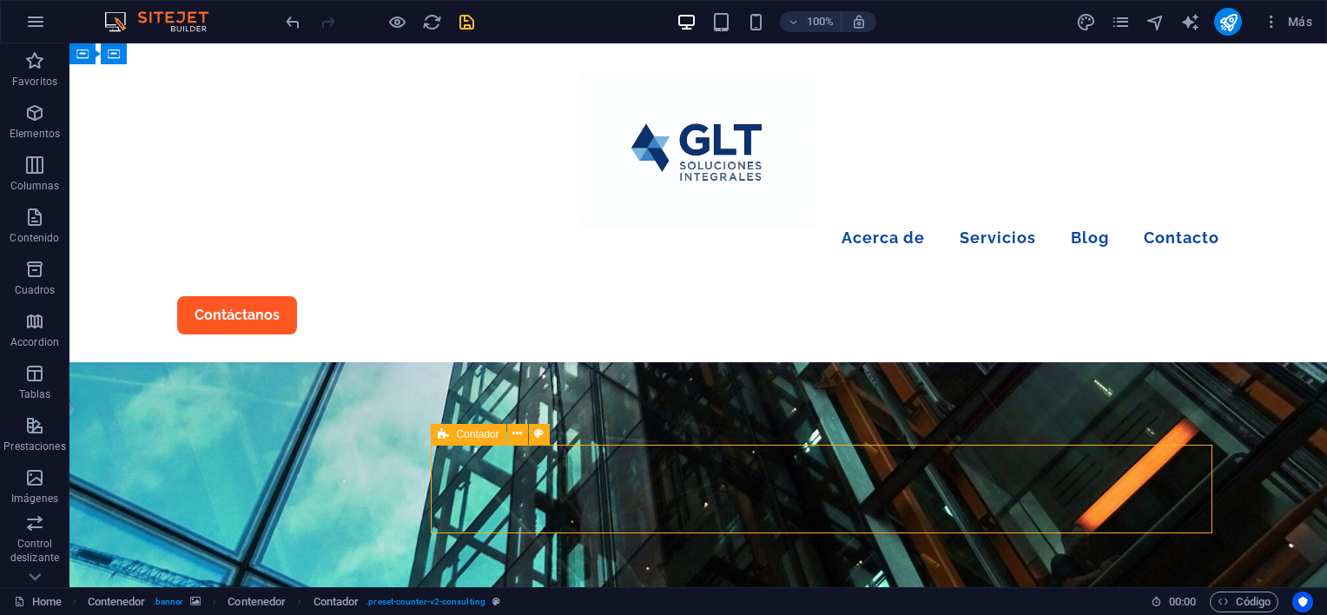
select select "rem"
select select "px"
select select "rem"
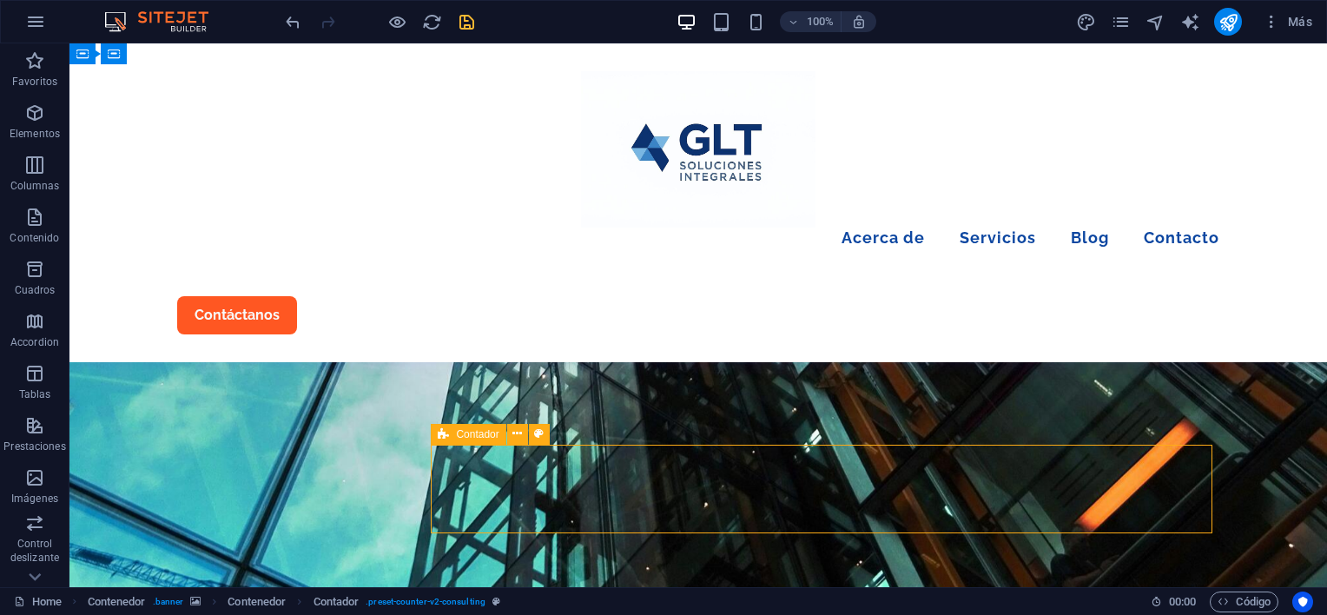
select select "rem"
select select "px"
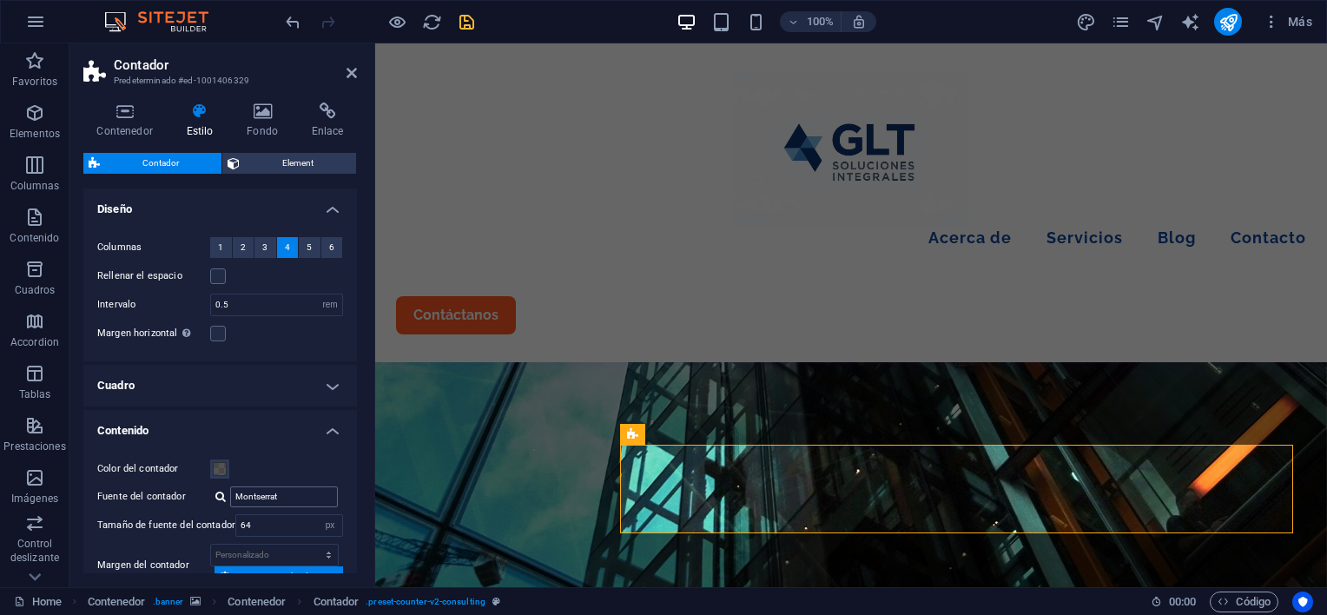
scroll to position [87, 0]
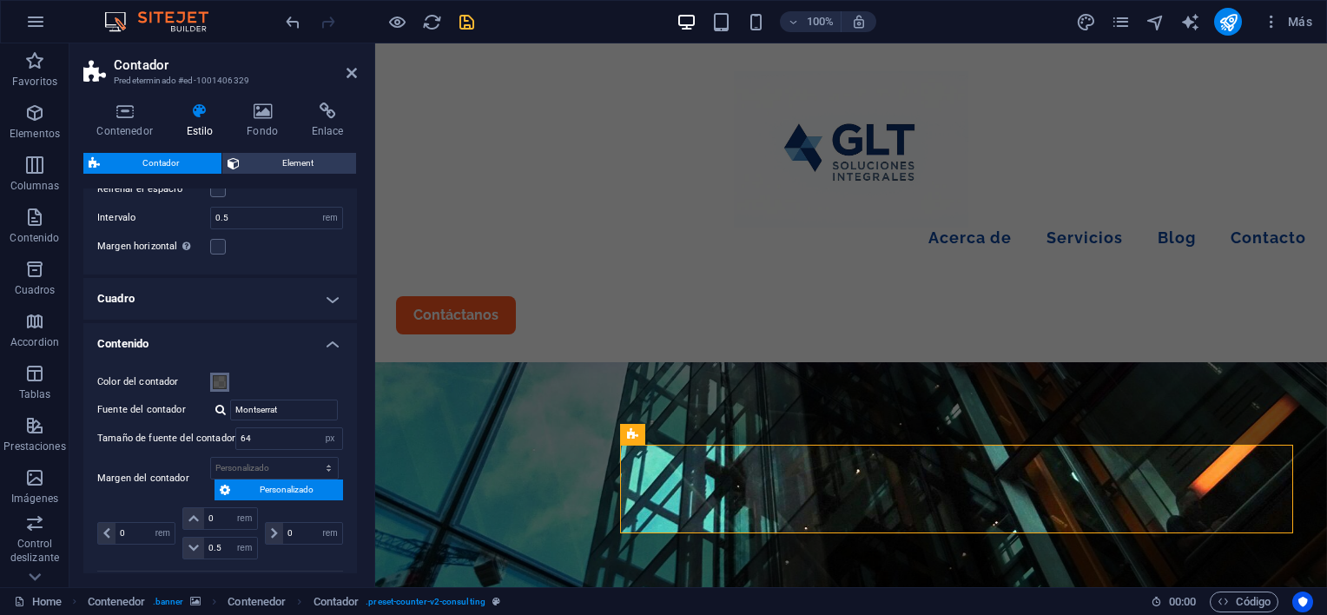
drag, startPoint x: 221, startPoint y: 375, endPoint x: 237, endPoint y: 375, distance: 16.5
click at [221, 375] on span at bounding box center [220, 382] width 14 height 14
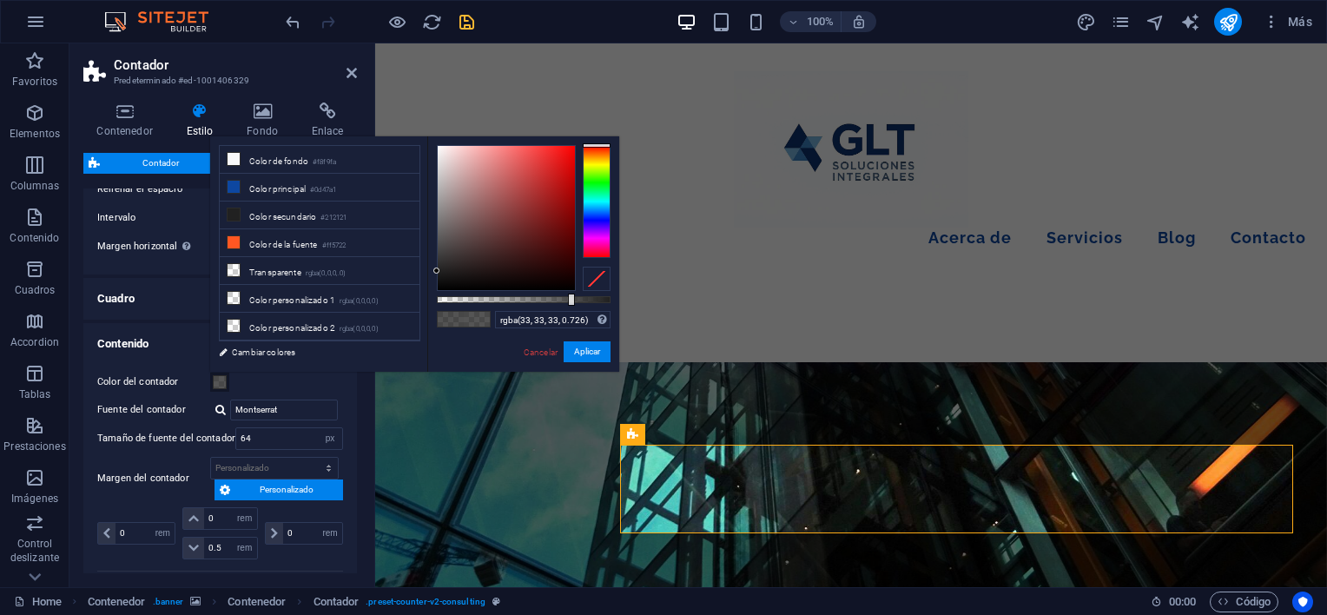
drag, startPoint x: 572, startPoint y: 299, endPoint x: 554, endPoint y: 299, distance: 18.2
click at [568, 299] on div at bounding box center [571, 300] width 7 height 12
type input "rgba(33, 33, 33, 0.756)"
drag, startPoint x: 554, startPoint y: 299, endPoint x: 568, endPoint y: 299, distance: 13.9
click at [568, 299] on div at bounding box center [524, 299] width 174 height 7
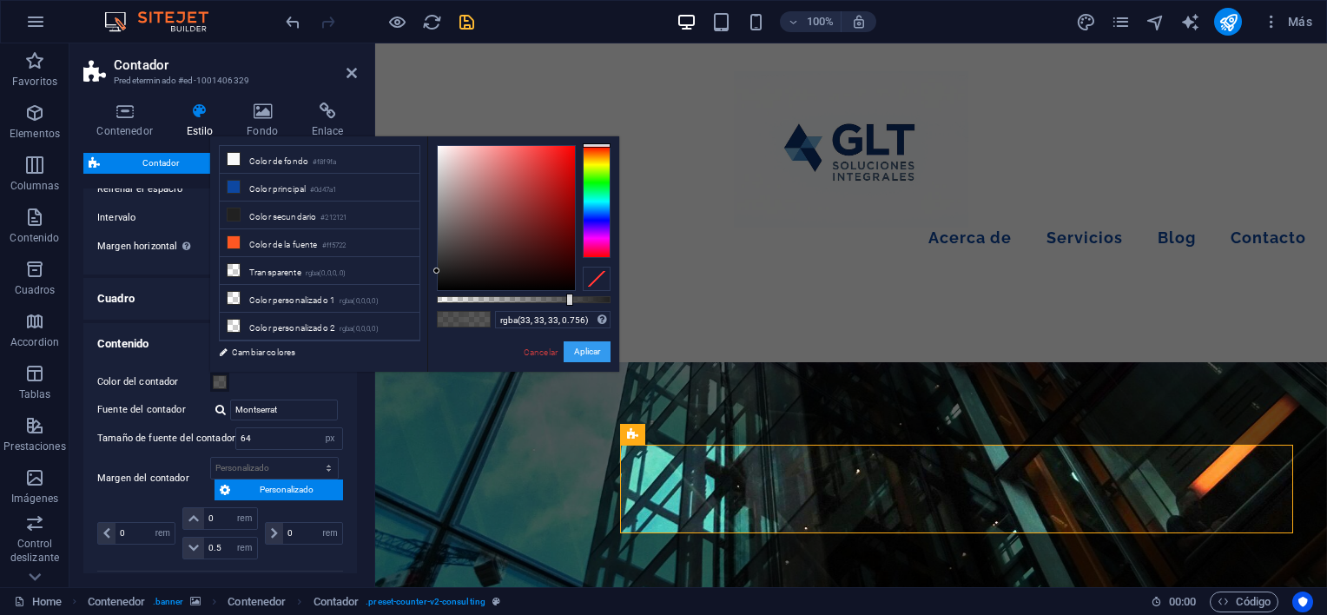
click at [584, 350] on button "Aplicar" at bounding box center [587, 351] width 47 height 21
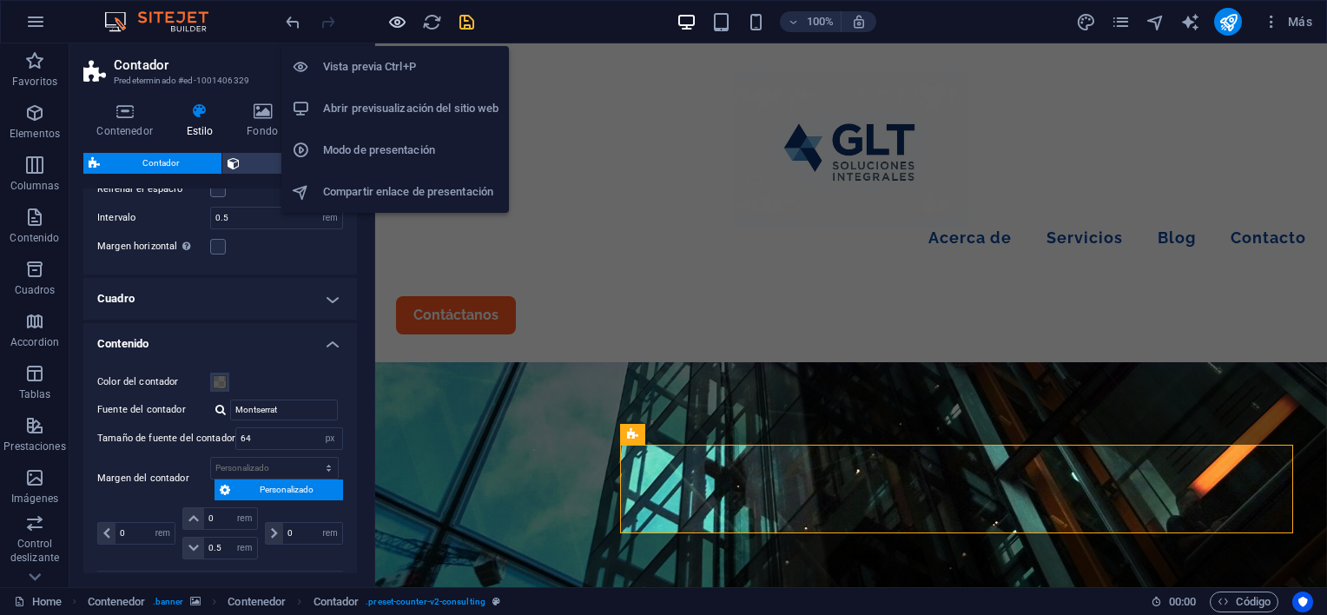
click at [400, 22] on icon "button" at bounding box center [397, 22] width 20 height 20
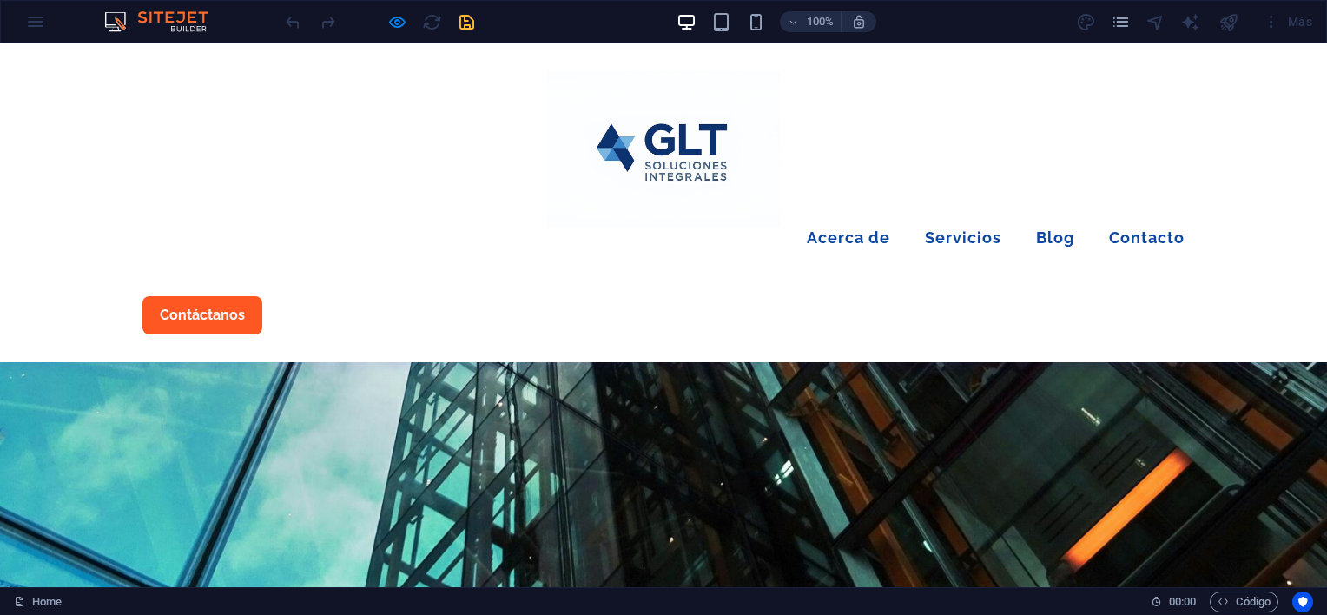
scroll to position [0, 0]
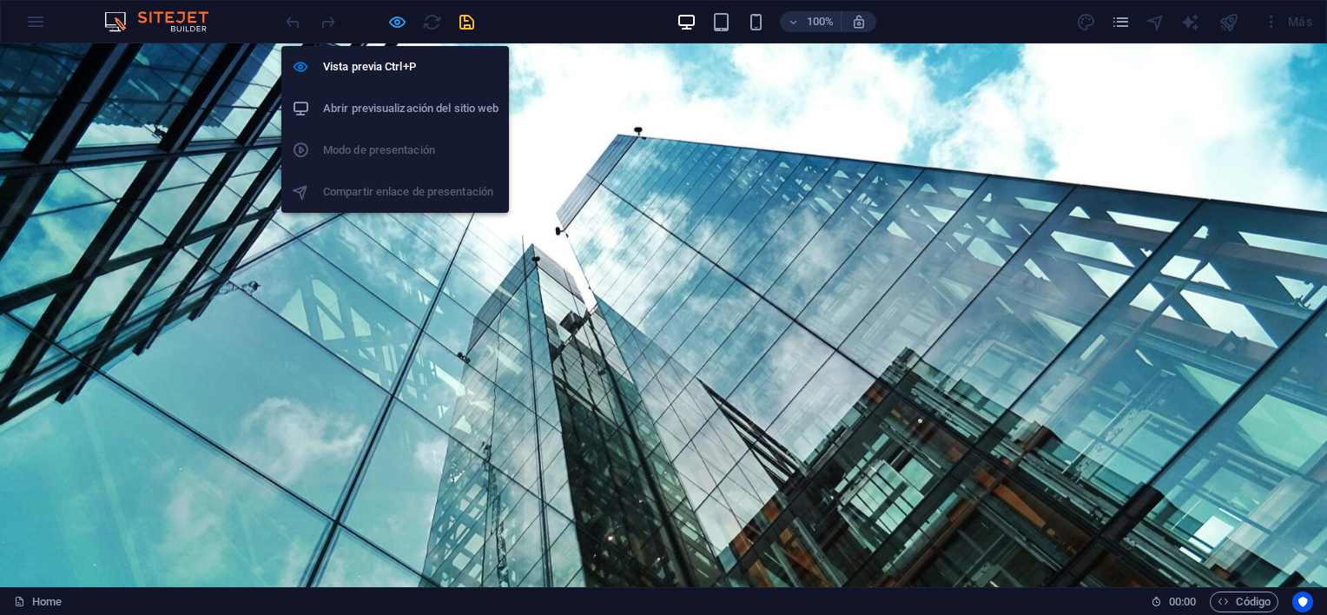
click at [392, 20] on icon "button" at bounding box center [397, 22] width 20 height 20
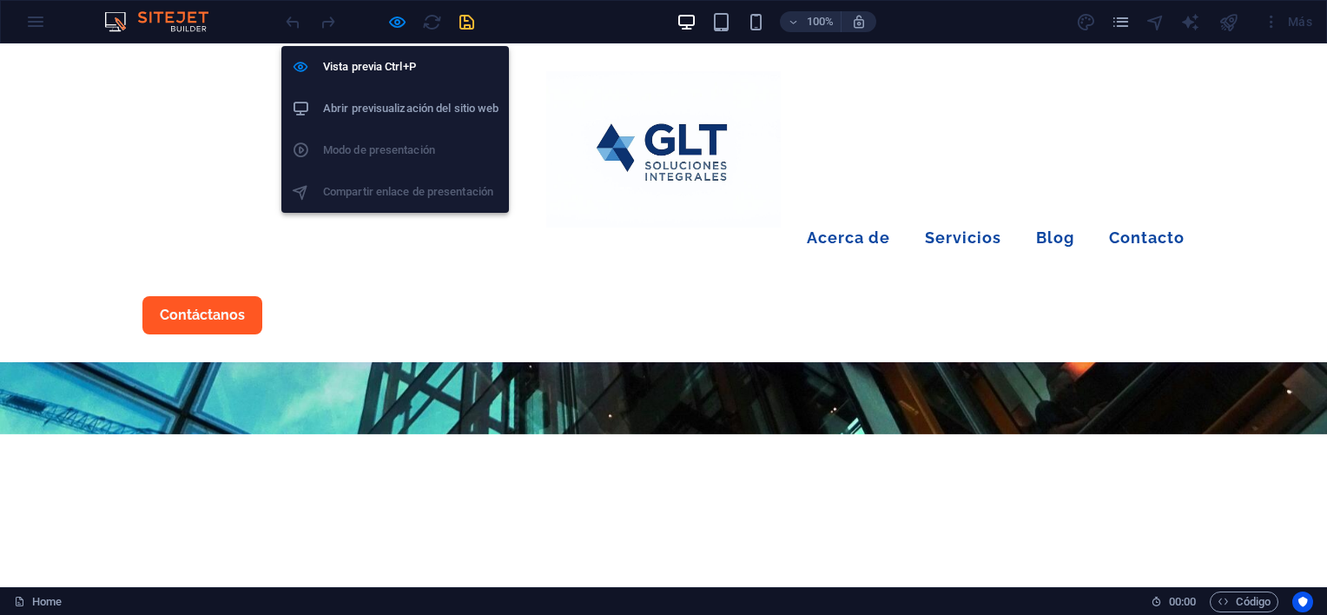
select select "rem"
select select "px"
select select "rem"
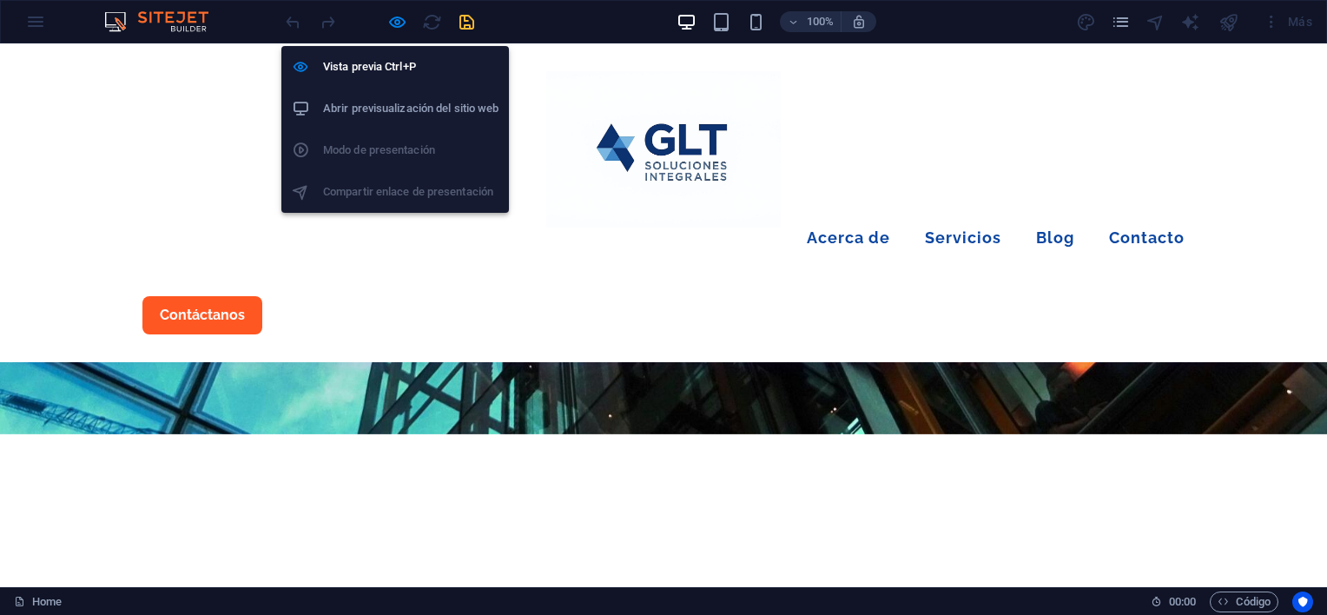
select select "rem"
select select "px"
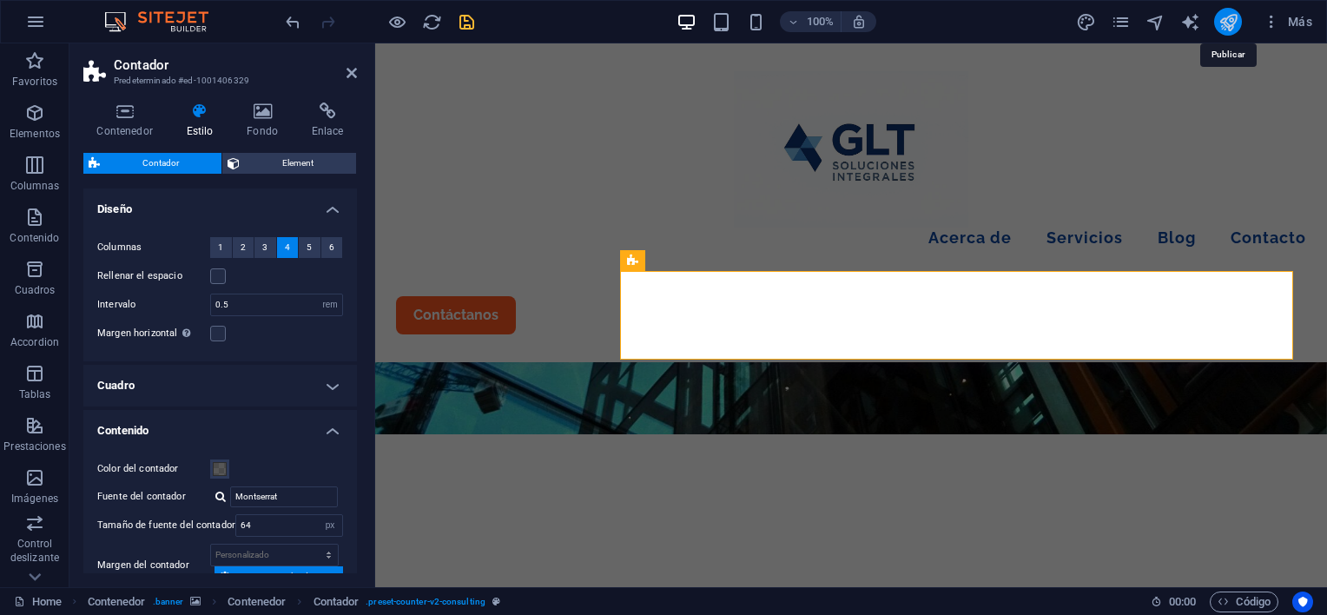
click at [1236, 17] on icon "publish" at bounding box center [1229, 22] width 20 height 20
select select "rem"
select select "px"
select select "rem"
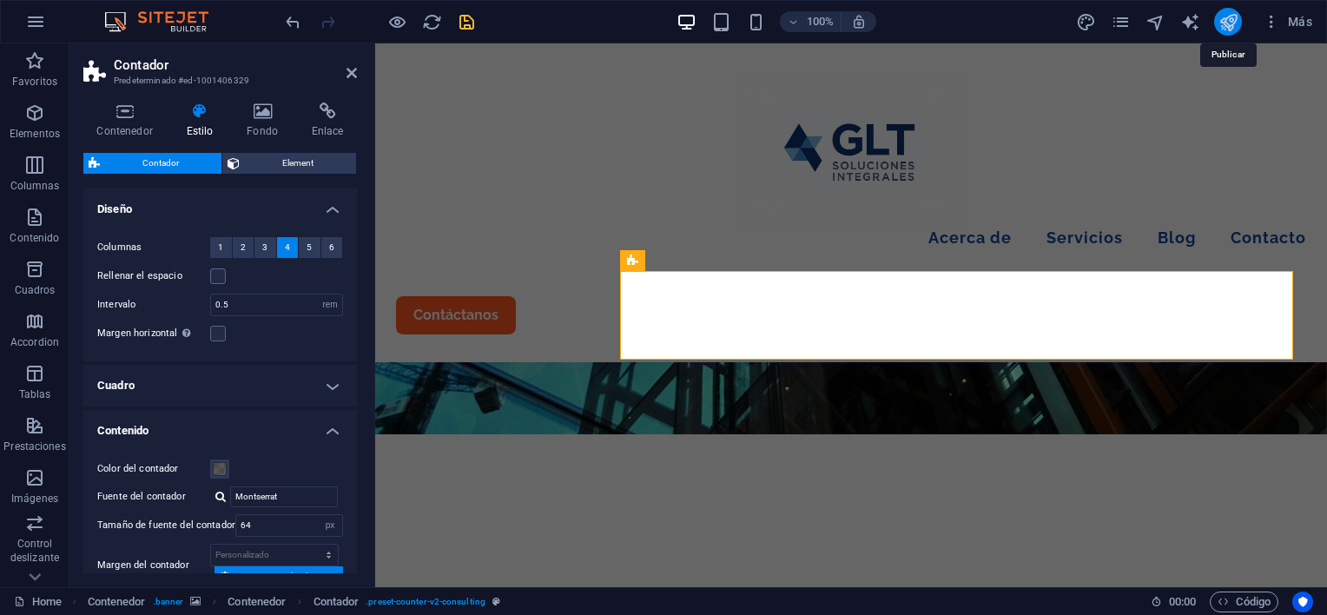
select select "rem"
select select "px"
click at [592, 77] on div at bounding box center [851, 149] width 910 height 156
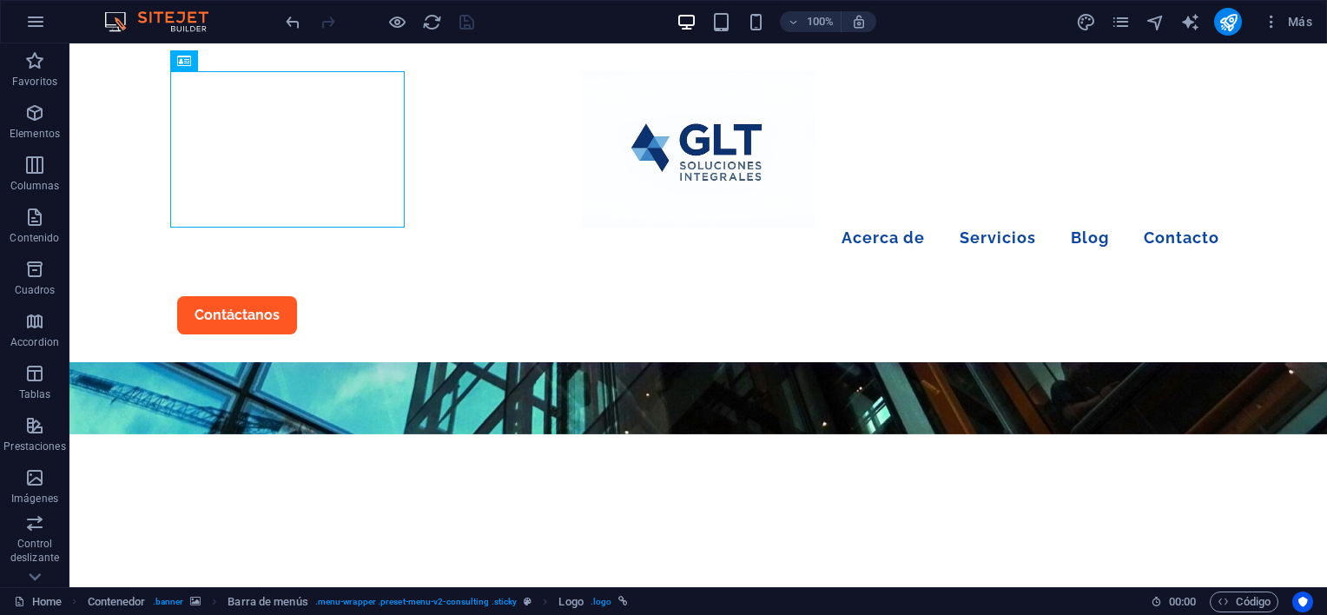
click at [467, 26] on div at bounding box center [379, 22] width 195 height 28
click at [466, 21] on div at bounding box center [379, 22] width 195 height 28
click at [1240, 29] on div at bounding box center [1228, 22] width 28 height 28
click at [1228, 24] on icon "publish" at bounding box center [1229, 22] width 20 height 20
select select "rem"
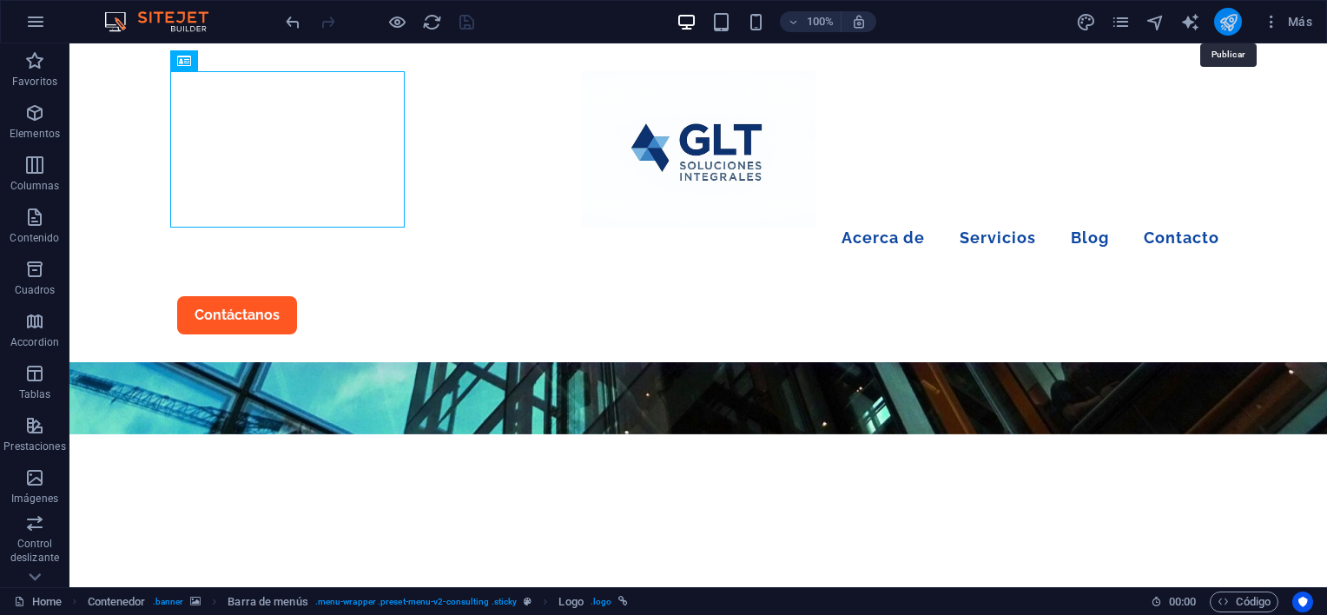
select select "px"
select select "rem"
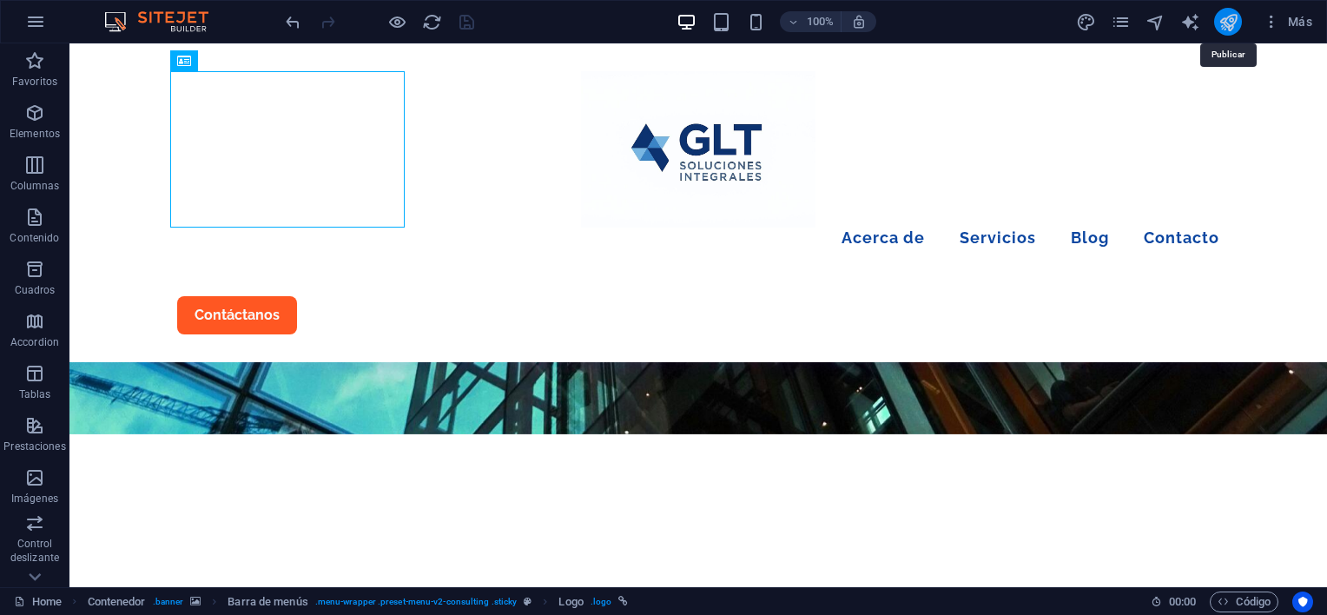
select select "px"
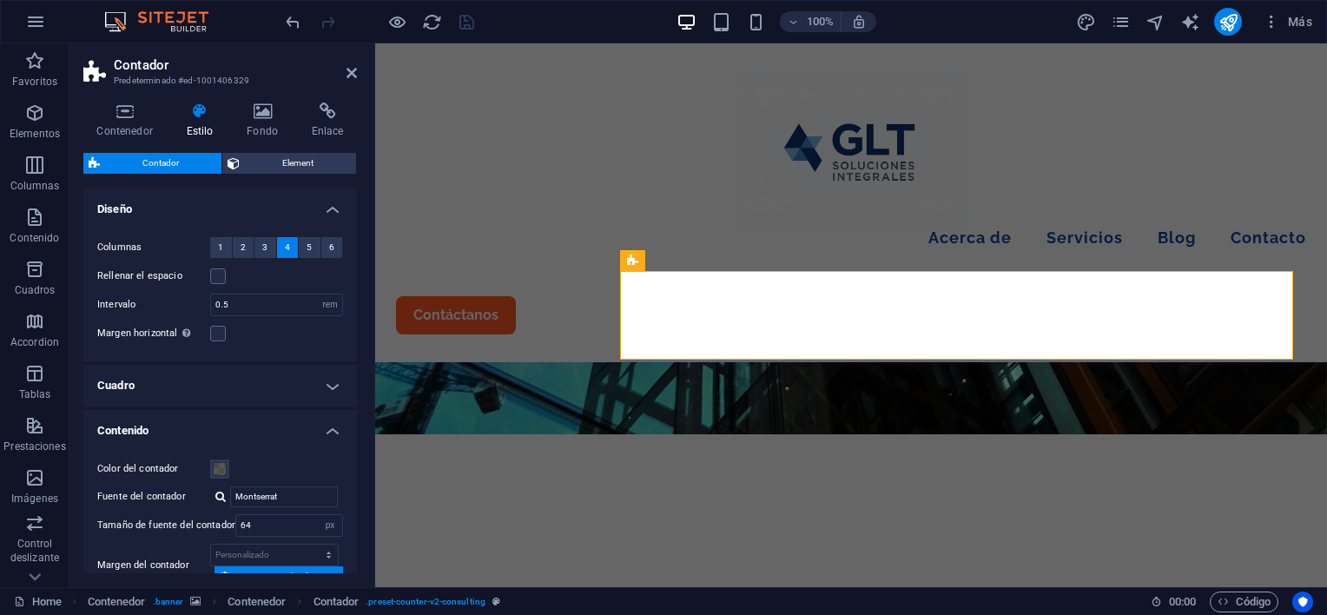
click at [514, 28] on div "100% Más" at bounding box center [800, 22] width 1037 height 28
click at [511, 34] on div "100% Más" at bounding box center [800, 22] width 1037 height 28
drag, startPoint x: 886, startPoint y: 77, endPoint x: 637, endPoint y: 169, distance: 265.7
click at [637, 169] on div "Menu Acerca de Servicios Blog Contacto Contáctanos" at bounding box center [851, 202] width 952 height 319
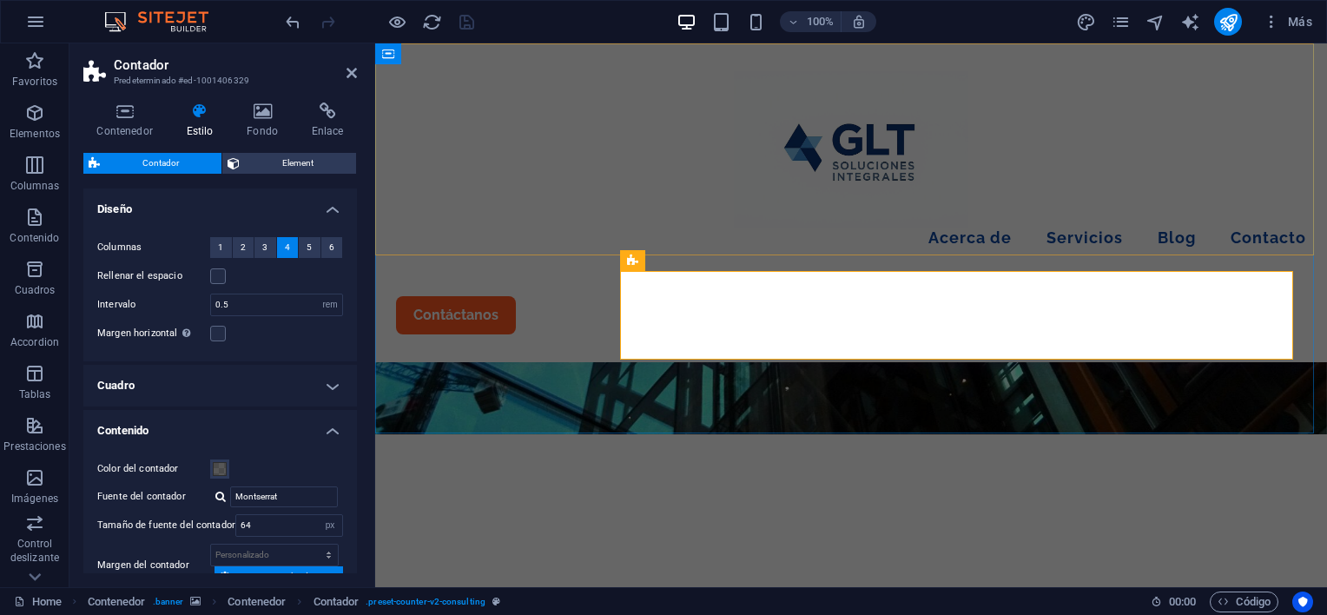
click at [641, 176] on div "Menu Acerca de Servicios Blog Contacto Contáctanos" at bounding box center [851, 202] width 952 height 319
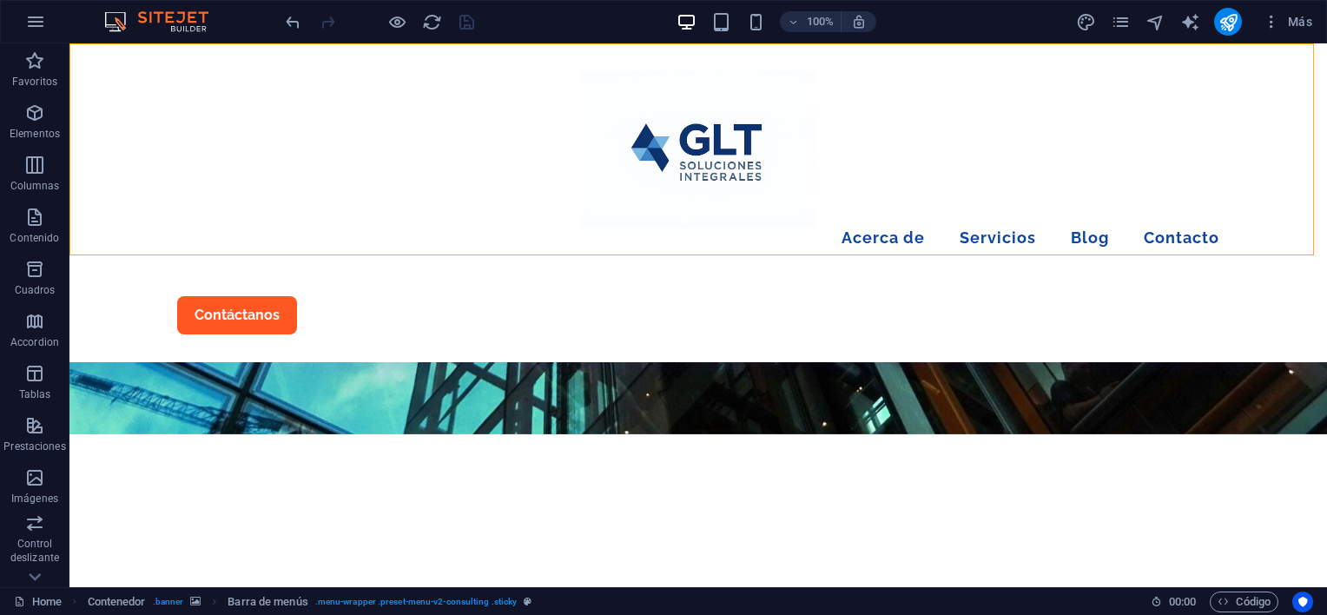
click at [466, 22] on div at bounding box center [379, 22] width 195 height 28
click at [386, 17] on div at bounding box center [379, 22] width 195 height 28
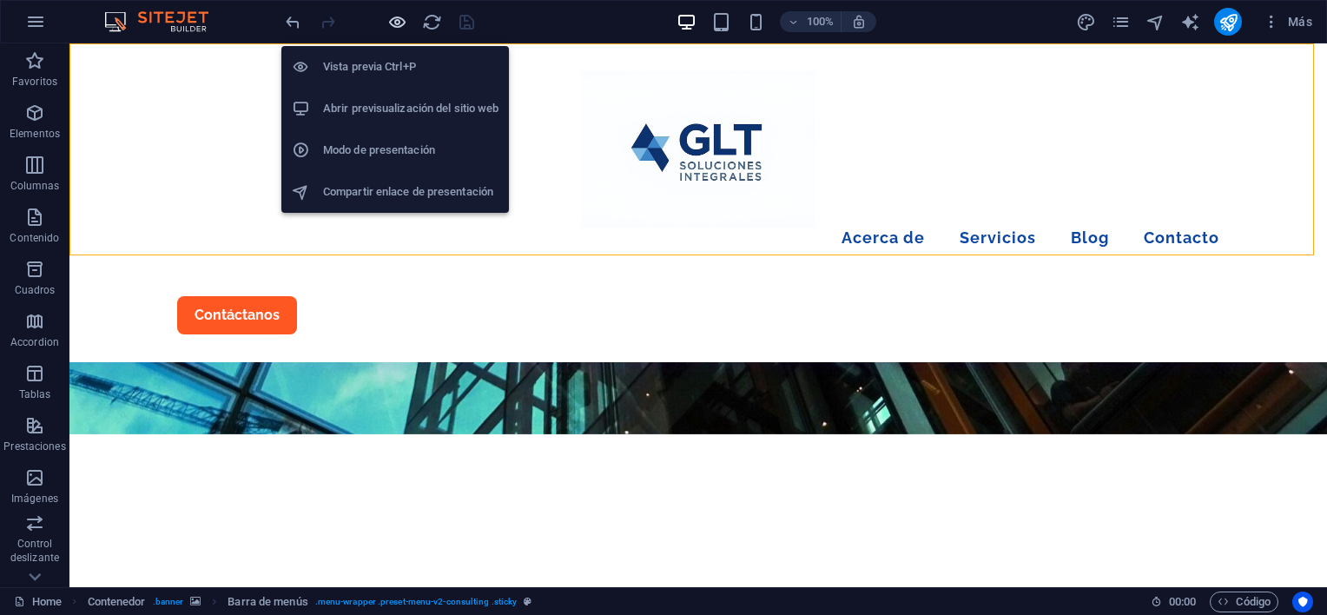
click at [389, 17] on icon "button" at bounding box center [397, 22] width 20 height 20
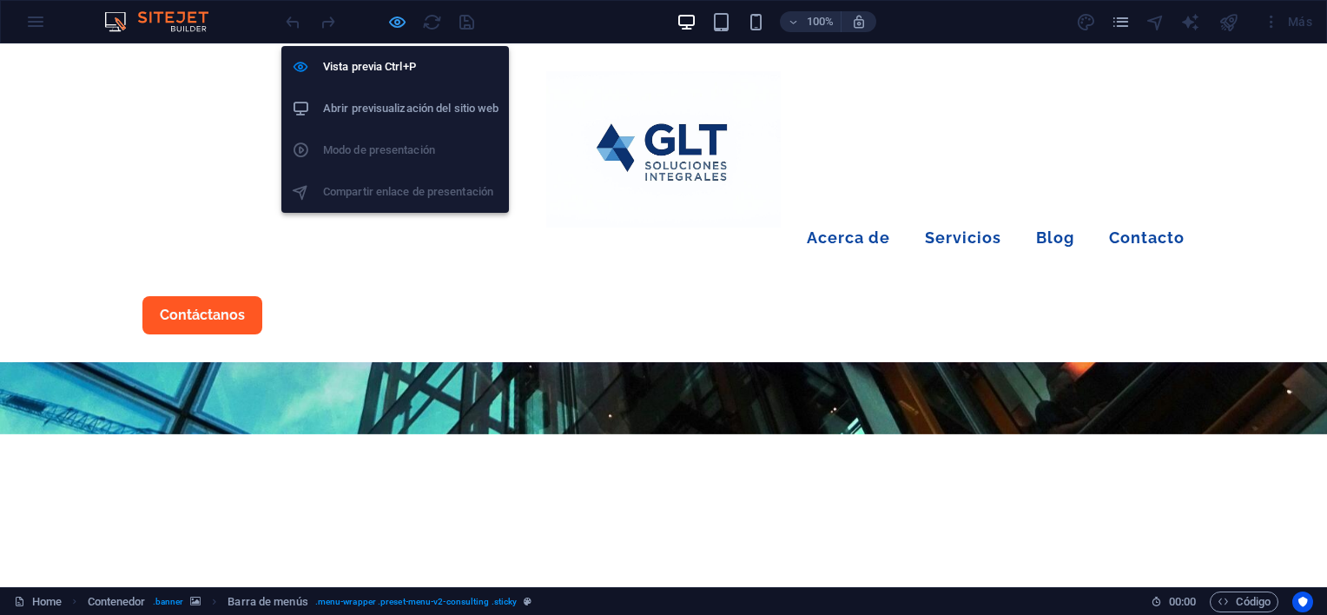
click at [393, 17] on icon "button" at bounding box center [397, 22] width 20 height 20
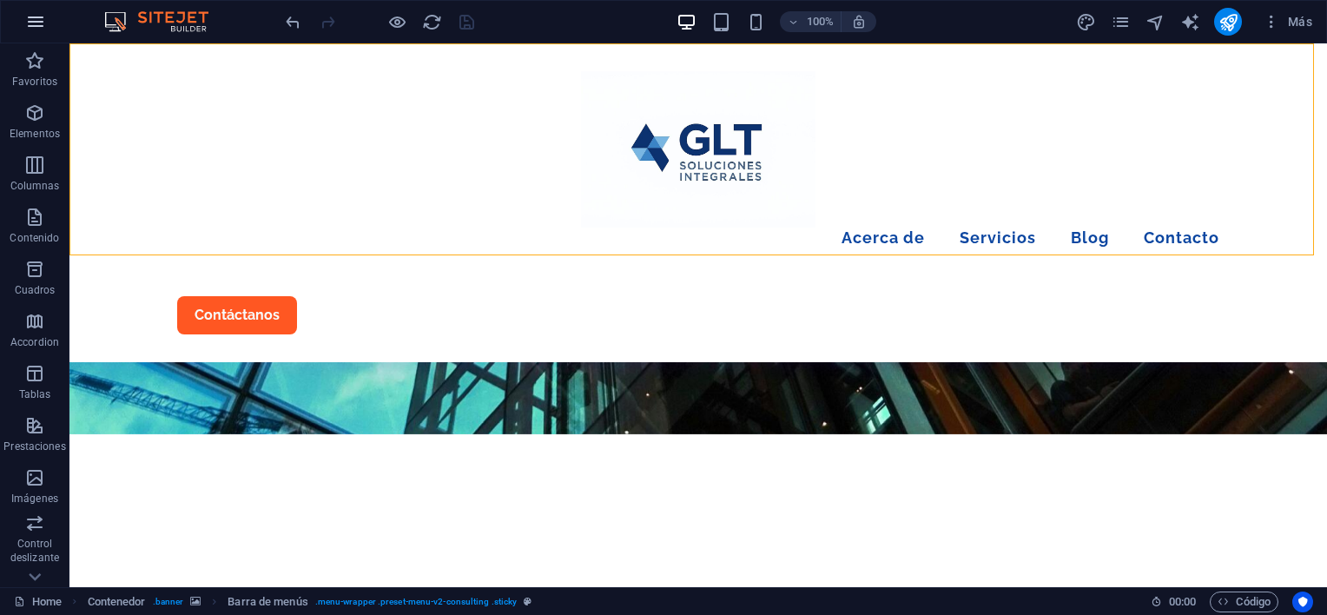
click at [36, 13] on icon "button" at bounding box center [35, 21] width 21 height 21
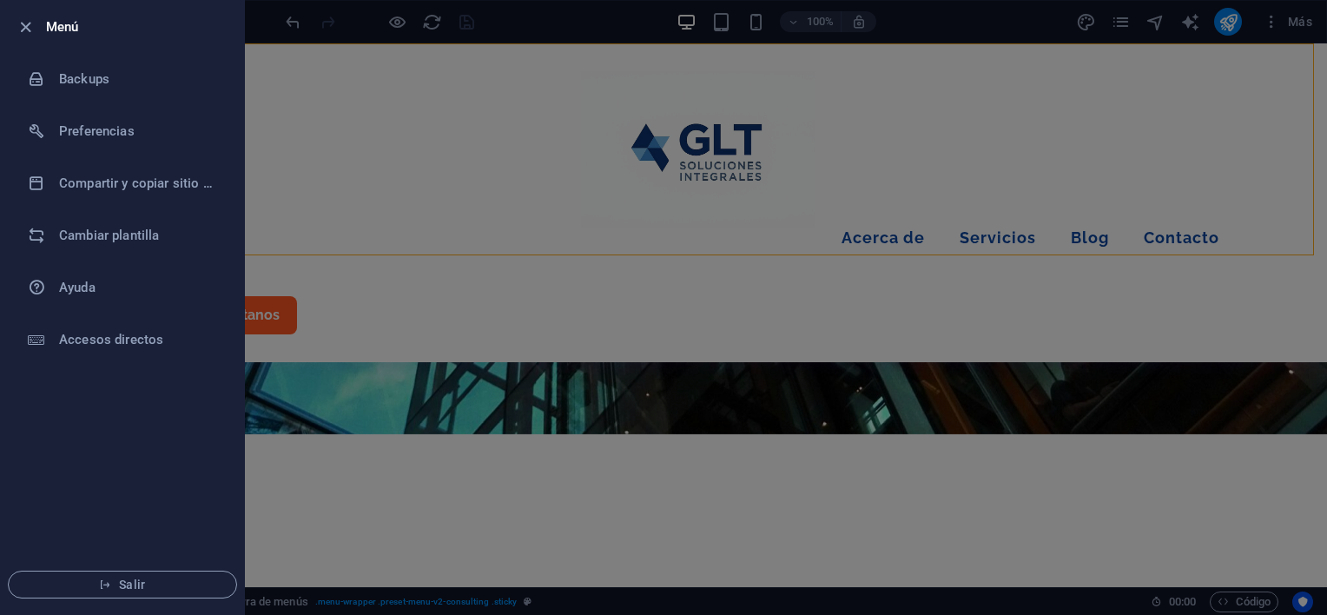
click at [587, 24] on div at bounding box center [663, 307] width 1327 height 615
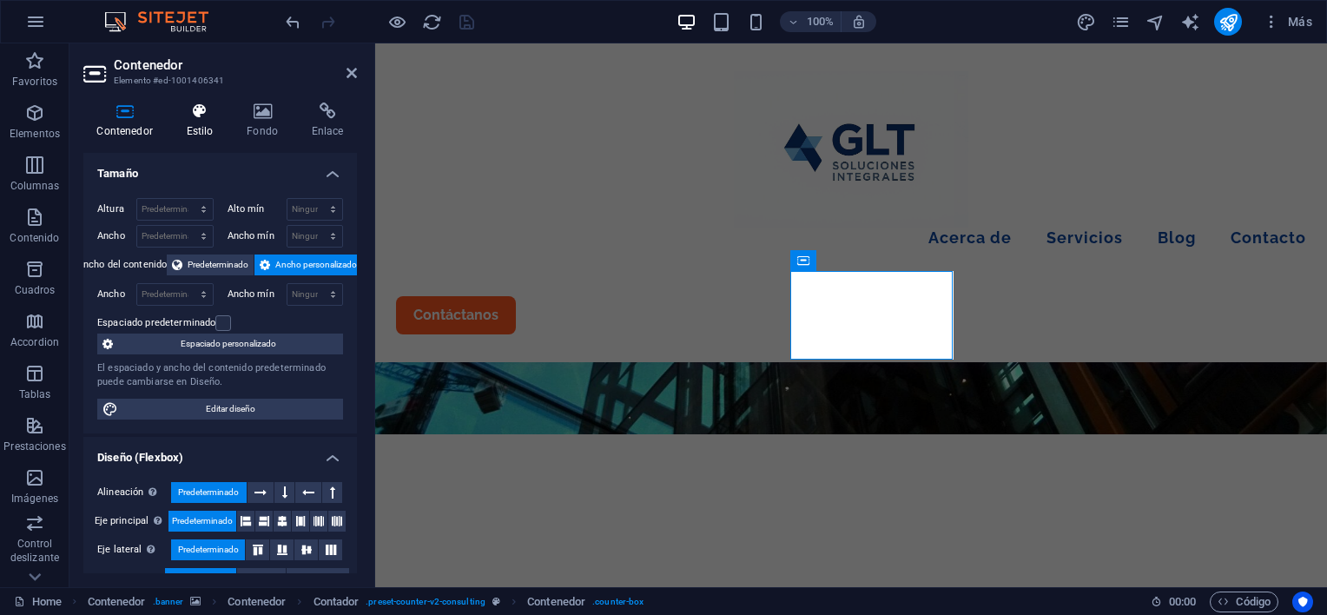
click at [215, 126] on h4 "Estilo" at bounding box center [203, 120] width 61 height 36
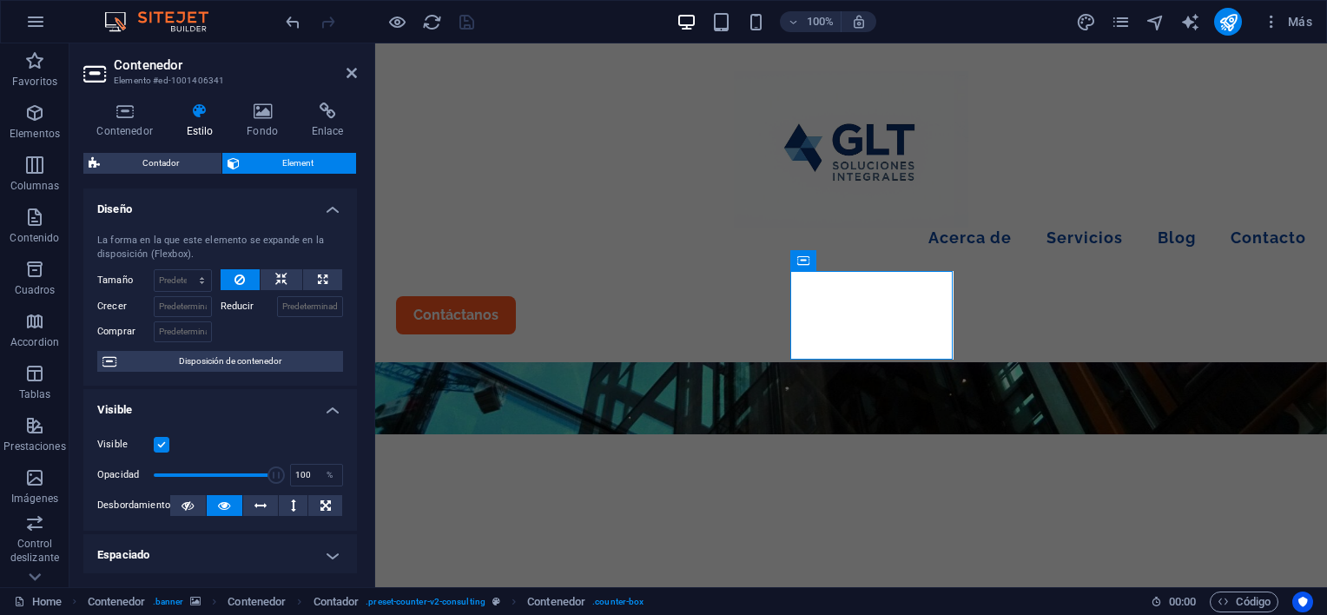
click at [185, 117] on icon at bounding box center [200, 110] width 54 height 17
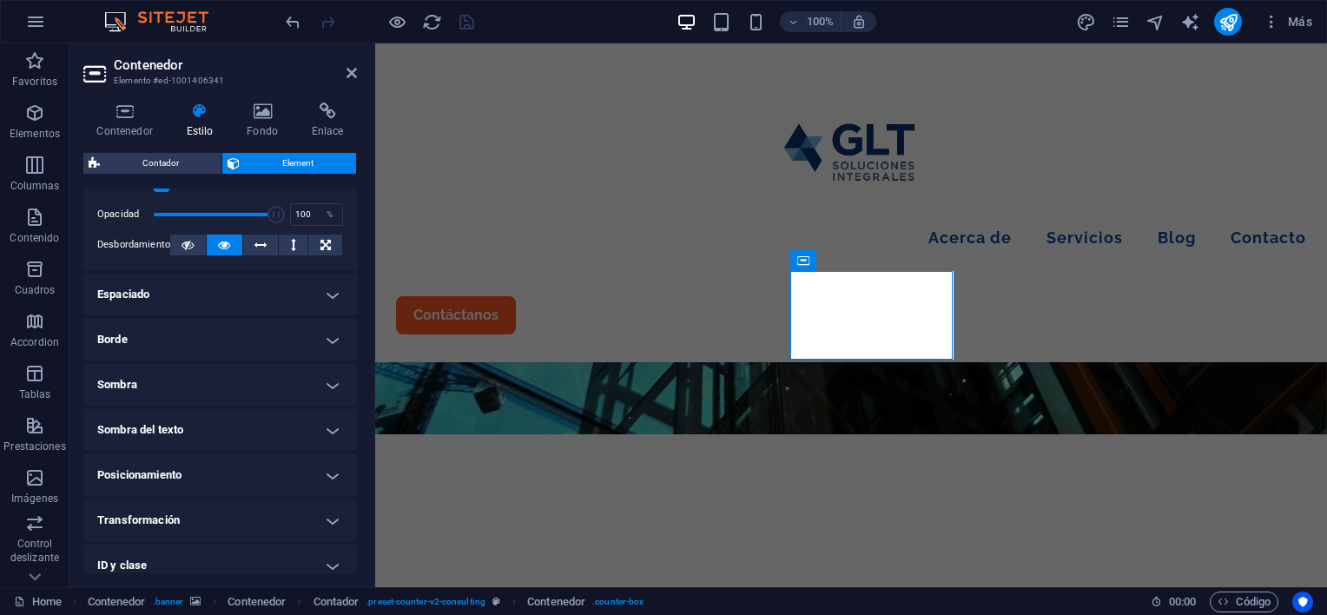
scroll to position [363, 0]
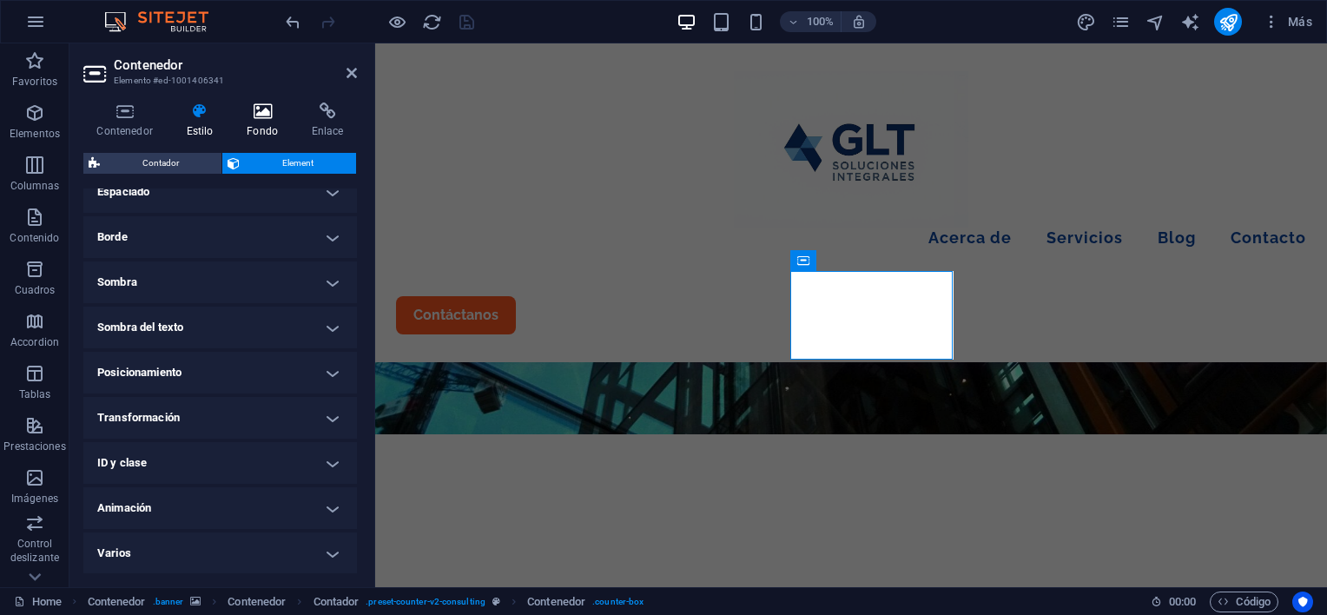
click at [254, 116] on icon at bounding box center [263, 110] width 58 height 17
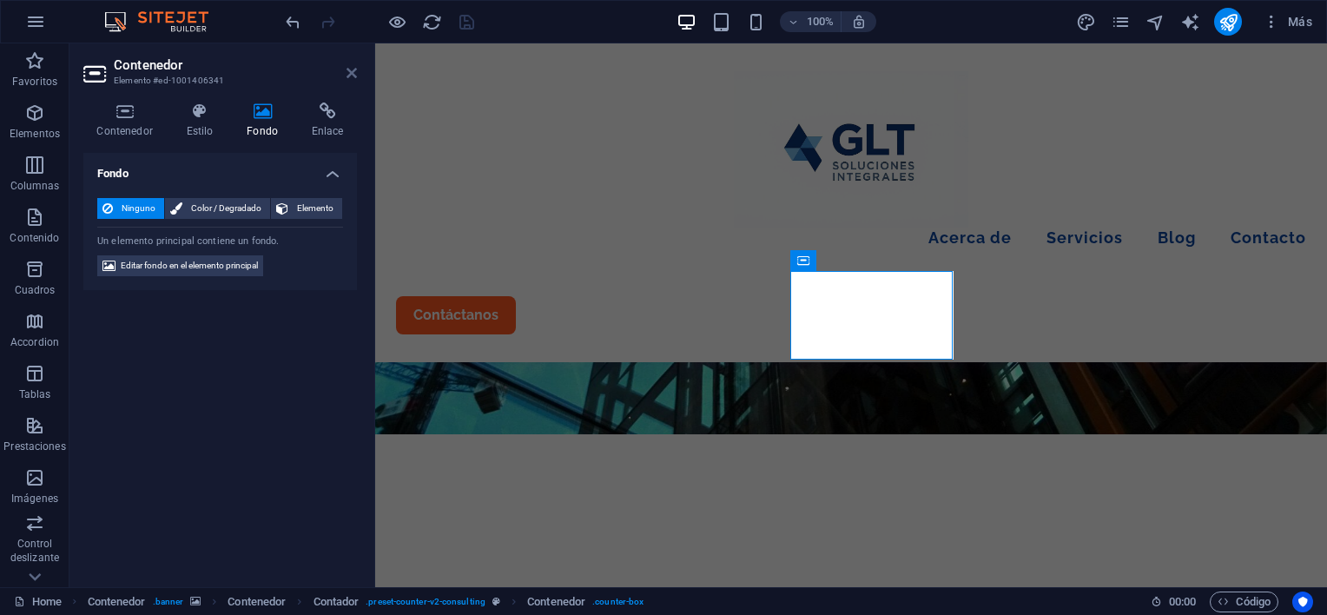
click at [351, 71] on icon at bounding box center [352, 73] width 10 height 14
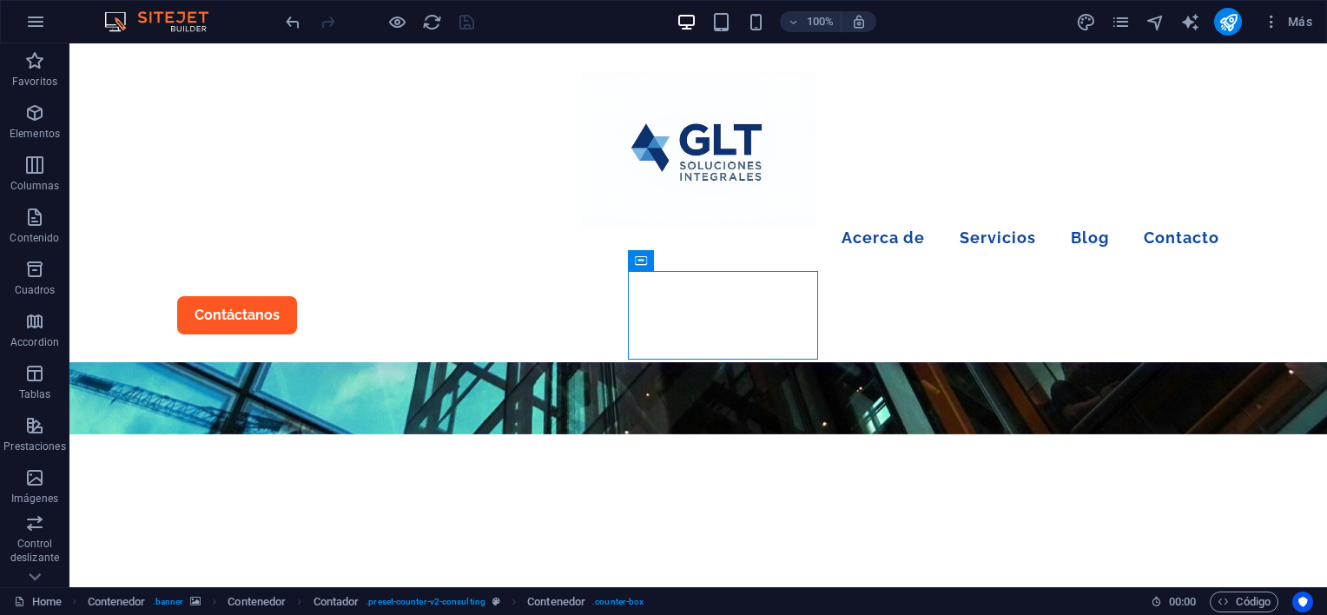
click at [467, 11] on div at bounding box center [379, 22] width 195 height 28
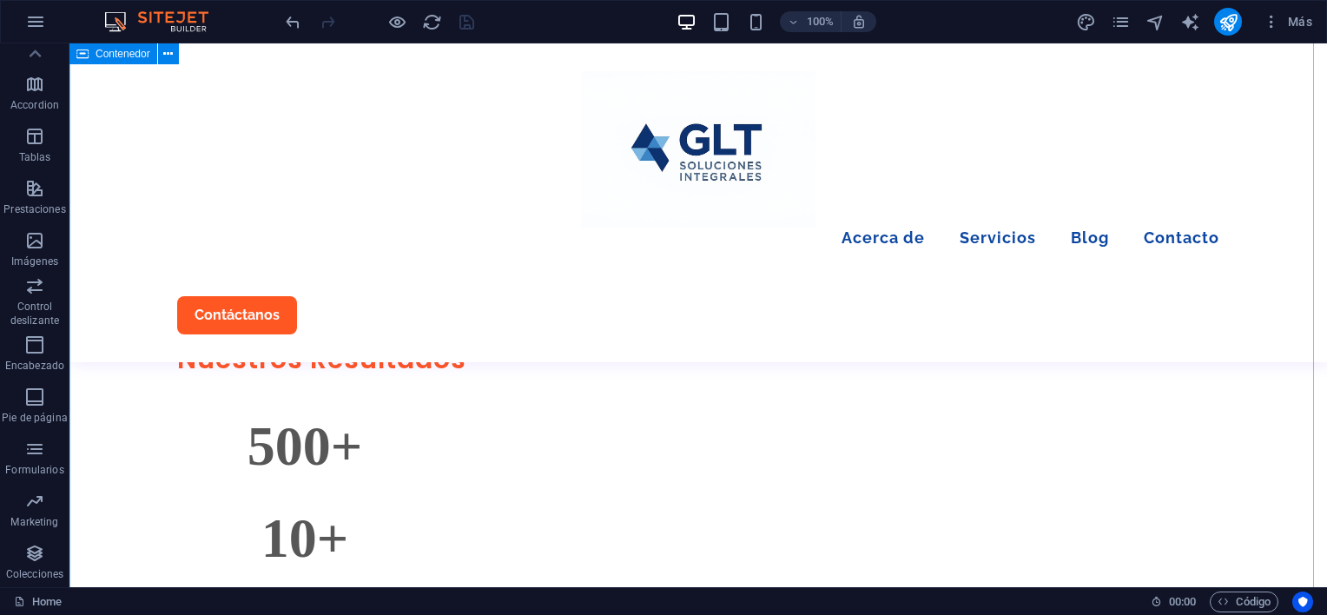
scroll to position [714, 0]
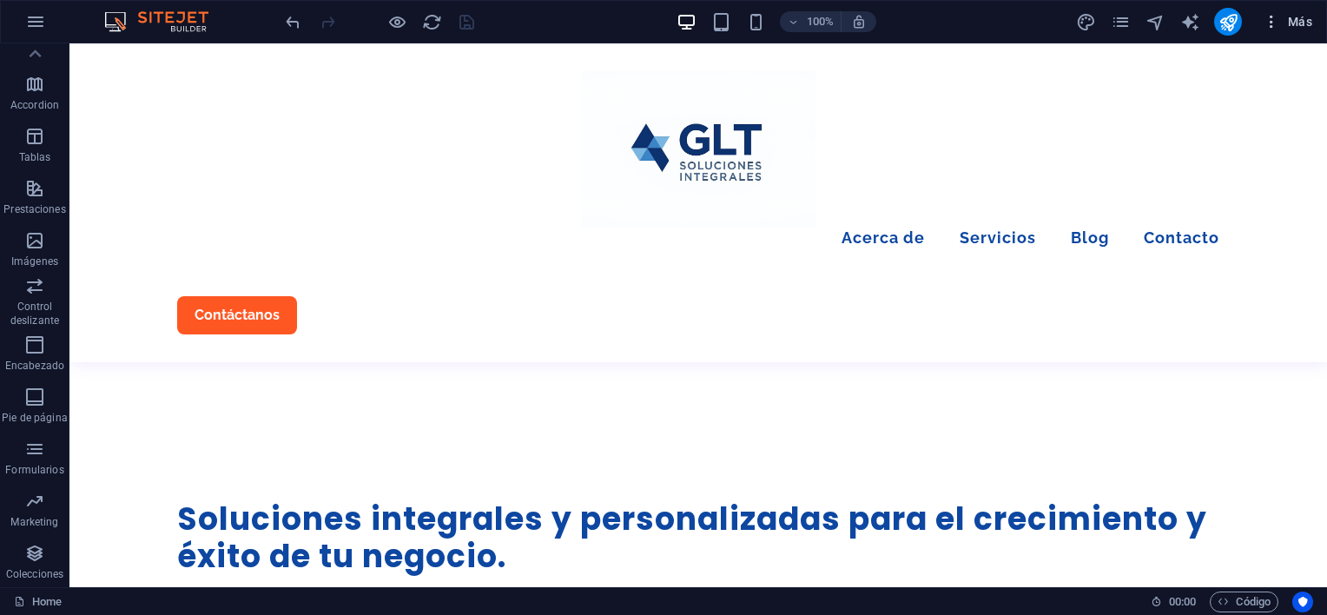
click at [1271, 21] on icon "button" at bounding box center [1271, 21] width 17 height 17
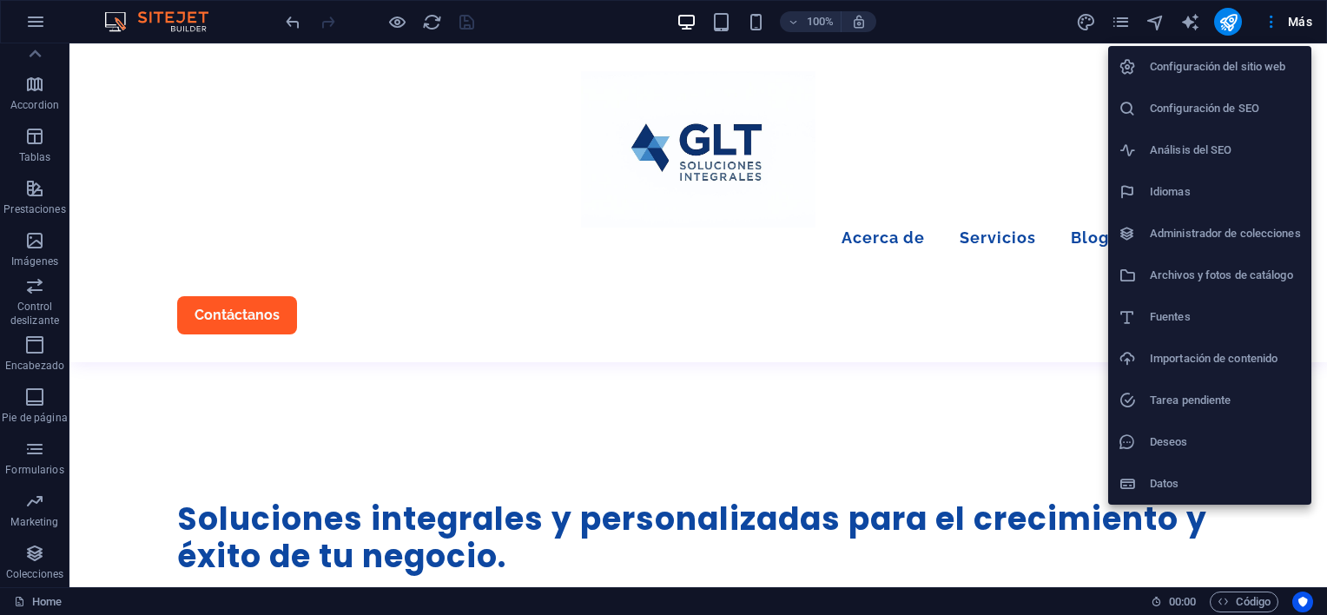
click at [1297, 17] on div at bounding box center [663, 307] width 1327 height 615
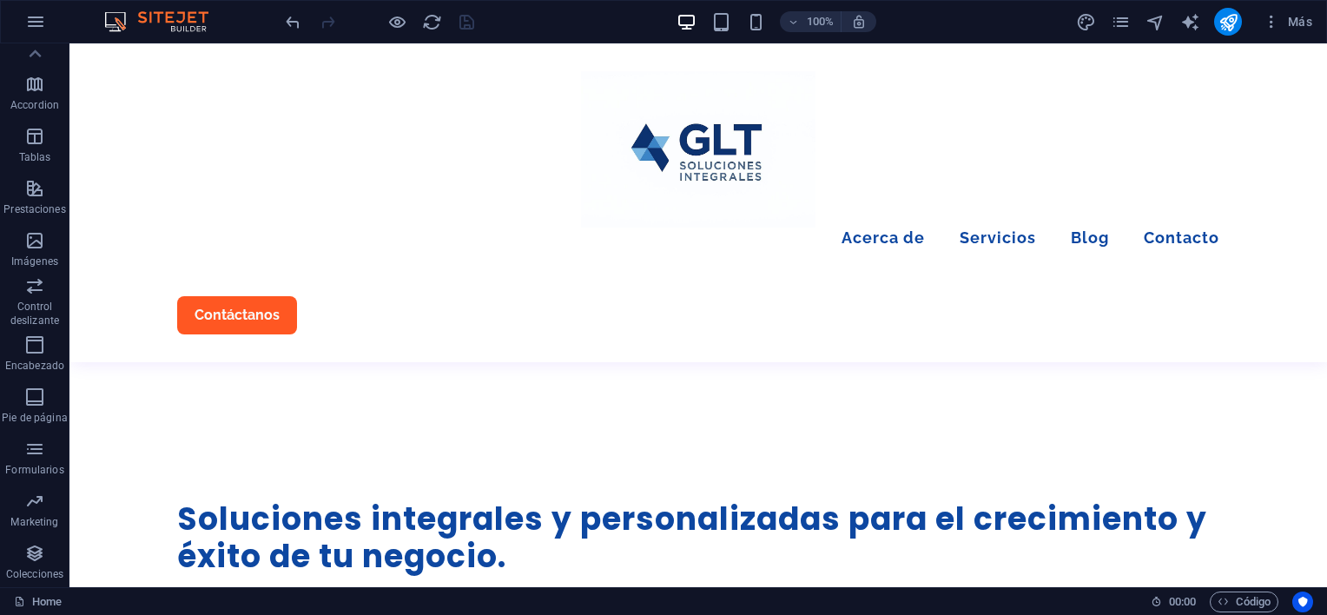
click at [1297, 17] on span "Más" at bounding box center [1288, 21] width 50 height 17
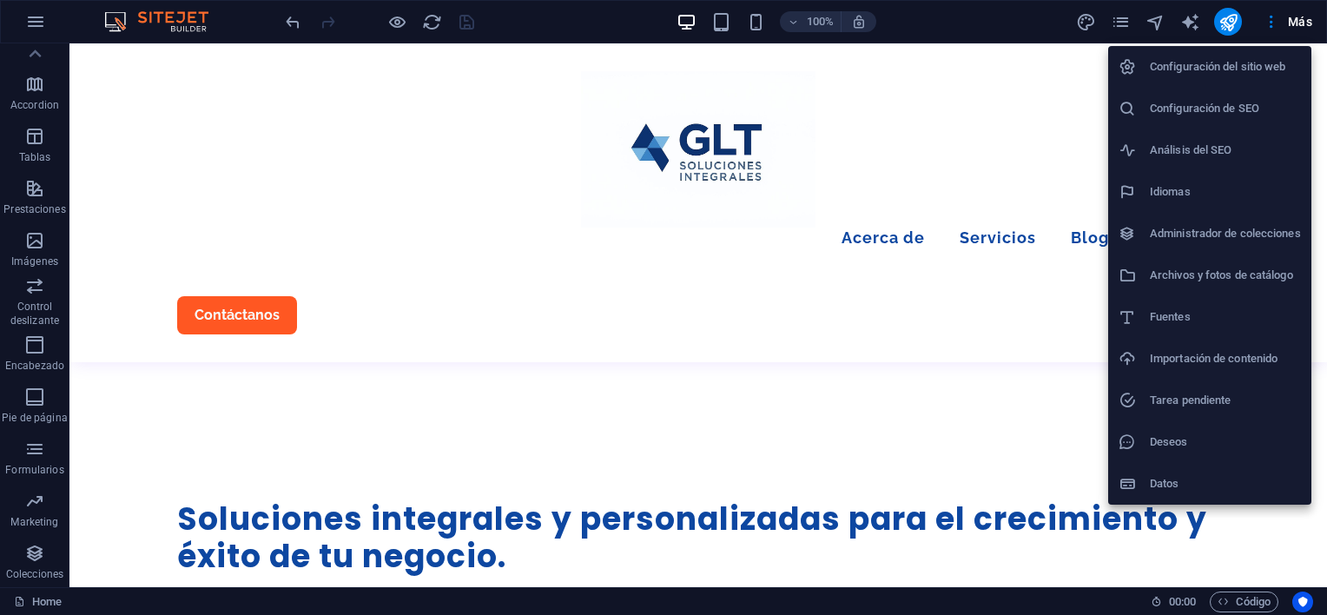
click at [1117, 24] on div at bounding box center [663, 307] width 1327 height 615
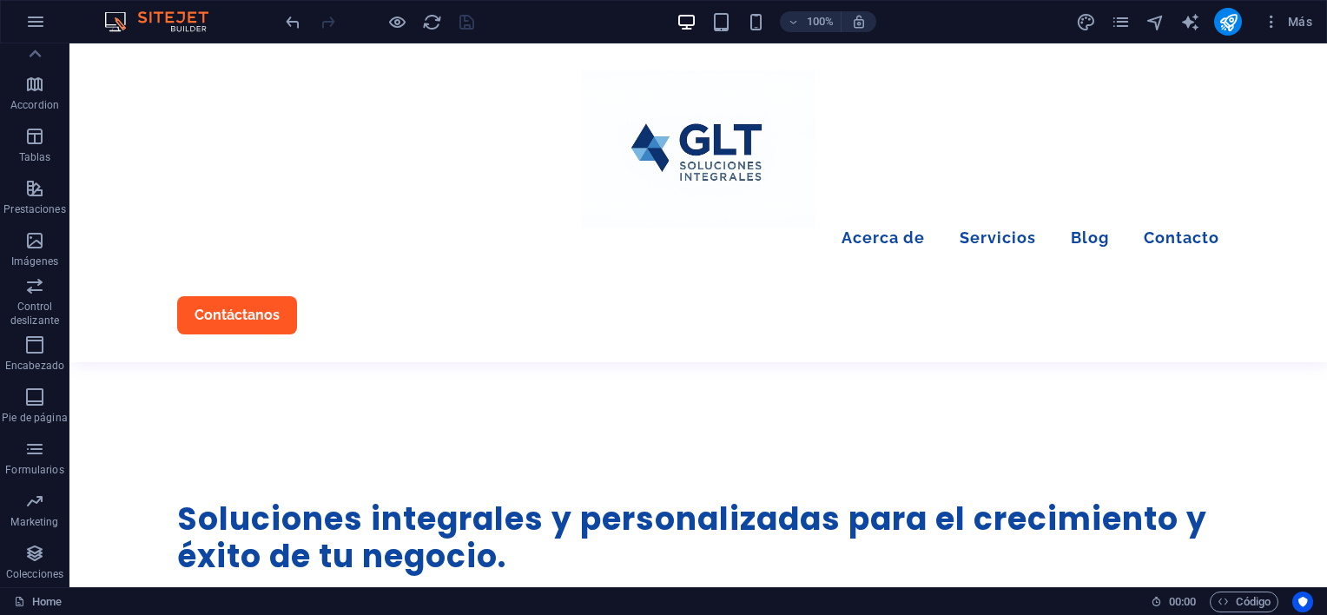
click at [1117, 24] on icon "pages" at bounding box center [1121, 22] width 20 height 20
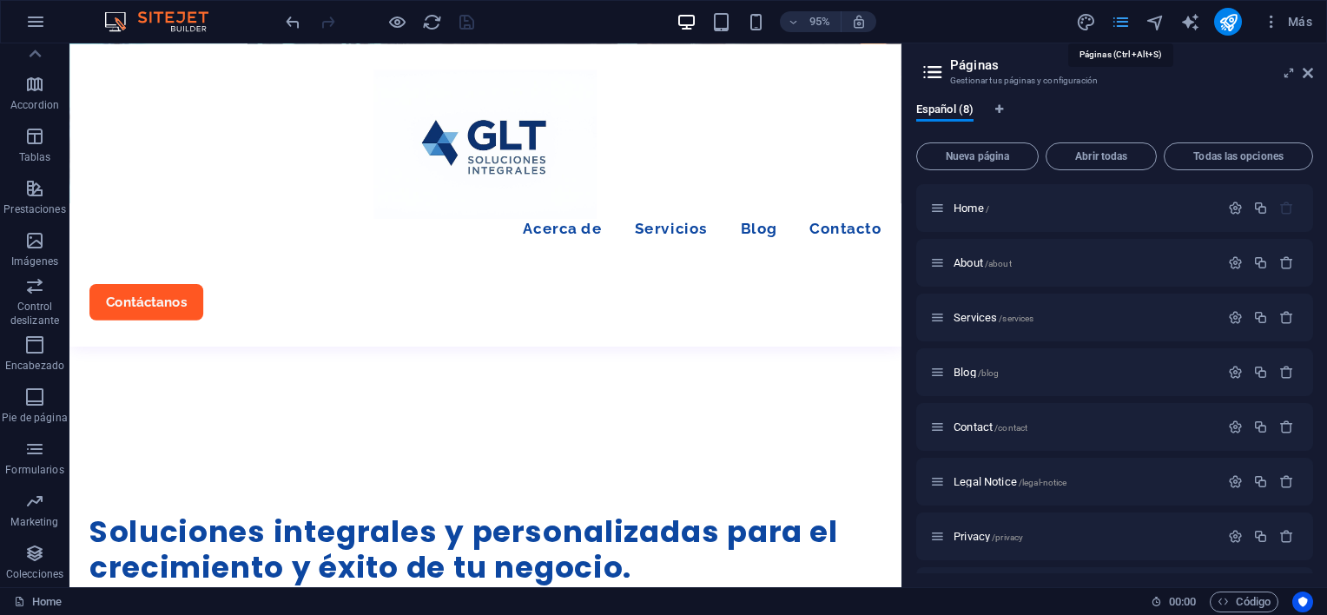
click at [1122, 21] on icon "pages" at bounding box center [1121, 22] width 20 height 20
click at [1113, 19] on icon "pages" at bounding box center [1121, 22] width 20 height 20
drag, startPoint x: 1310, startPoint y: 67, endPoint x: 1233, endPoint y: 24, distance: 88.2
click at [1310, 67] on icon at bounding box center [1308, 73] width 10 height 14
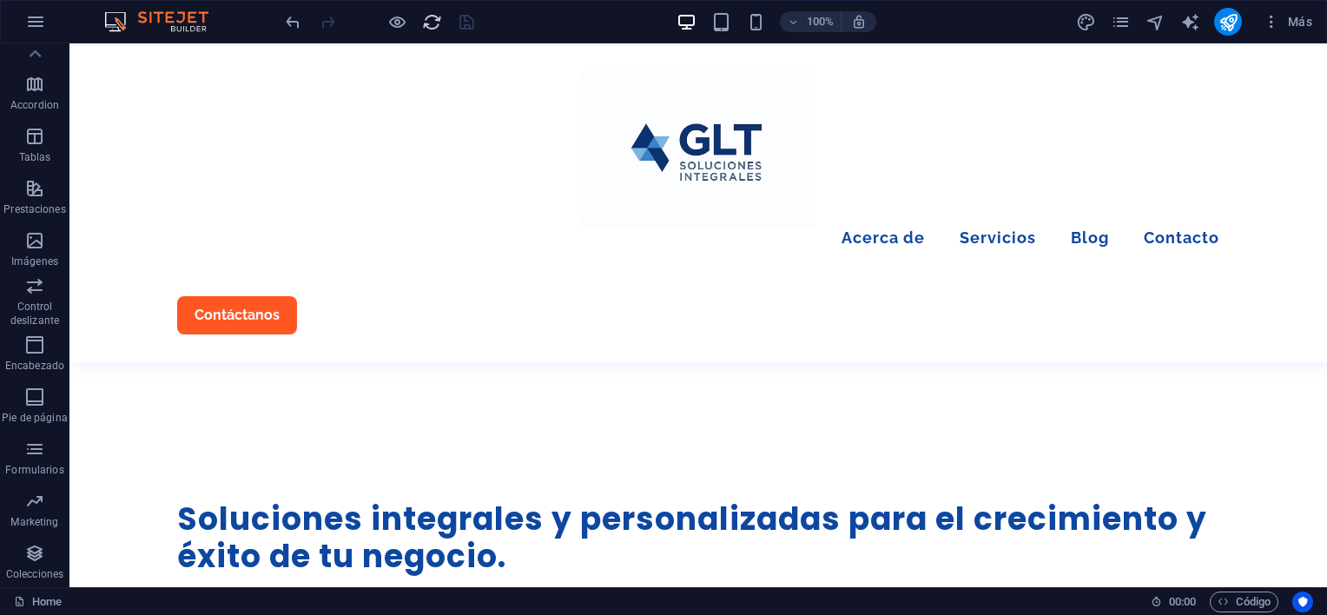
click at [454, 22] on div at bounding box center [379, 22] width 195 height 28
click at [436, 23] on icon "reload" at bounding box center [432, 22] width 20 height 20
click at [436, 31] on div at bounding box center [379, 22] width 195 height 28
click at [436, 31] on icon "reload" at bounding box center [432, 22] width 20 height 20
click at [434, 30] on icon "reload" at bounding box center [432, 22] width 20 height 20
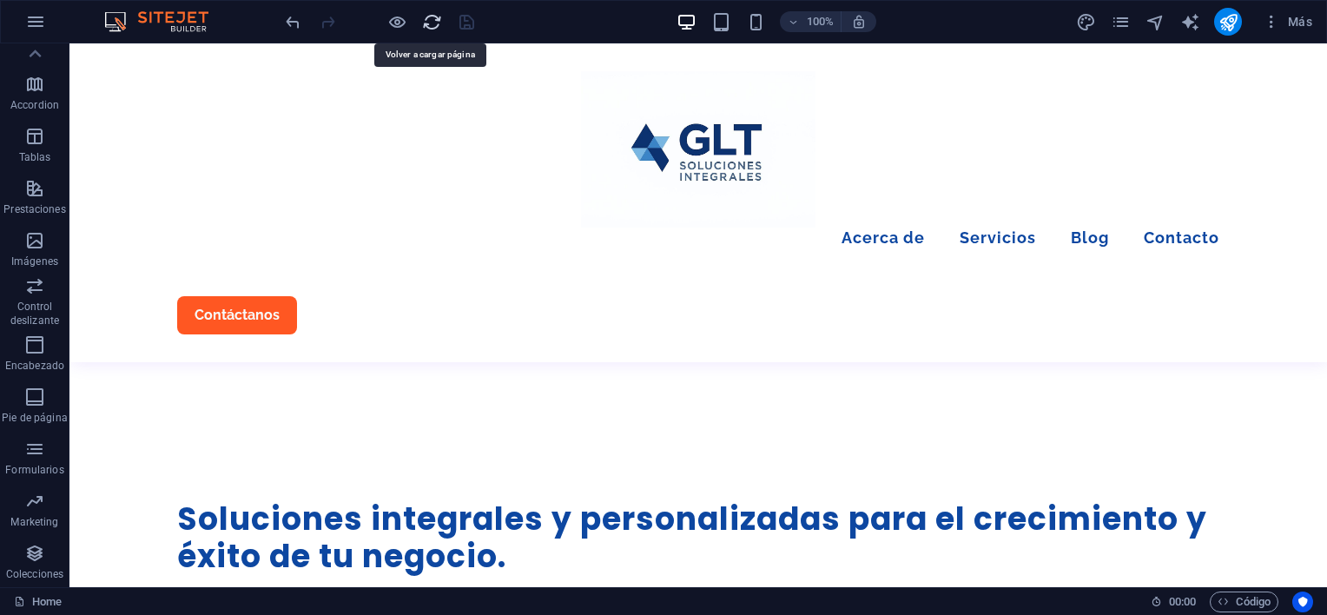
click at [429, 22] on icon "reload" at bounding box center [432, 22] width 20 height 20
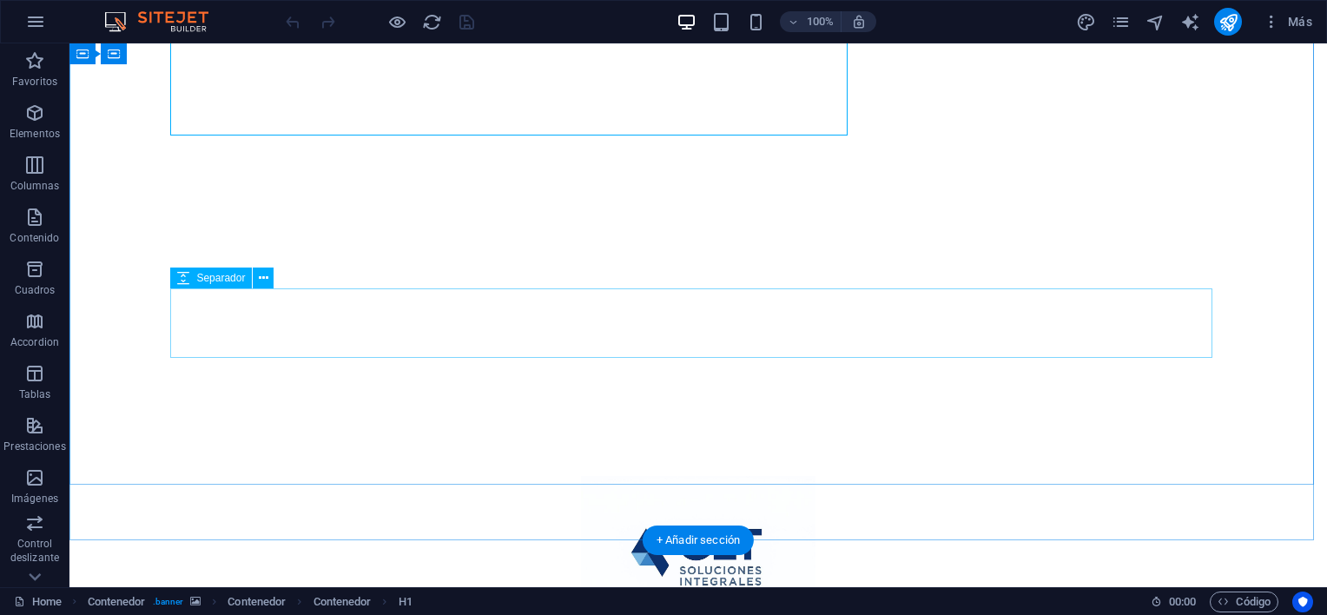
scroll to position [347, 0]
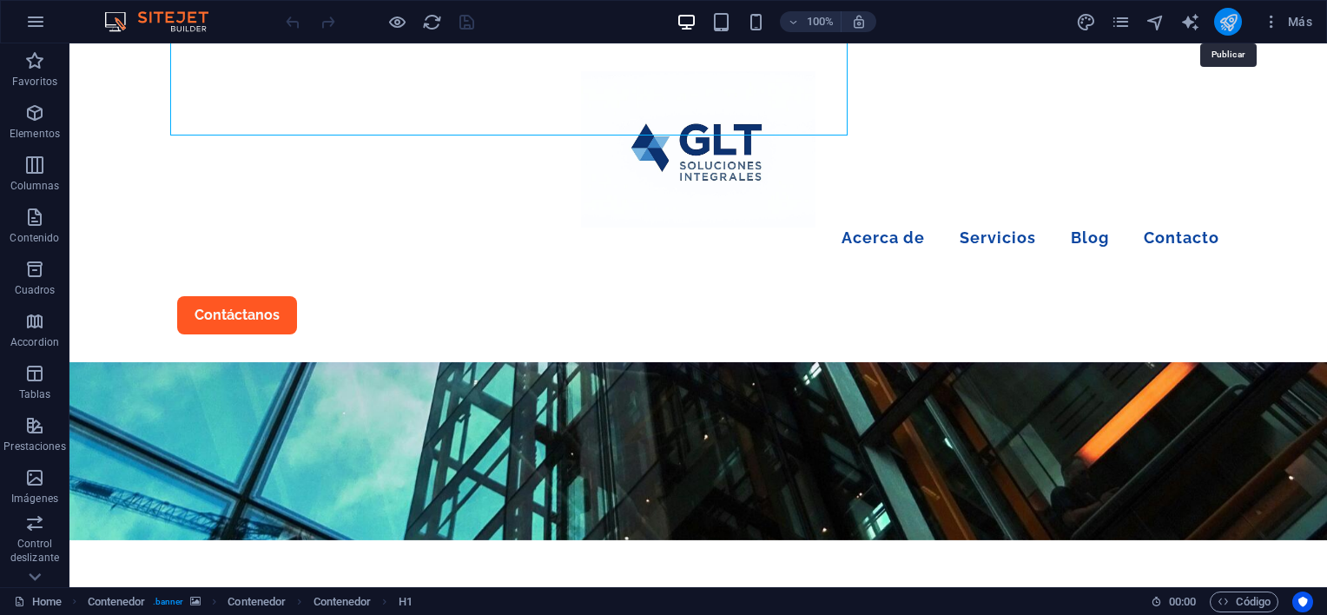
click at [1230, 24] on icon "publish" at bounding box center [1229, 22] width 20 height 20
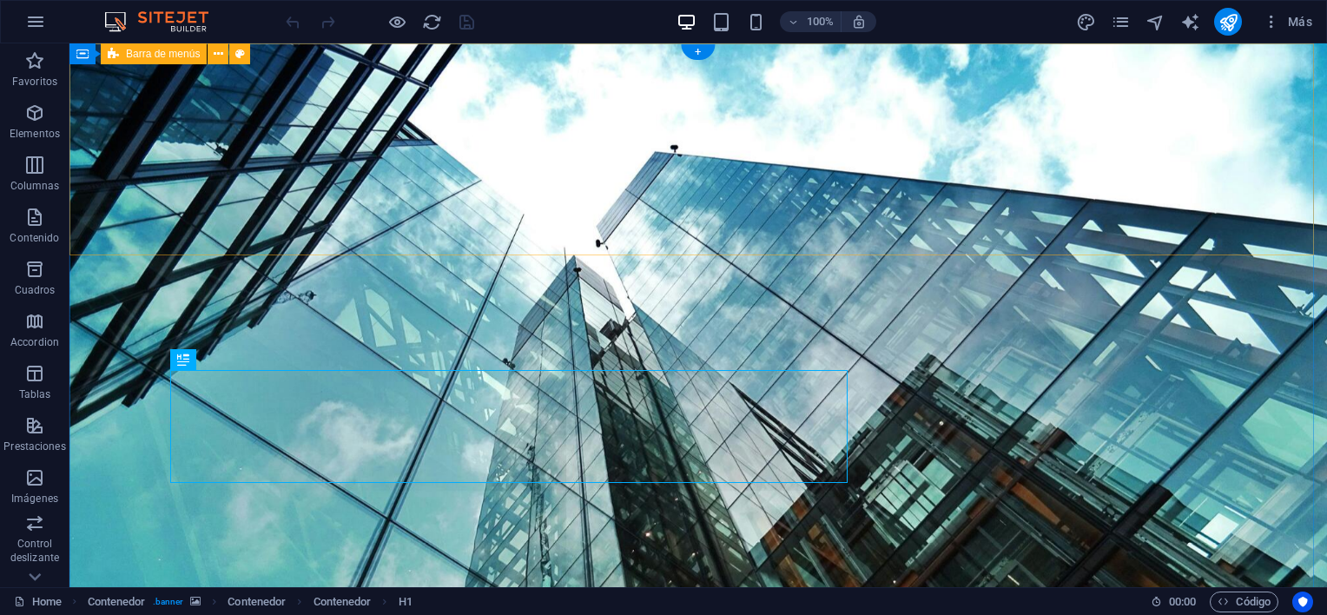
scroll to position [87, 0]
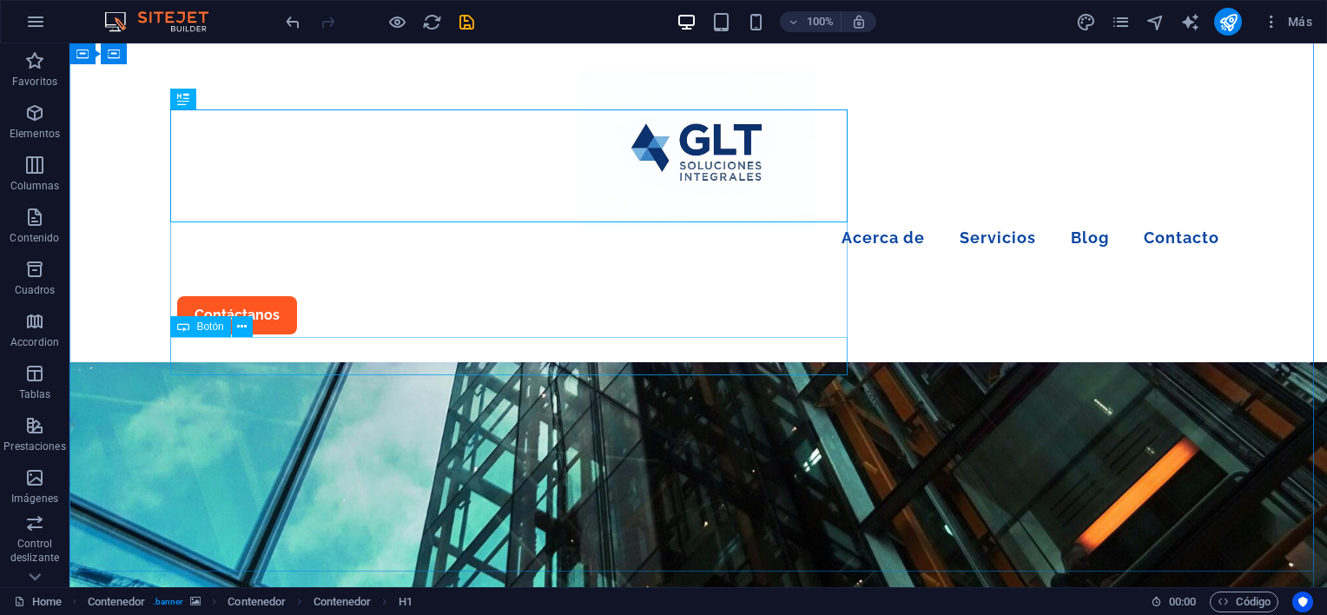
scroll to position [347, 0]
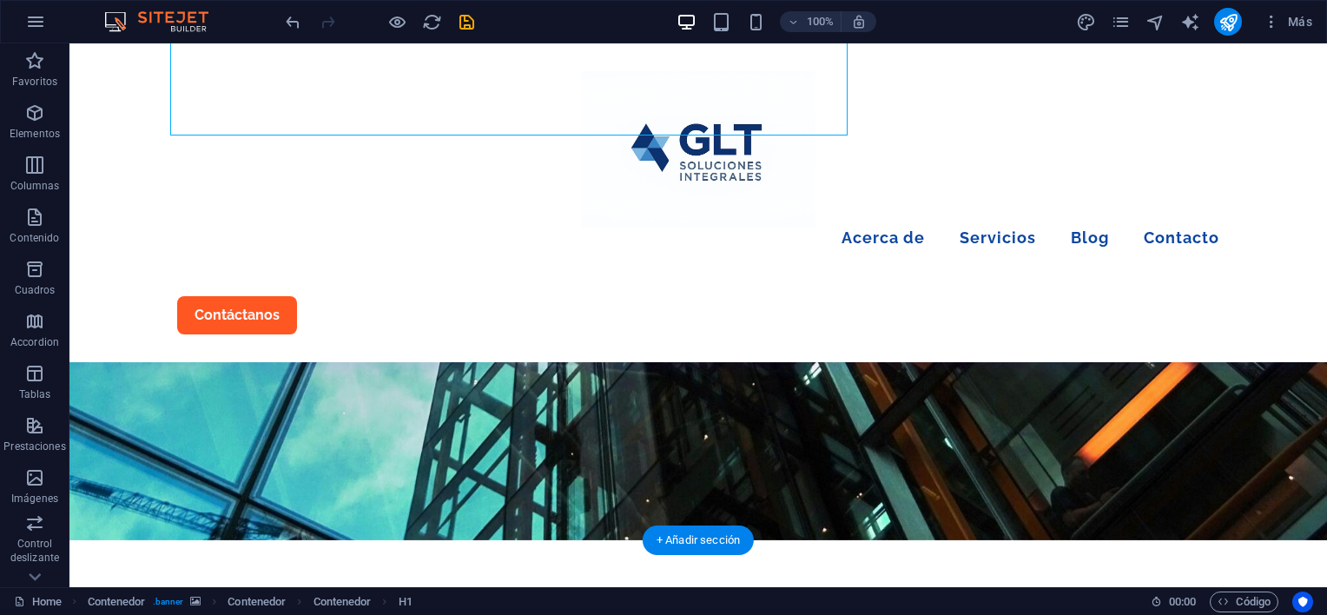
click at [517, 522] on figure at bounding box center [698, 118] width 1258 height 844
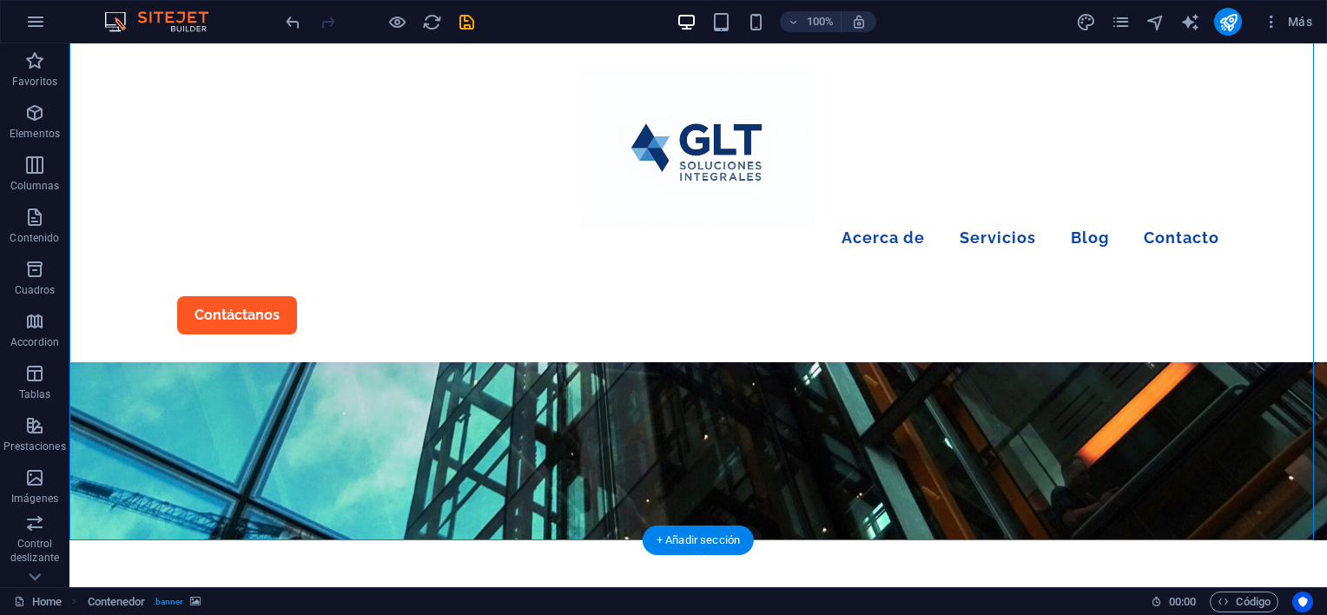
click at [523, 513] on figure at bounding box center [698, 118] width 1258 height 844
select select "vh"
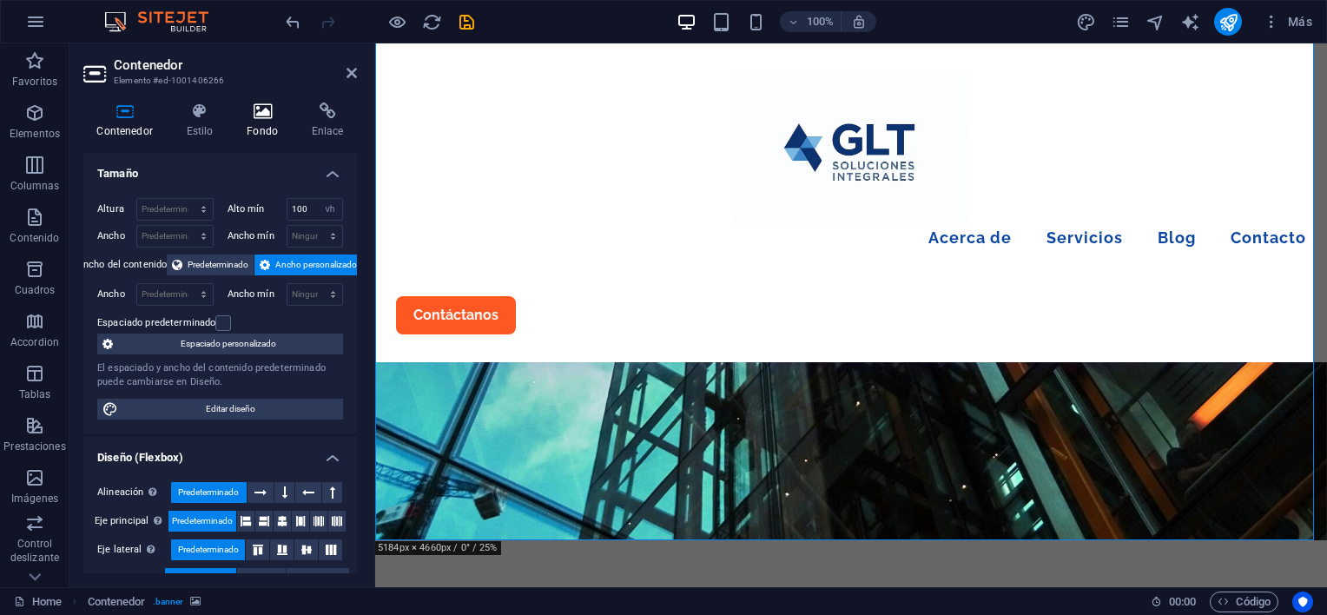
click at [274, 109] on icon at bounding box center [263, 110] width 58 height 17
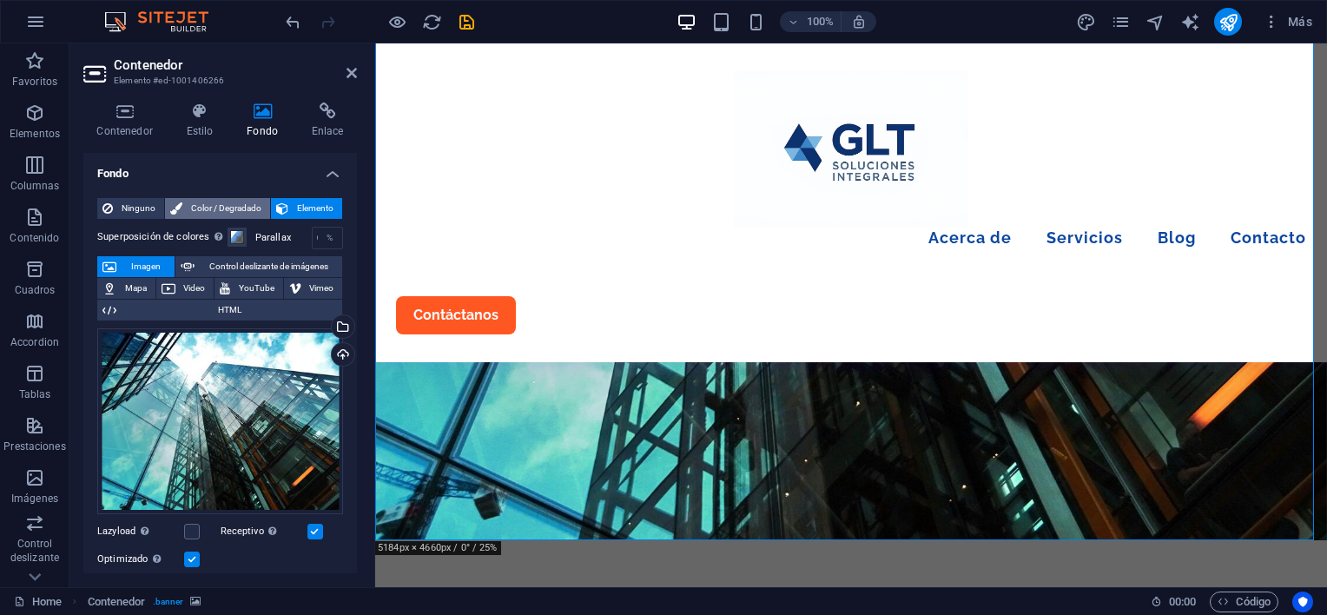
click at [188, 201] on span "Color / Degradado" at bounding box center [226, 208] width 77 height 21
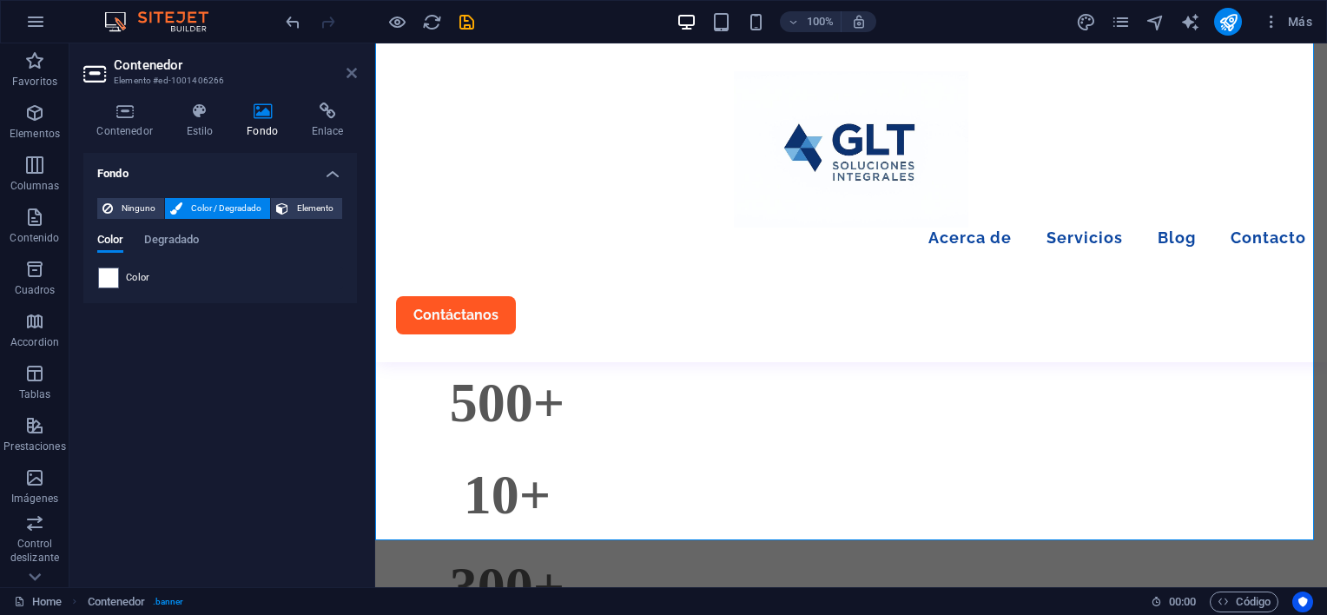
click at [349, 69] on icon at bounding box center [352, 73] width 10 height 14
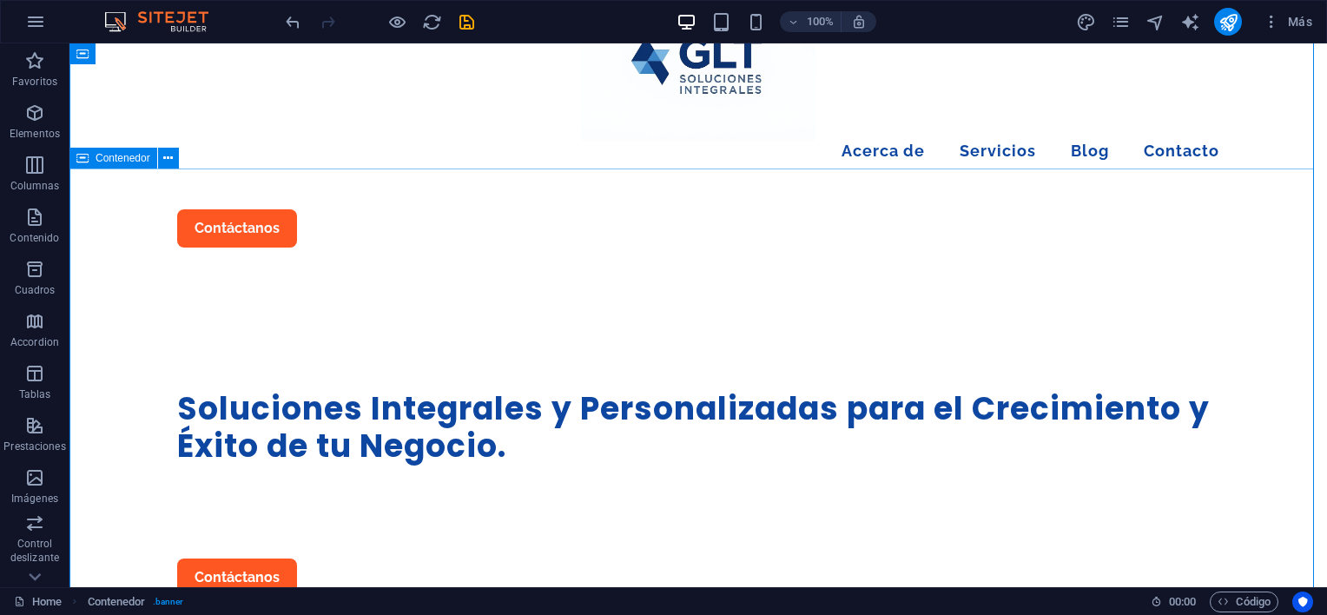
scroll to position [0, 0]
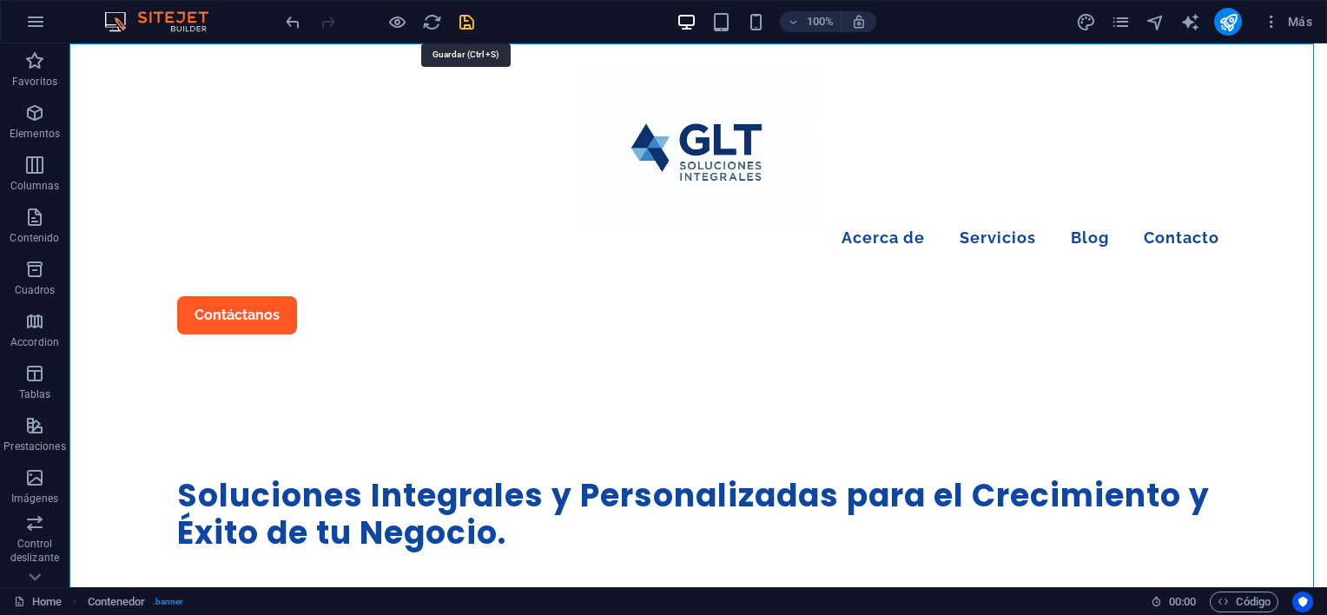
click at [465, 14] on icon "save" at bounding box center [467, 22] width 20 height 20
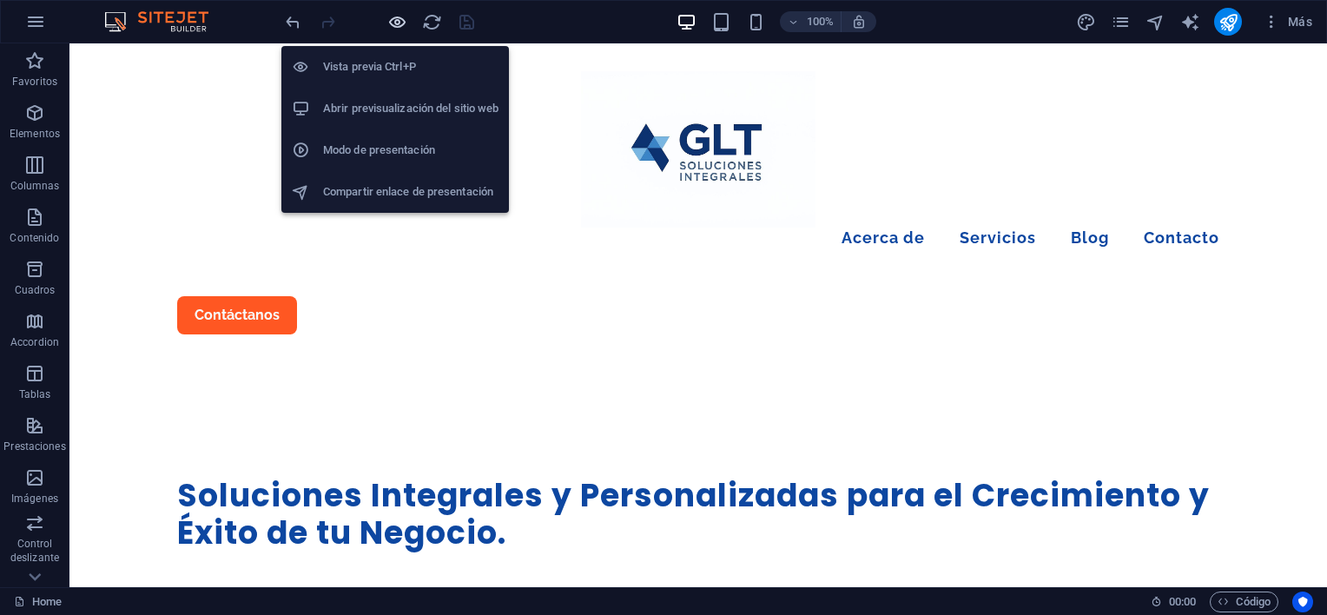
click at [394, 21] on icon "button" at bounding box center [397, 22] width 20 height 20
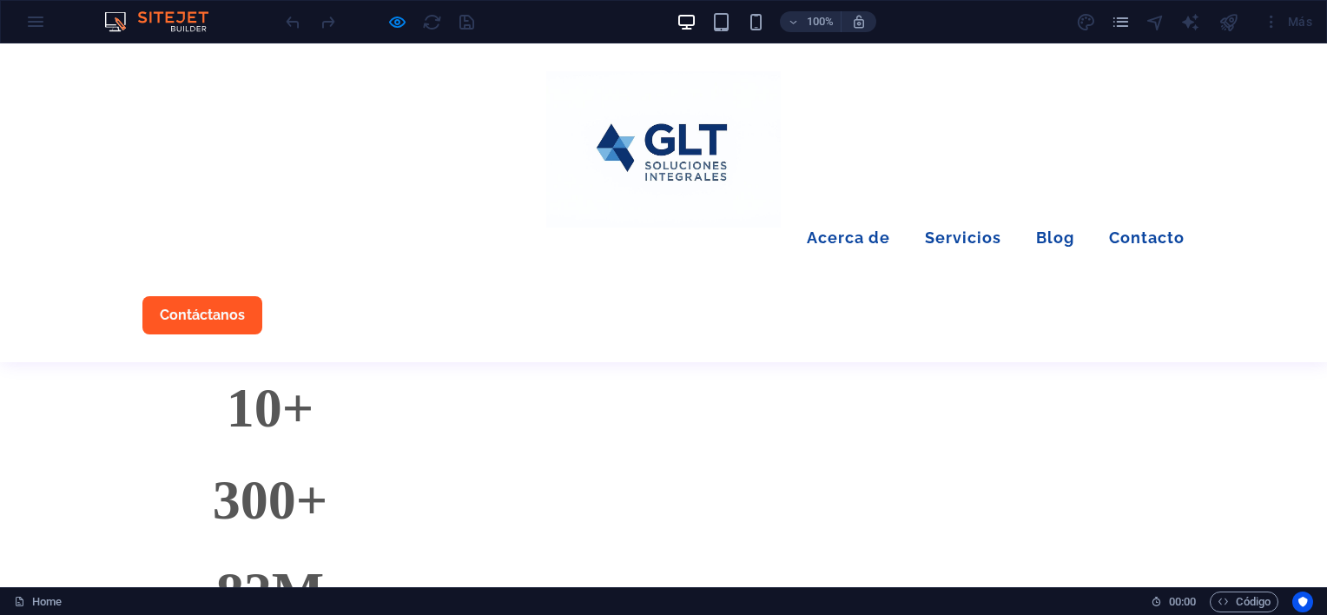
scroll to position [347, 0]
click at [398, 380] on div "500 + Client Projects" at bounding box center [269, 412] width 255 height 89
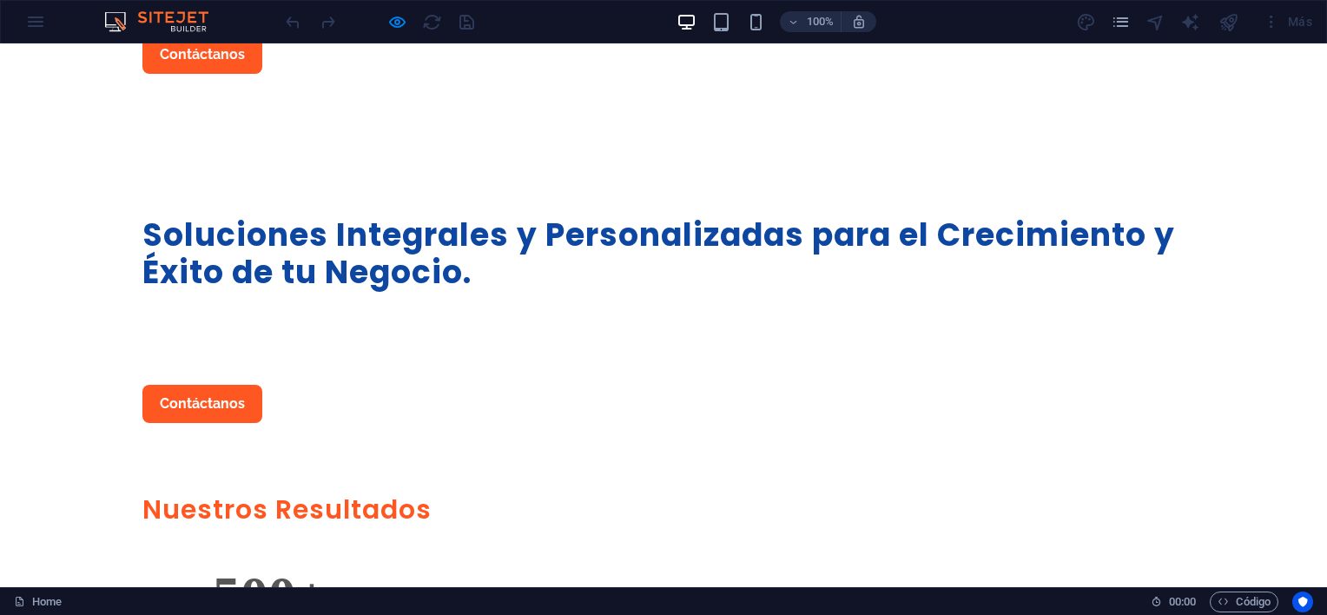
scroll to position [0, 0]
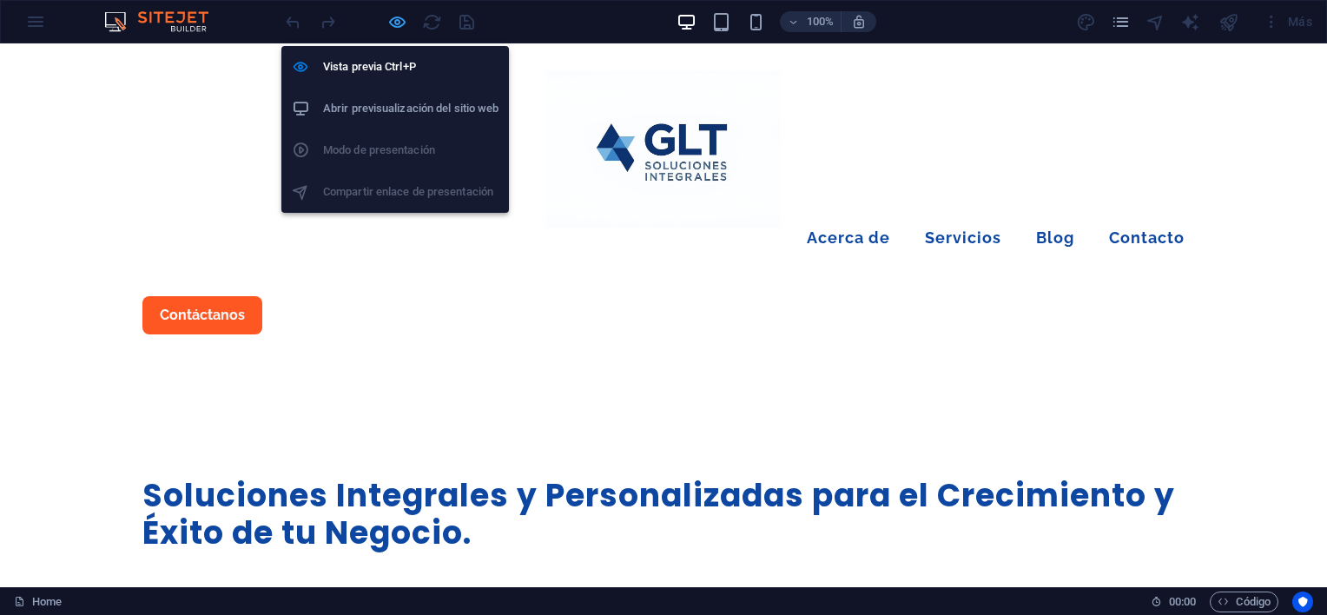
click at [405, 22] on icon "button" at bounding box center [397, 22] width 20 height 20
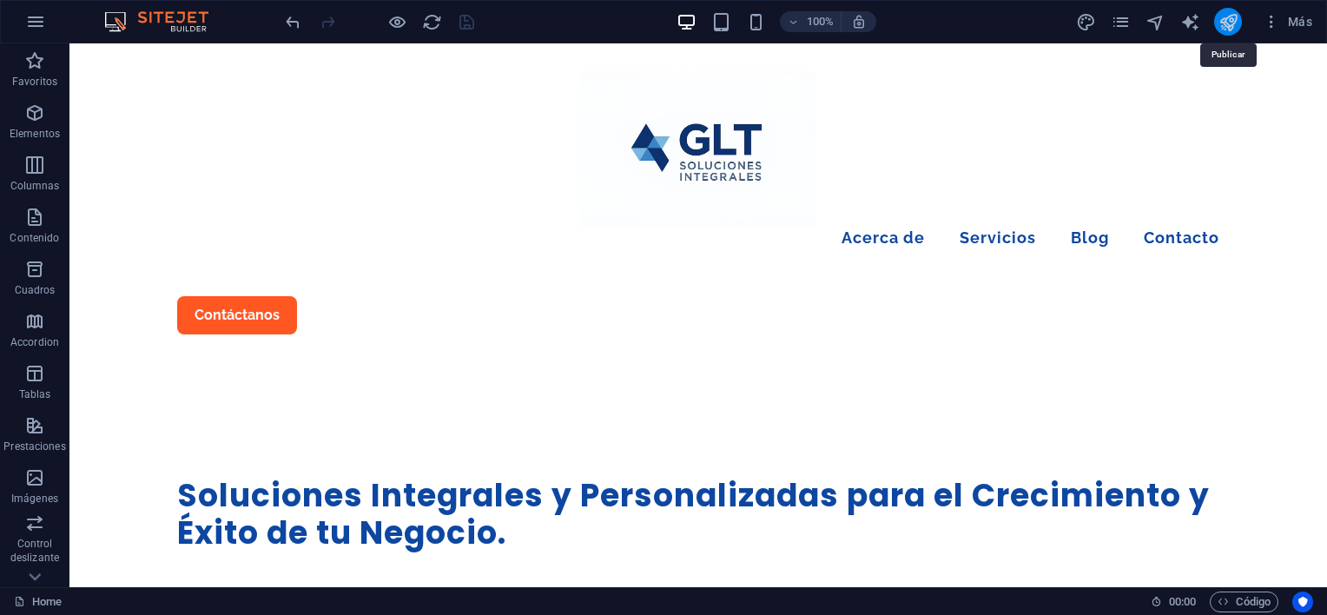
click at [1222, 22] on icon "publish" at bounding box center [1229, 22] width 20 height 20
